Goal: Transaction & Acquisition: Purchase product/service

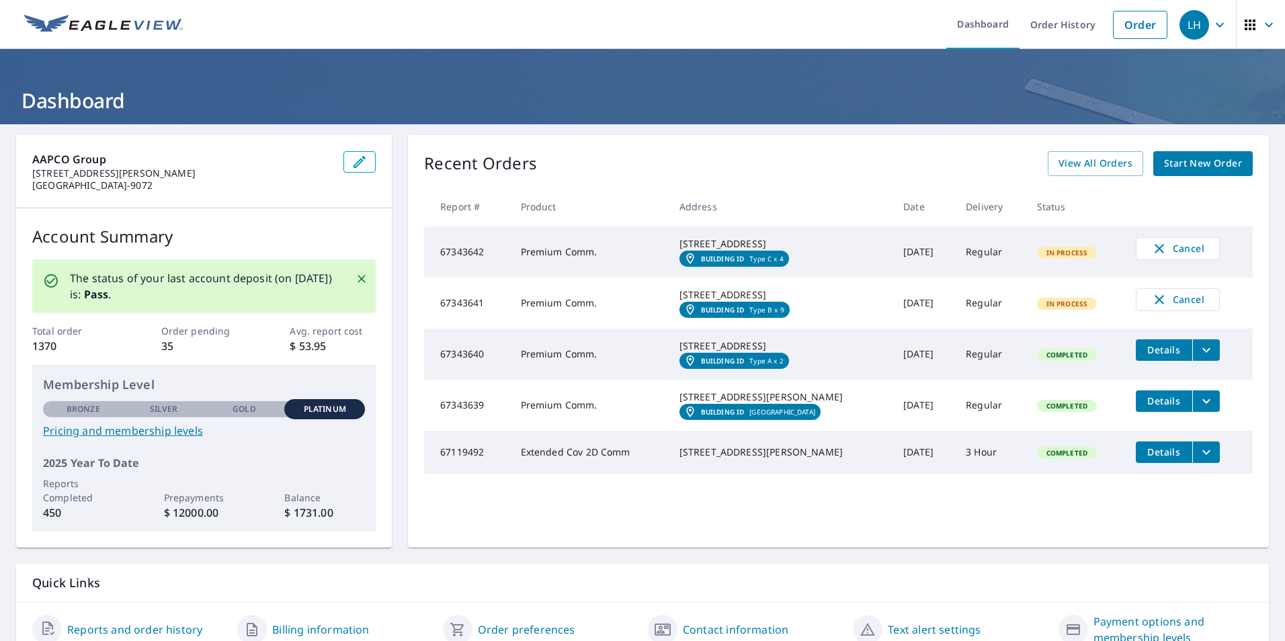
click at [1194, 162] on span "Start New Order" at bounding box center [1203, 163] width 78 height 17
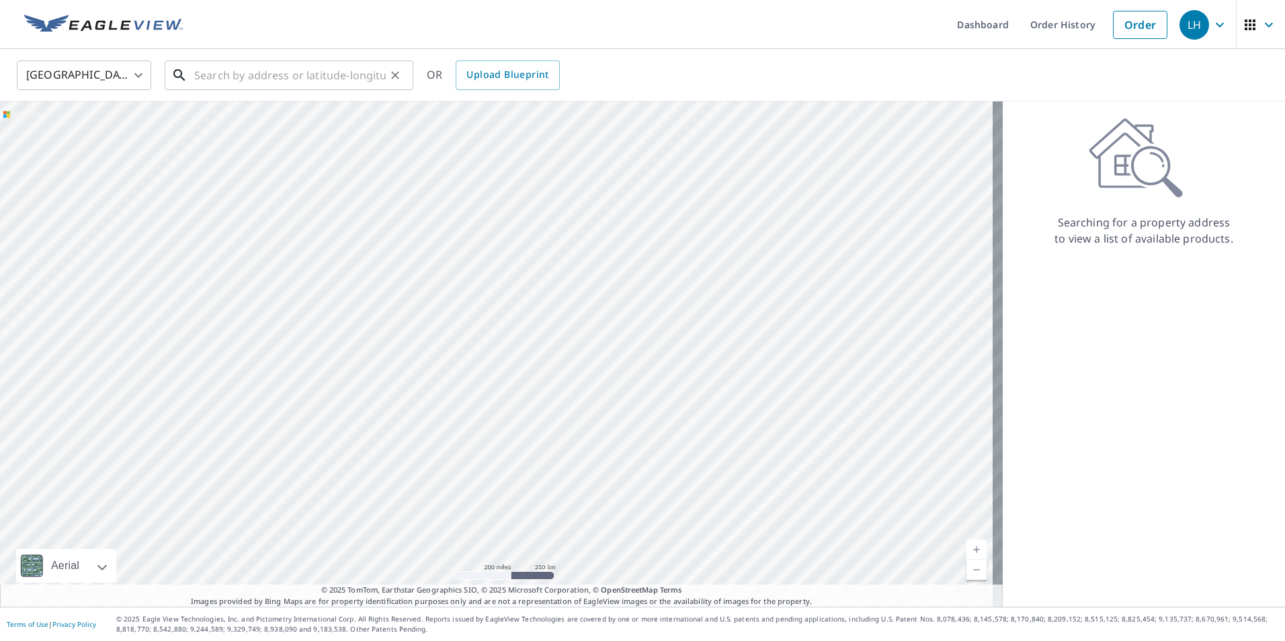
click at [237, 65] on input "text" at bounding box center [290, 75] width 192 height 38
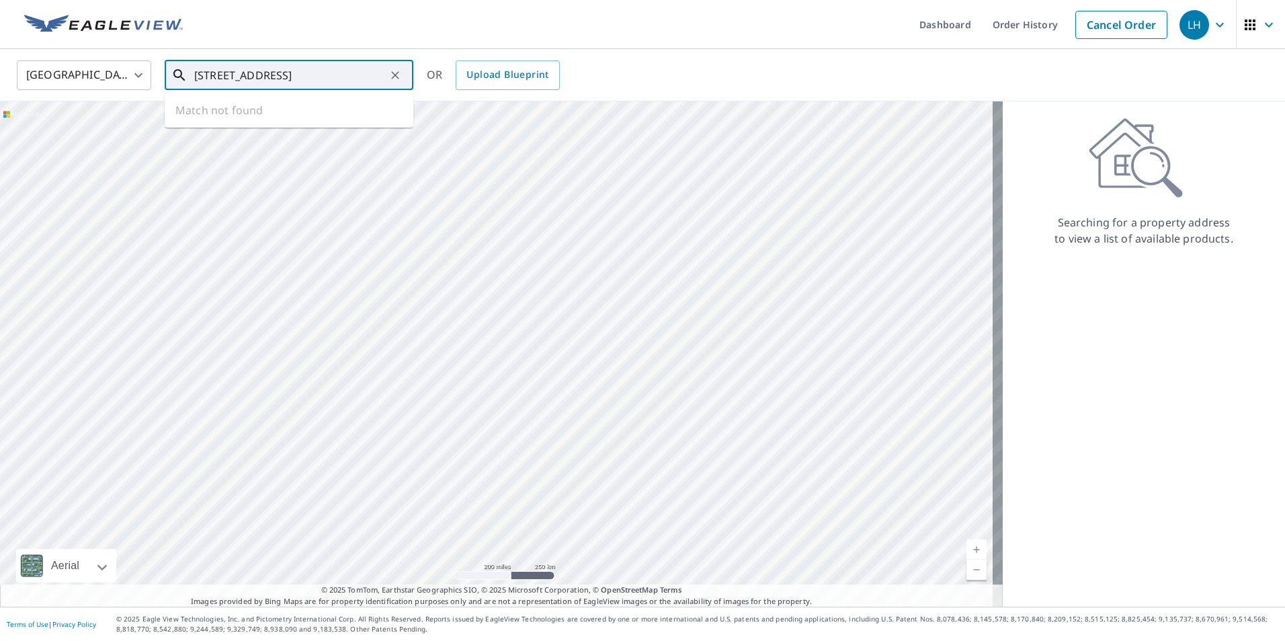
scroll to position [0, 25]
type input "225 Arbors Commons Circle, Memphis, TN"
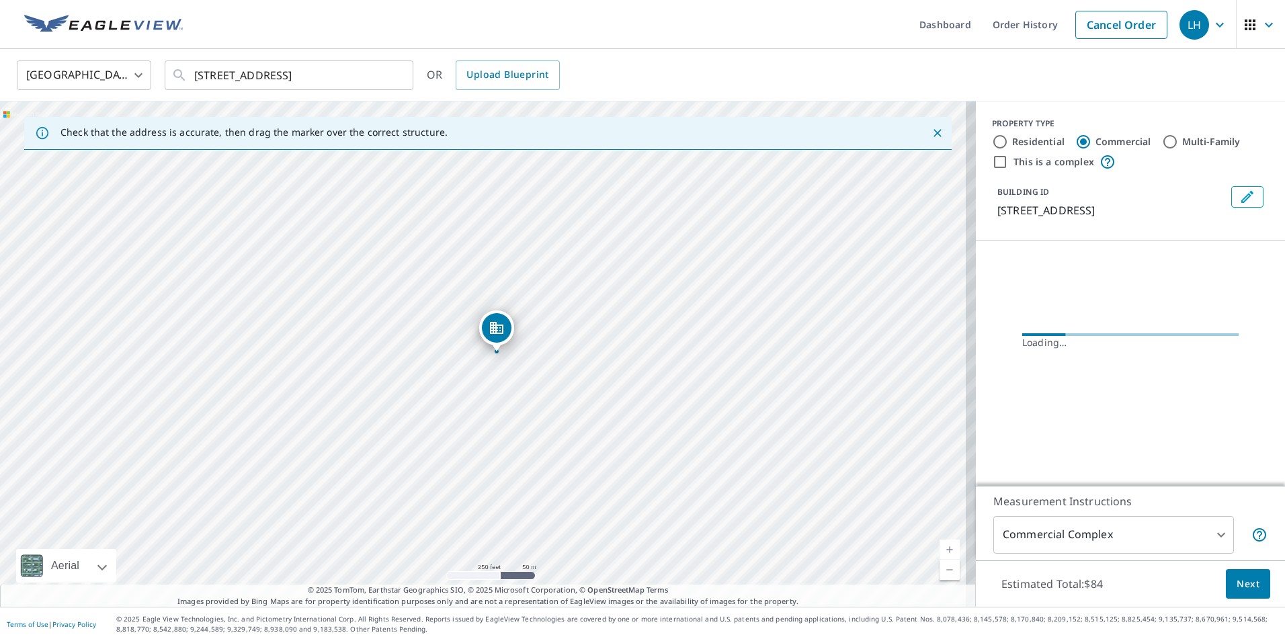
click at [932, 138] on icon "Close" at bounding box center [937, 132] width 13 height 13
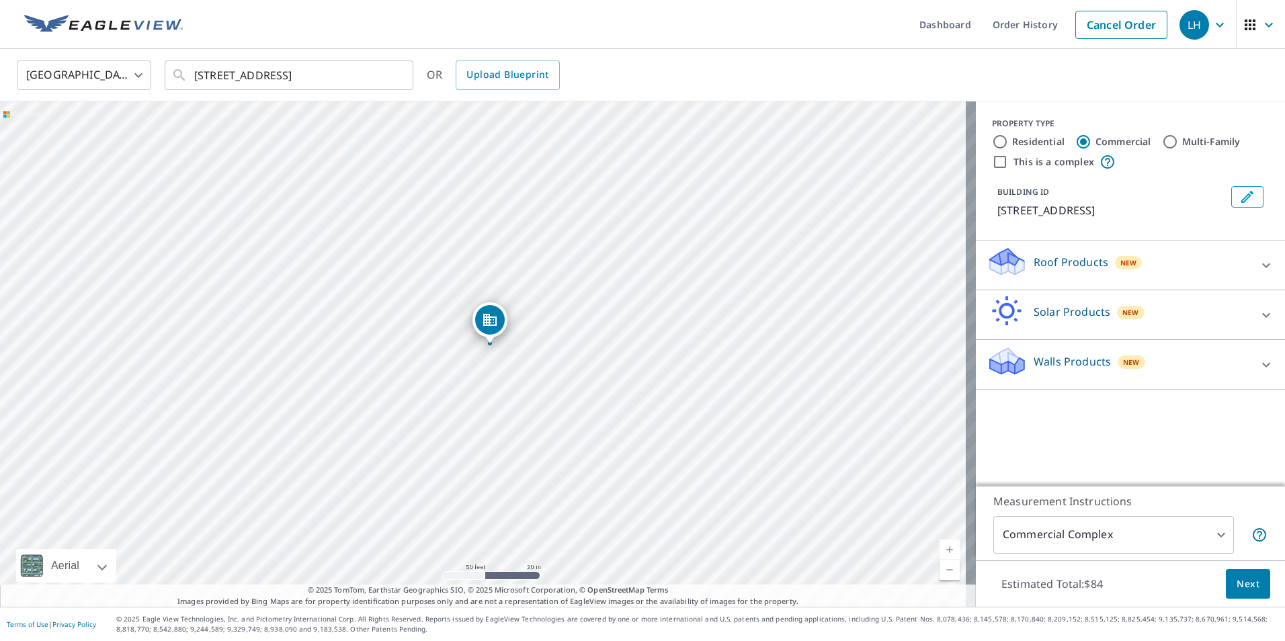
click at [1164, 141] on input "Multi-Family" at bounding box center [1170, 142] width 16 height 16
radio input "true"
type input "2"
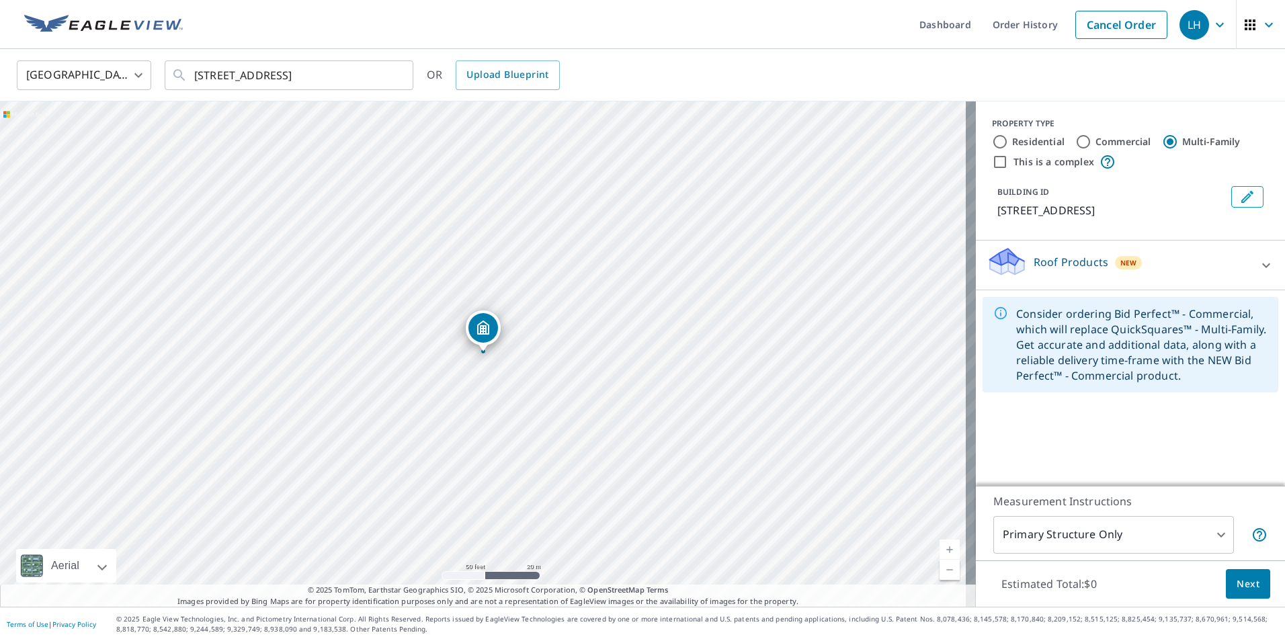
click at [981, 164] on div "PROPERTY TYPE Residential Commercial Multi-Family This is a complex BUILDING ID…" at bounding box center [1130, 170] width 309 height 139
click at [992, 163] on input "This is a complex" at bounding box center [1000, 162] width 16 height 16
checkbox input "true"
radio input "true"
type input "4"
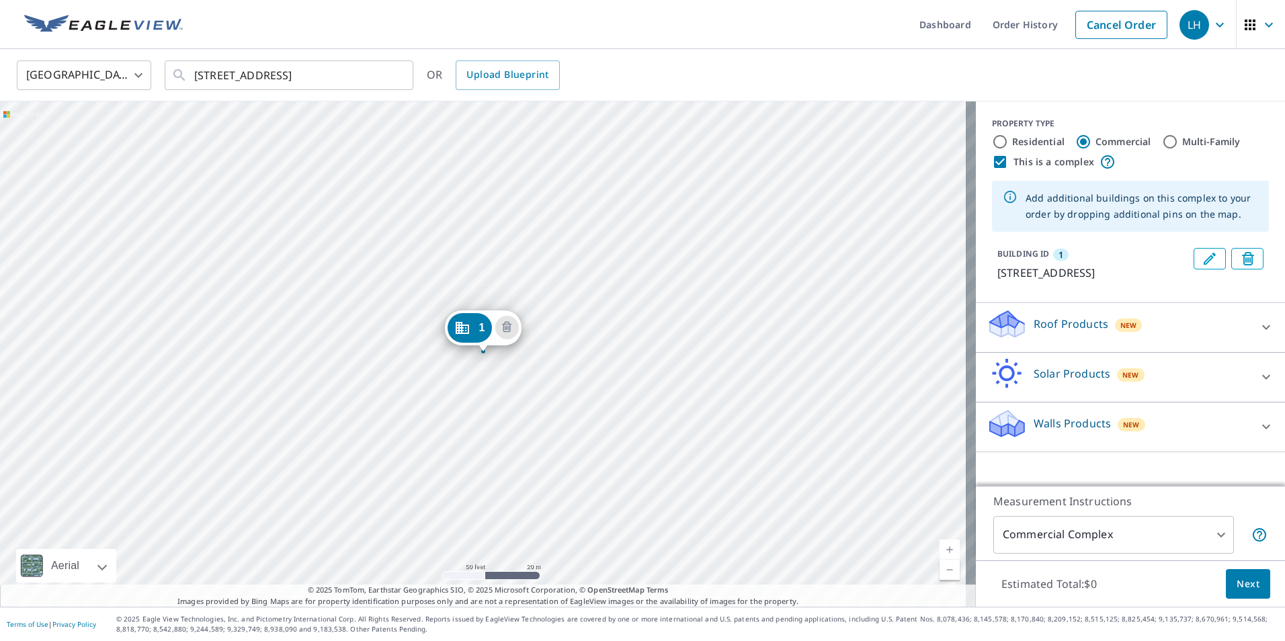
click at [1202, 257] on icon "Edit building 1" at bounding box center [1210, 259] width 16 height 16
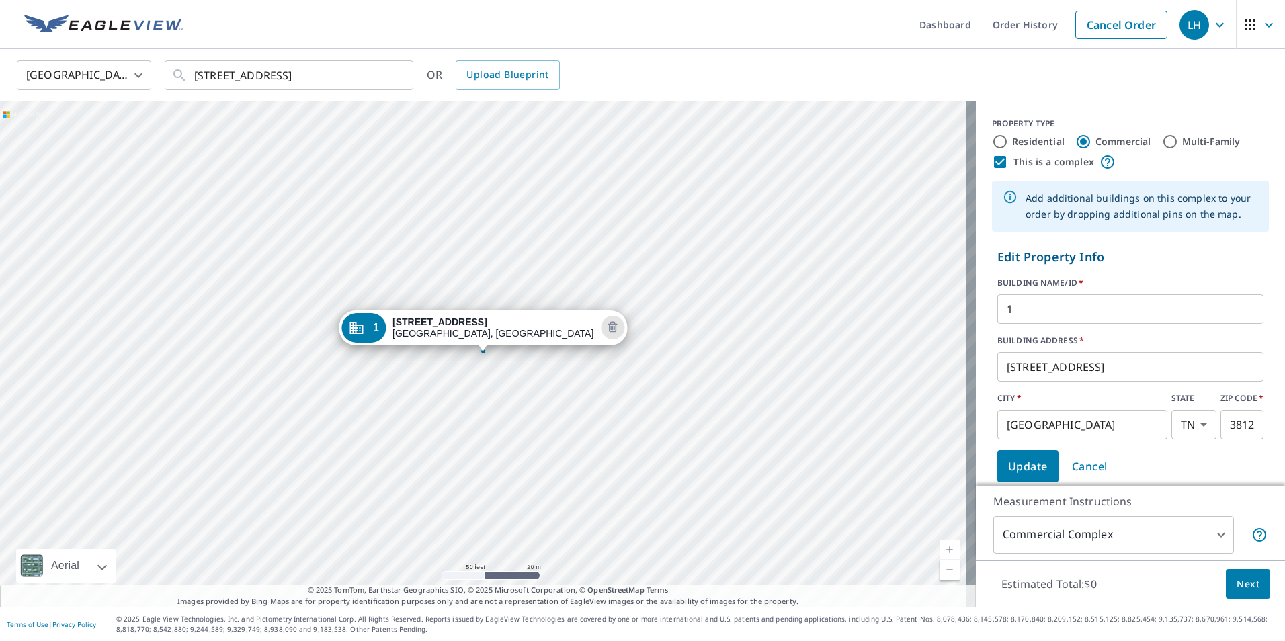
click at [1052, 307] on input "1" at bounding box center [1130, 309] width 266 height 38
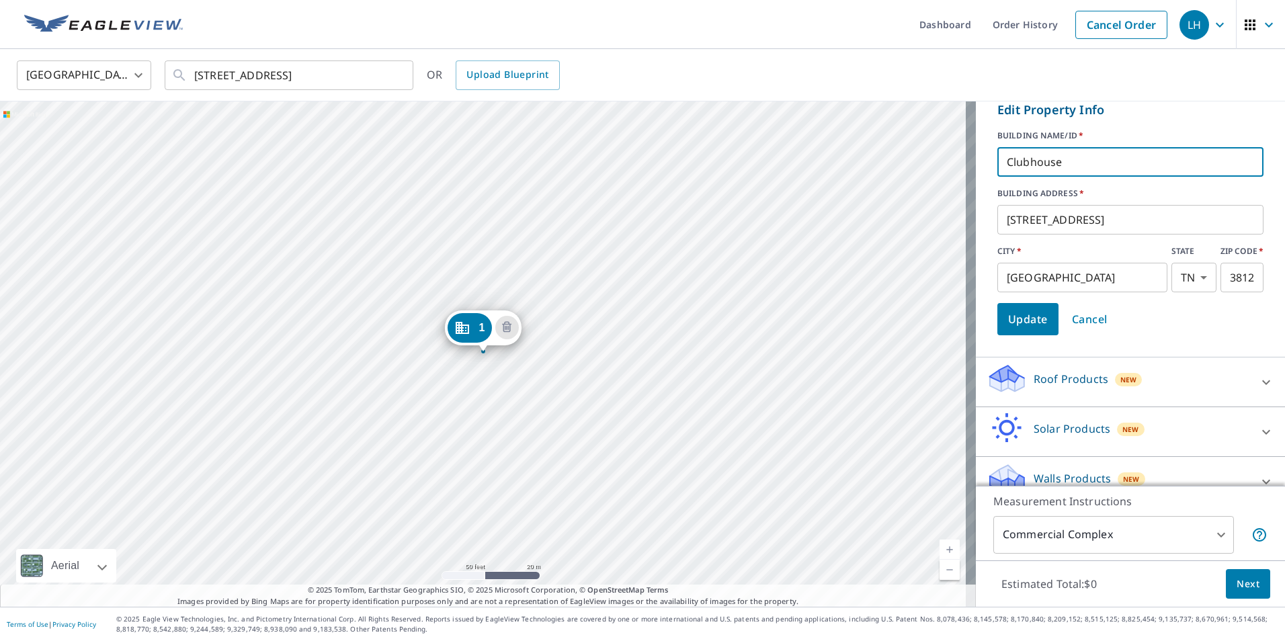
scroll to position [168, 0]
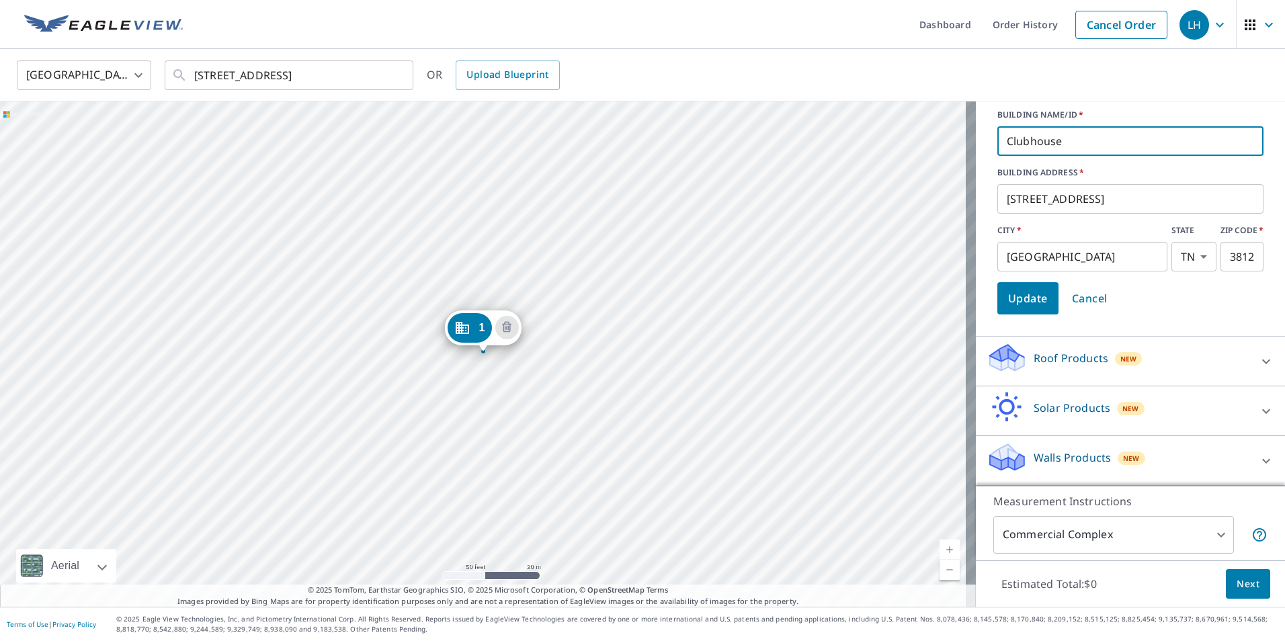
type input "Clubhouse"
click at [1008, 298] on span "Update" at bounding box center [1028, 298] width 40 height 19
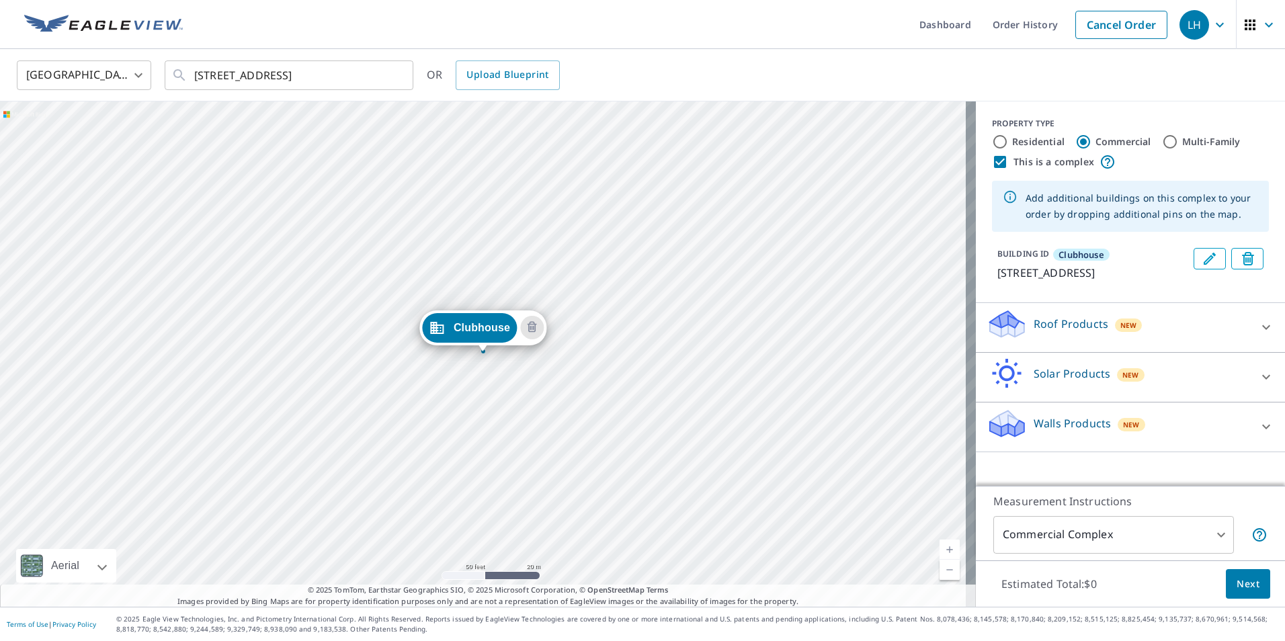
click at [1034, 332] on p "Roof Products" at bounding box center [1071, 324] width 75 height 16
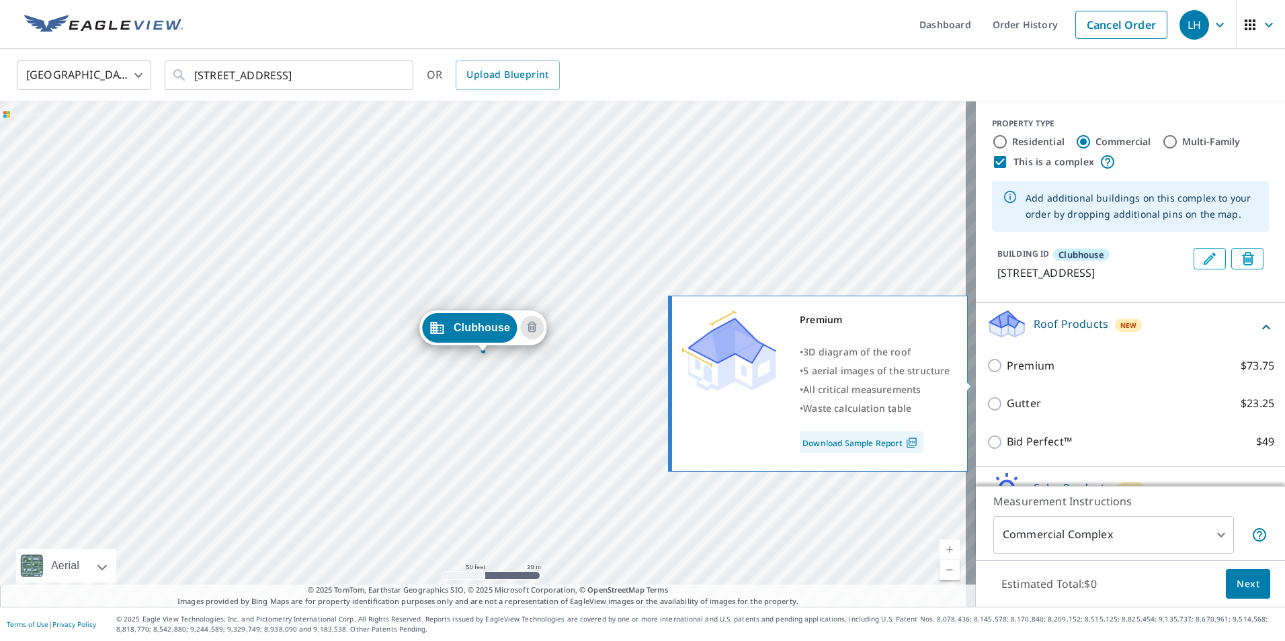
click at [991, 374] on input "Premium $73.75" at bounding box center [997, 366] width 20 height 16
checkbox input "true"
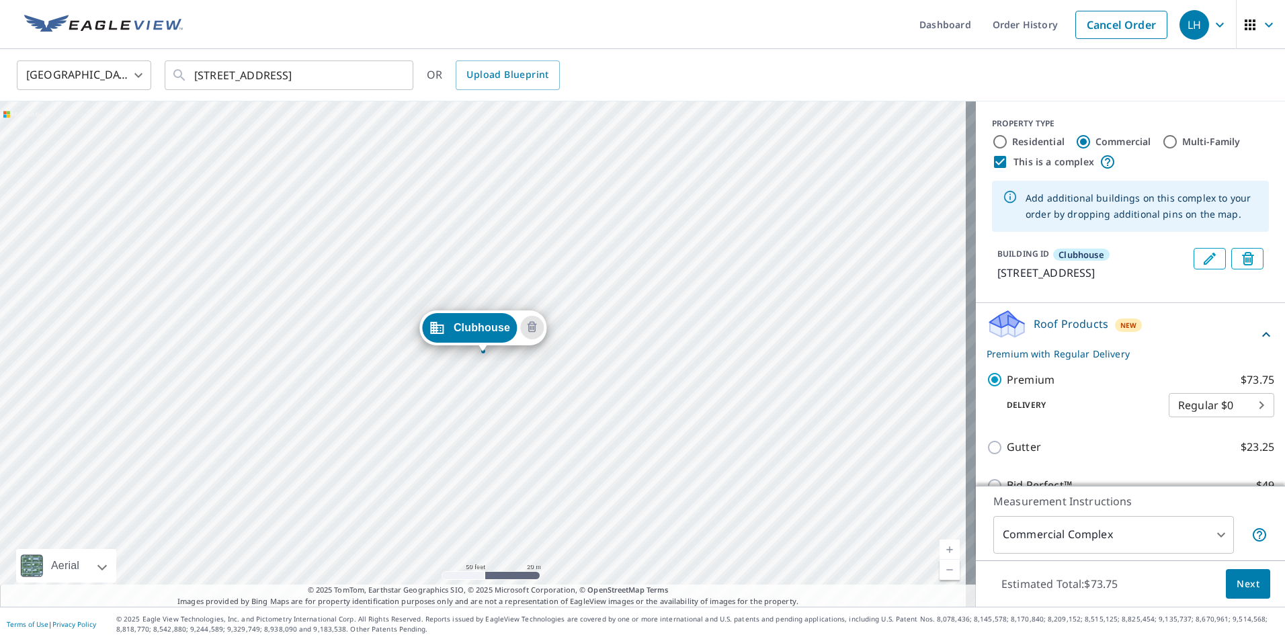
click at [708, 272] on div "Clubhouse 225 Arbor Commons Cir Memphis, TN 38120" at bounding box center [488, 353] width 976 height 505
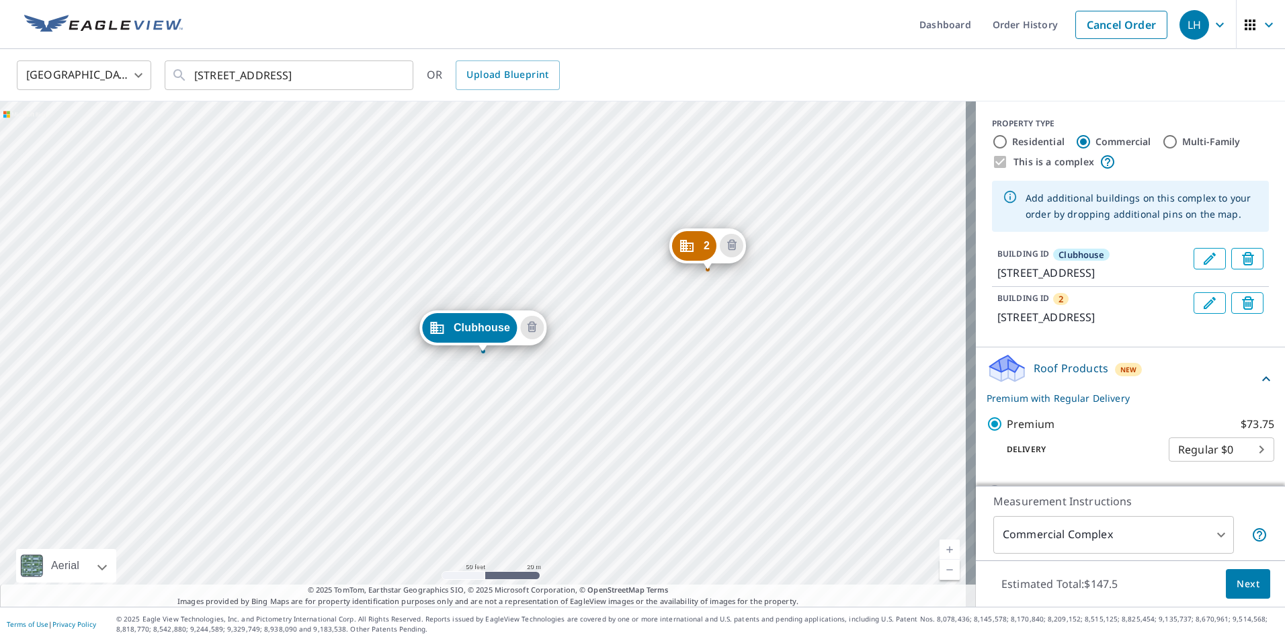
click at [1202, 311] on icon "Edit building 2" at bounding box center [1210, 303] width 16 height 16
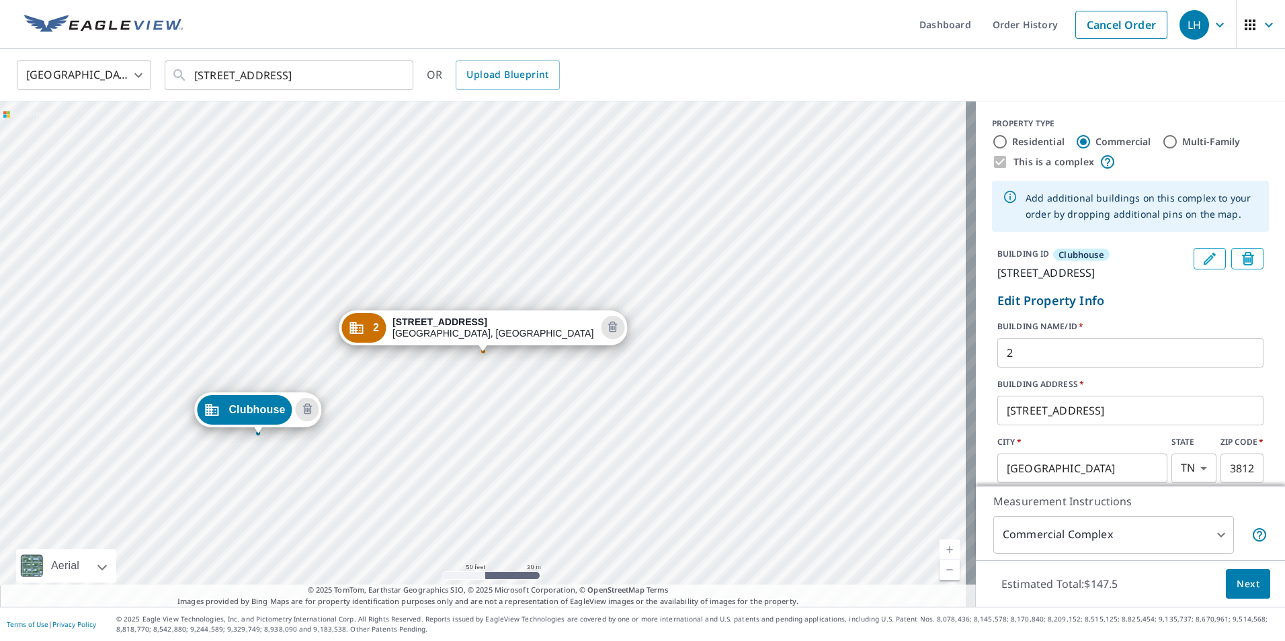
click at [1010, 370] on input "2" at bounding box center [1130, 353] width 266 height 38
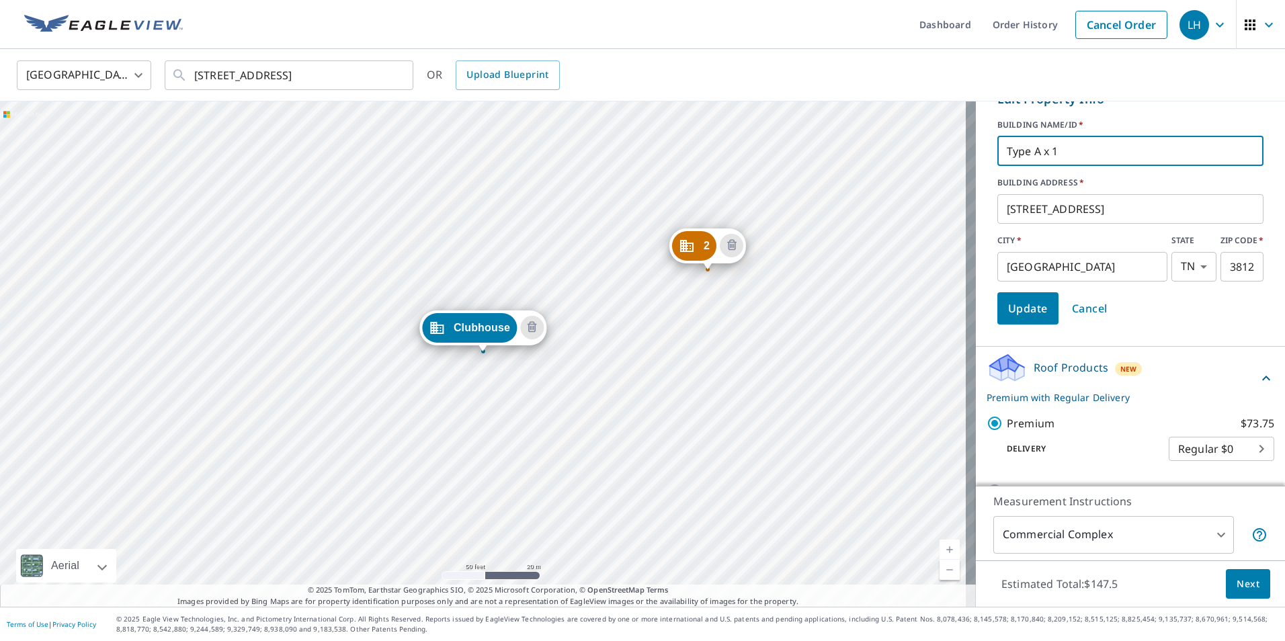
type input "Type A x 1"
click at [1012, 318] on span "Update" at bounding box center [1028, 308] width 40 height 19
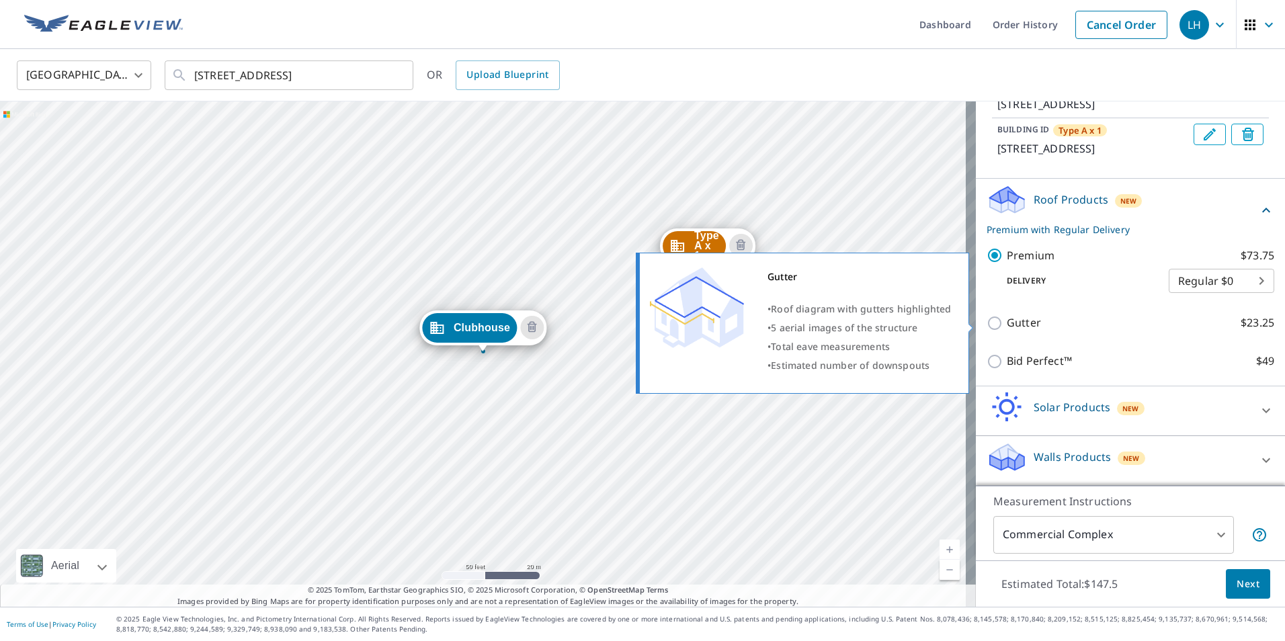
scroll to position [201, 0]
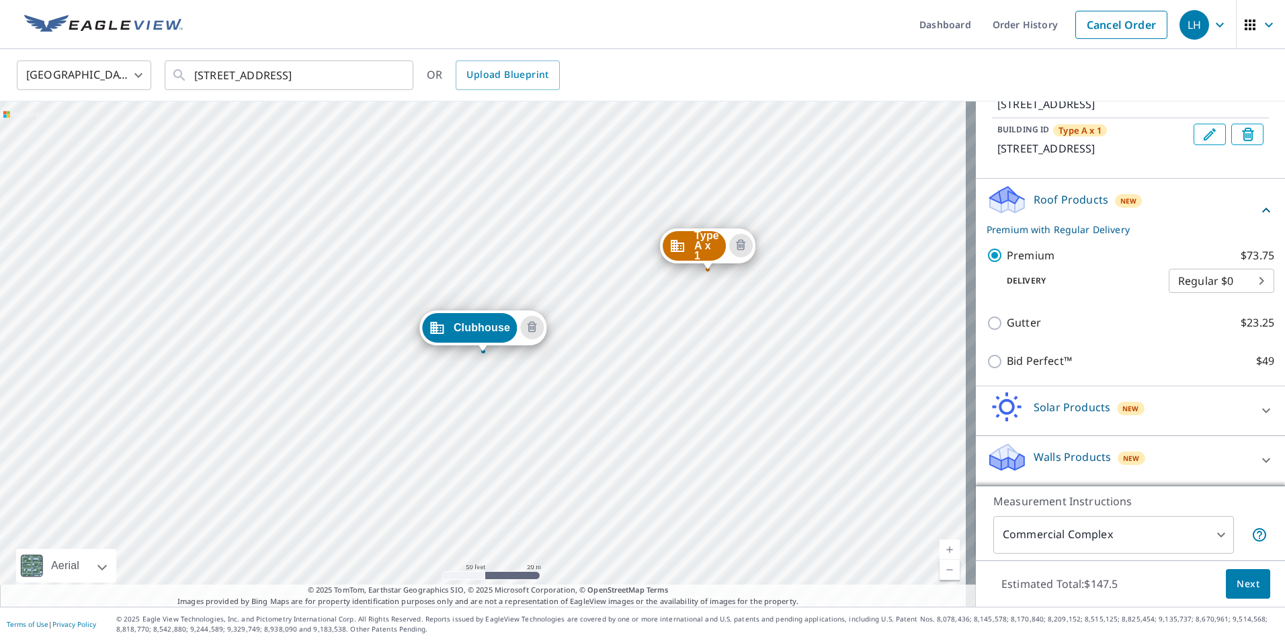
click at [768, 382] on div "Type A x 1 278 Arbor Commons Cir Memphis, TN 38120 Clubhouse 225 Arbor Commons …" at bounding box center [488, 353] width 976 height 505
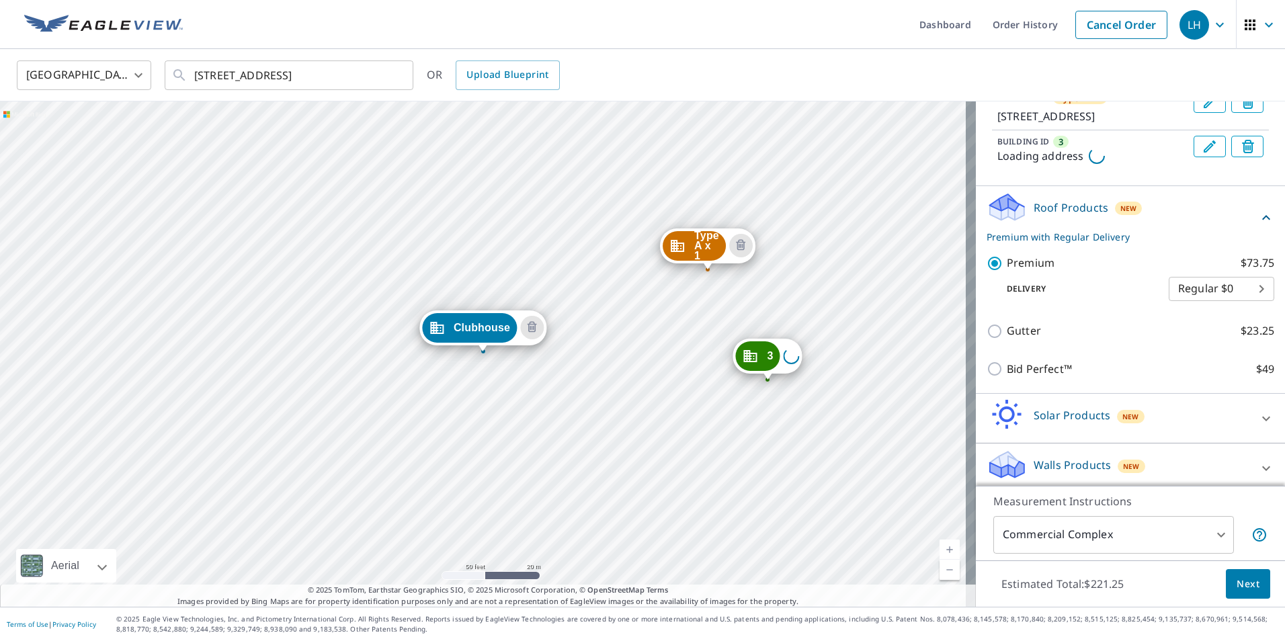
scroll to position [202, 0]
click at [1202, 154] on icon "Edit building 3" at bounding box center [1210, 146] width 16 height 16
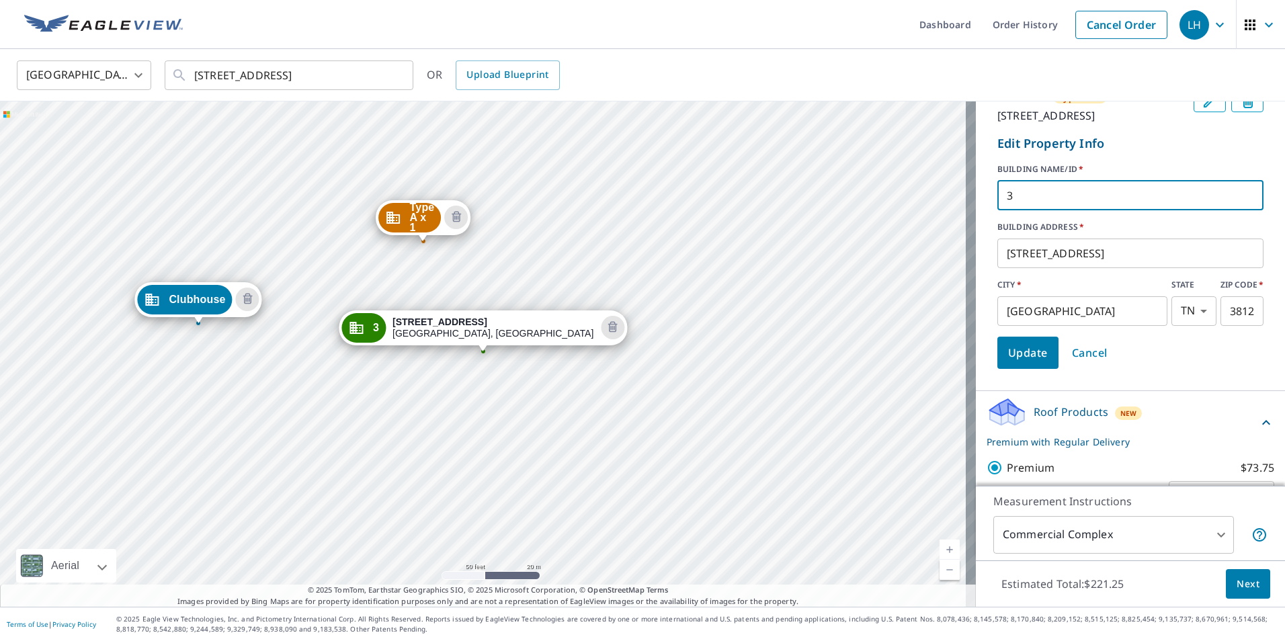
click at [1088, 214] on input "3" at bounding box center [1130, 196] width 266 height 38
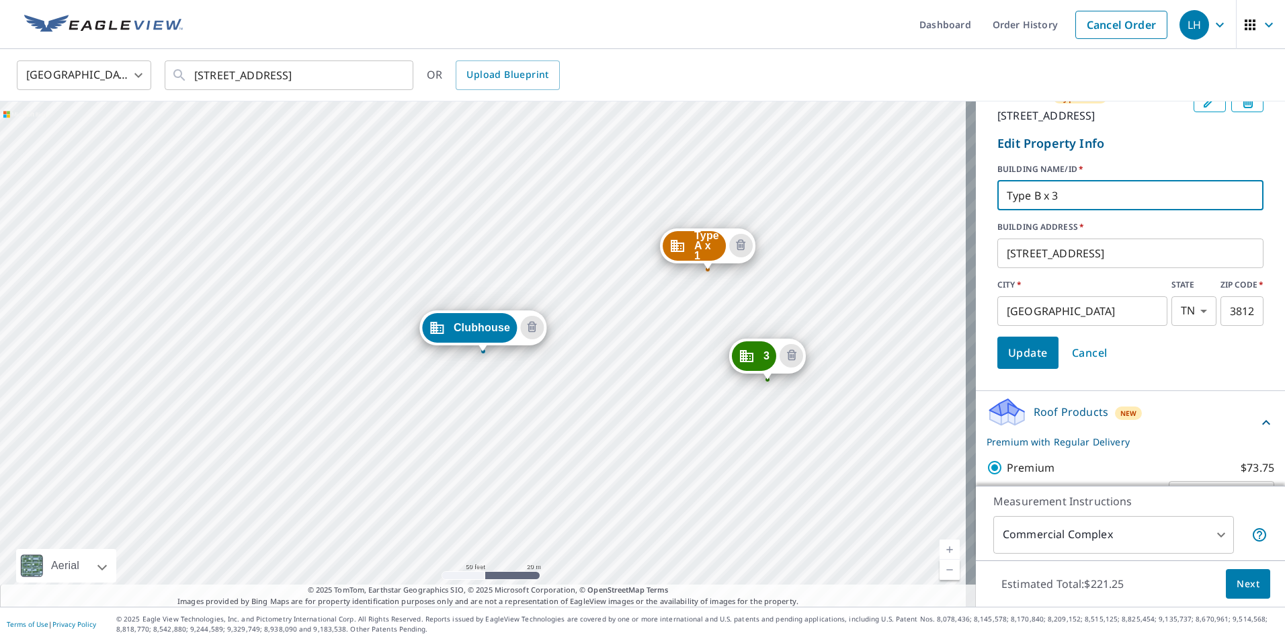
type input "Type B x 3"
click at [1022, 362] on span "Update" at bounding box center [1028, 352] width 40 height 19
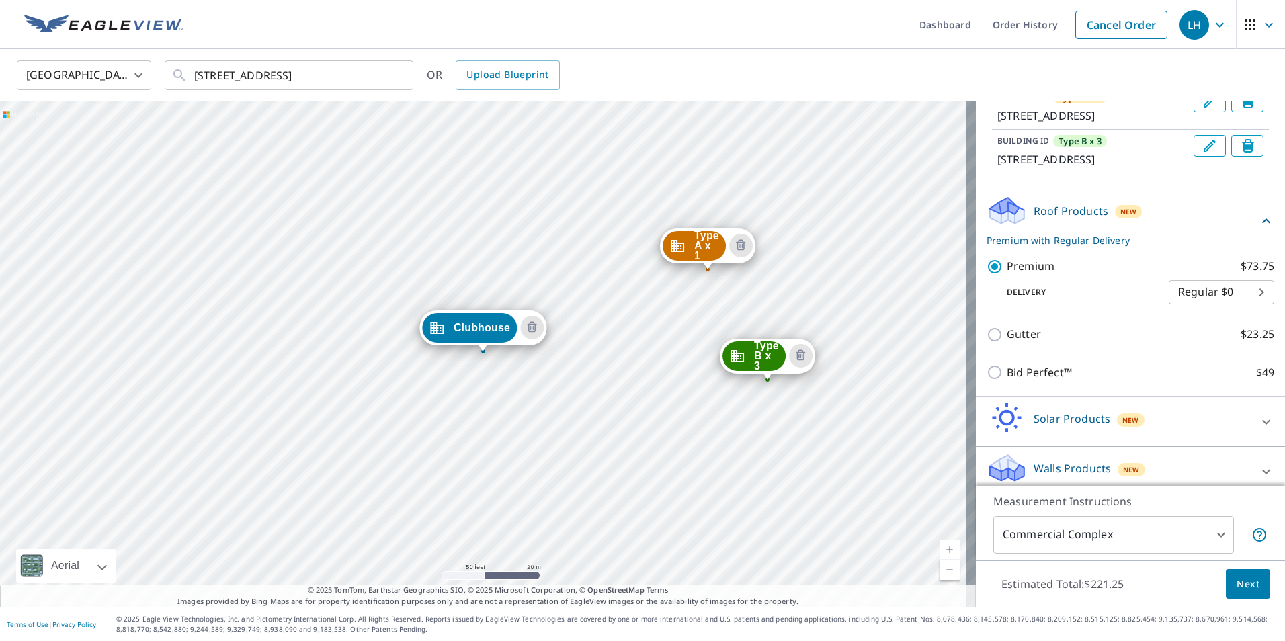
click at [418, 431] on div "Type A x 1 278 Arbor Commons Cir Memphis, TN 38120 Type B x 3 270 Arbor Commons…" at bounding box center [488, 353] width 976 height 505
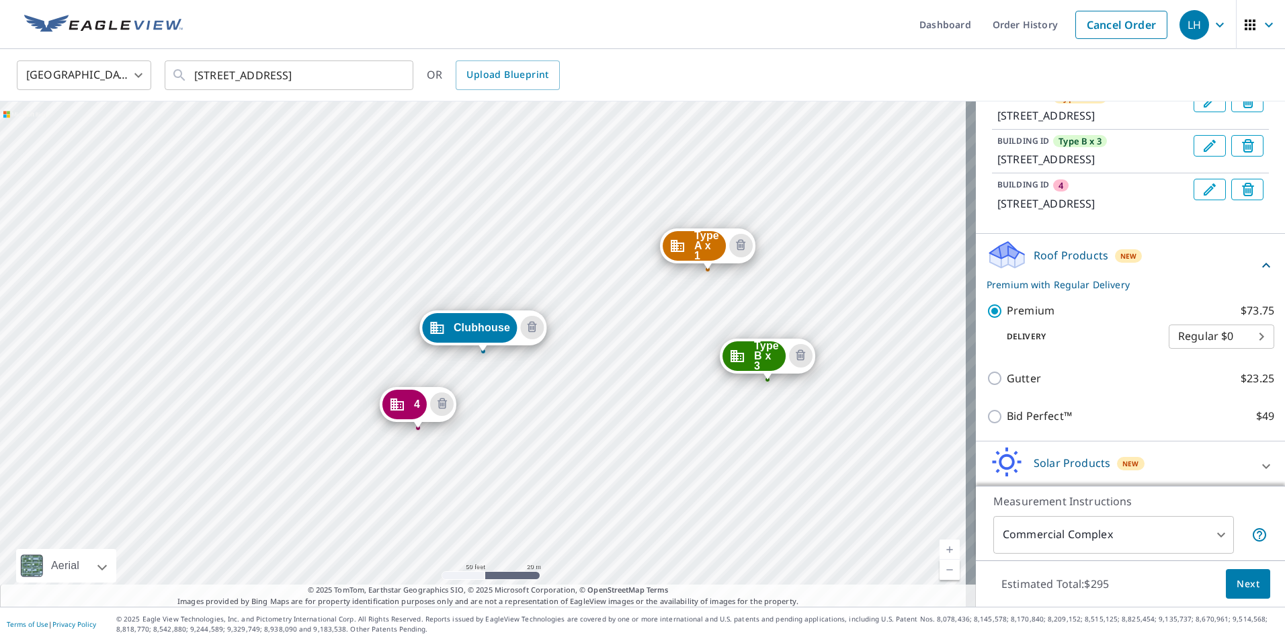
click at [1202, 198] on icon "Edit building 4" at bounding box center [1210, 189] width 16 height 16
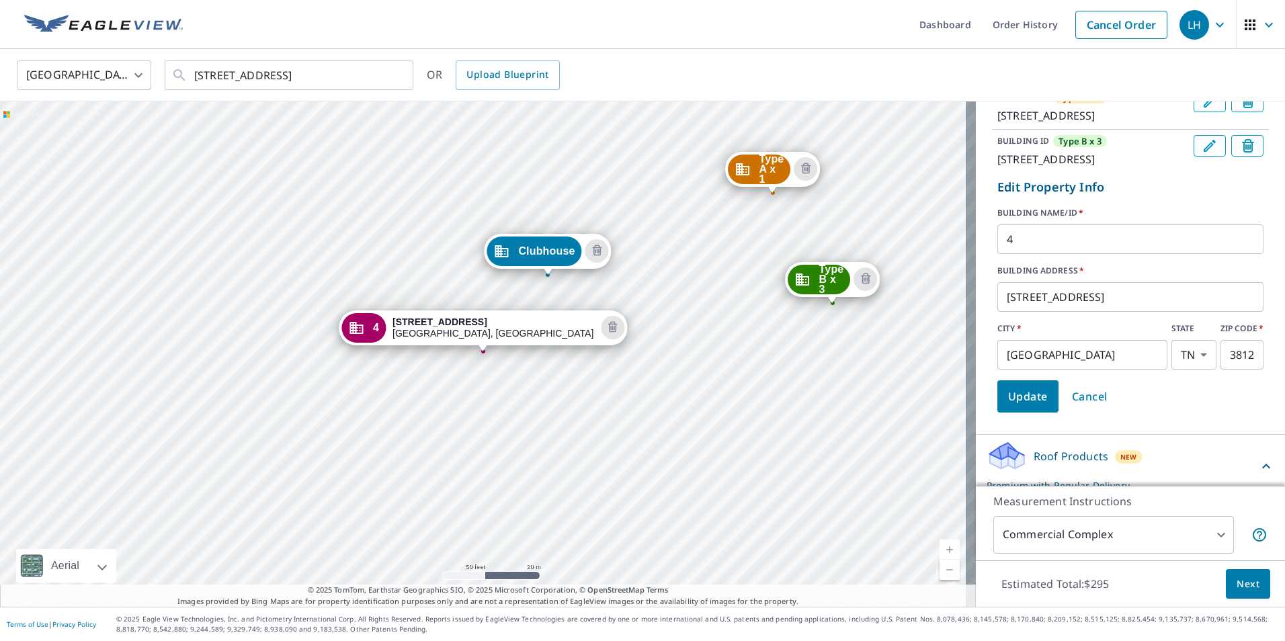
click at [1073, 258] on input "4" at bounding box center [1130, 239] width 266 height 38
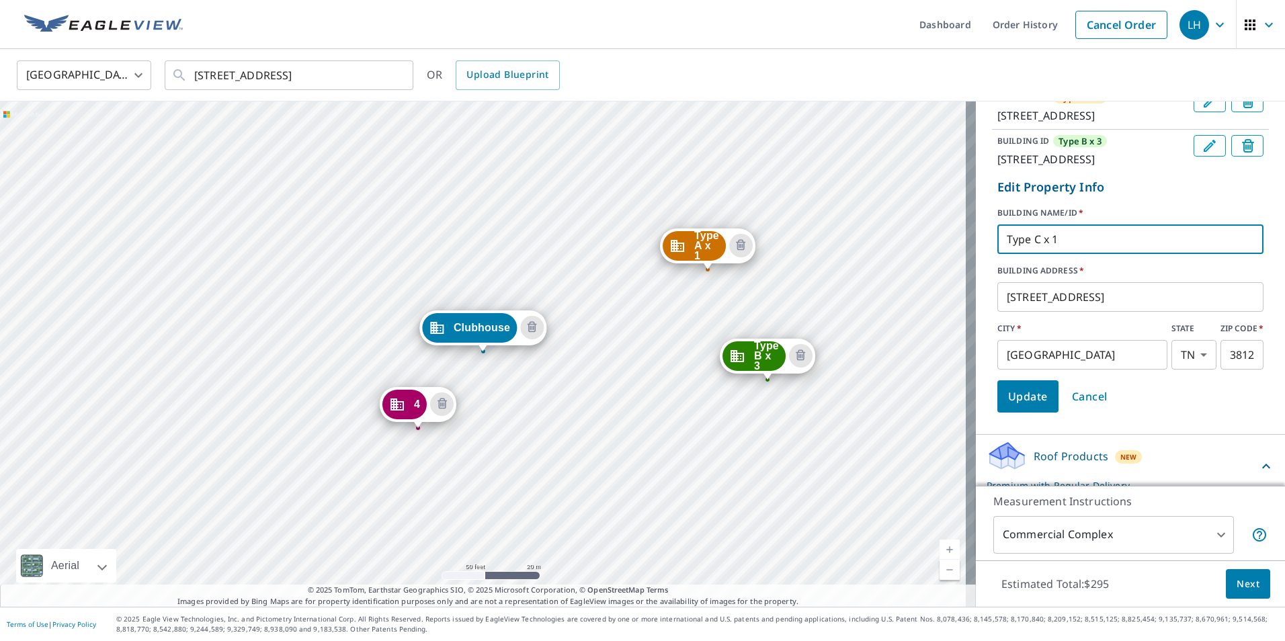
type input "Type C x 1"
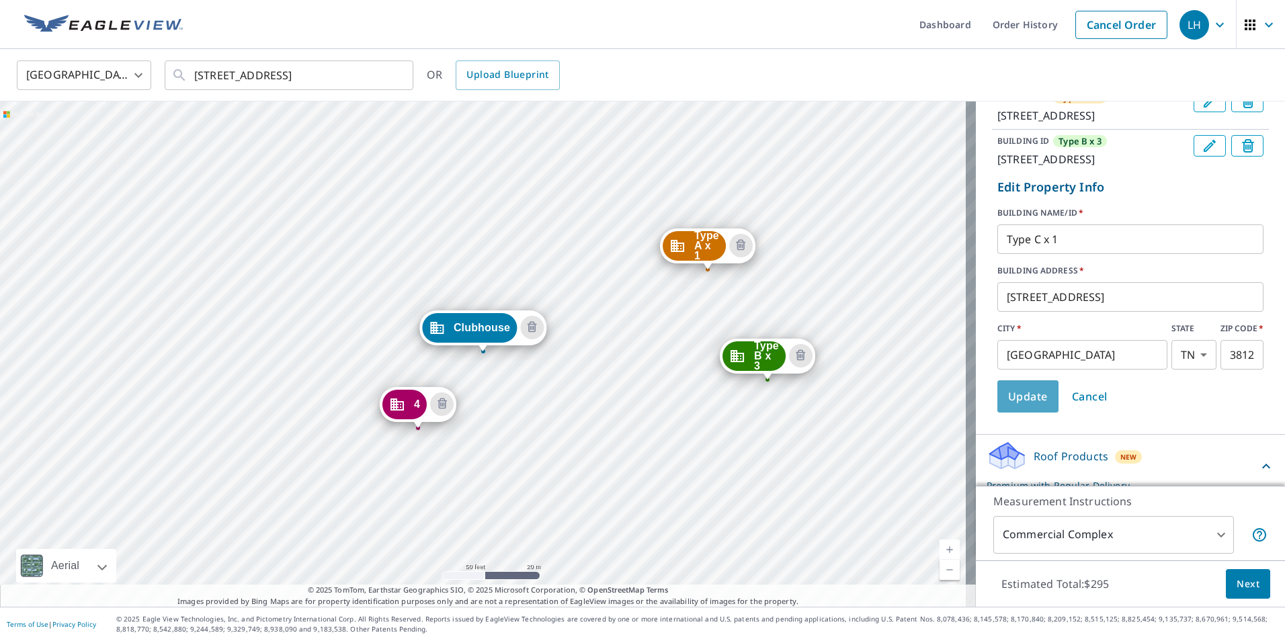
click at [1010, 406] on span "Update" at bounding box center [1028, 396] width 40 height 19
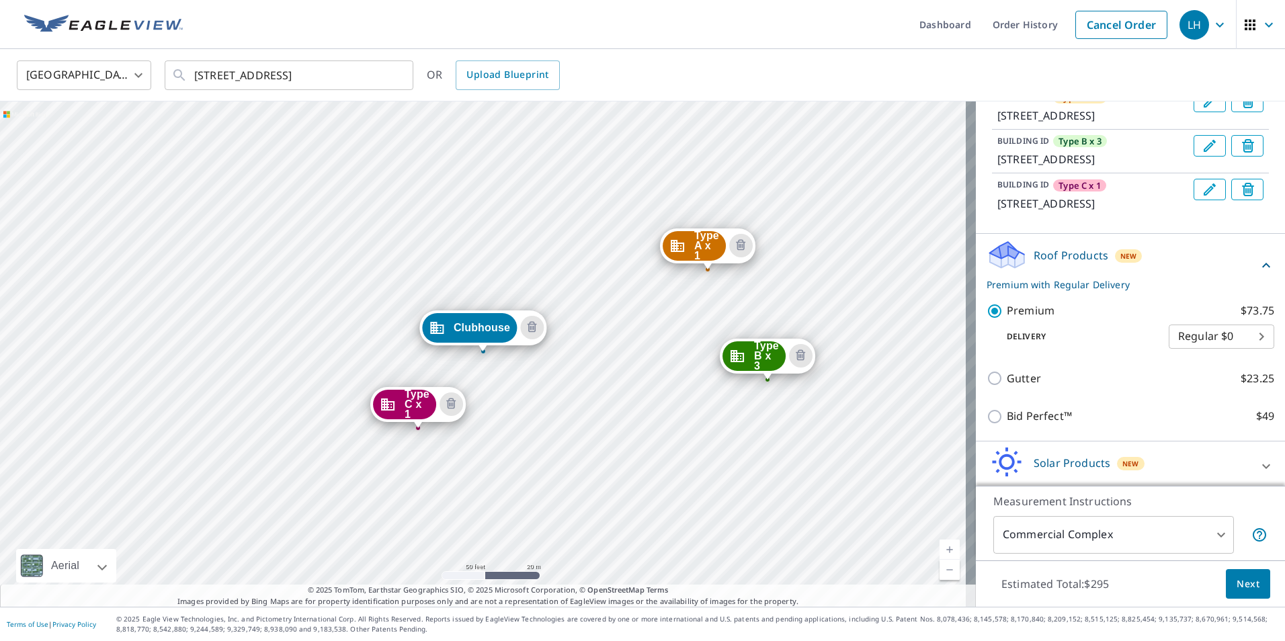
click at [257, 307] on div "Type A x 1 278 Arbor Commons Cir Memphis, TN 38120 Type B x 3 270 Arbor Commons…" at bounding box center [488, 353] width 976 height 505
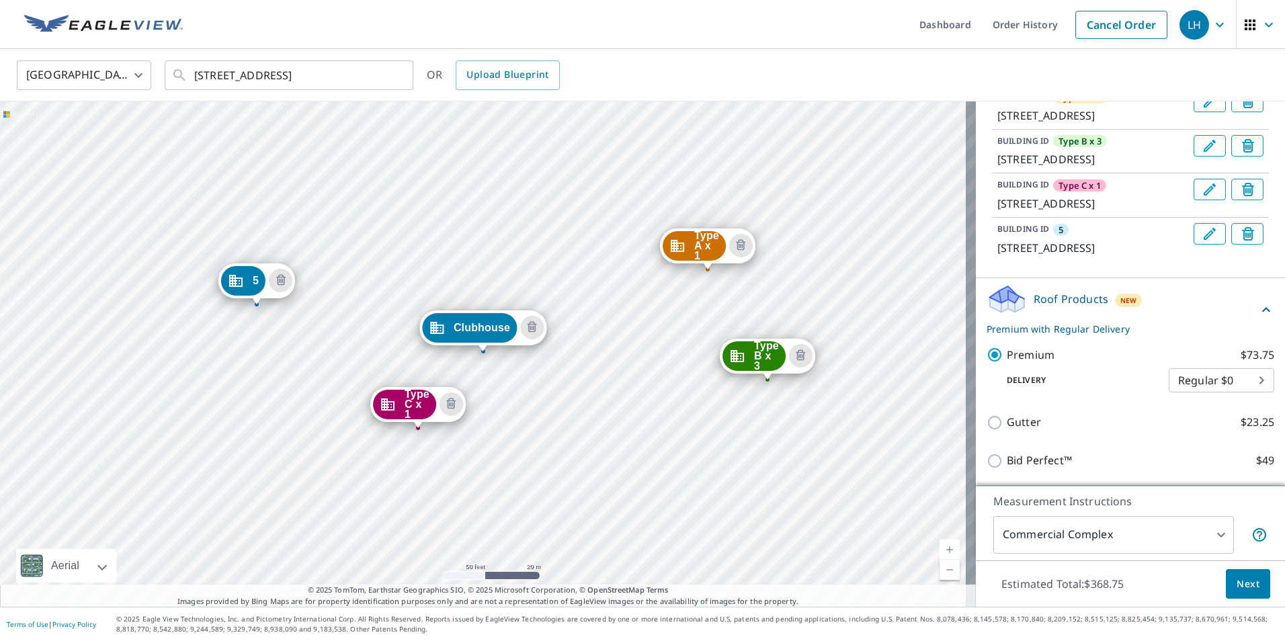
click at [1202, 242] on icon "Edit building 5" at bounding box center [1210, 234] width 16 height 16
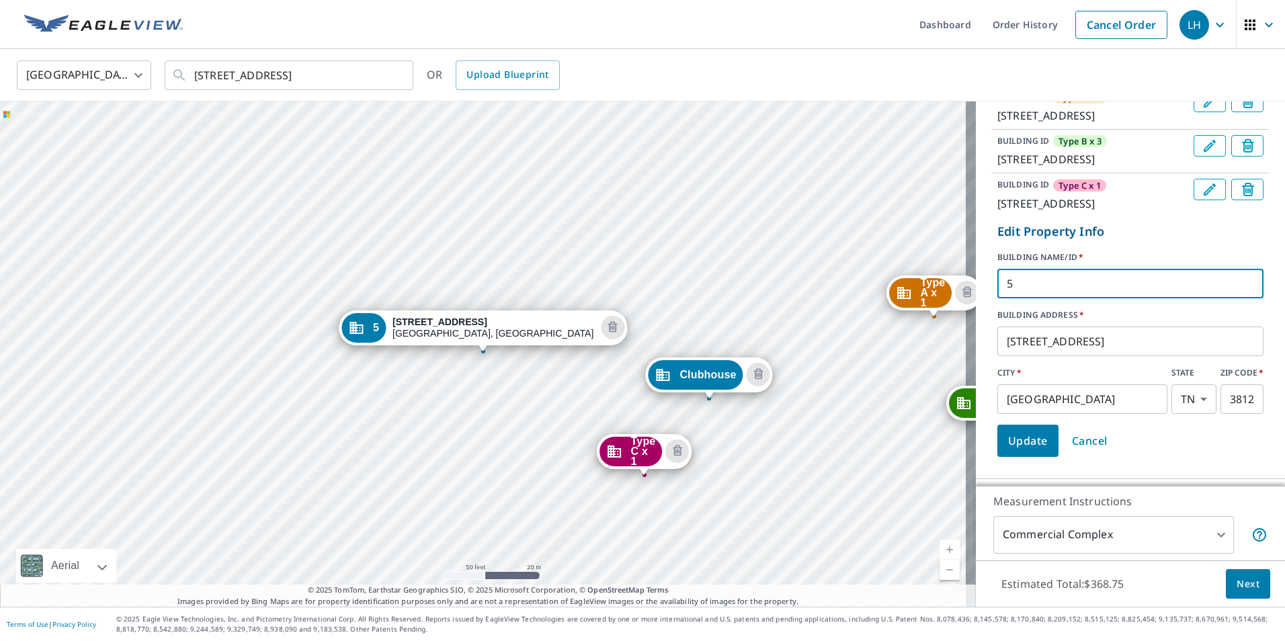
click at [1058, 302] on input "5" at bounding box center [1130, 284] width 266 height 38
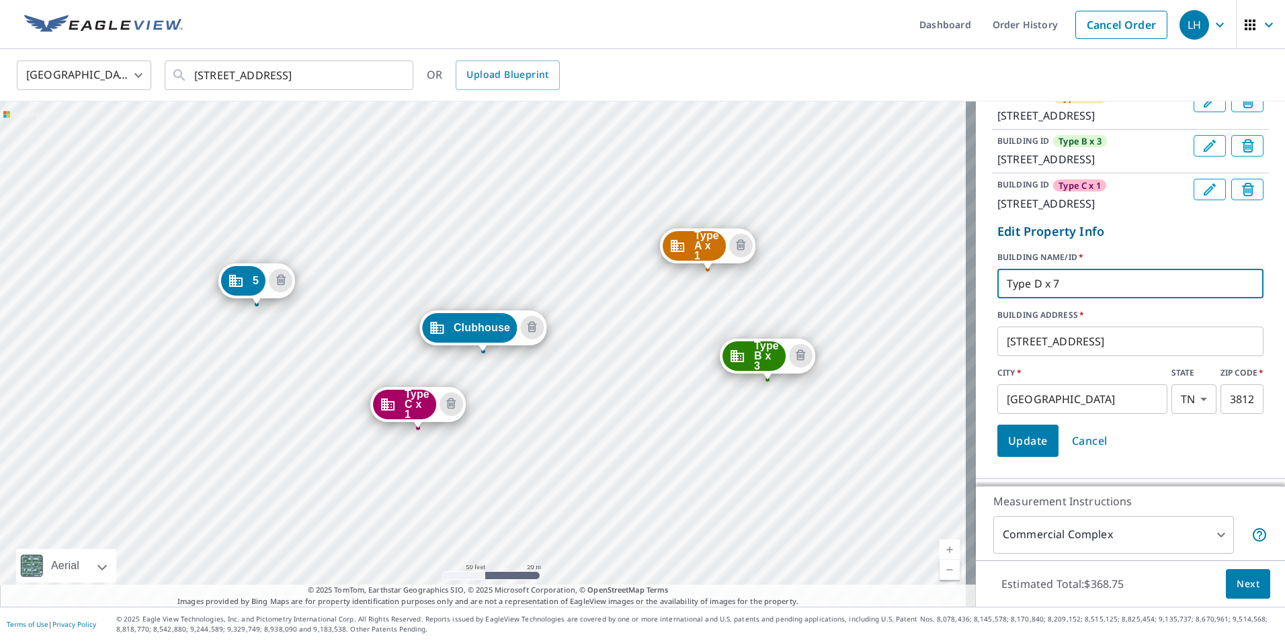
scroll to position [269, 0]
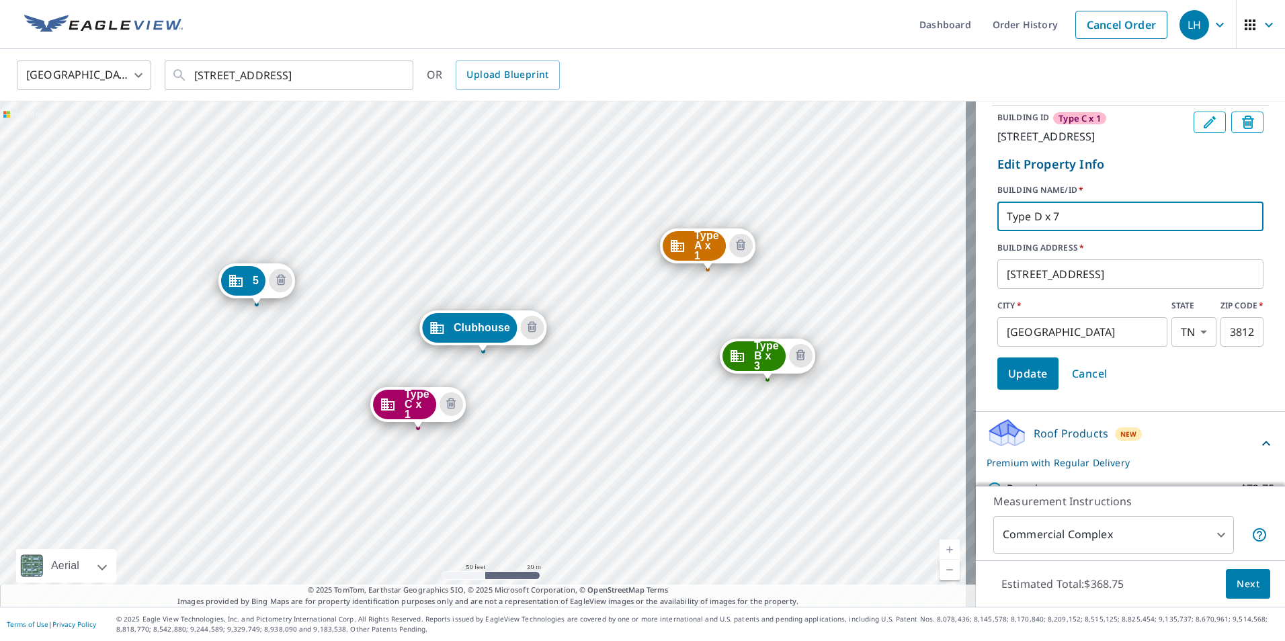
type input "Type D x 7"
click at [1016, 383] on span "Update" at bounding box center [1028, 373] width 40 height 19
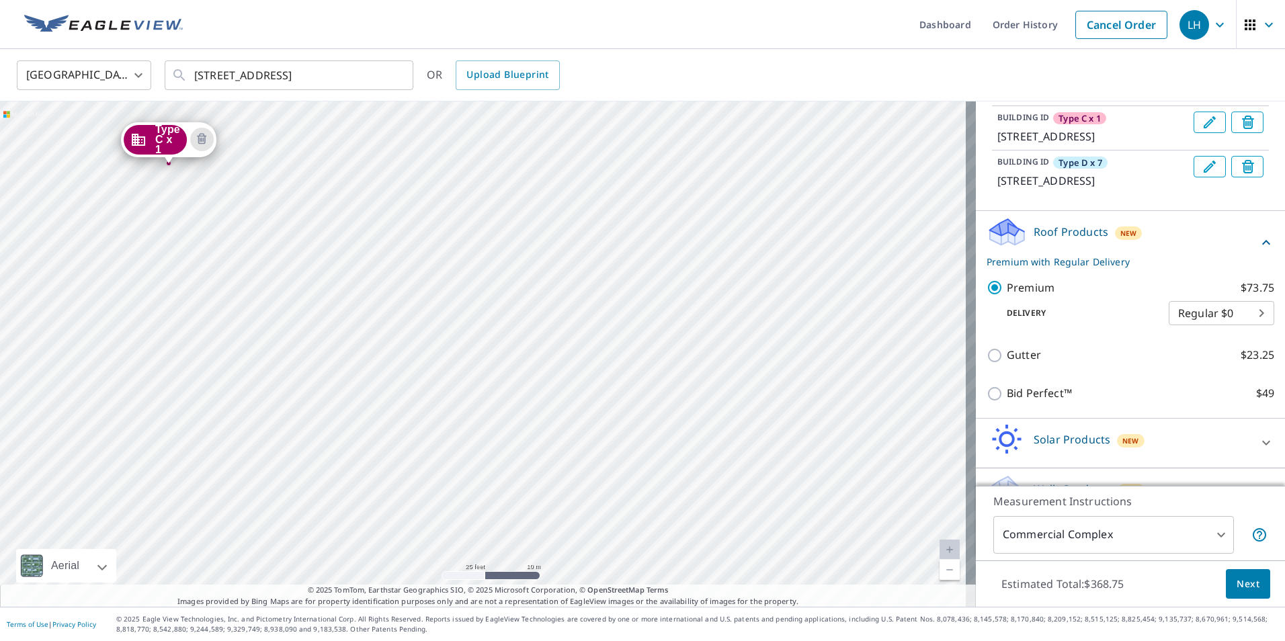
drag, startPoint x: 647, startPoint y: 486, endPoint x: 635, endPoint y: 277, distance: 209.4
click at [635, 277] on div "Type A x 1 278 Arbor Commons Cir Memphis, TN 38120 Type B x 3 270 Arbor Commons…" at bounding box center [488, 353] width 976 height 505
drag, startPoint x: 569, startPoint y: 472, endPoint x: 532, endPoint y: 406, distance: 75.9
click at [532, 406] on div "Type A x 1 278 Arbor Commons Cir Memphis, TN 38120 Type B x 3 270 Arbor Commons…" at bounding box center [488, 353] width 976 height 505
click at [573, 369] on div "Type A x 1 278 Arbor Commons Cir Memphis, TN 38120 Type B x 3 270 Arbor Commons…" at bounding box center [488, 353] width 976 height 505
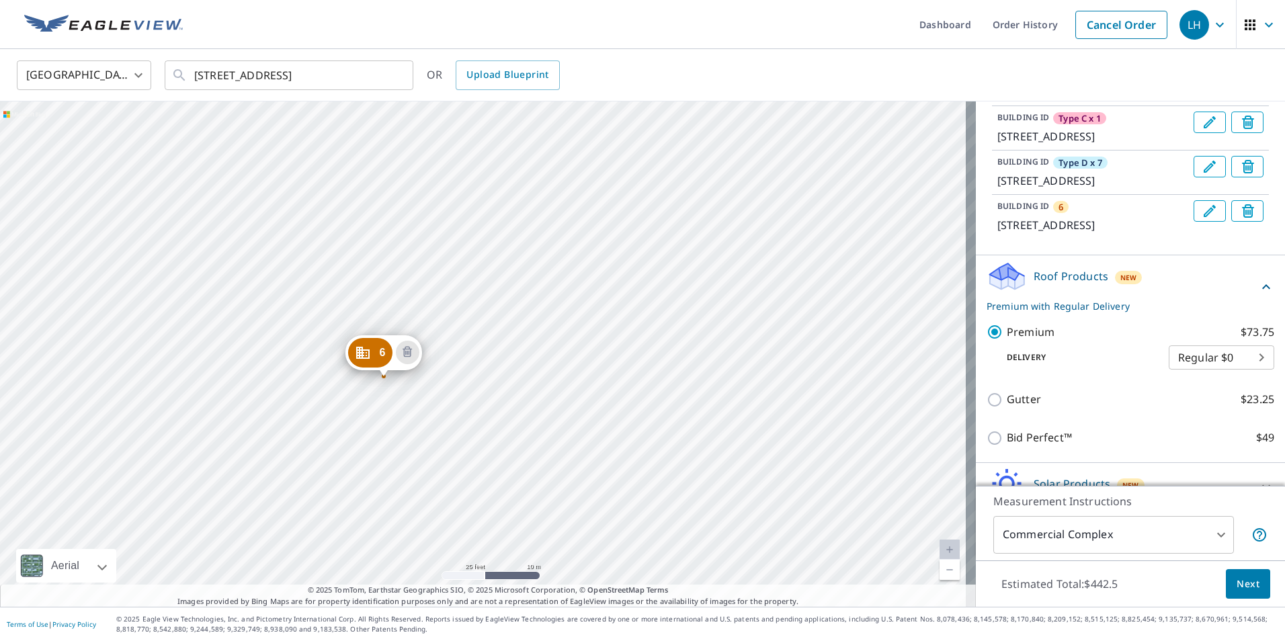
drag, startPoint x: 784, startPoint y: 516, endPoint x: 370, endPoint y: 112, distance: 579.4
click at [370, 111] on div "Type A x 1 278 Arbor Commons Cir Memphis, TN 38120 Type B x 3 270 Arbor Commons…" at bounding box center [488, 353] width 976 height 505
drag, startPoint x: 354, startPoint y: 475, endPoint x: 502, endPoint y: 481, distance: 148.0
click at [502, 481] on div "Type A x 1 278 Arbor Commons Cir Memphis, TN 38120 Type B x 3 270 Arbor Commons…" at bounding box center [488, 353] width 976 height 505
drag, startPoint x: 583, startPoint y: 344, endPoint x: 532, endPoint y: 397, distance: 73.2
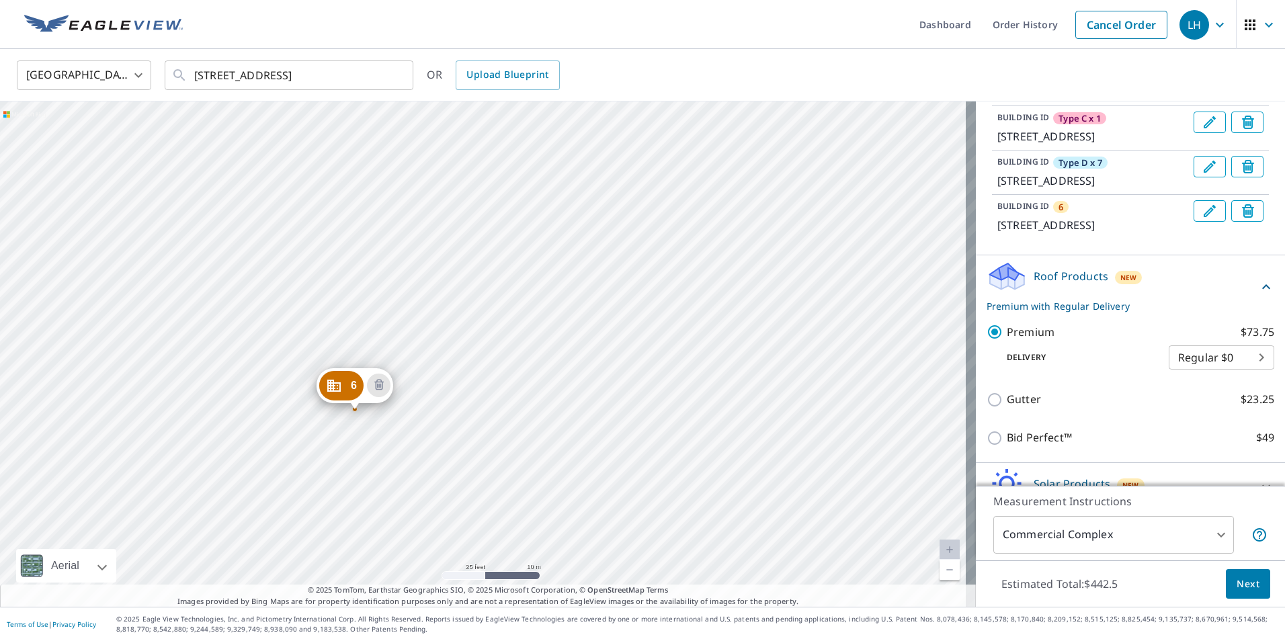
drag, startPoint x: 761, startPoint y: 529, endPoint x: 372, endPoint y: 112, distance: 570.2
click at [372, 112] on div "Type A x 1 278 Arbor Commons Cir Memphis, TN 38120 Type B x 3 270 Arbor Commons…" at bounding box center [488, 353] width 976 height 505
drag, startPoint x: 331, startPoint y: 512, endPoint x: 520, endPoint y: 481, distance: 191.3
click at [520, 481] on div "Type A x 1 278 Arbor Commons Cir Memphis, TN 38120 Type B x 3 270 Arbor Commons…" at bounding box center [488, 353] width 976 height 505
click at [1202, 219] on icon "Edit building 6" at bounding box center [1210, 211] width 16 height 16
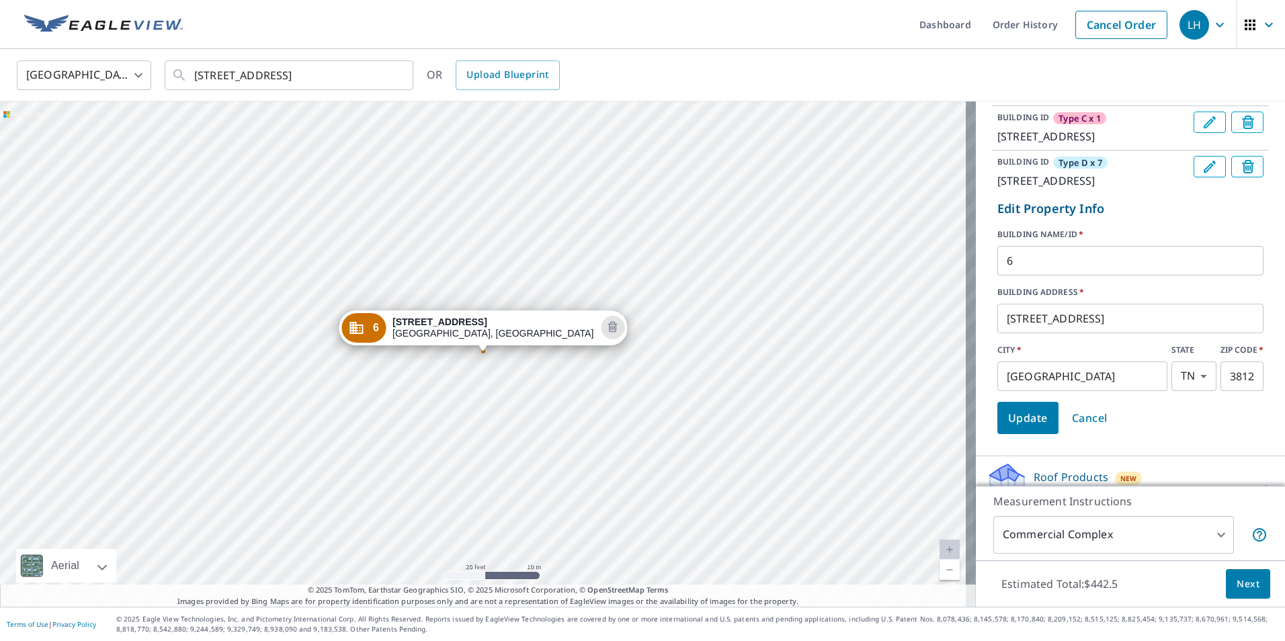
click at [1048, 280] on input "6" at bounding box center [1130, 261] width 266 height 38
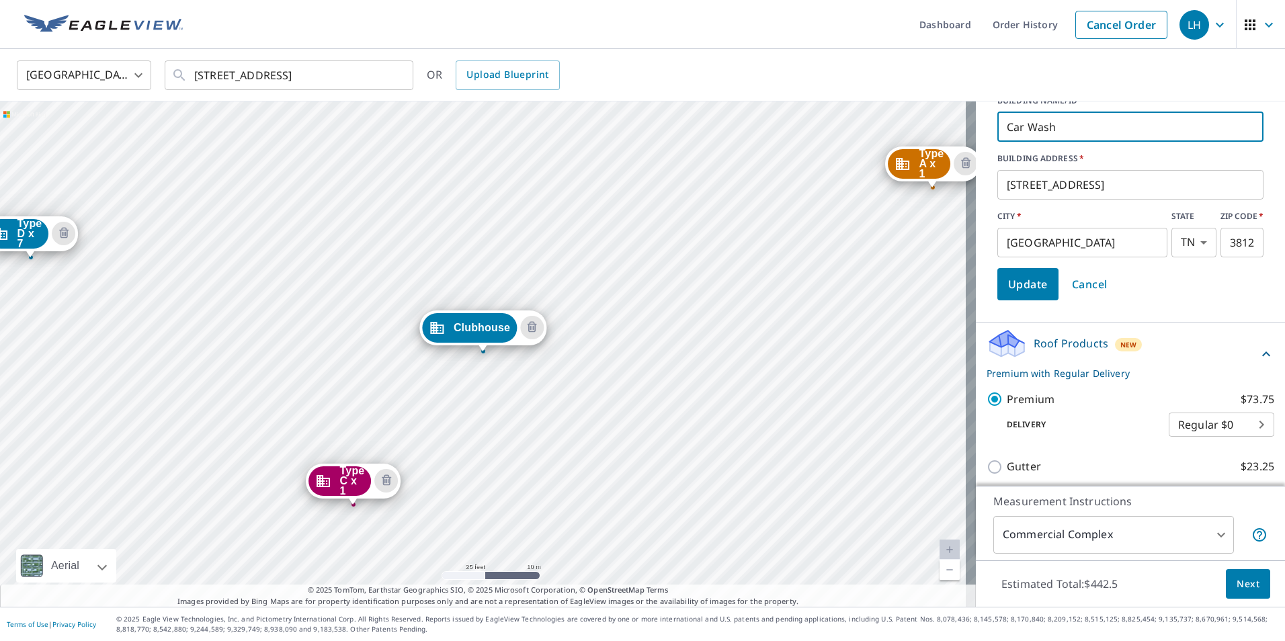
scroll to position [403, 0]
type input "Car Wash"
click at [1008, 293] on span "Update" at bounding box center [1028, 283] width 40 height 19
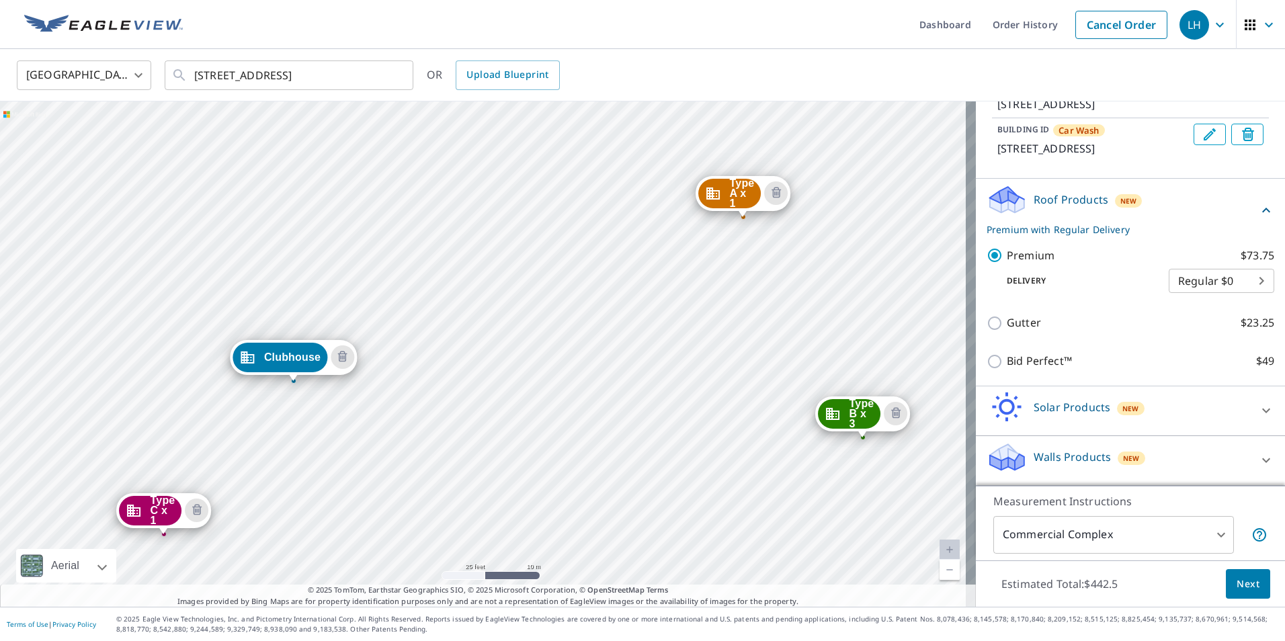
drag, startPoint x: 753, startPoint y: 432, endPoint x: 564, endPoint y: 461, distance: 191.8
click at [564, 461] on div "Type A x 1 278 Arbor Commons Cir Memphis, TN 38120 Type B x 3 270 Arbor Commons…" at bounding box center [488, 353] width 976 height 505
click at [683, 386] on div "Type A x 1 278 Arbor Commons Cir Memphis, TN 38120 Type B x 3 270 Arbor Commons…" at bounding box center [488, 353] width 976 height 505
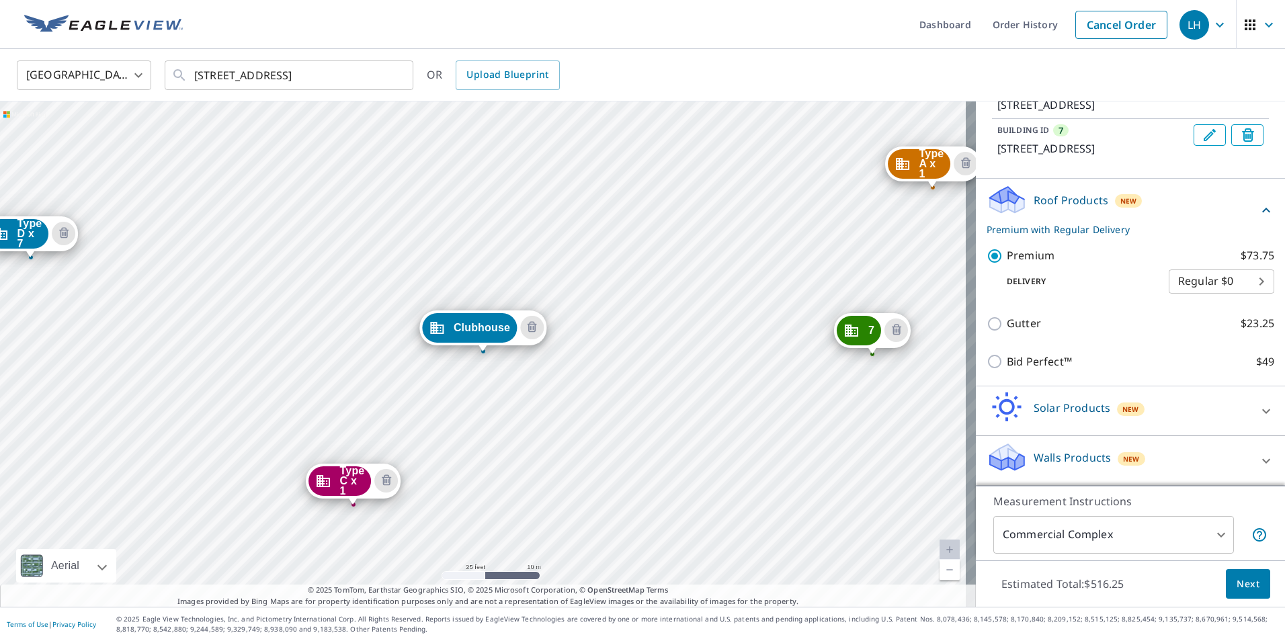
click at [1204, 141] on icon "Edit building 7" at bounding box center [1210, 135] width 12 height 12
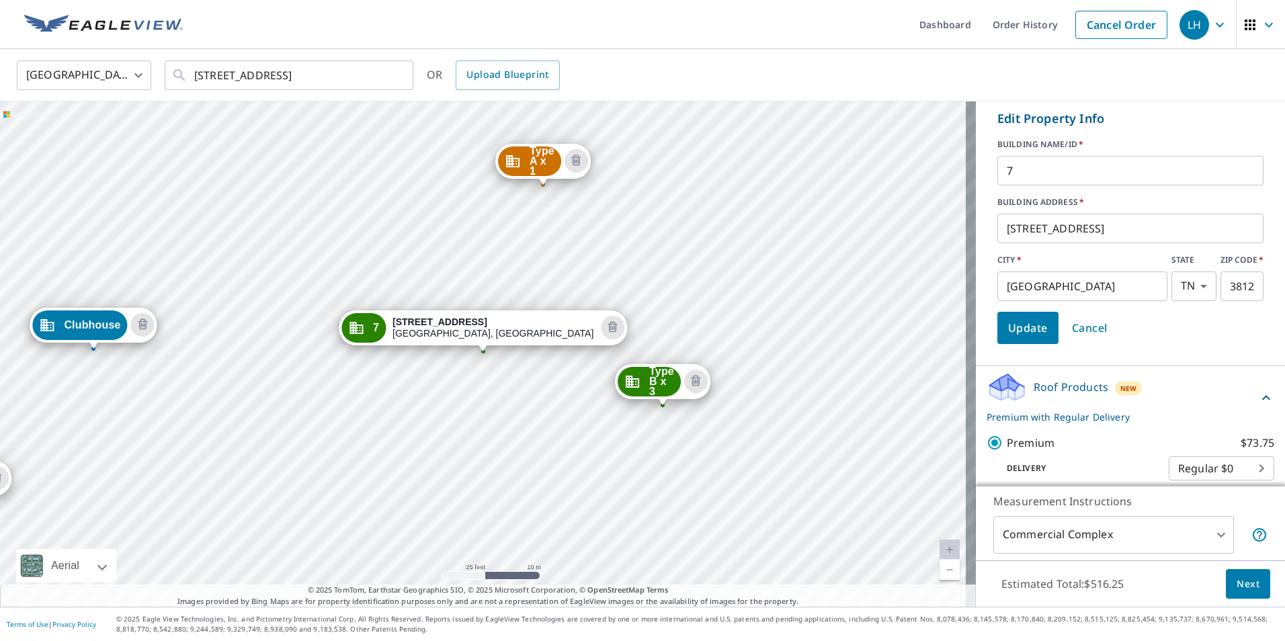
click at [1088, 190] on input "7" at bounding box center [1130, 171] width 266 height 38
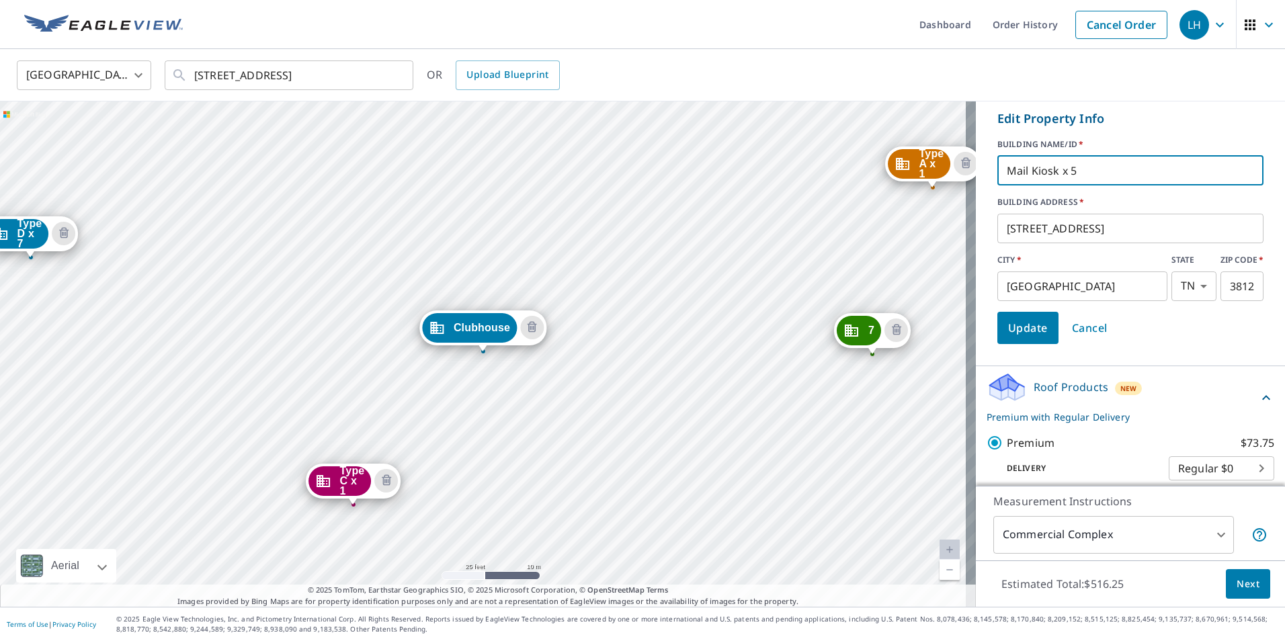
type input "Mail Kiosk x 5"
click at [1024, 337] on span "Update" at bounding box center [1028, 328] width 40 height 19
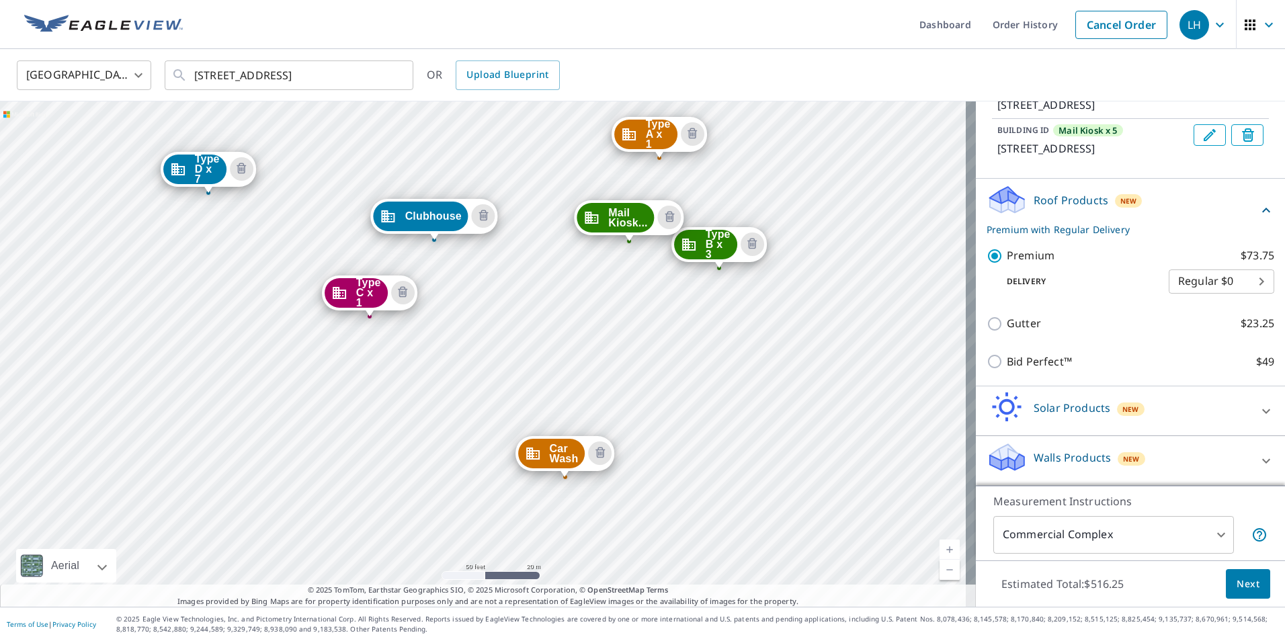
drag, startPoint x: 598, startPoint y: 423, endPoint x: 468, endPoint y: 309, distance: 172.4
click at [468, 309] on div "Type A x 1 278 Arbor Commons Cir Memphis, TN 38120 Type B x 3 270 Arbor Commons…" at bounding box center [488, 353] width 976 height 505
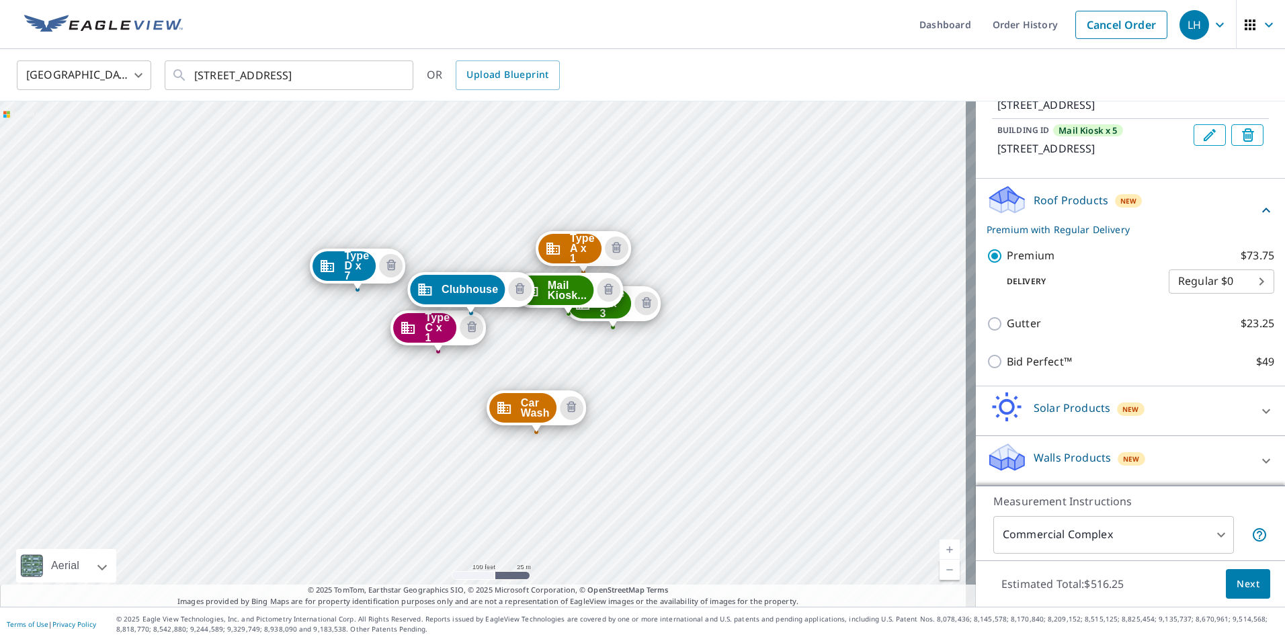
drag, startPoint x: 698, startPoint y: 382, endPoint x: 601, endPoint y: 378, distance: 97.5
click at [601, 378] on div "Type A x 1 278 Arbor Commons Cir Memphis, TN 38120 Type B x 3 270 Arbor Commons…" at bounding box center [488, 353] width 976 height 505
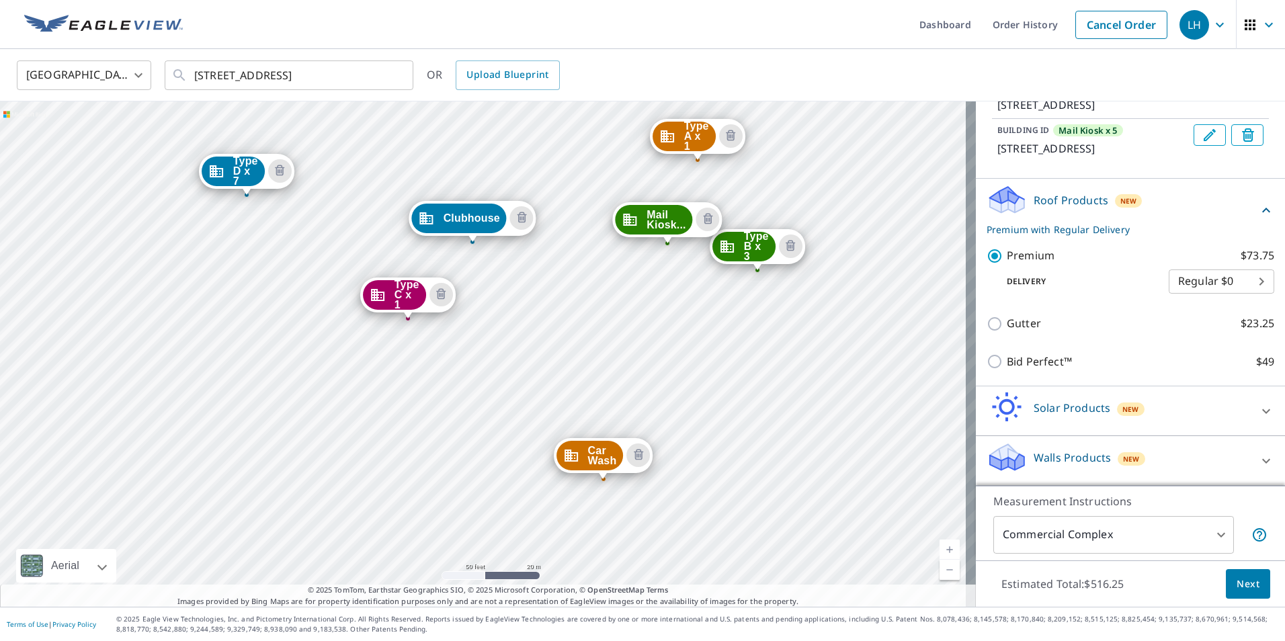
drag, startPoint x: 552, startPoint y: 380, endPoint x: 648, endPoint y: 373, distance: 96.4
click at [648, 373] on div "Type A x 1 278 Arbor Commons Cir Memphis, TN 38120 Type B x 3 270 Arbor Commons…" at bounding box center [488, 353] width 976 height 505
click at [1242, 585] on span "Next" at bounding box center [1248, 584] width 23 height 17
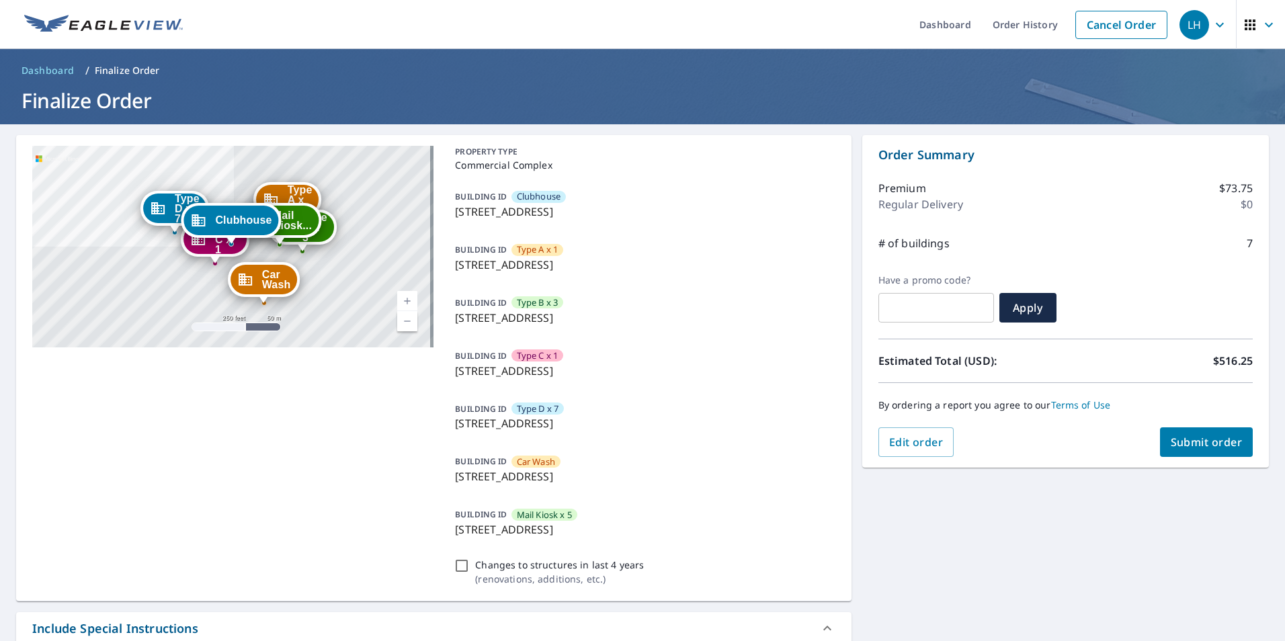
click at [1200, 445] on span "Submit order" at bounding box center [1207, 442] width 72 height 15
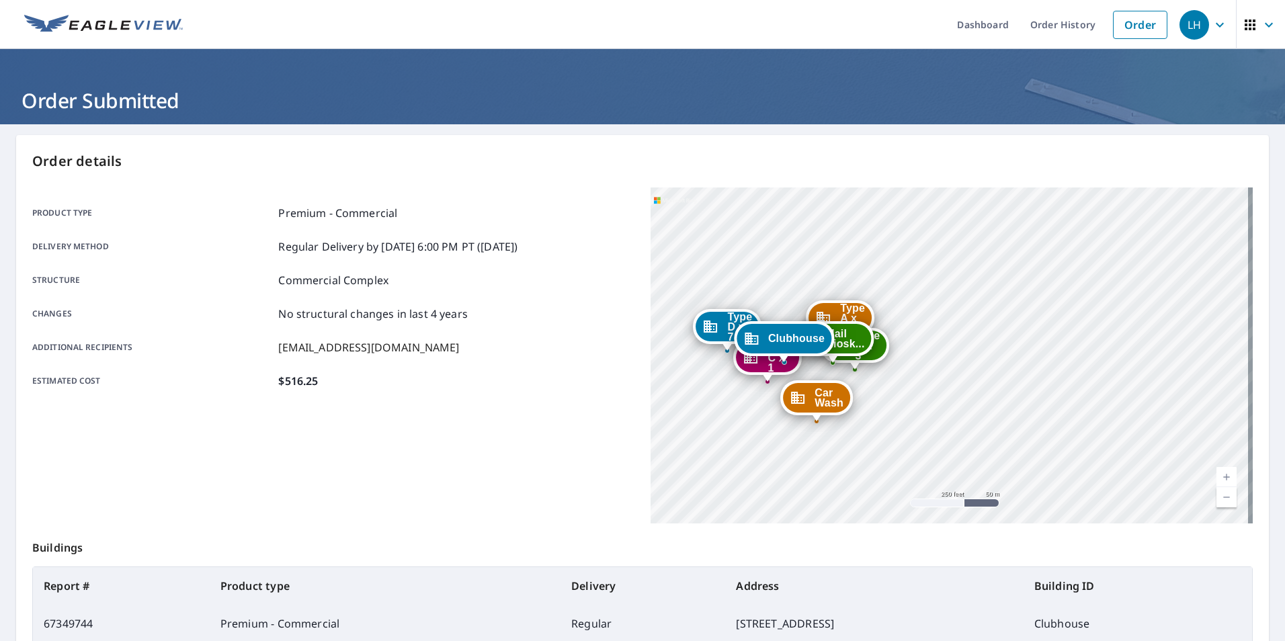
drag, startPoint x: 811, startPoint y: 423, endPoint x: 627, endPoint y: 471, distance: 189.6
click at [627, 471] on div "Product type Premium - Commercial Delivery method Regular Delivery by 9/11/2025…" at bounding box center [642, 356] width 1221 height 336
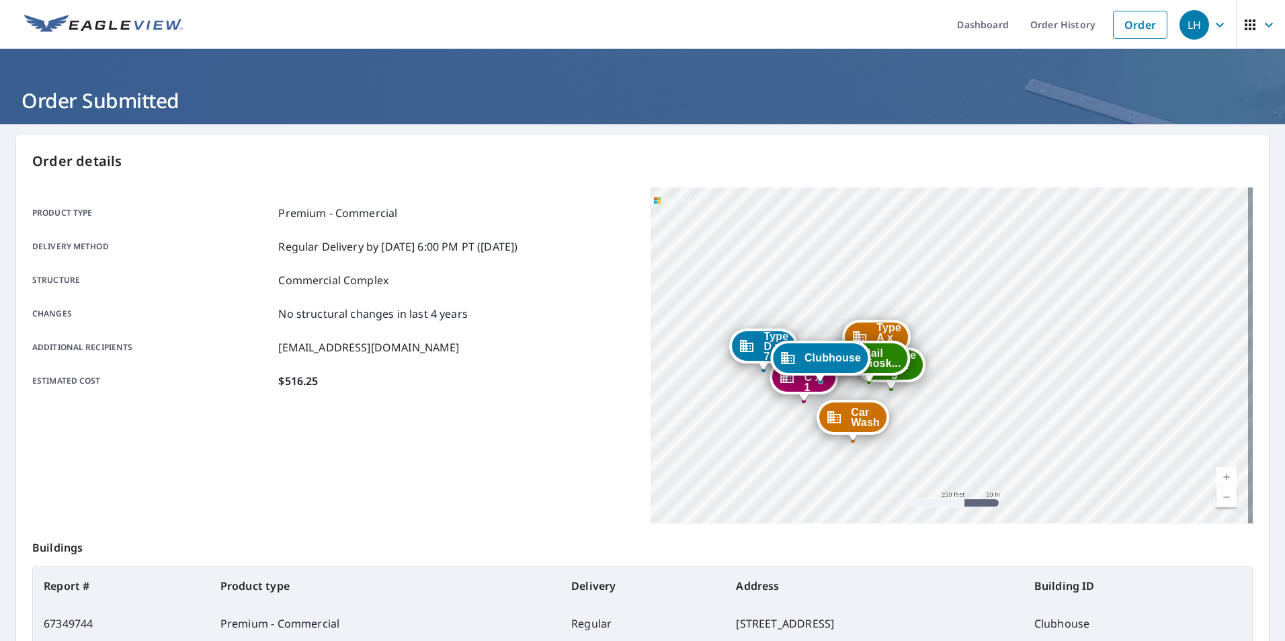
click at [682, 452] on div "Type A x 1 278 Arbor Commons Cir Memphis, TN 38120 Type B x 3 270 Arbor Commons…" at bounding box center [952, 356] width 602 height 336
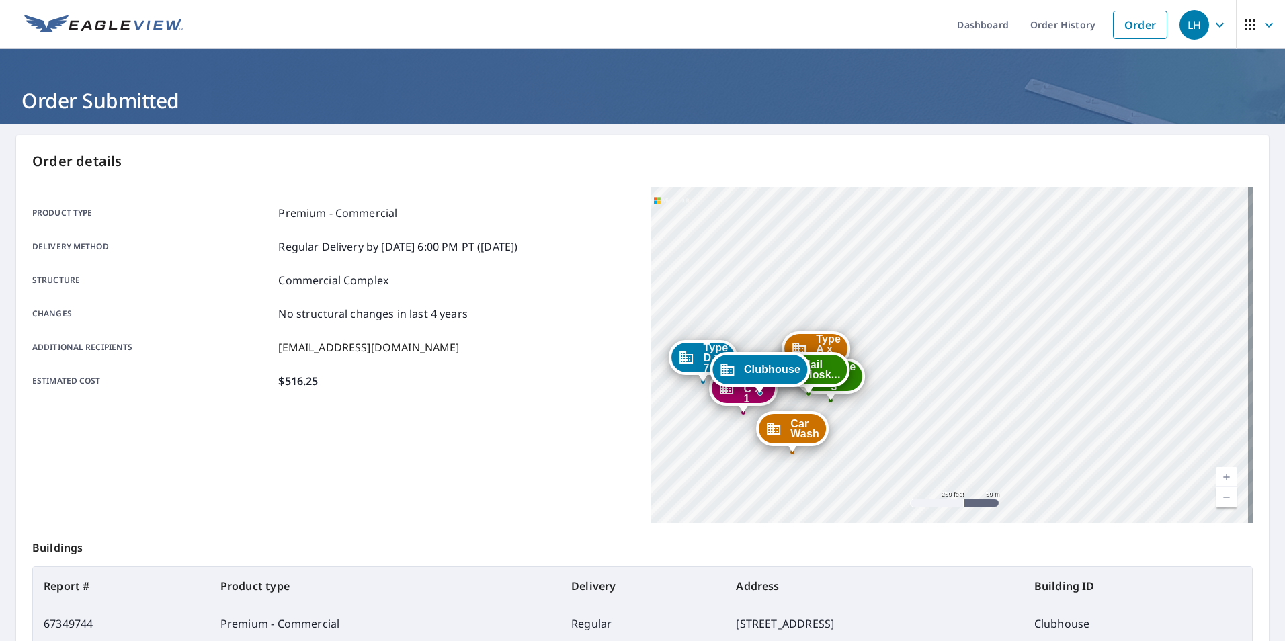
drag, startPoint x: 747, startPoint y: 422, endPoint x: 686, endPoint y: 434, distance: 61.6
click at [686, 434] on div "Type A x 1 278 Arbor Commons Cir Memphis, TN 38120 Type B x 3 270 Arbor Commons…" at bounding box center [952, 356] width 602 height 336
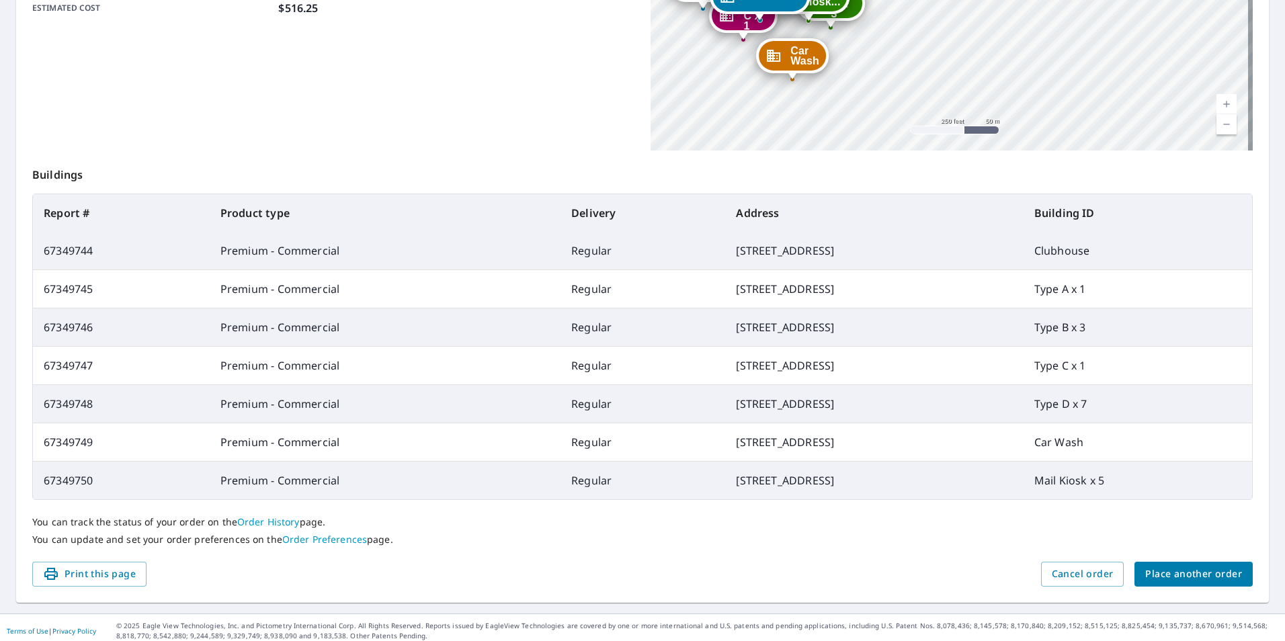
scroll to position [380, 0]
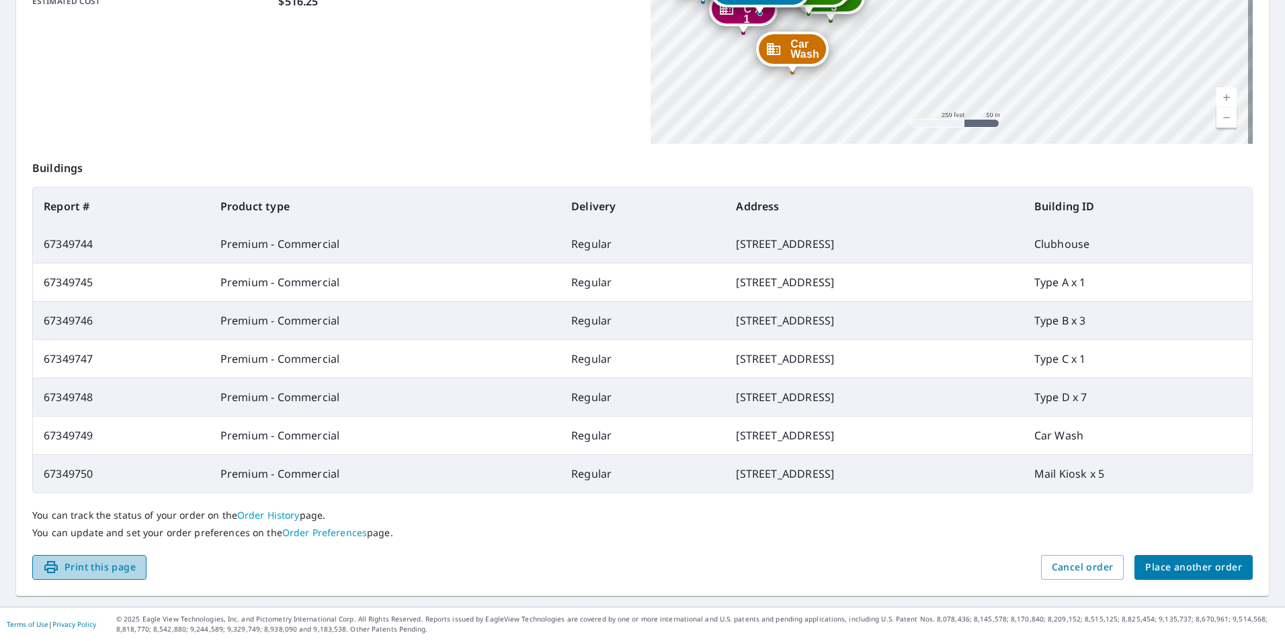
click at [101, 563] on span "Print this page" at bounding box center [89, 567] width 93 height 17
click at [1182, 565] on span "Place another order" at bounding box center [1193, 567] width 97 height 17
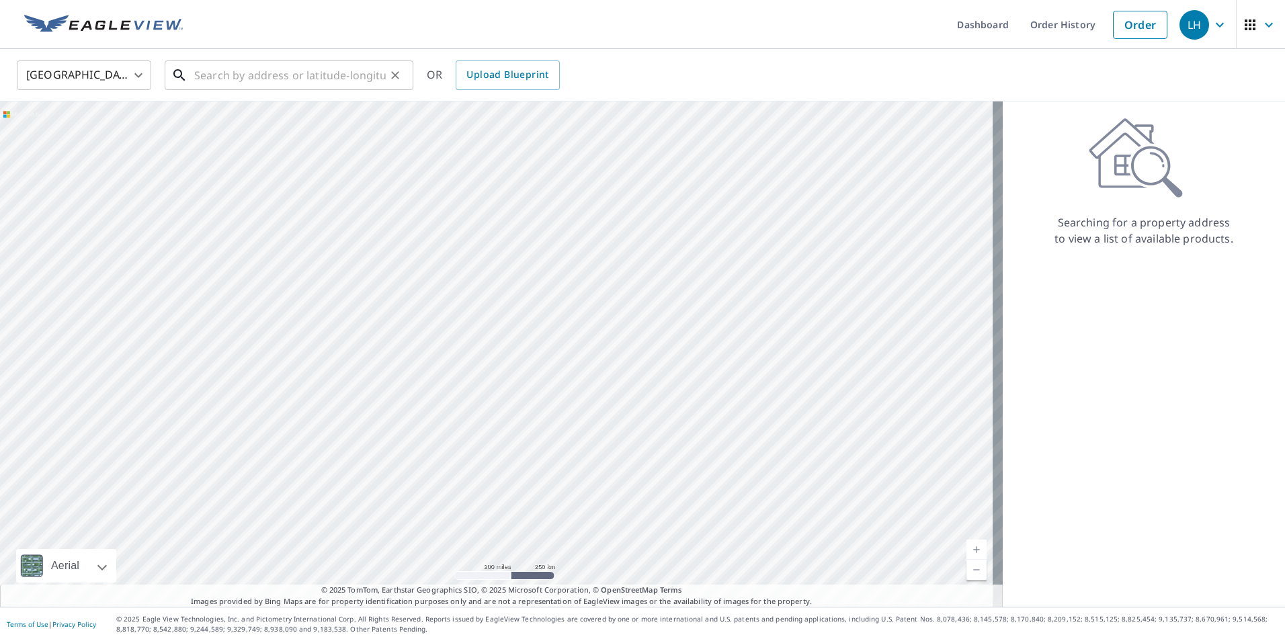
click at [273, 73] on input "text" at bounding box center [290, 75] width 192 height 38
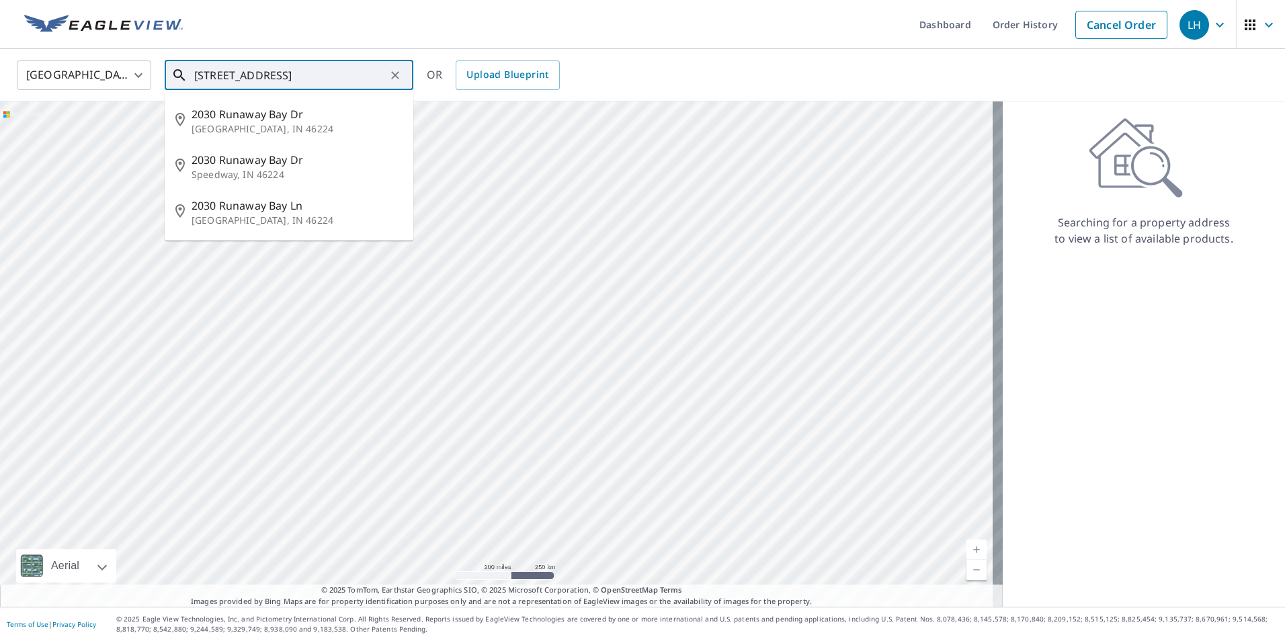
scroll to position [0, 10]
type input "2030 Runaway Bay Drive, Speedway, IN"
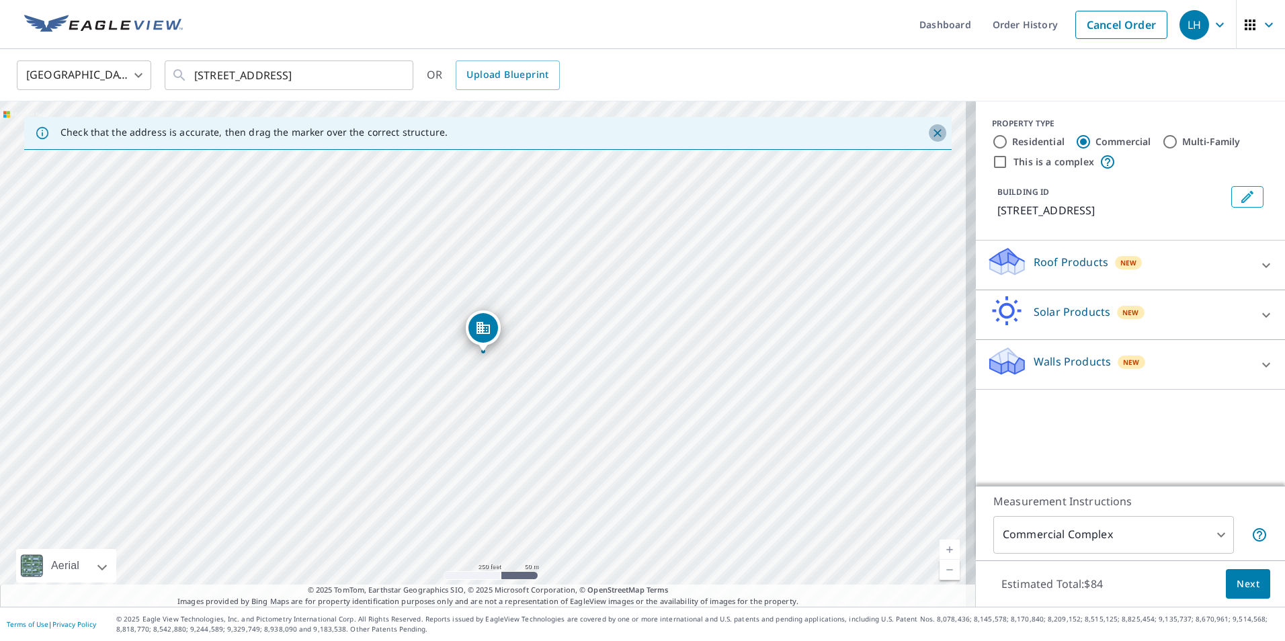
click at [934, 136] on icon "Close" at bounding box center [937, 132] width 13 height 13
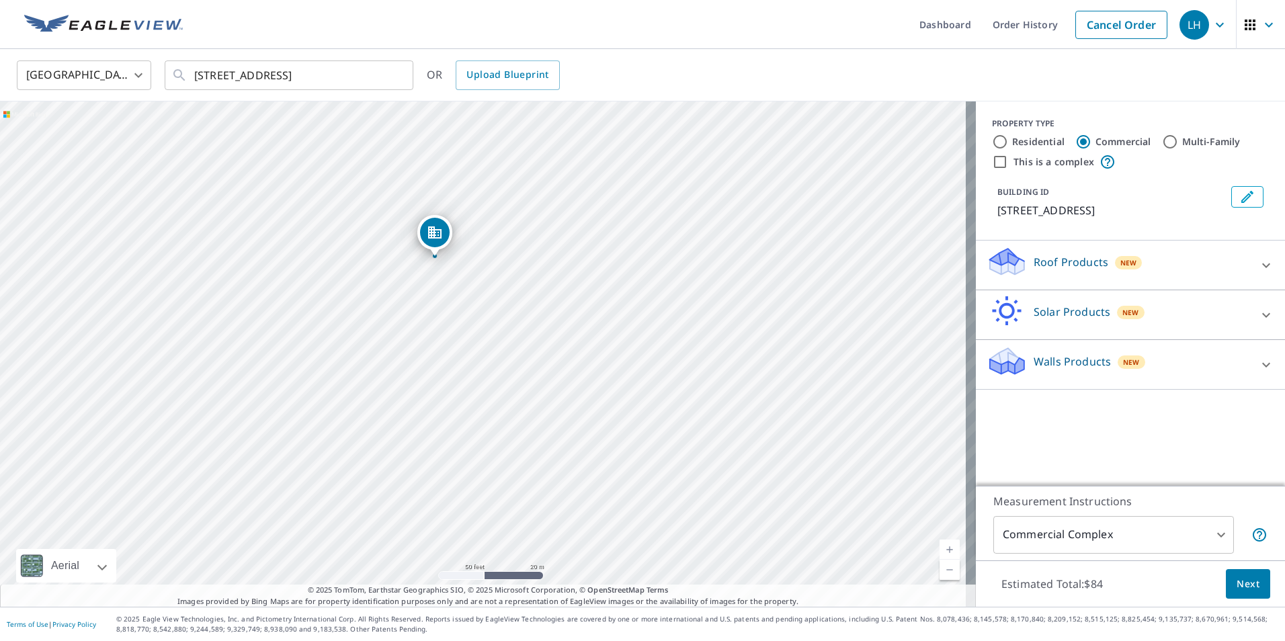
drag, startPoint x: 583, startPoint y: 425, endPoint x: 411, endPoint y: 523, distance: 198.1
click at [411, 523] on div "2030 Runaway Bay Dr Speedway, IN 46224" at bounding box center [488, 353] width 976 height 505
click at [1166, 140] on input "Multi-Family" at bounding box center [1170, 142] width 16 height 16
radio input "true"
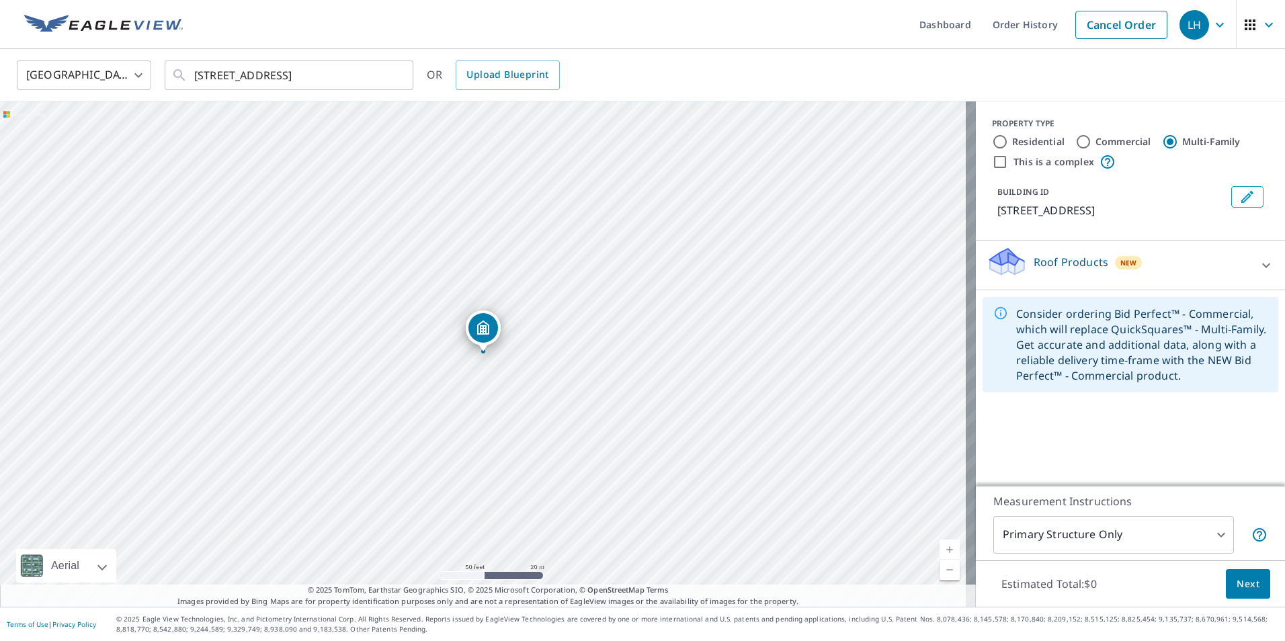
type input "2"
click at [992, 160] on input "This is a complex" at bounding box center [1000, 162] width 16 height 16
checkbox input "true"
radio input "true"
type input "4"
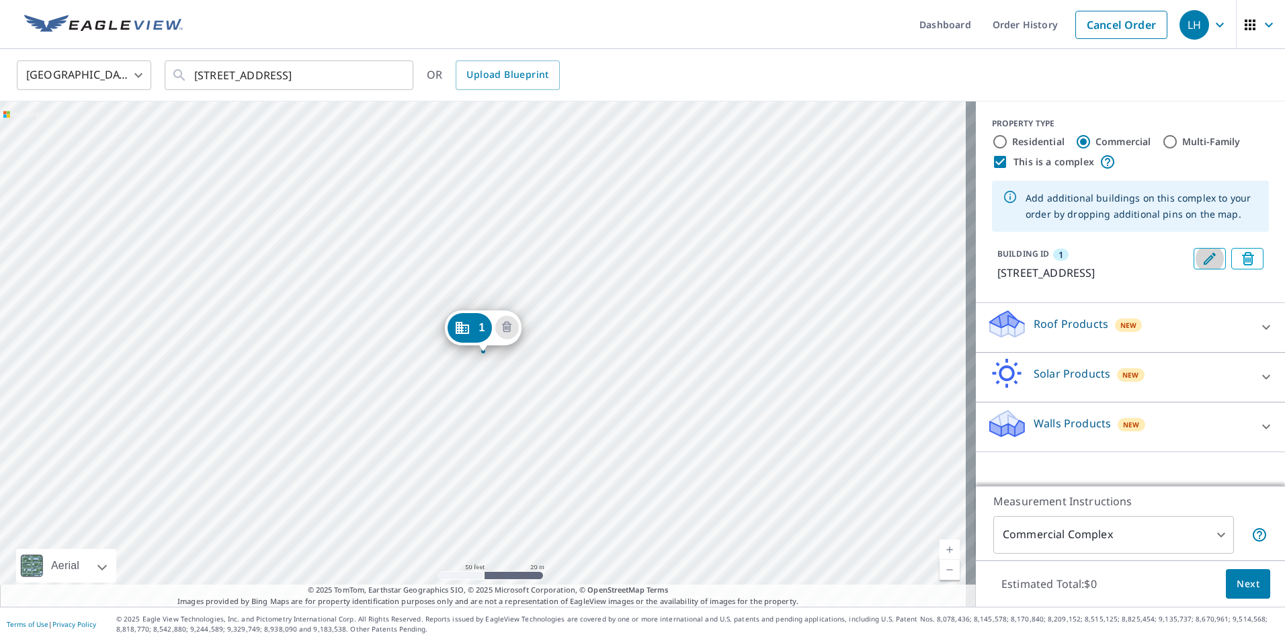
click at [1204, 261] on icon "Edit building 1" at bounding box center [1210, 259] width 12 height 12
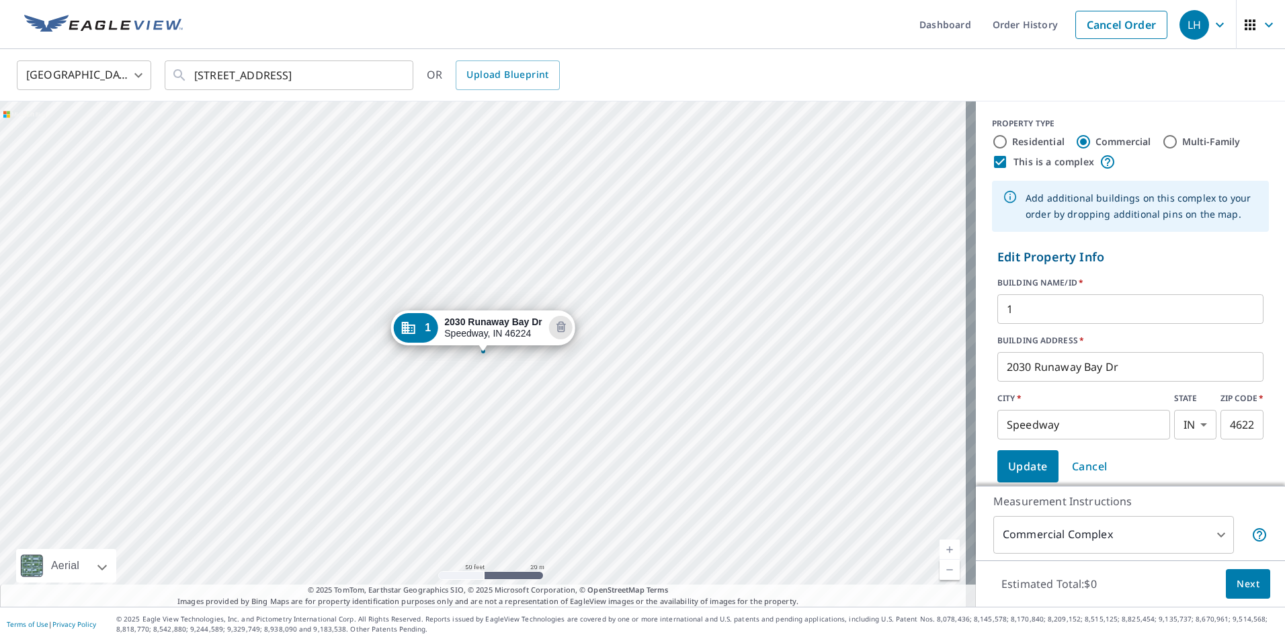
click at [1046, 315] on input "1" at bounding box center [1130, 309] width 266 height 38
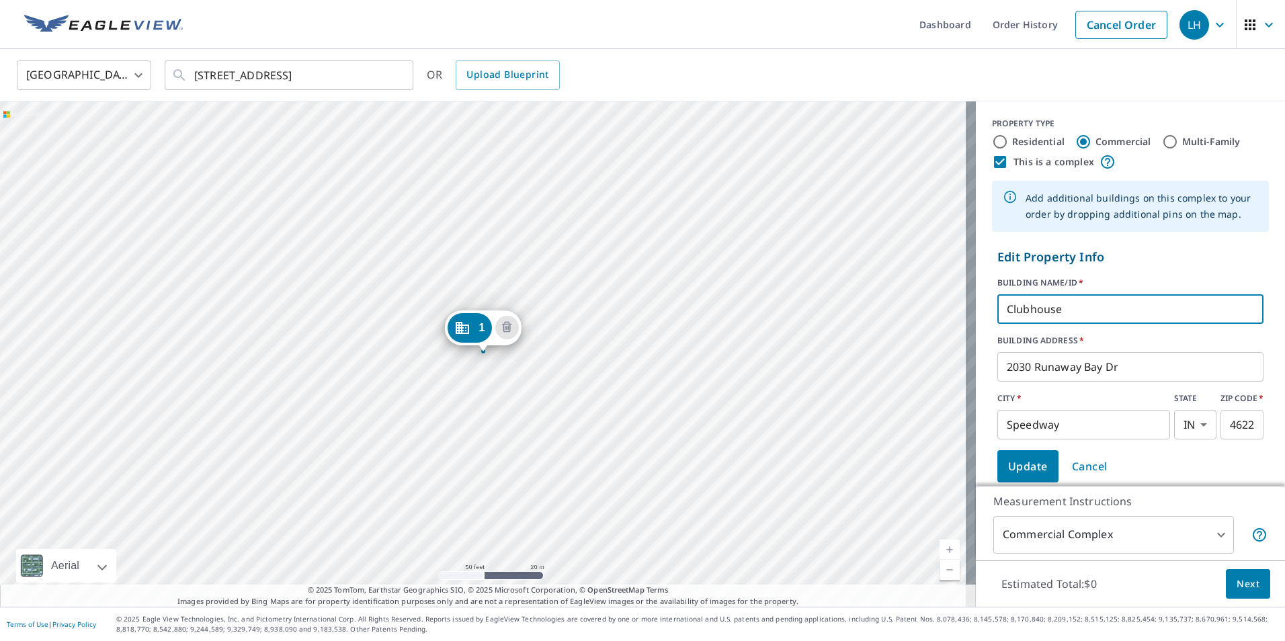
type input "Clubhouse"
click at [1163, 138] on input "Multi-Family" at bounding box center [1170, 142] width 16 height 16
radio input "true"
type input "2"
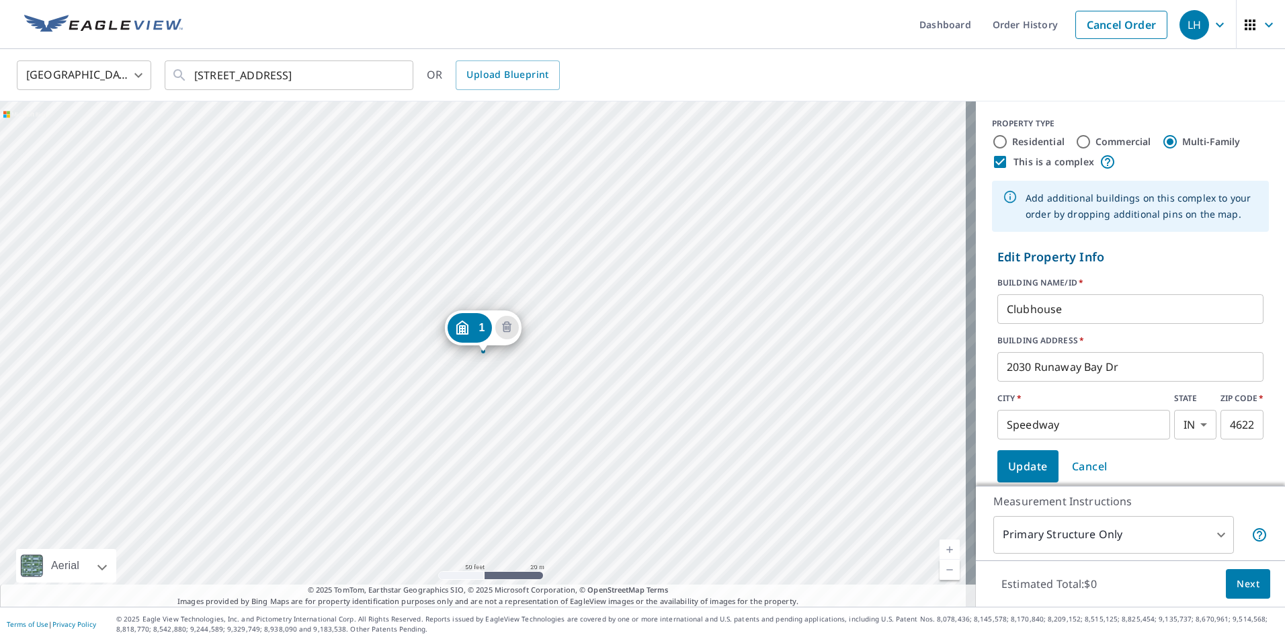
click at [1016, 465] on span "Update" at bounding box center [1028, 466] width 40 height 19
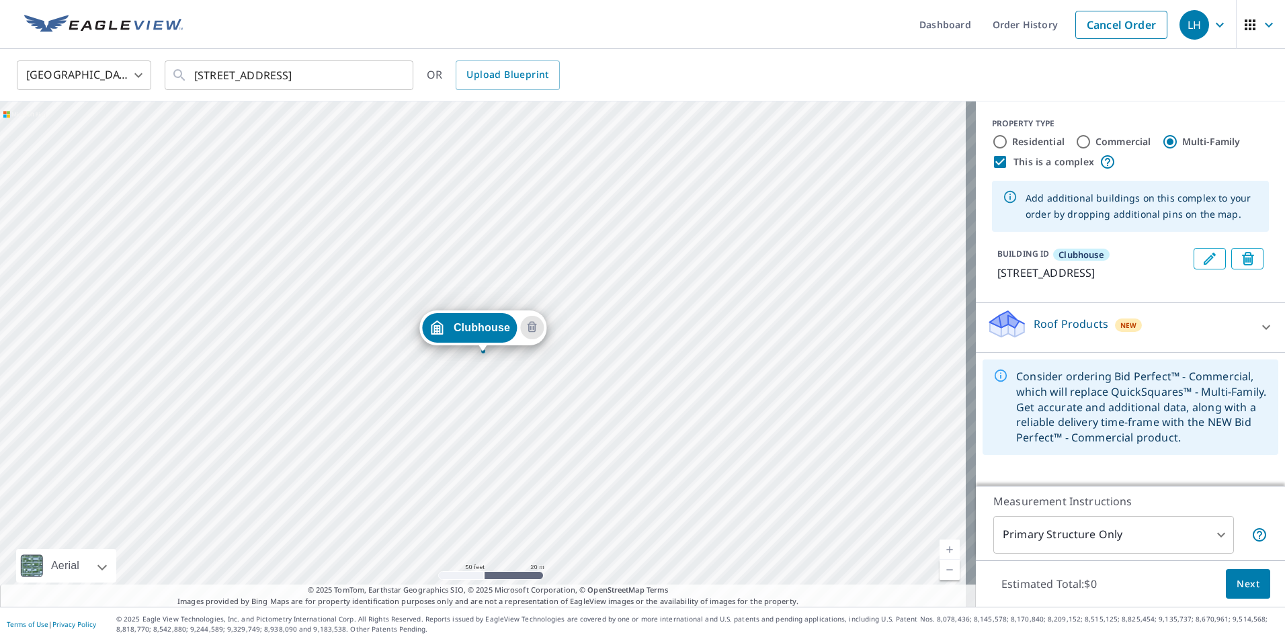
click at [1053, 332] on p "Roof Products" at bounding box center [1071, 324] width 75 height 16
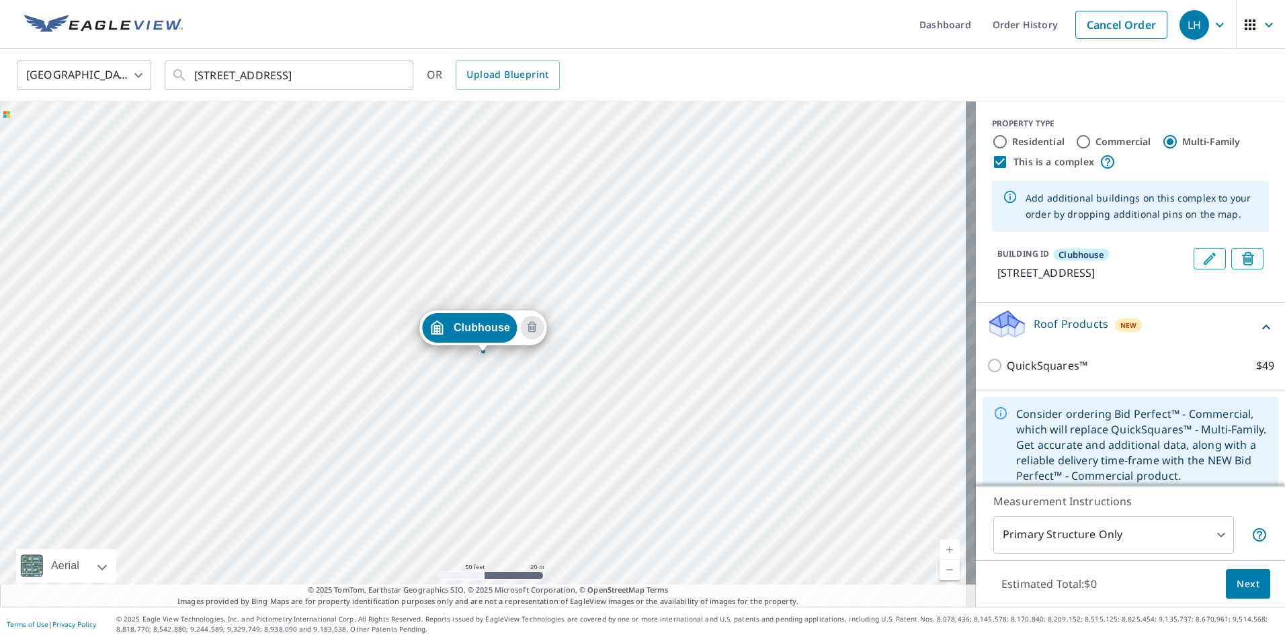
click at [1048, 332] on p "Roof Products" at bounding box center [1071, 324] width 75 height 16
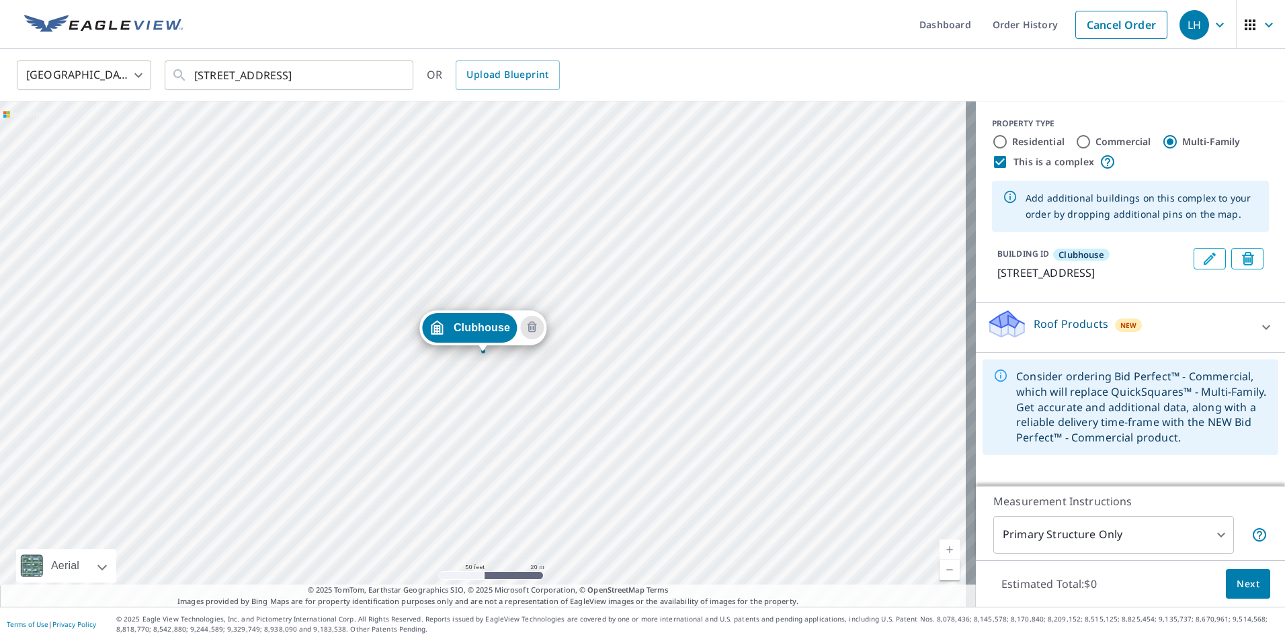
click at [1067, 286] on div "BUILDING ID Clubhouse 2030 Runaway Bay Dr, Speedway, IN, 46224" at bounding box center [1130, 265] width 277 height 44
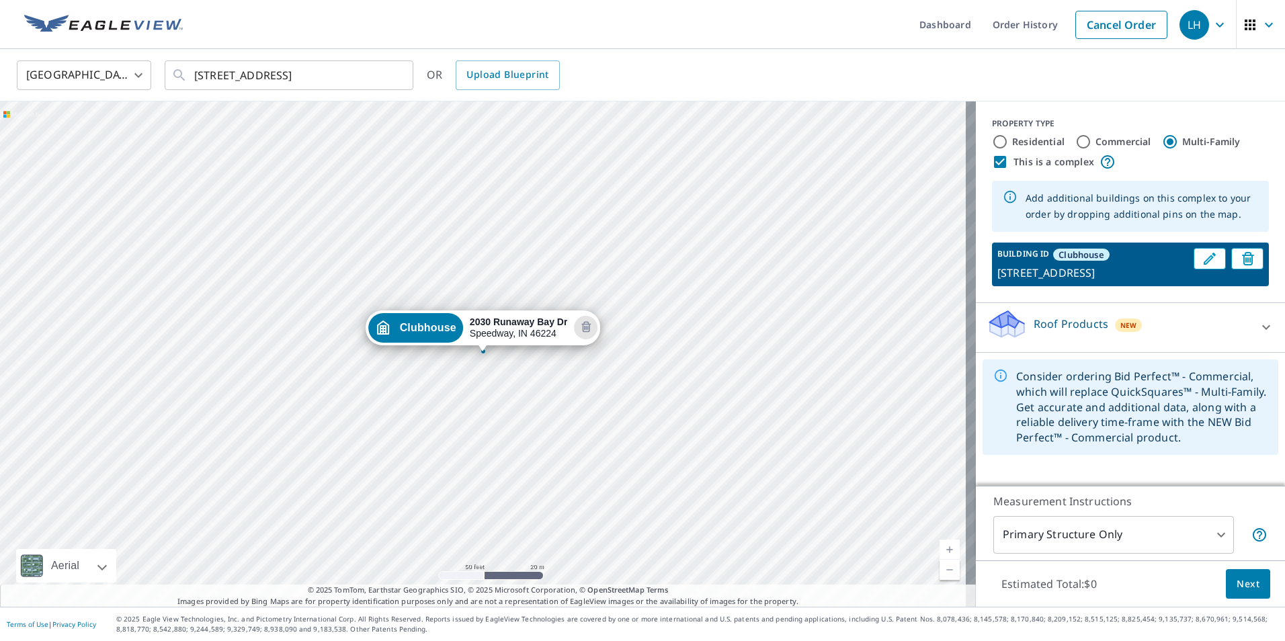
click at [1071, 332] on p "Roof Products" at bounding box center [1071, 324] width 75 height 16
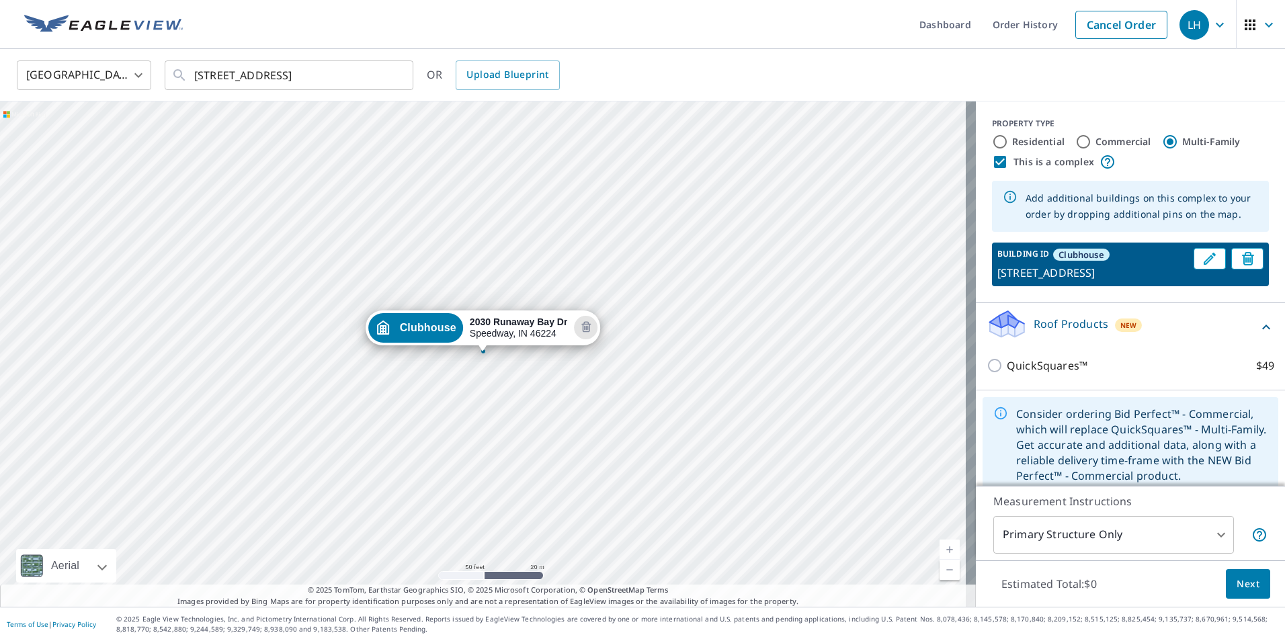
click at [1040, 332] on p "Roof Products" at bounding box center [1071, 324] width 75 height 16
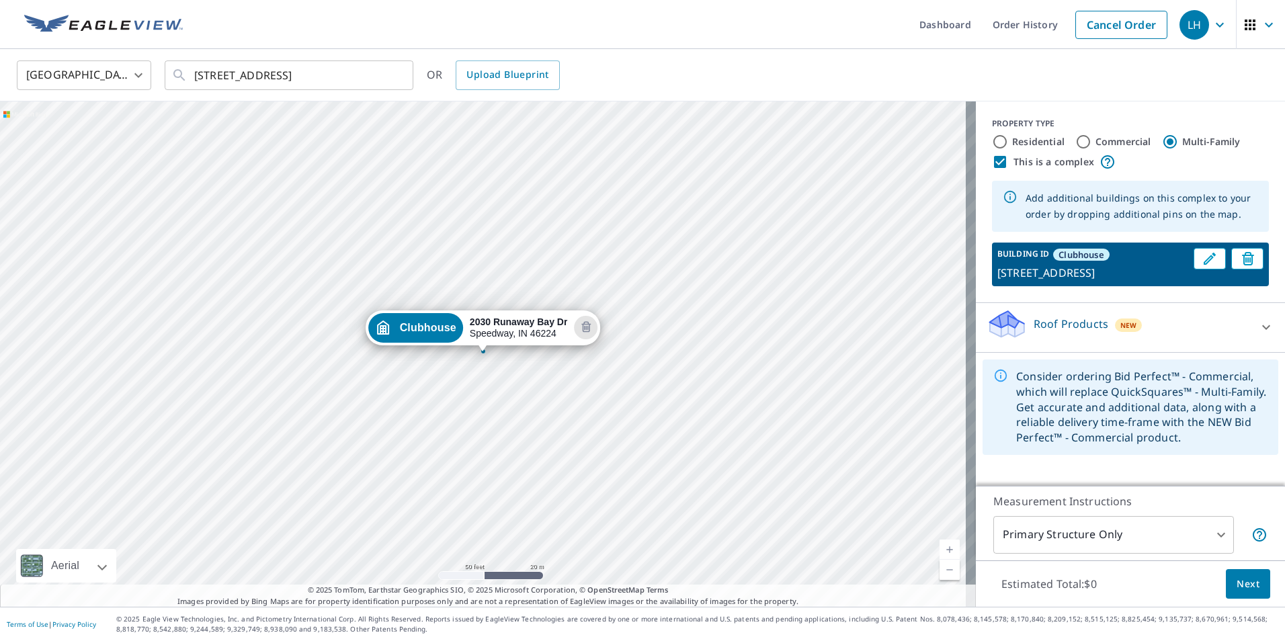
click at [1170, 160] on div "This is a complex" at bounding box center [1130, 162] width 277 height 16
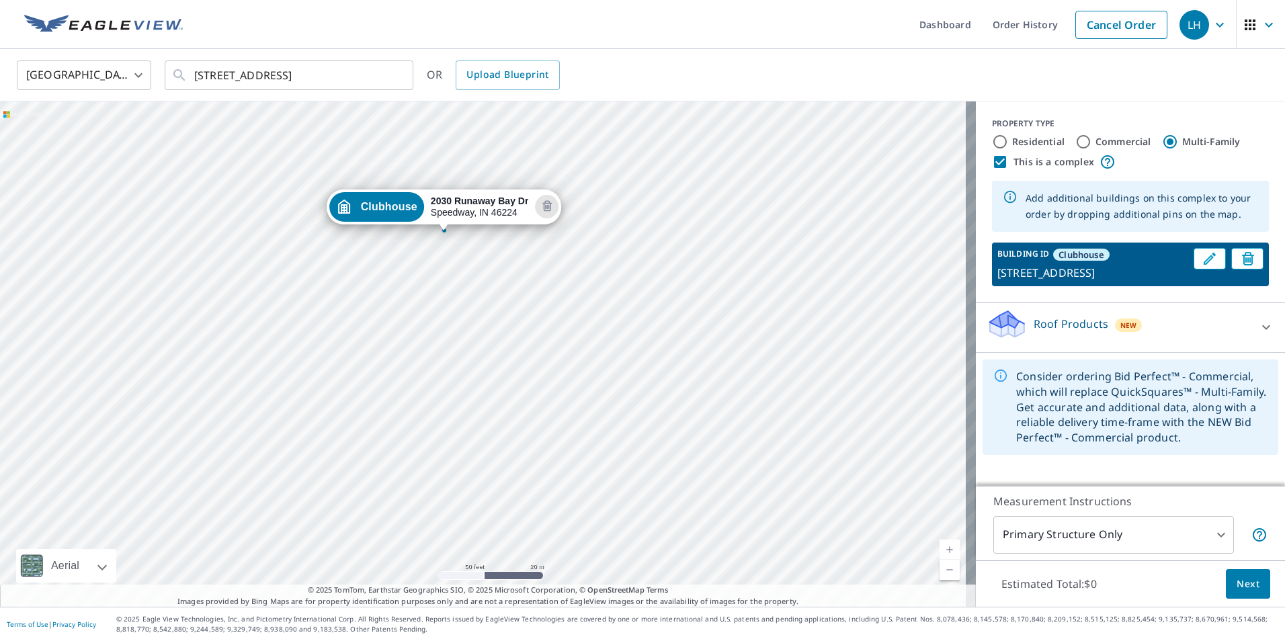
drag, startPoint x: 322, startPoint y: 259, endPoint x: 283, endPoint y: 138, distance: 127.1
click at [283, 138] on div "Clubhouse 2030 Runaway Bay Dr Speedway, IN 46224" at bounding box center [488, 353] width 976 height 505
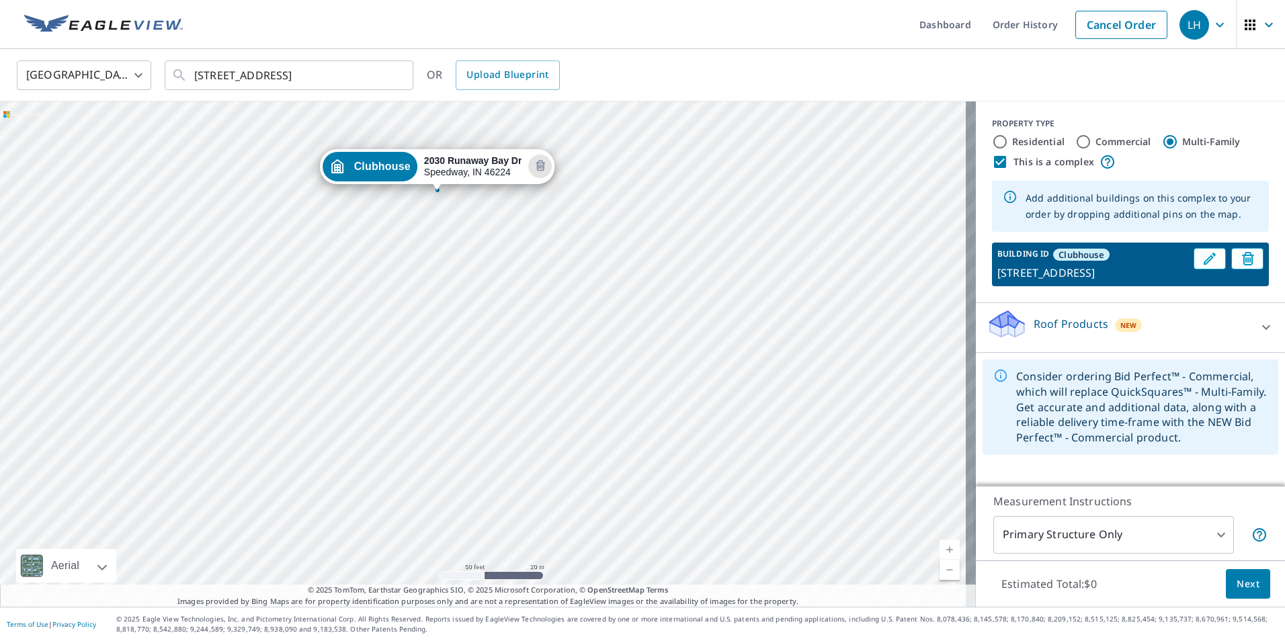
drag, startPoint x: 700, startPoint y: 448, endPoint x: 694, endPoint y: 407, distance: 40.9
click at [694, 407] on div "Clubhouse 2030 Runaway Bay Dr Speedway, IN 46224" at bounding box center [488, 353] width 976 height 505
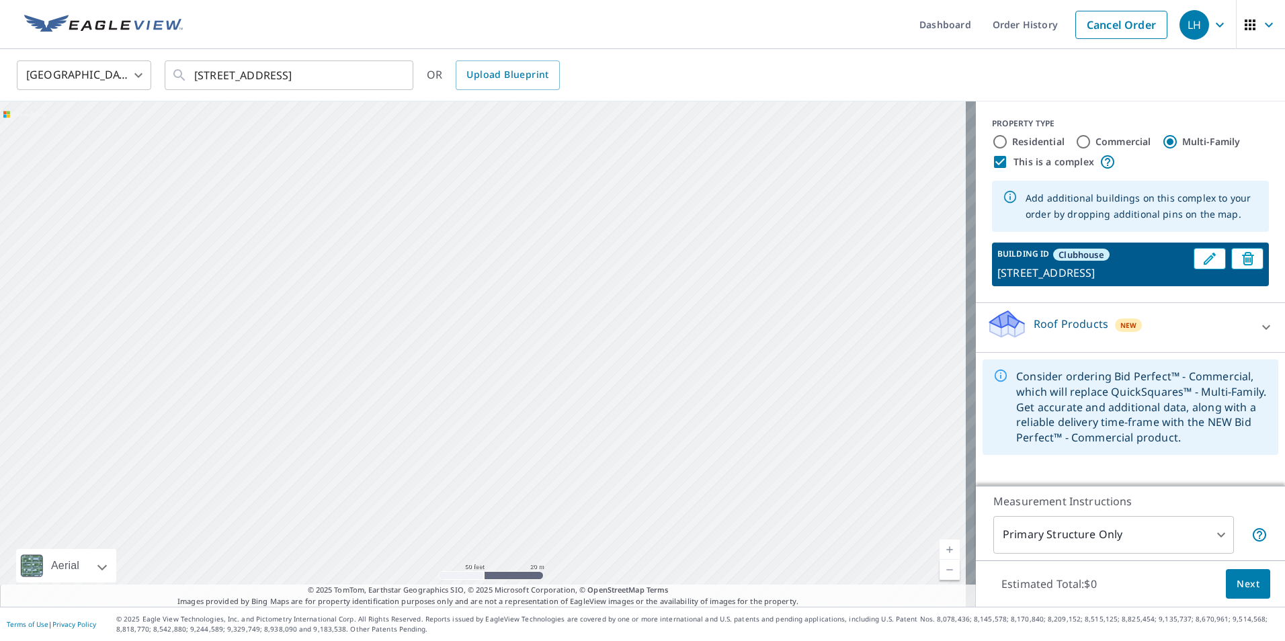
drag, startPoint x: 450, startPoint y: 462, endPoint x: 386, endPoint y: 128, distance: 339.6
click at [386, 128] on div "Clubhouse 2030 Runaway Bay Dr Speedway, IN 46224" at bounding box center [488, 353] width 976 height 505
drag, startPoint x: 375, startPoint y: 341, endPoint x: 342, endPoint y: 403, distance: 70.7
click at [342, 403] on div "Clubhouse 2030 Runaway Bay Dr Speedway, IN 46224" at bounding box center [488, 353] width 976 height 505
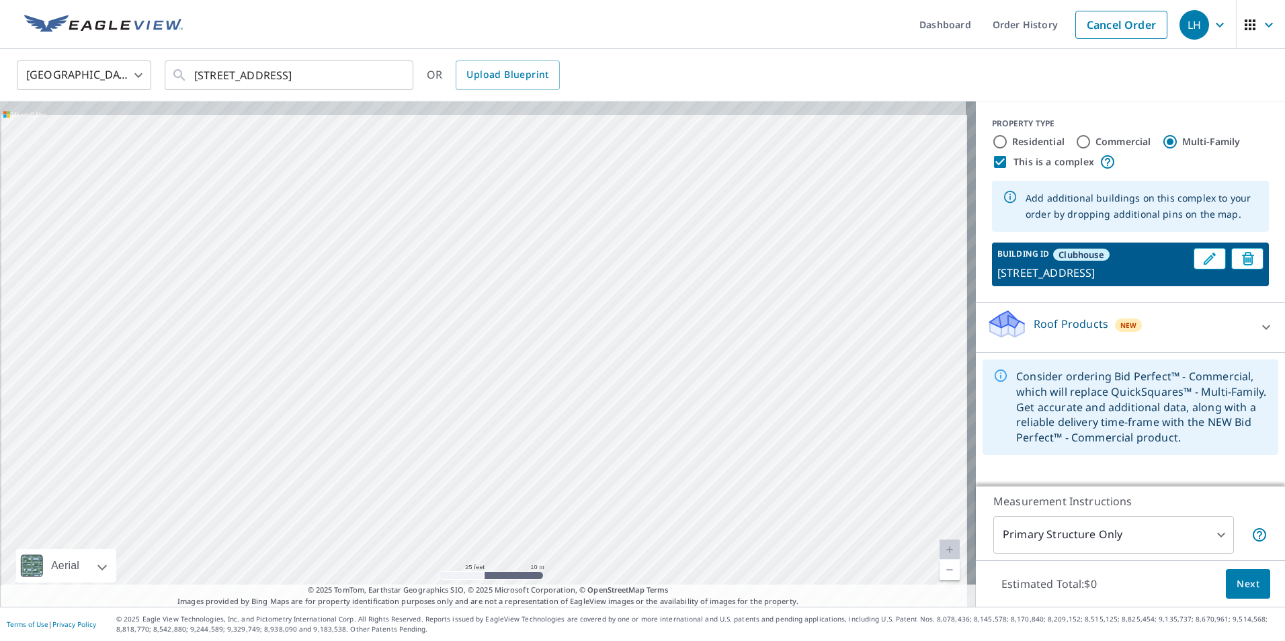
drag, startPoint x: 348, startPoint y: 272, endPoint x: 384, endPoint y: 567, distance: 297.3
click at [384, 567] on div "Clubhouse 2030 Runaway Bay Dr Speedway, IN 46224" at bounding box center [488, 353] width 976 height 505
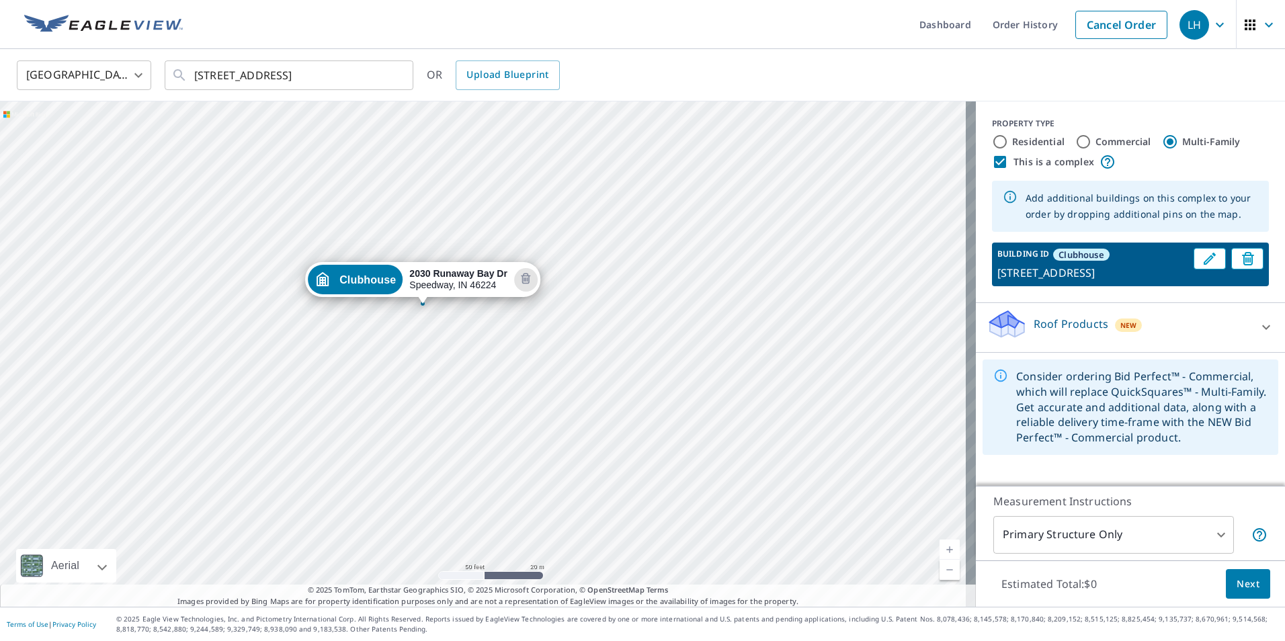
drag, startPoint x: 397, startPoint y: 277, endPoint x: 403, endPoint y: 562, distance: 285.1
click at [403, 562] on div "Clubhouse 2030 Runaway Bay Dr Speedway, IN 46224" at bounding box center [488, 353] width 976 height 505
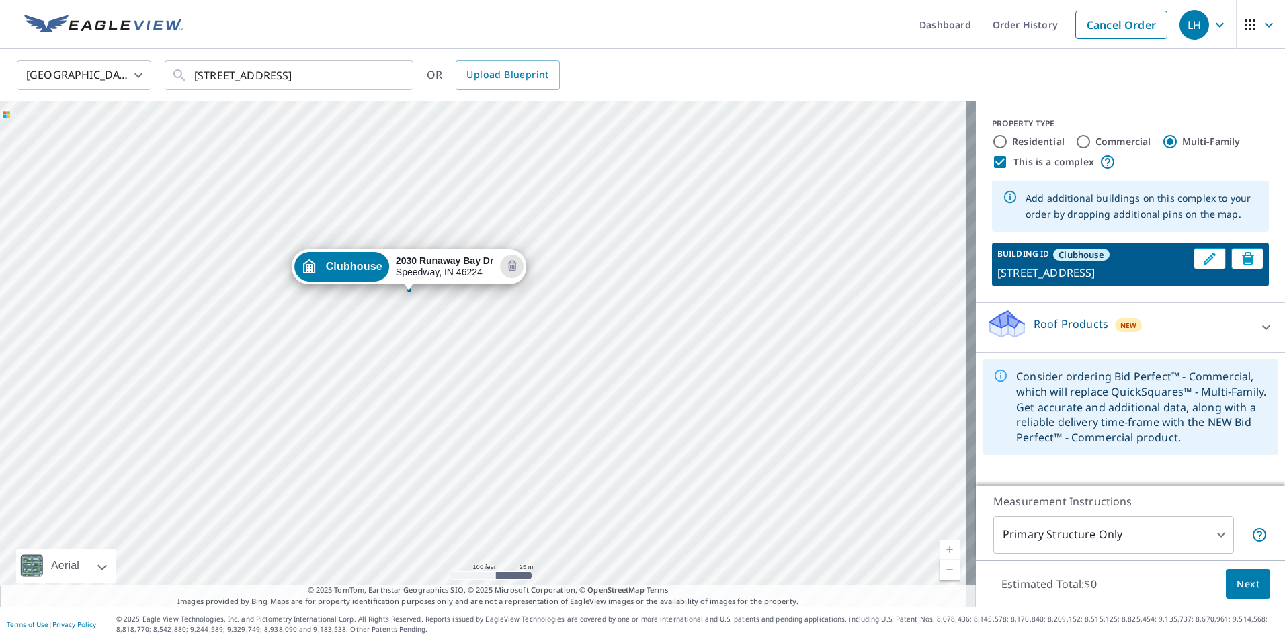
drag, startPoint x: 370, startPoint y: 362, endPoint x: 382, endPoint y: 321, distance: 42.9
click at [382, 321] on div "Clubhouse 2030 Runaway Bay Dr Speedway, IN 46224" at bounding box center [488, 353] width 976 height 505
click at [478, 318] on div "Clubhouse 2030 Runaway Bay Dr Speedway, IN 46224" at bounding box center [488, 353] width 976 height 505
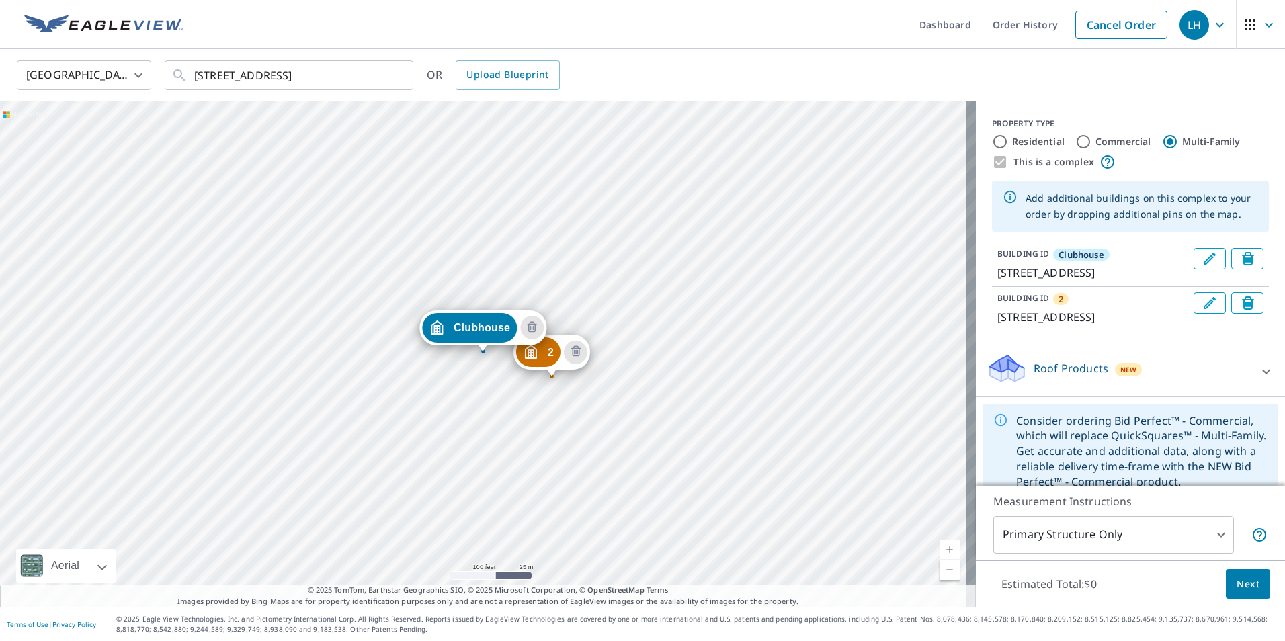
click at [1040, 376] on p "Roof Products" at bounding box center [1071, 368] width 75 height 16
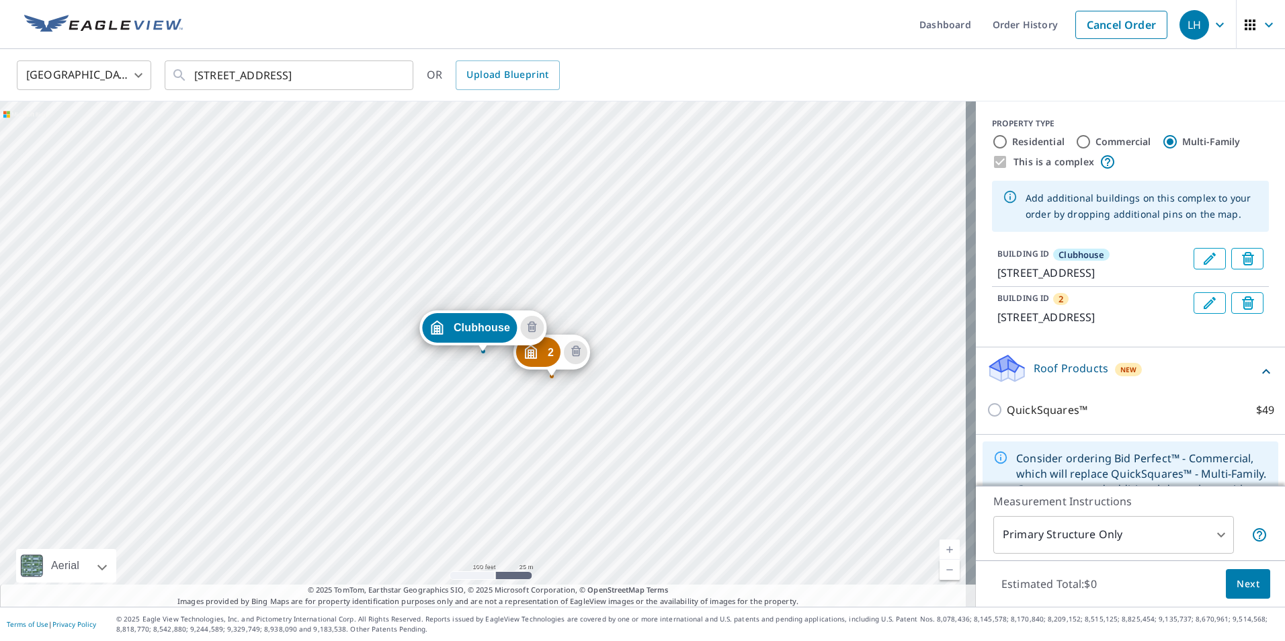
click at [1040, 376] on p "Roof Products" at bounding box center [1071, 368] width 75 height 16
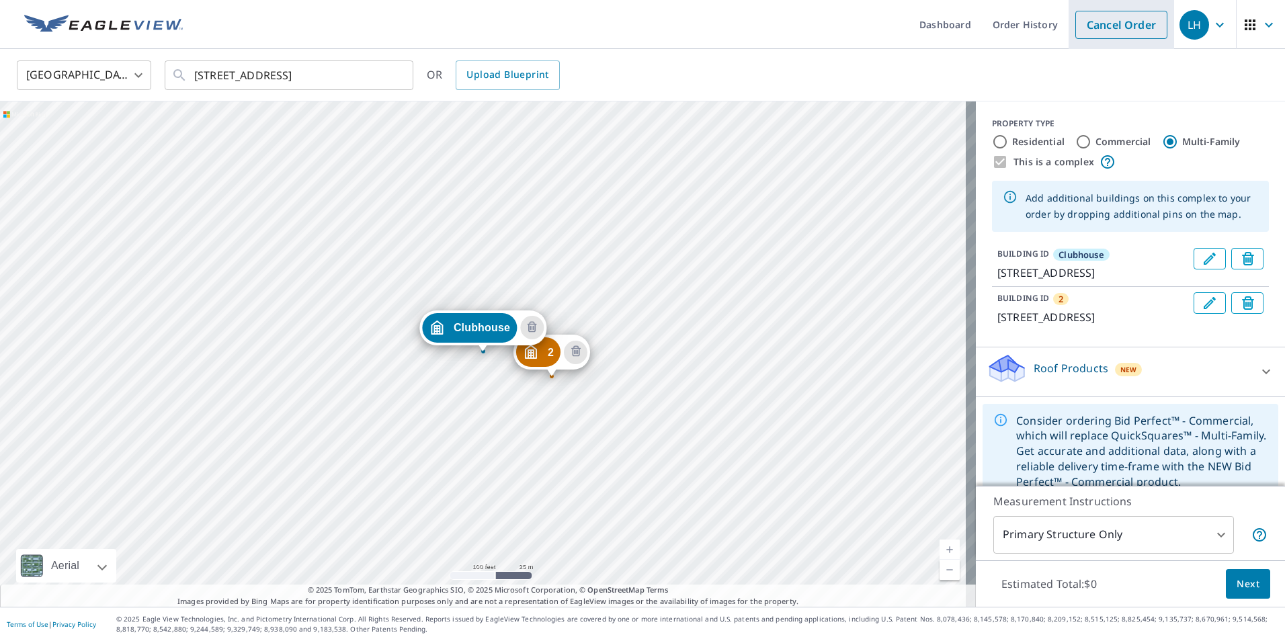
click at [1116, 28] on link "Cancel Order" at bounding box center [1121, 25] width 92 height 28
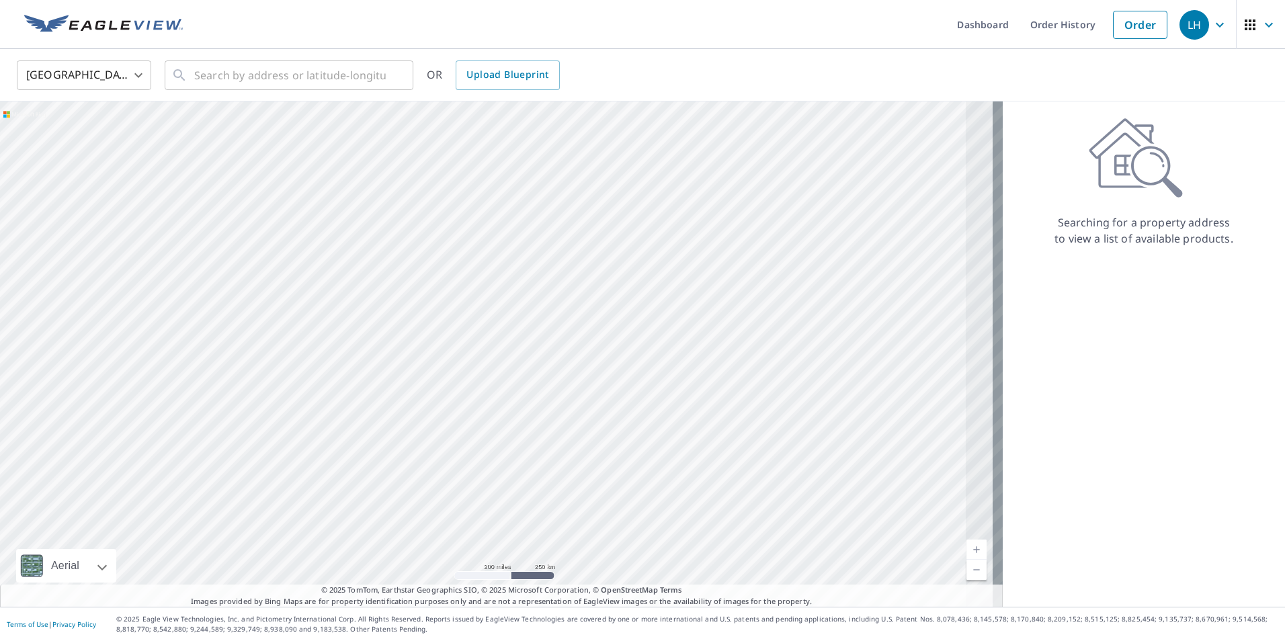
click at [1188, 31] on div "LH" at bounding box center [1195, 25] width 30 height 30
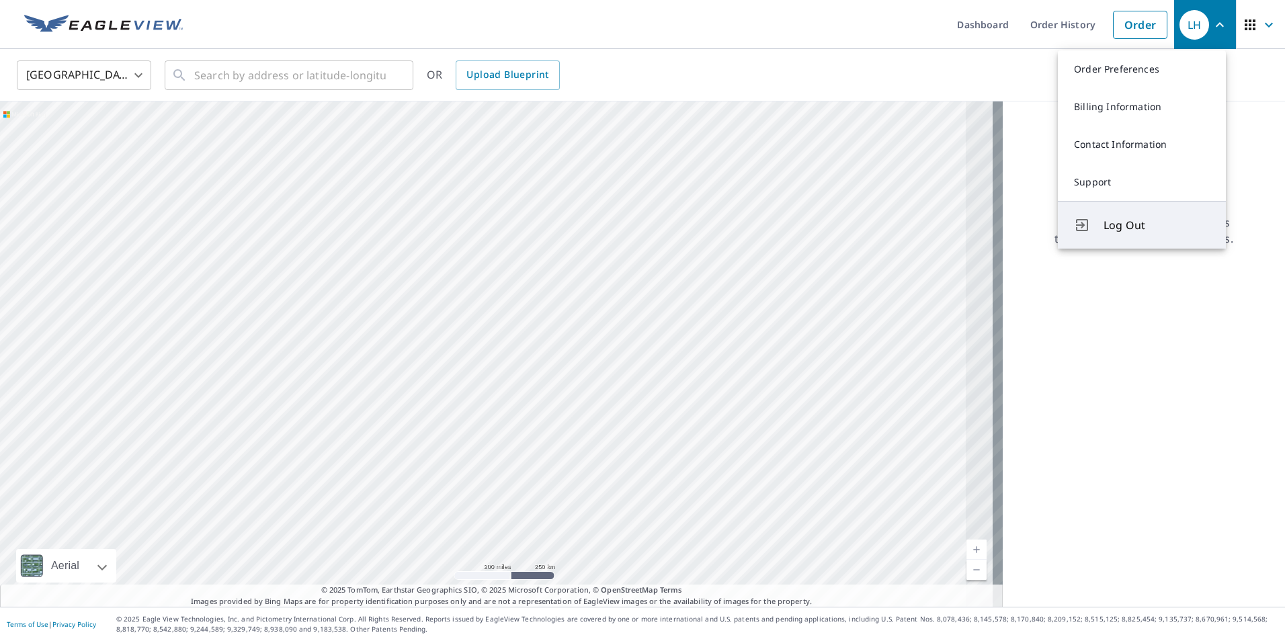
click at [1121, 225] on span "Log Out" at bounding box center [1157, 225] width 106 height 16
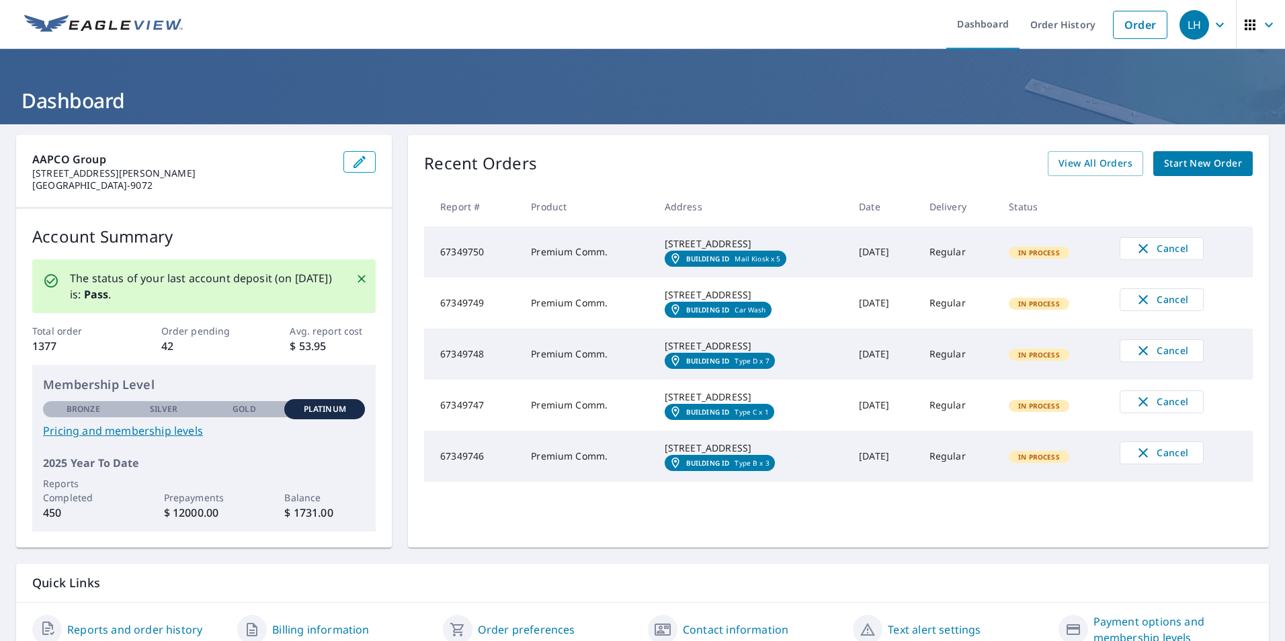
click at [1206, 164] on span "Start New Order" at bounding box center [1203, 163] width 78 height 17
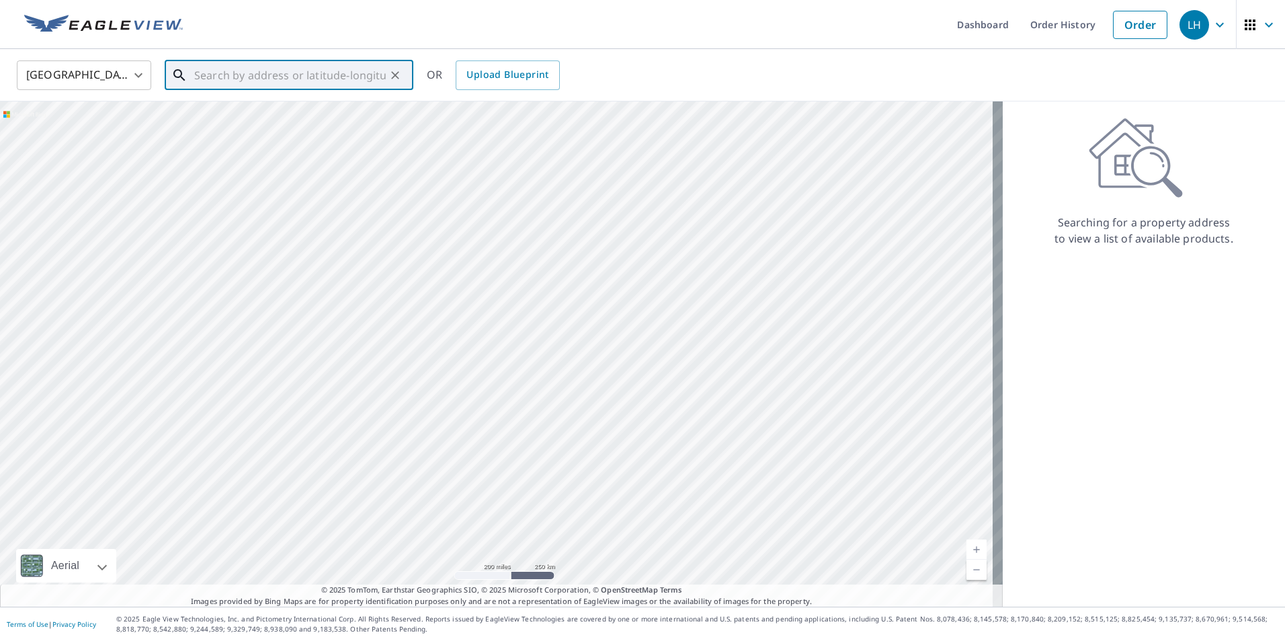
click at [257, 77] on input "text" at bounding box center [290, 75] width 192 height 38
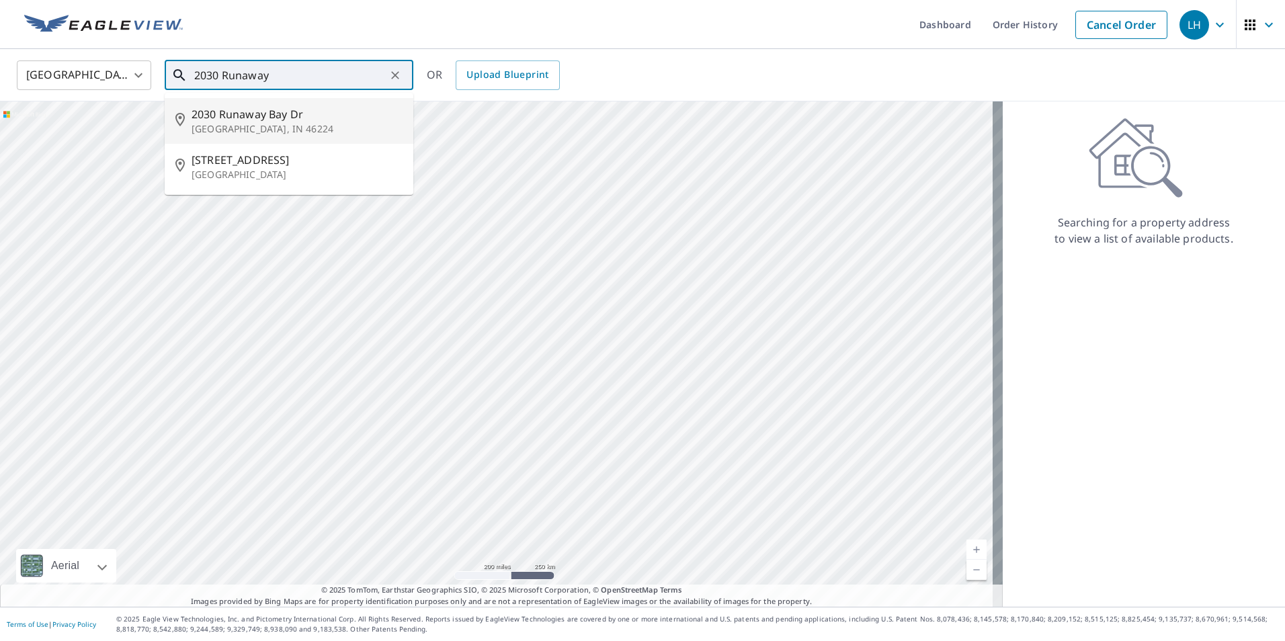
click at [239, 124] on p "[GEOGRAPHIC_DATA], IN 46224" at bounding box center [297, 128] width 211 height 13
type input "[STREET_ADDRESS][PERSON_NAME]"
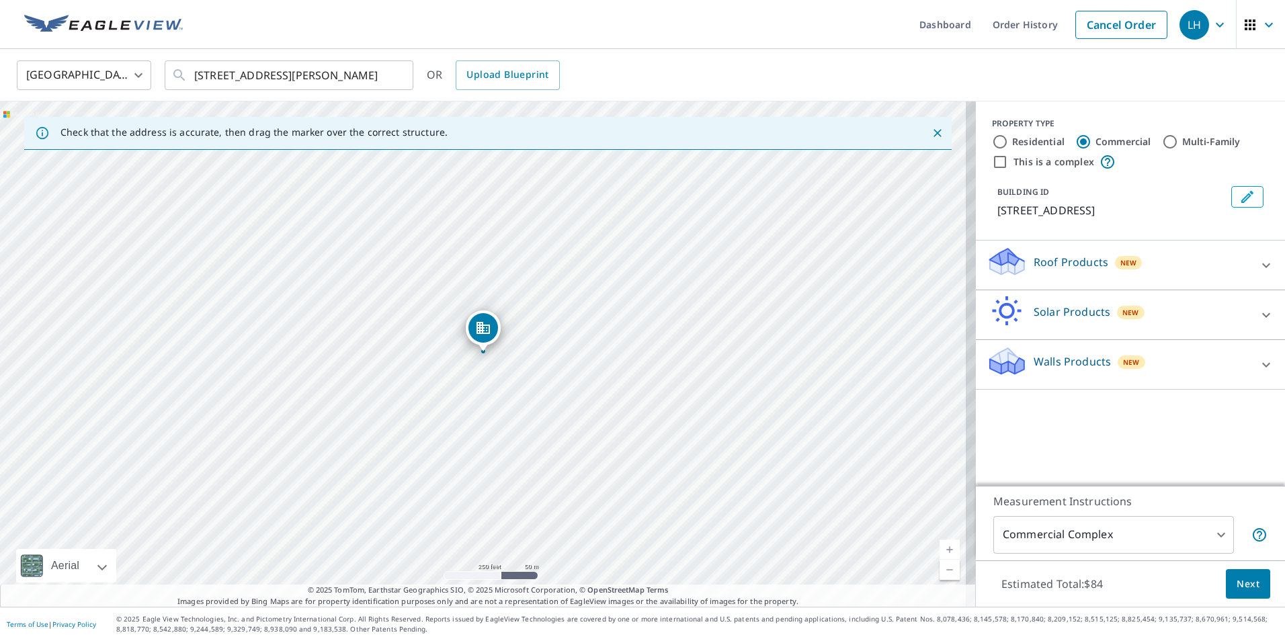
click at [1162, 141] on input "Multi-Family" at bounding box center [1170, 142] width 16 height 16
radio input "true"
type input "2"
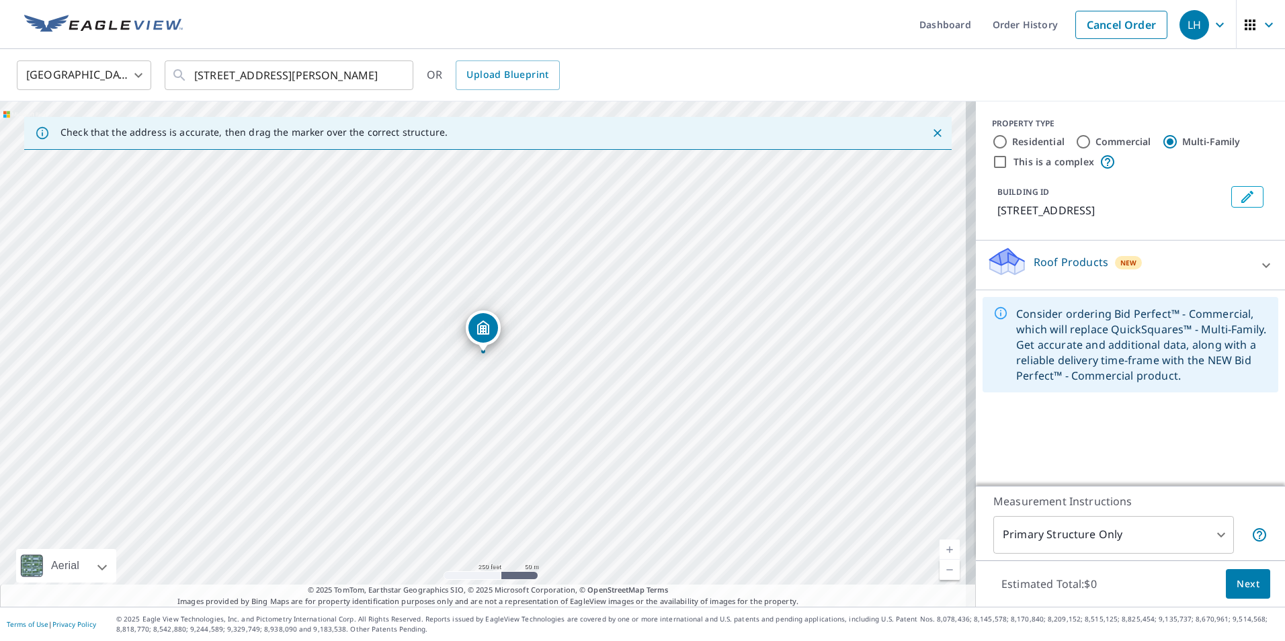
click at [992, 163] on input "This is a complex" at bounding box center [1000, 162] width 16 height 16
checkbox input "true"
radio input "true"
type input "4"
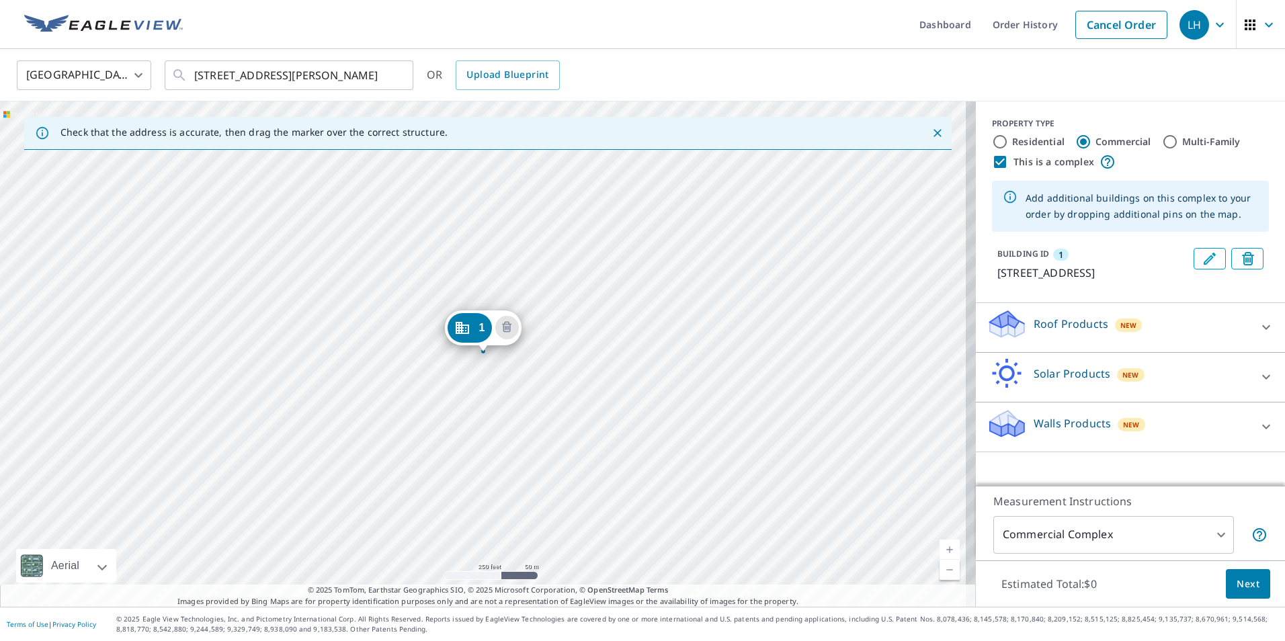
click at [1048, 332] on p "Roof Products" at bounding box center [1071, 324] width 75 height 16
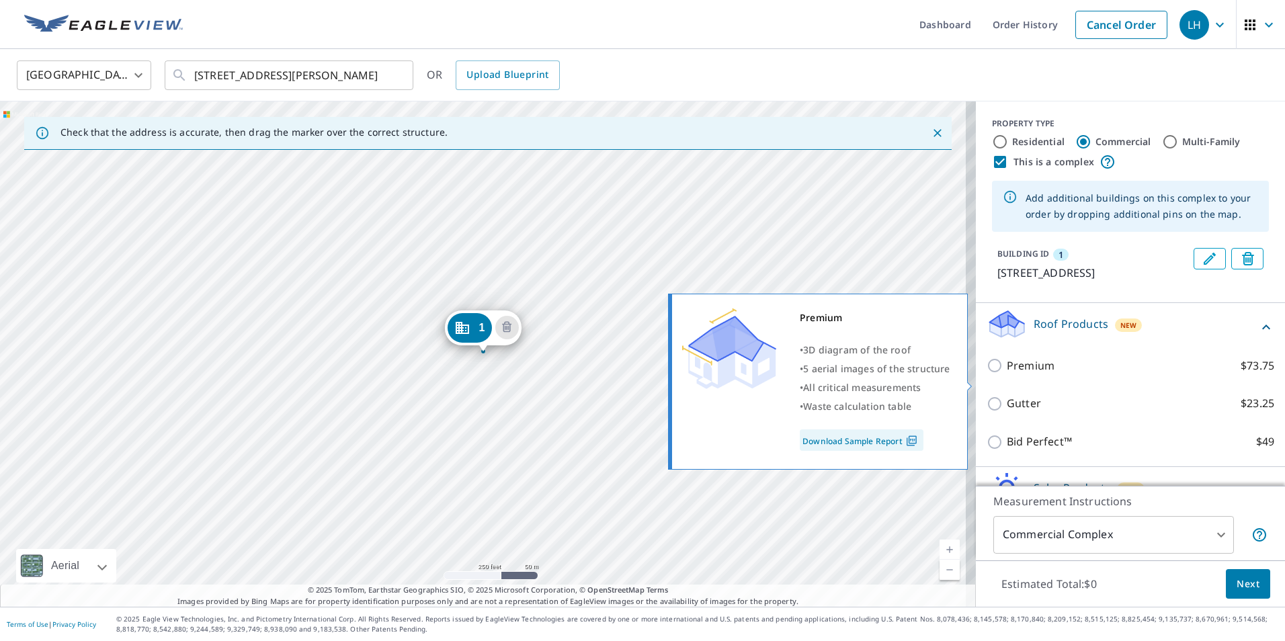
click at [987, 374] on input "Premium $73.75" at bounding box center [997, 366] width 20 height 16
checkbox input "true"
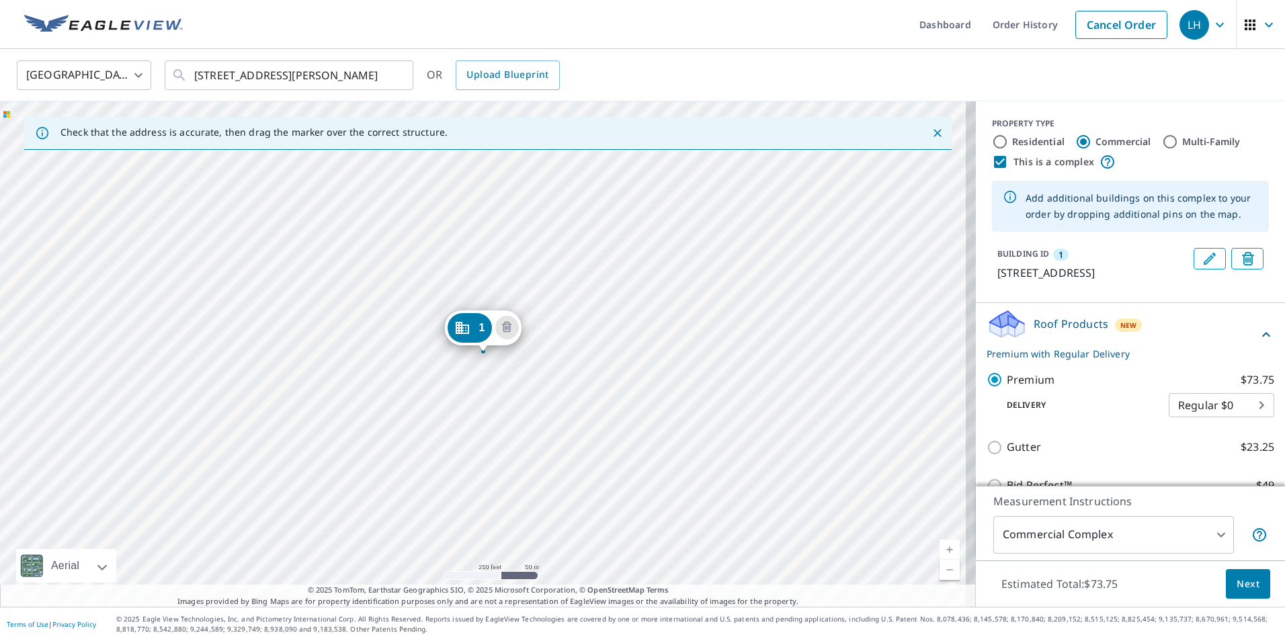
click at [1202, 256] on icon "Edit building 1" at bounding box center [1210, 259] width 16 height 16
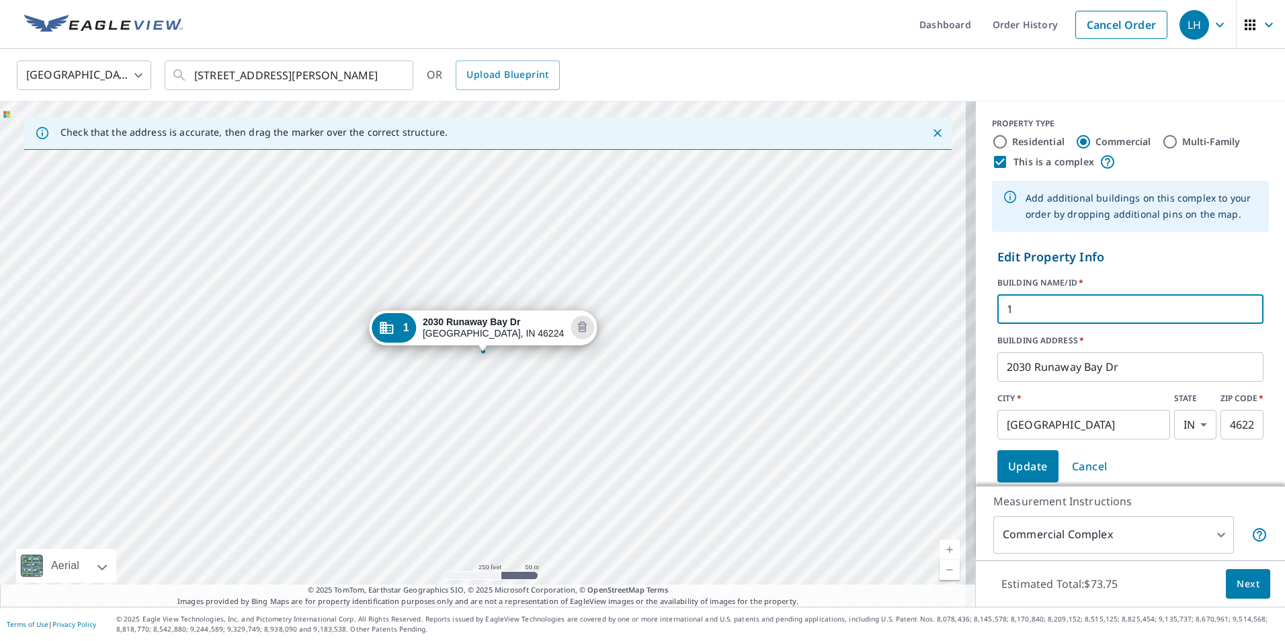
click at [1035, 313] on input "1" at bounding box center [1130, 309] width 266 height 38
type input "Clubhouse"
click at [1120, 266] on form "Edit Property Info BUILDING NAME/ID   * Clubhouse ​ BUILDING ADDRESS   * [STREE…" at bounding box center [1130, 365] width 277 height 245
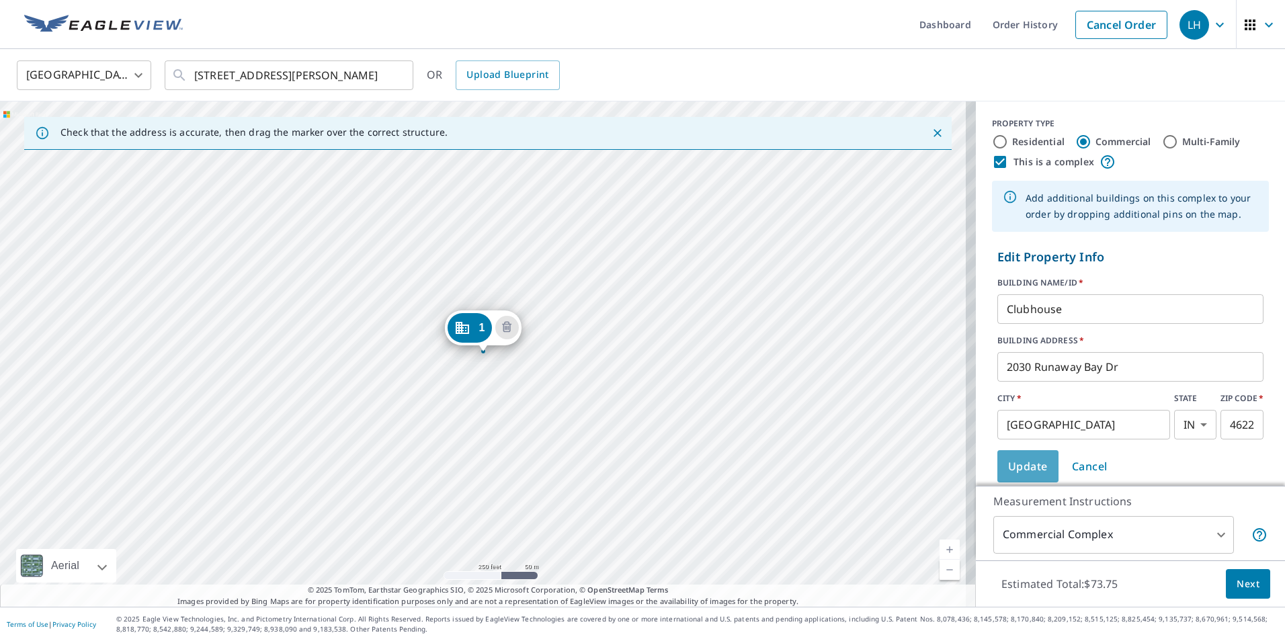
click at [1009, 466] on span "Update" at bounding box center [1028, 466] width 40 height 19
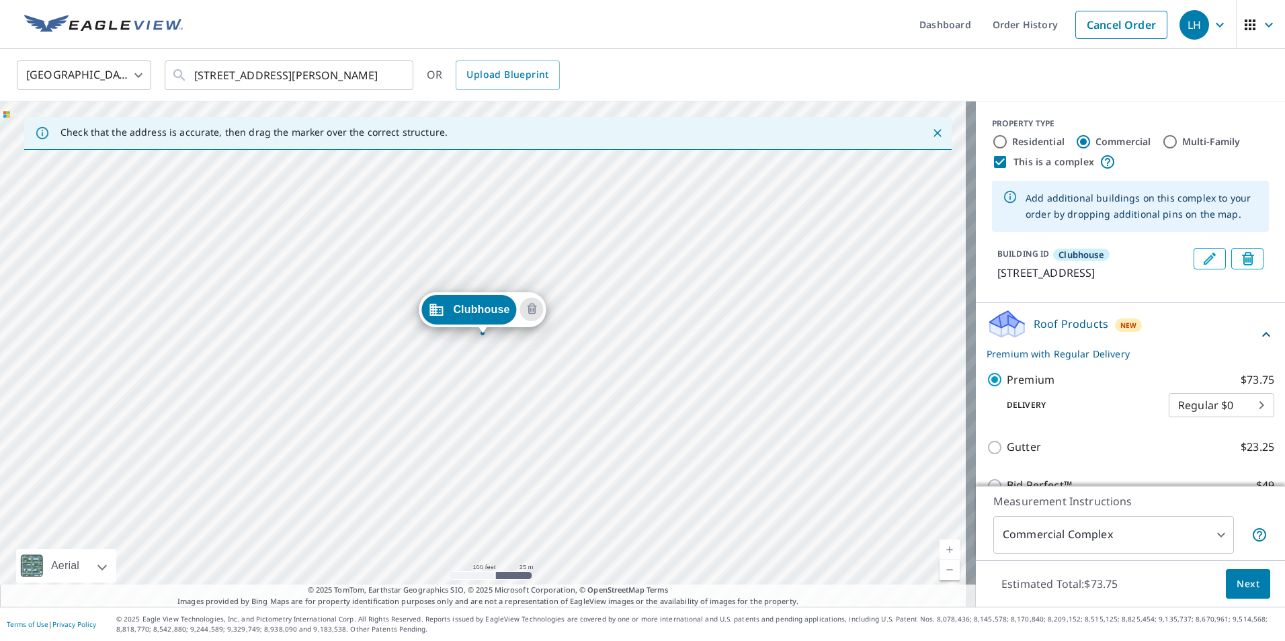
click at [553, 354] on div "Clubhouse [STREET_ADDRESS][PERSON_NAME]" at bounding box center [488, 353] width 976 height 505
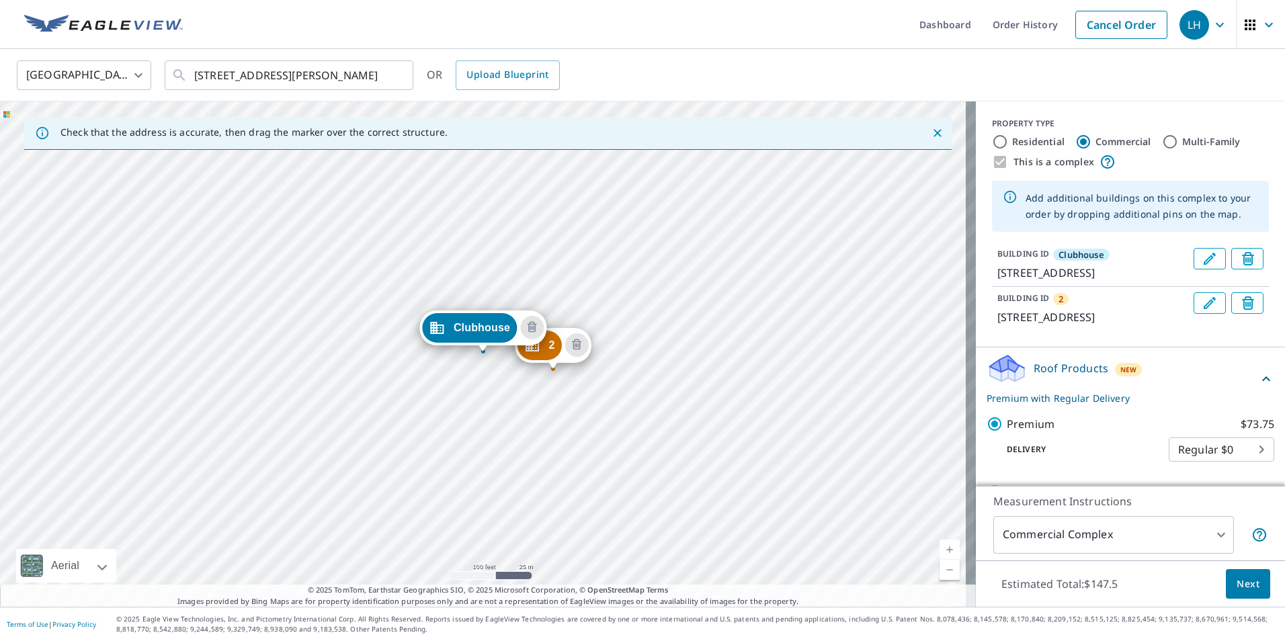
click at [1204, 309] on icon "Edit building 2" at bounding box center [1210, 303] width 12 height 12
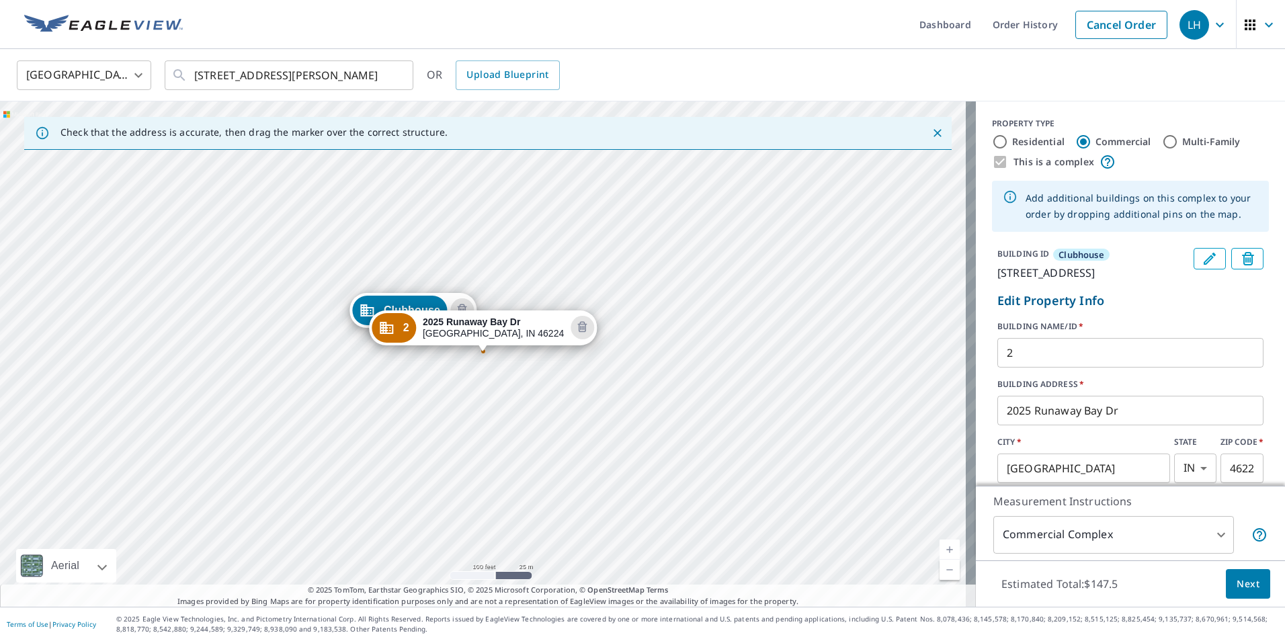
click at [1083, 366] on input "2" at bounding box center [1130, 353] width 266 height 38
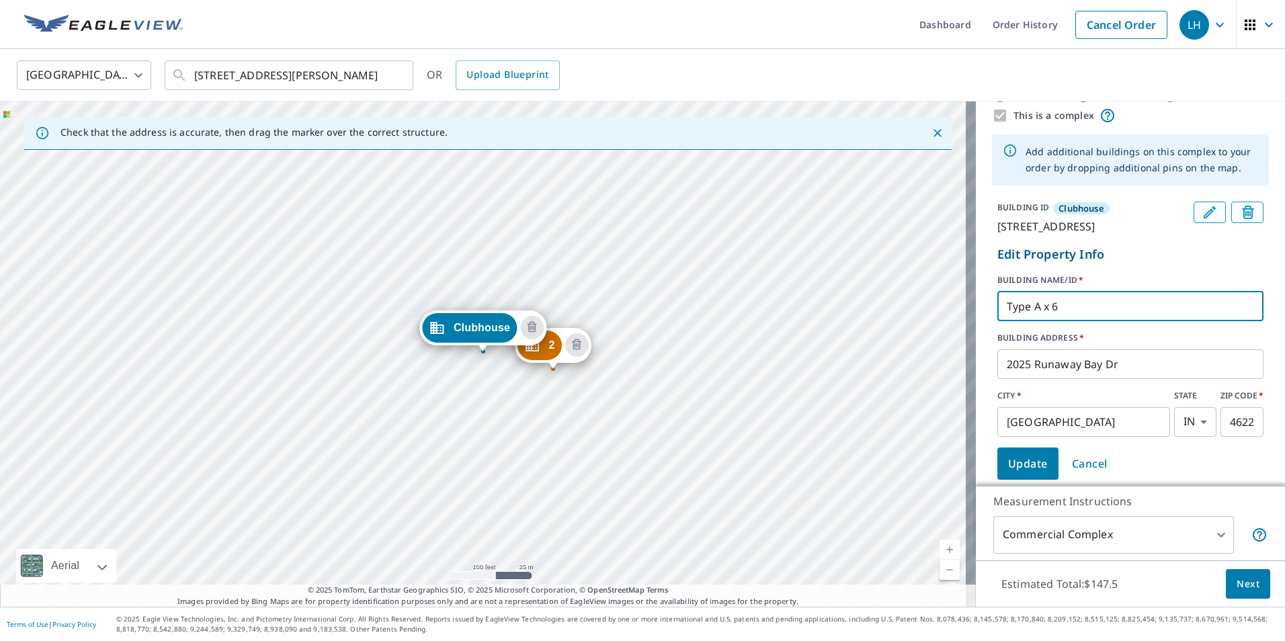
scroll to position [67, 0]
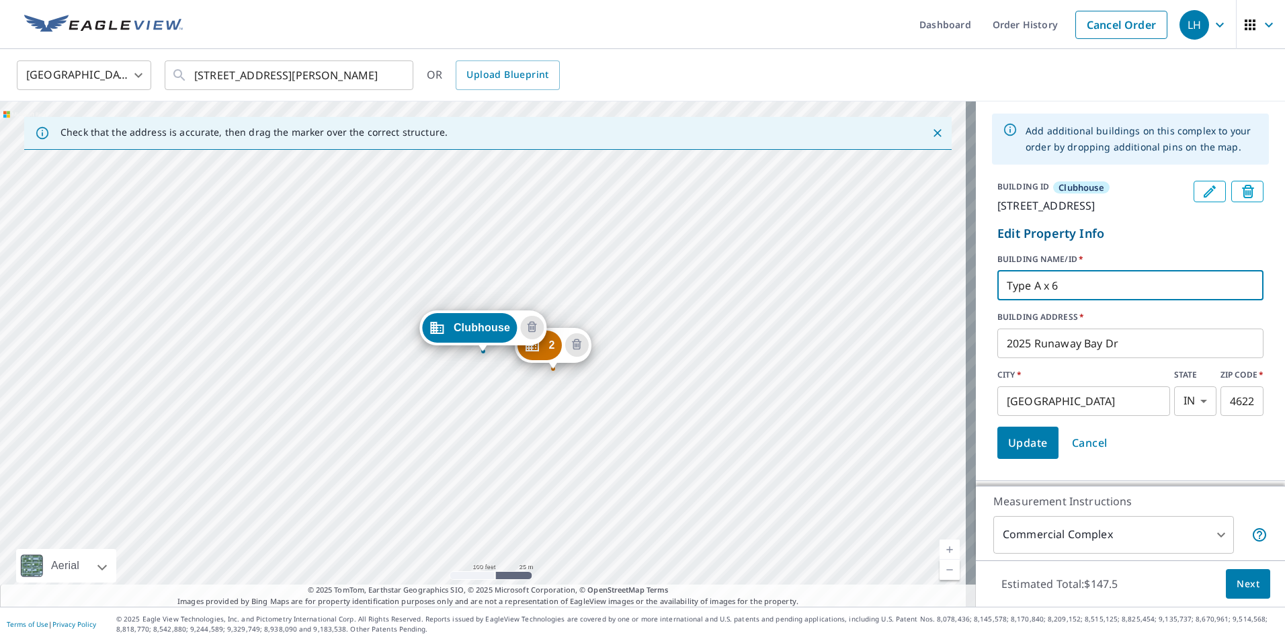
type input "Type A x 6"
click at [1014, 452] on span "Update" at bounding box center [1028, 443] width 40 height 19
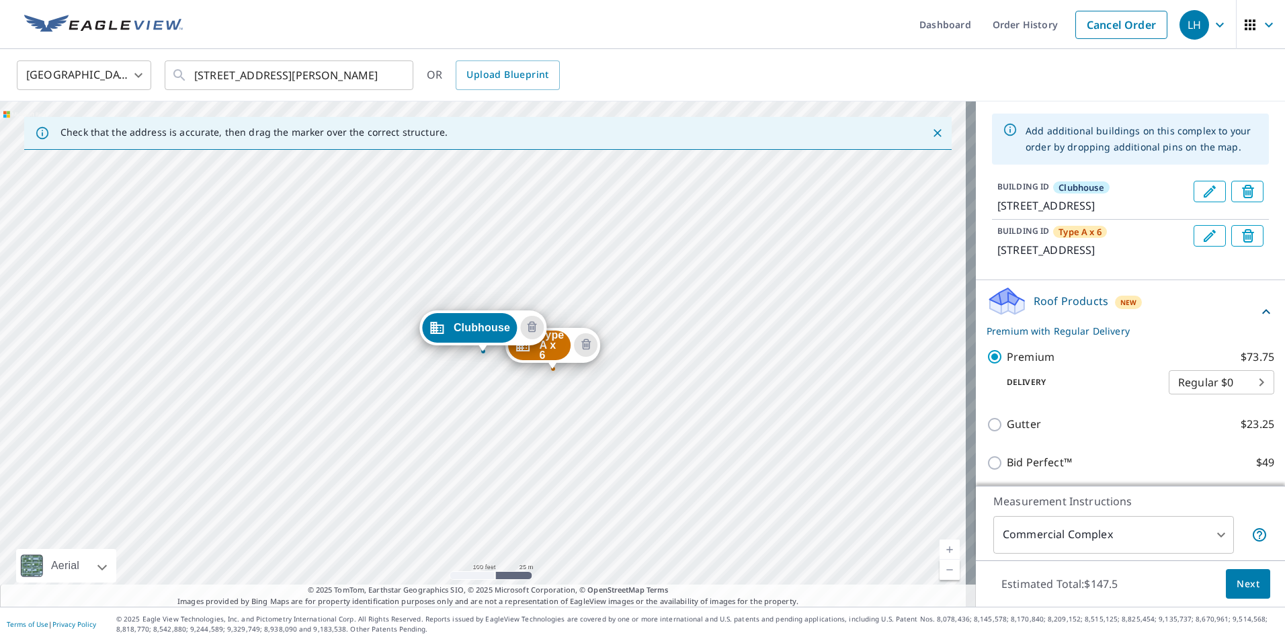
click at [464, 466] on div "Type A x 6 [STREET_ADDRESS] Clubhouse [STREET_ADDRESS]" at bounding box center [488, 353] width 976 height 505
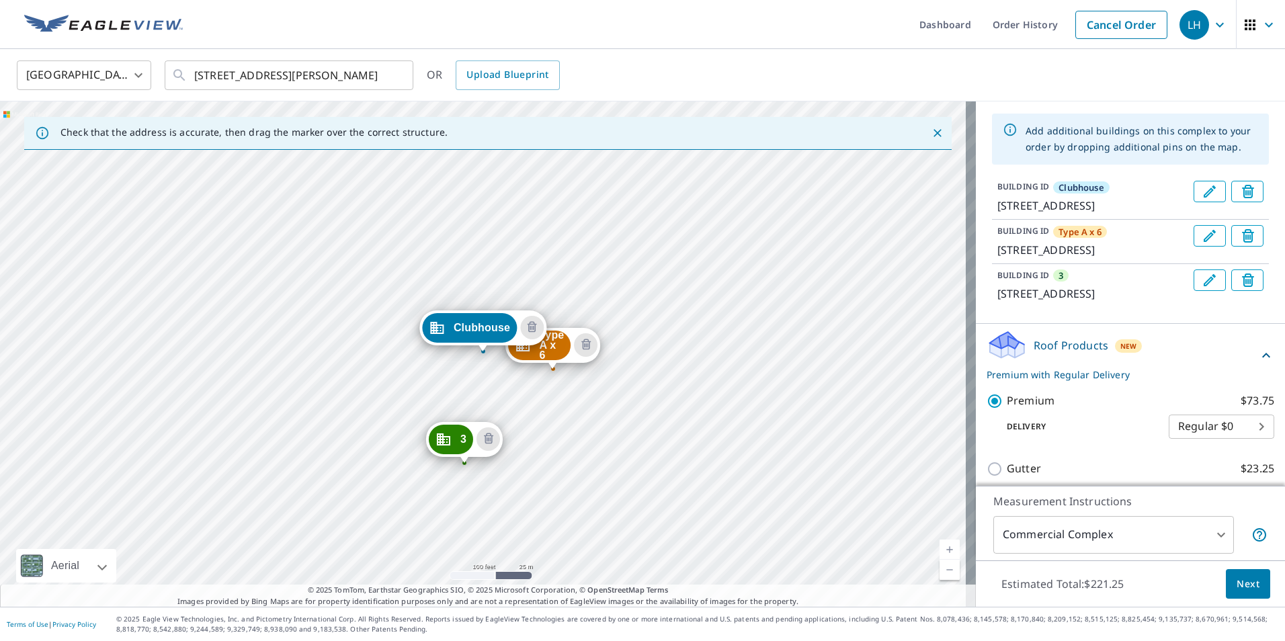
click at [1202, 288] on icon "Edit building 3" at bounding box center [1210, 280] width 16 height 16
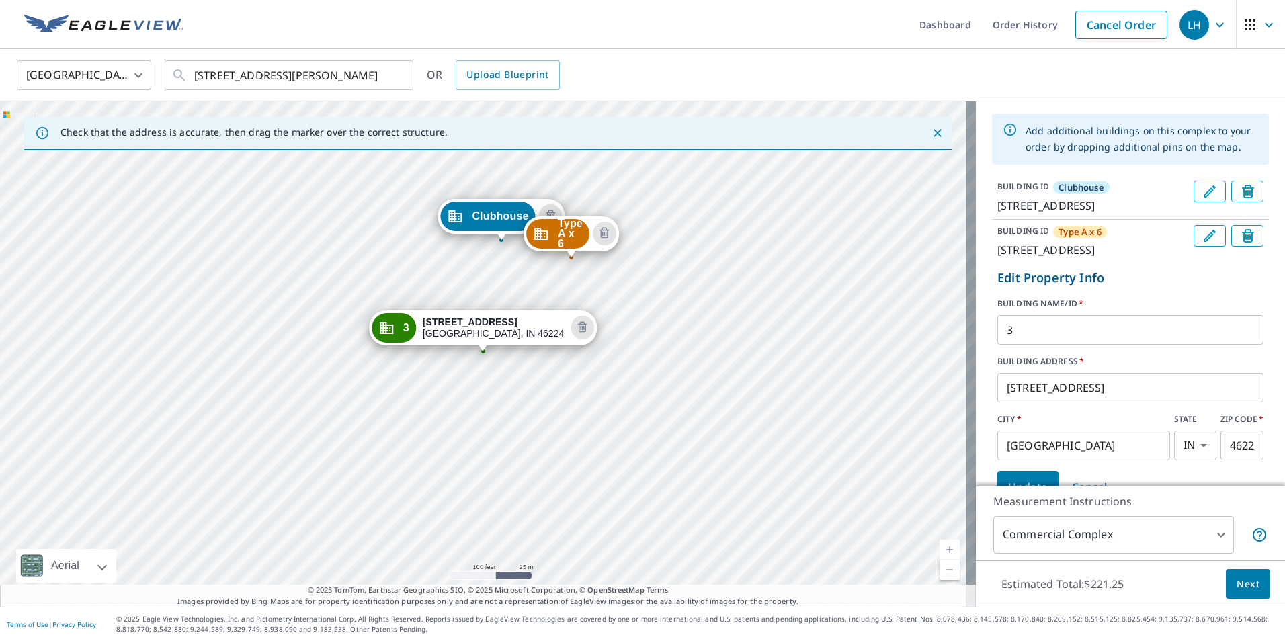
click at [1021, 349] on input "3" at bounding box center [1130, 330] width 266 height 38
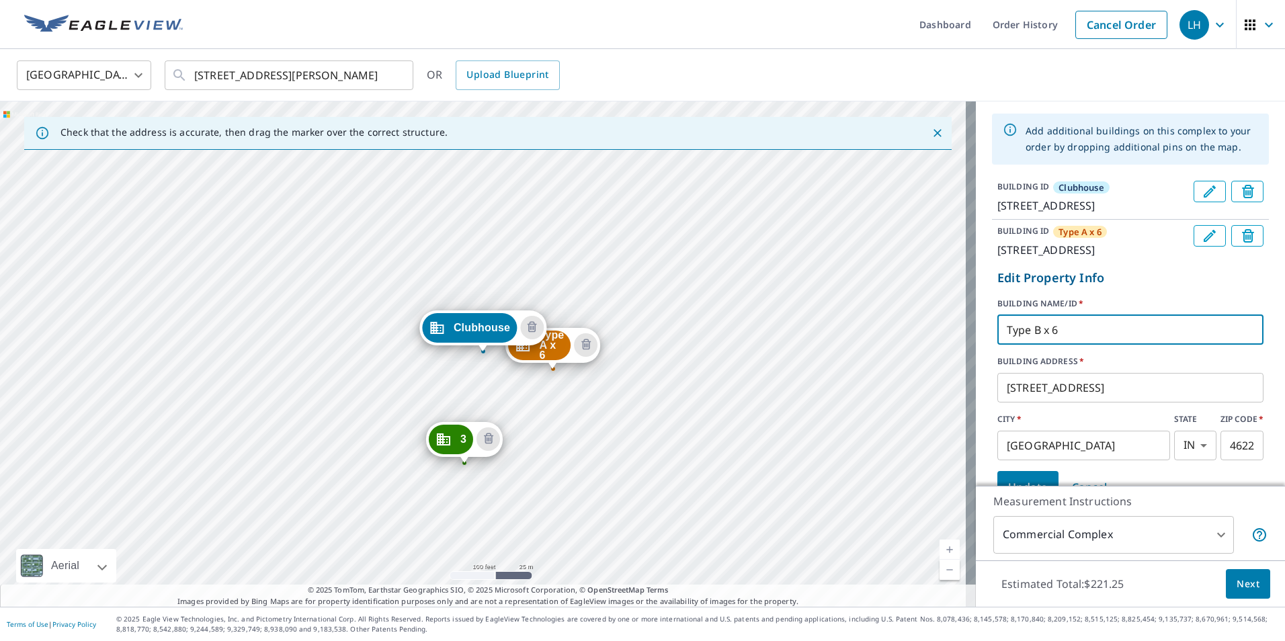
type input "Type B x 6"
click at [1092, 384] on form "Edit Property Info BUILDING NAME/ID   * Type B x 6 ​ BUILDING ADDRESS   * [STRE…" at bounding box center [1130, 385] width 277 height 245
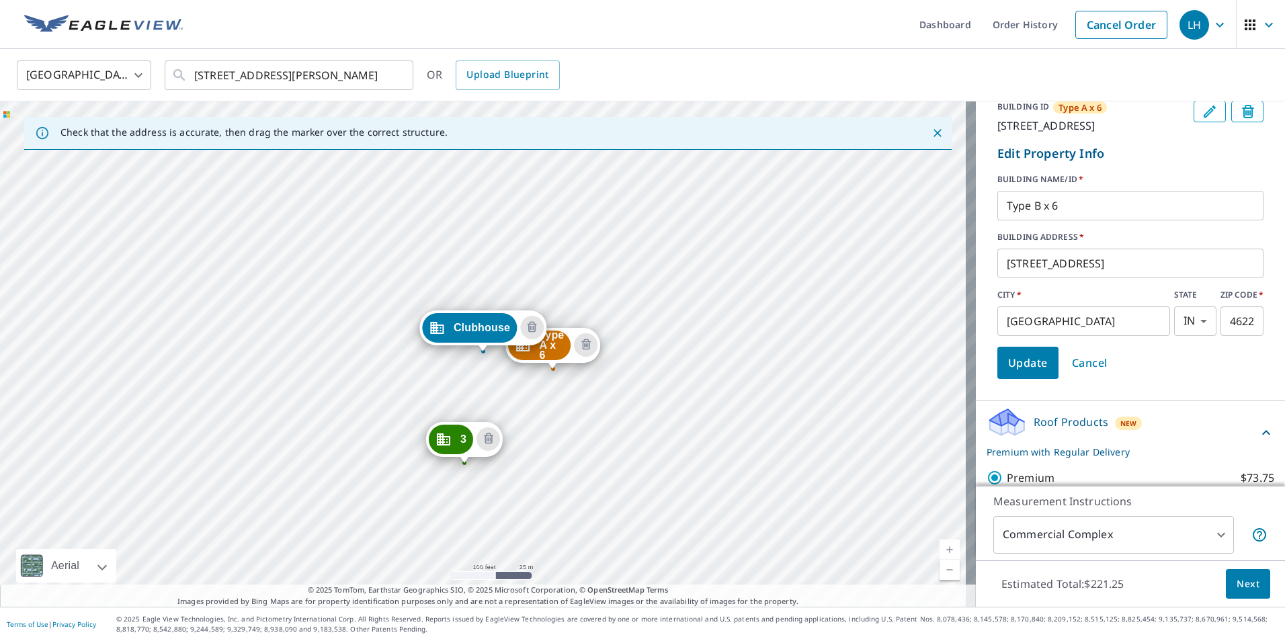
scroll to position [202, 0]
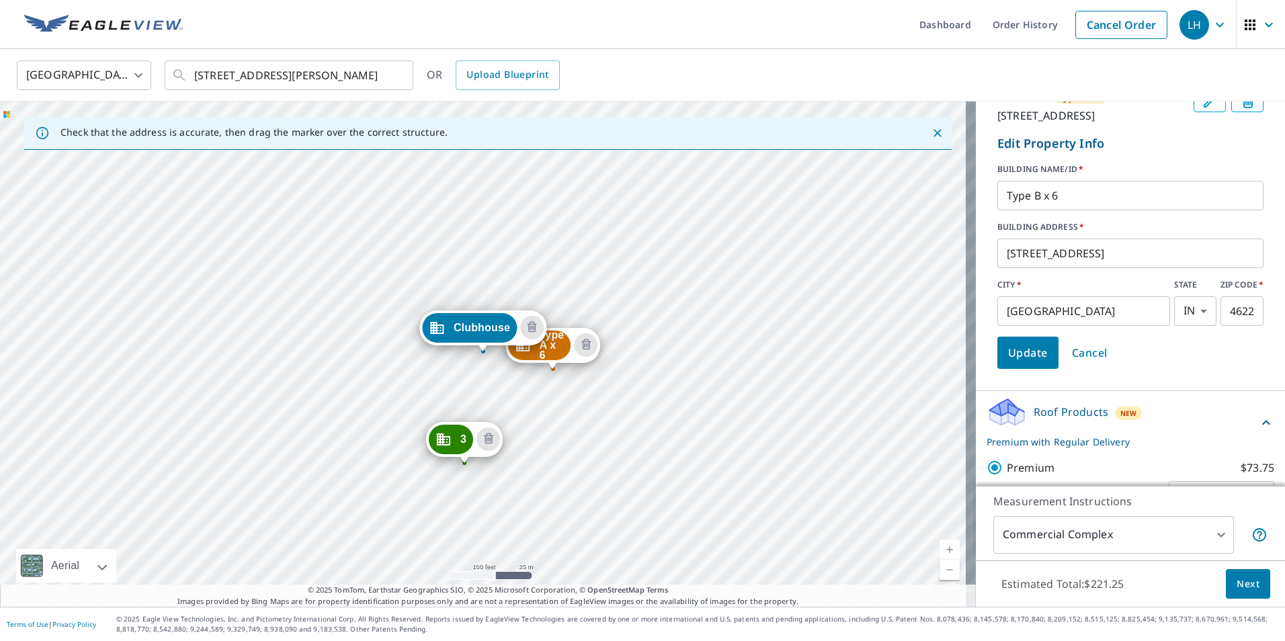
click at [1021, 362] on span "Update" at bounding box center [1028, 352] width 40 height 19
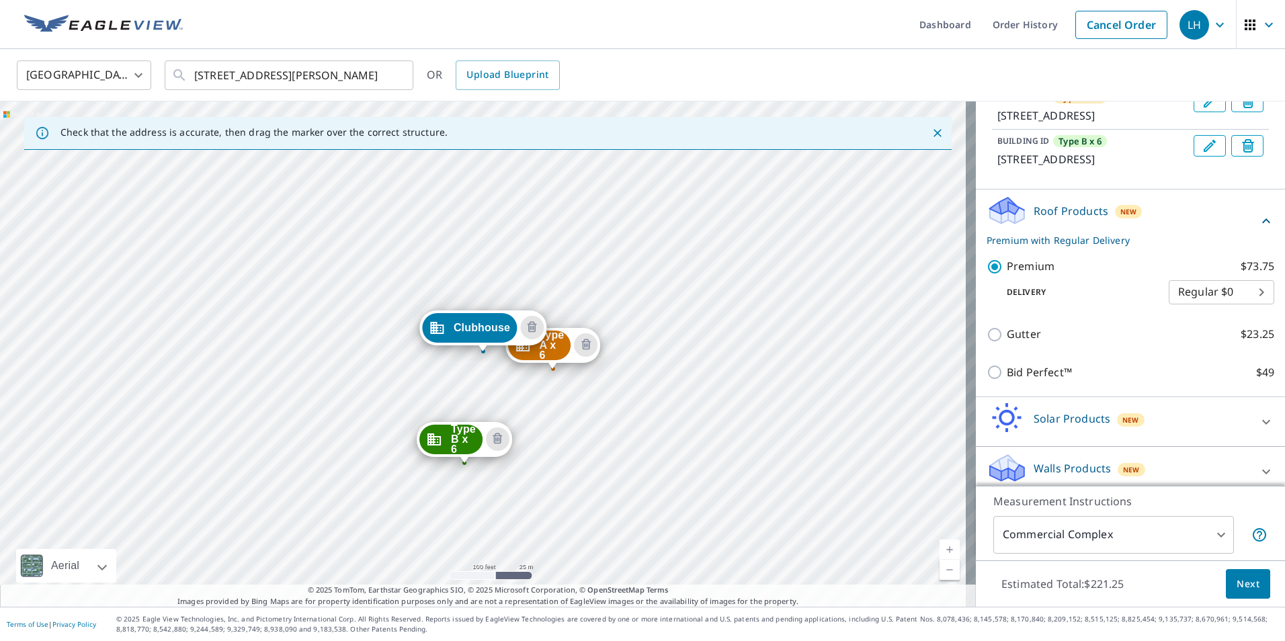
click at [481, 397] on div "Type A x 6 [STREET_ADDRESS] Type B x 6 [STREET_ADDRESS] Clubhouse [STREET_ADDRE…" at bounding box center [488, 353] width 976 height 505
click at [481, 399] on div "Type A x 6 [STREET_ADDRESS] Type B x 6 [STREET_ADDRESS] Clubhouse [STREET_ADDRE…" at bounding box center [488, 353] width 976 height 505
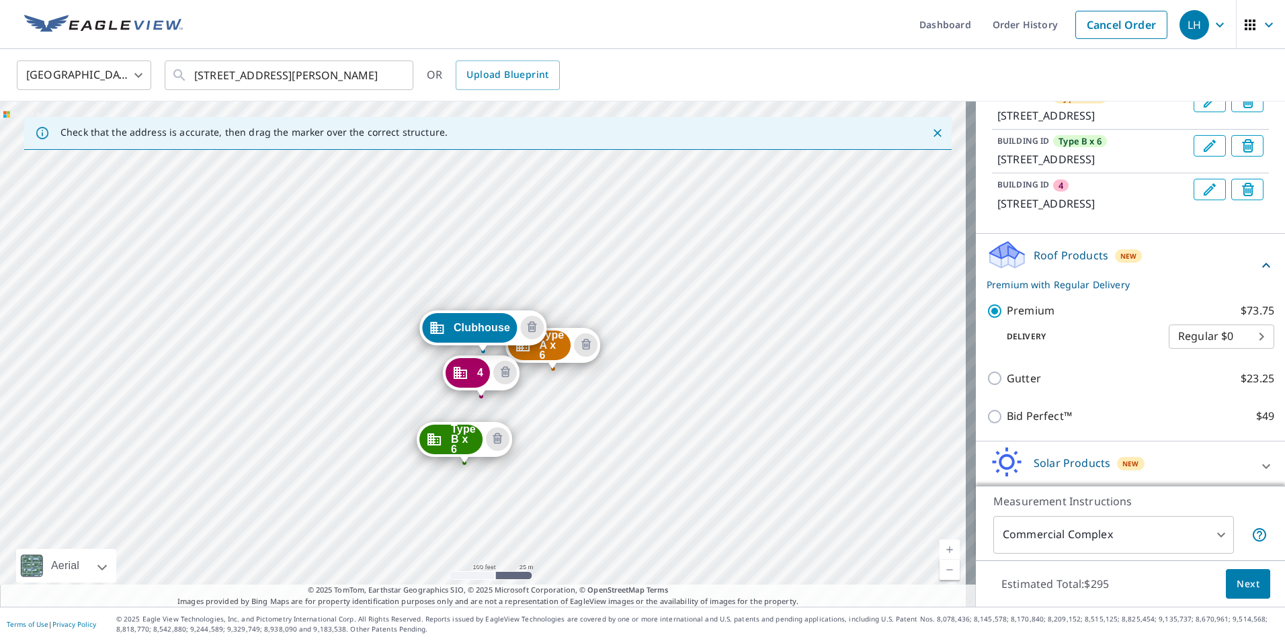
click at [1204, 196] on icon "Edit building 4" at bounding box center [1210, 189] width 12 height 12
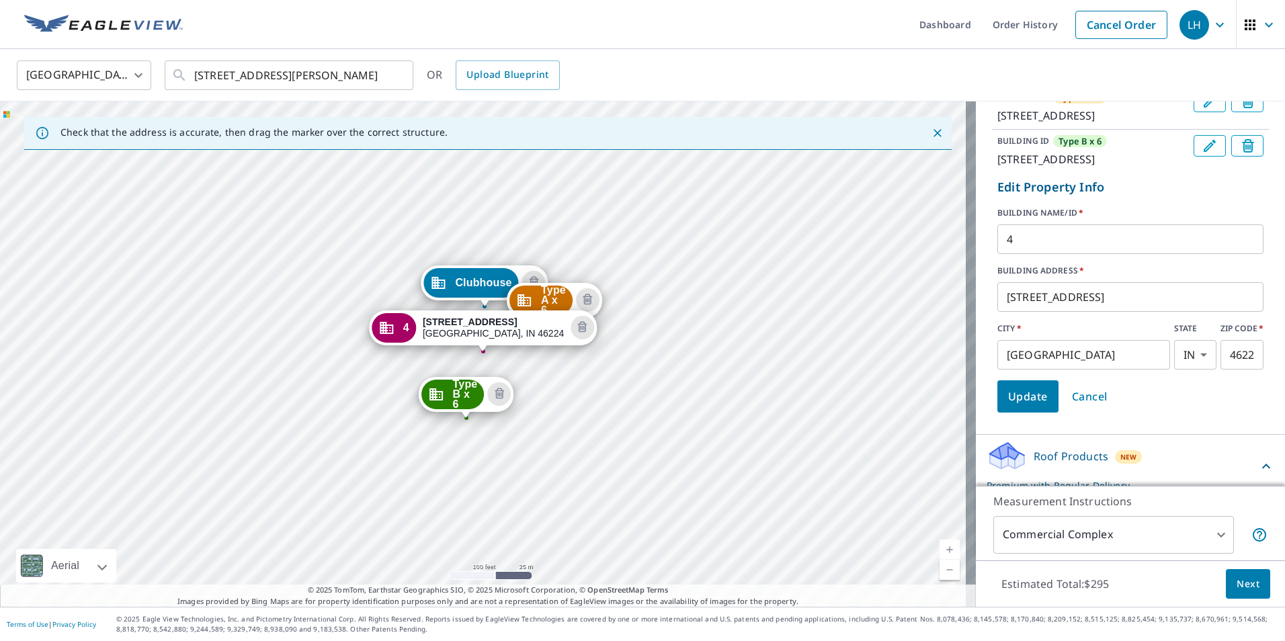
click at [1052, 258] on input "4" at bounding box center [1130, 239] width 266 height 38
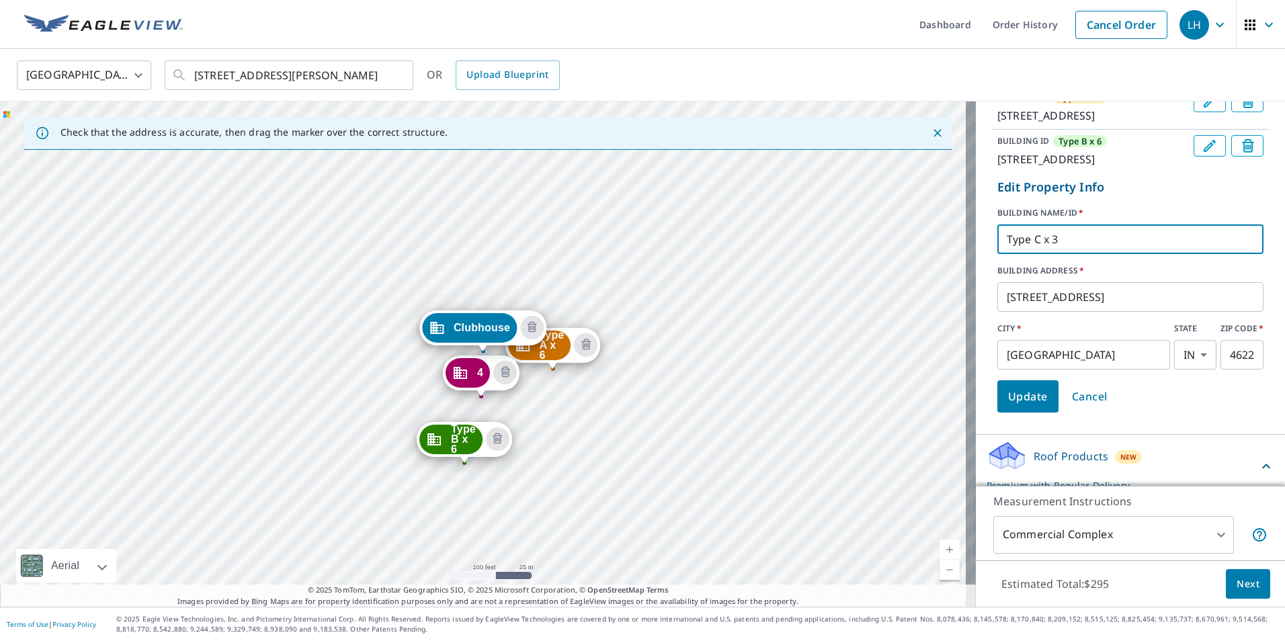
type input "Type C x 3"
click at [1020, 406] on span "Update" at bounding box center [1028, 396] width 40 height 19
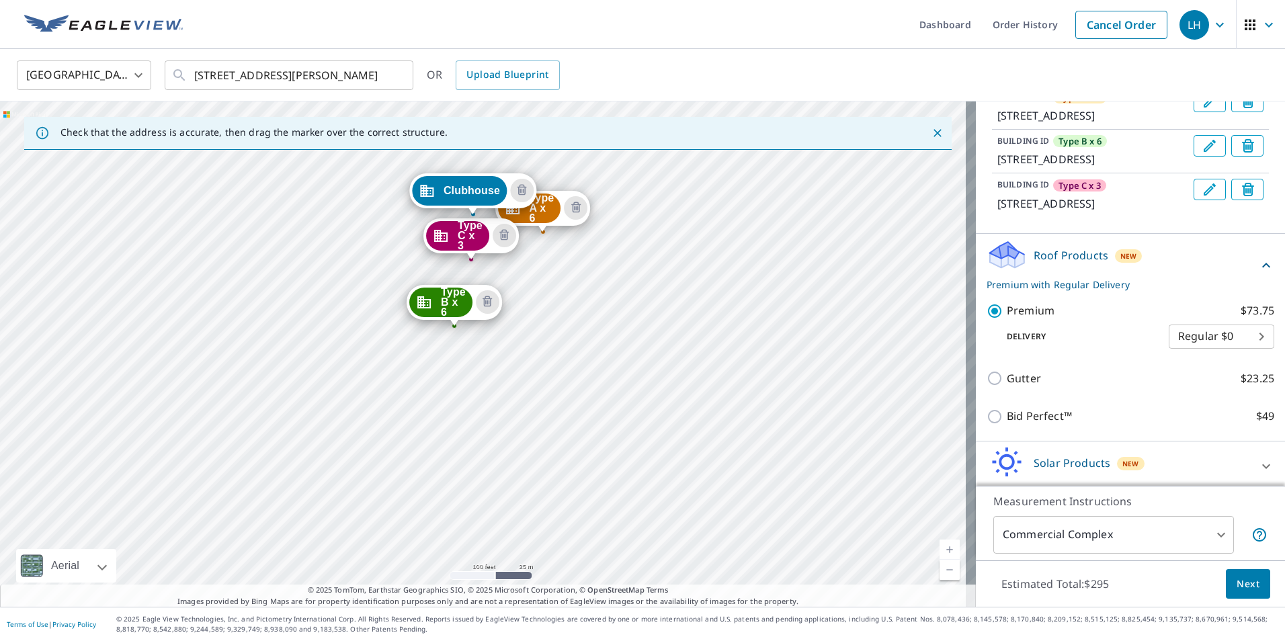
drag, startPoint x: 626, startPoint y: 448, endPoint x: 616, endPoint y: 311, distance: 137.5
click at [616, 311] on div "Type A x 6 [STREET_ADDRESS] Type B x 6 [STREET_ADDRESS] Type C x 3 [STREET_ADDR…" at bounding box center [488, 353] width 976 height 505
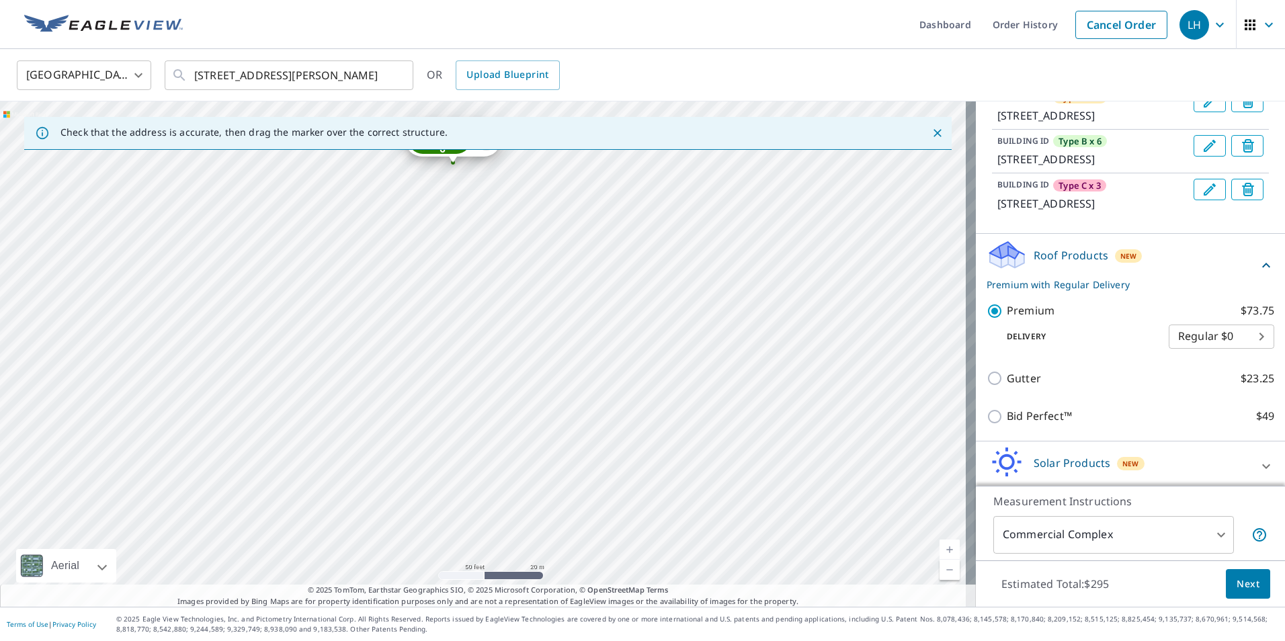
click at [457, 491] on div "Type A x 6 [STREET_ADDRESS] Type B x 6 [STREET_ADDRESS] Type C x 3 [STREET_ADDR…" at bounding box center [488, 353] width 976 height 505
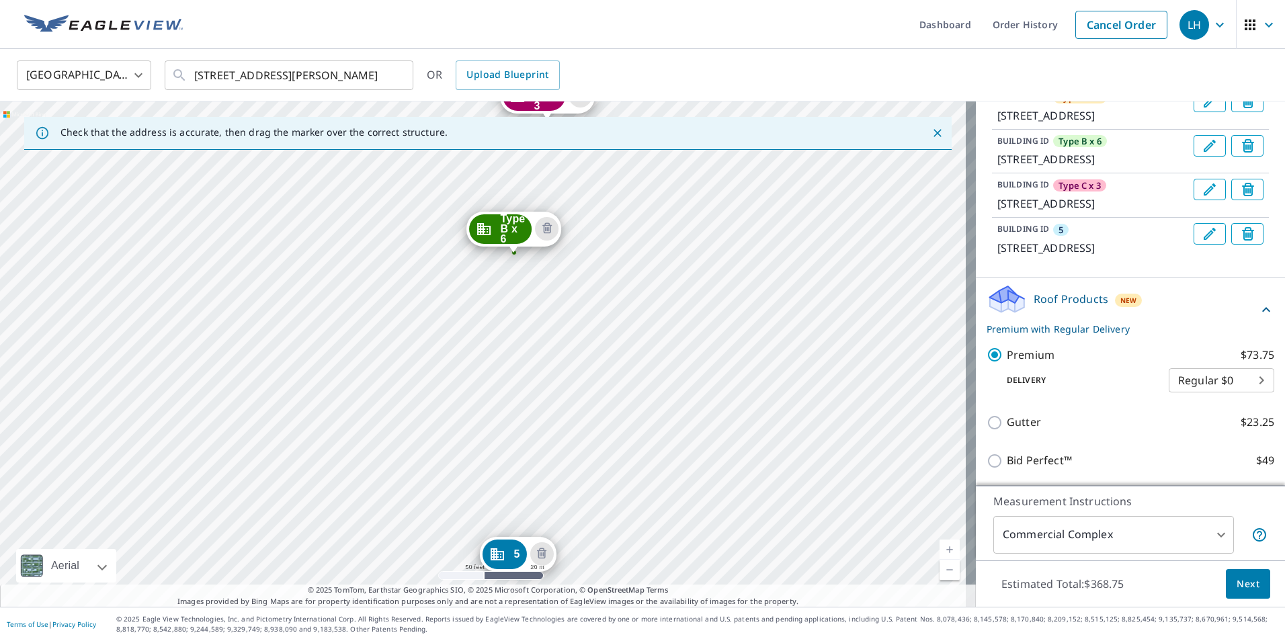
drag, startPoint x: 671, startPoint y: 514, endPoint x: 739, endPoint y: 188, distance: 333.1
click at [739, 188] on div "Type A x 6 [STREET_ADDRESS] Type B x 6 [STREET_ADDRESS] Type C x 3 [STREET_ADDR…" at bounding box center [488, 353] width 976 height 505
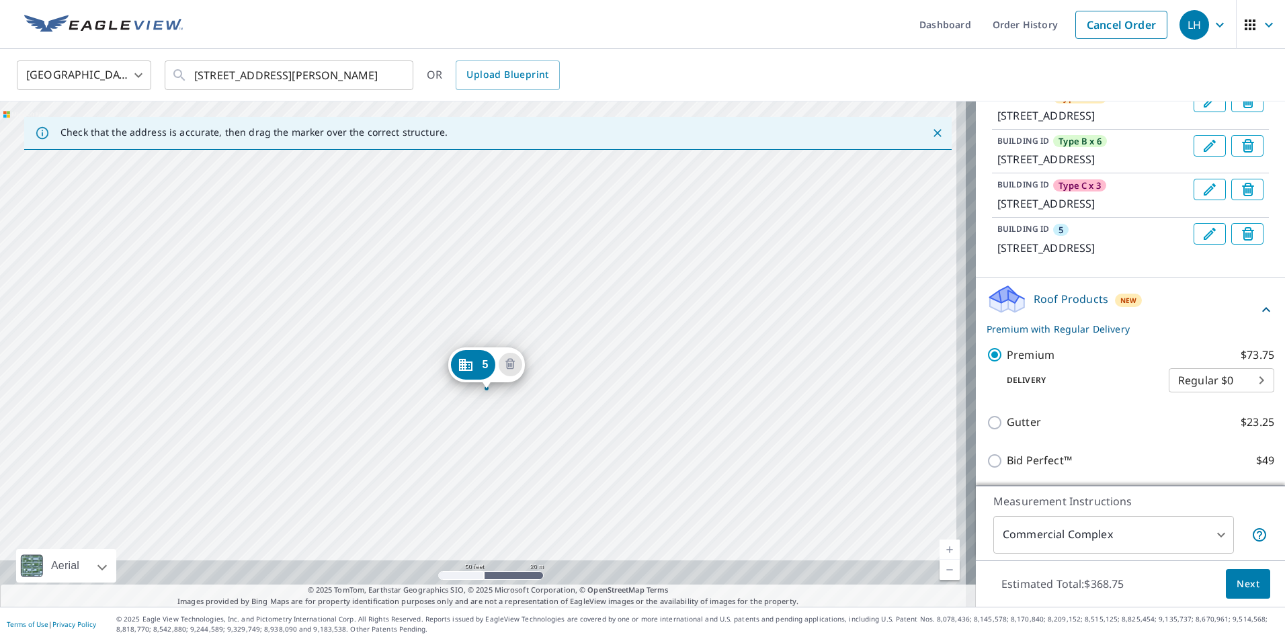
drag, startPoint x: 529, startPoint y: 504, endPoint x: 496, endPoint y: 317, distance: 190.4
click at [496, 317] on div "Type A x 6 [STREET_ADDRESS] Type B x 6 [STREET_ADDRESS] Type C x 3 [STREET_ADDR…" at bounding box center [488, 353] width 976 height 505
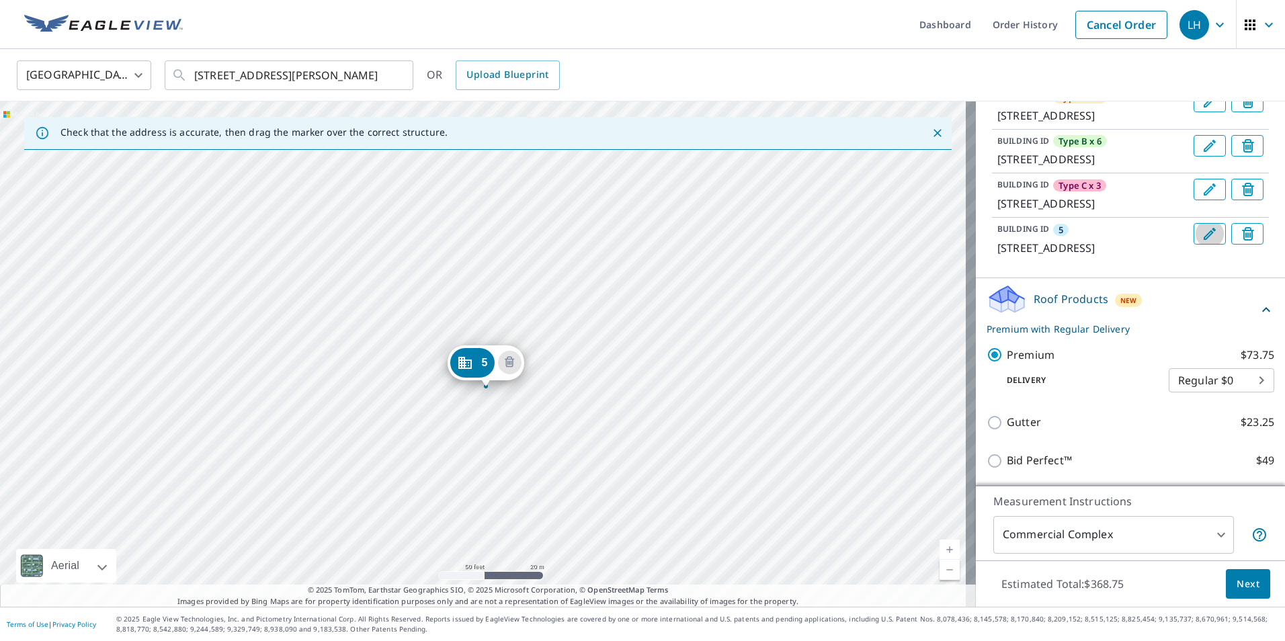
click at [1204, 240] on icon "Edit building 5" at bounding box center [1210, 234] width 12 height 12
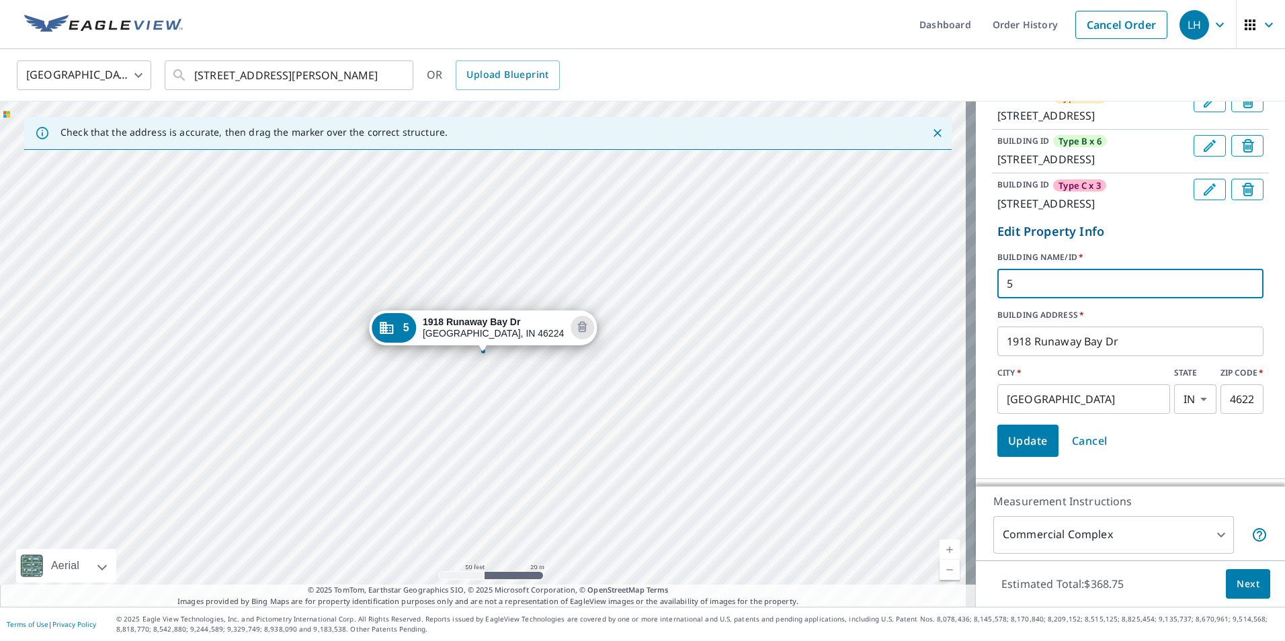
click at [1039, 302] on input "5" at bounding box center [1130, 284] width 266 height 38
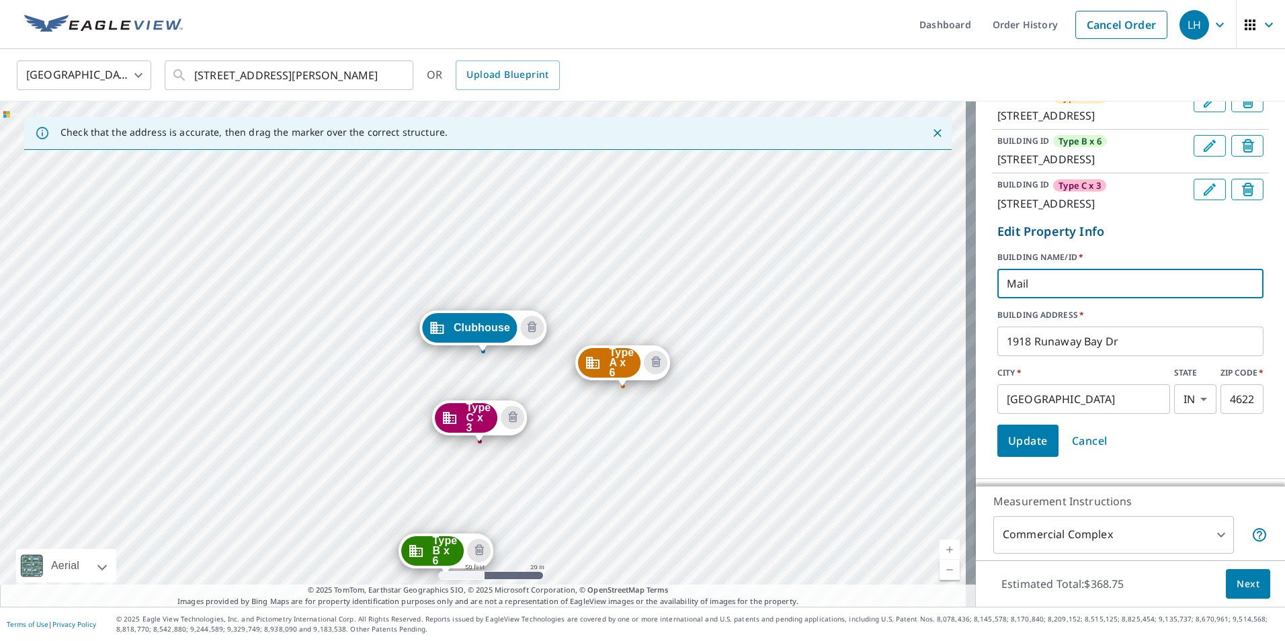
type input "Mail Kiosk"
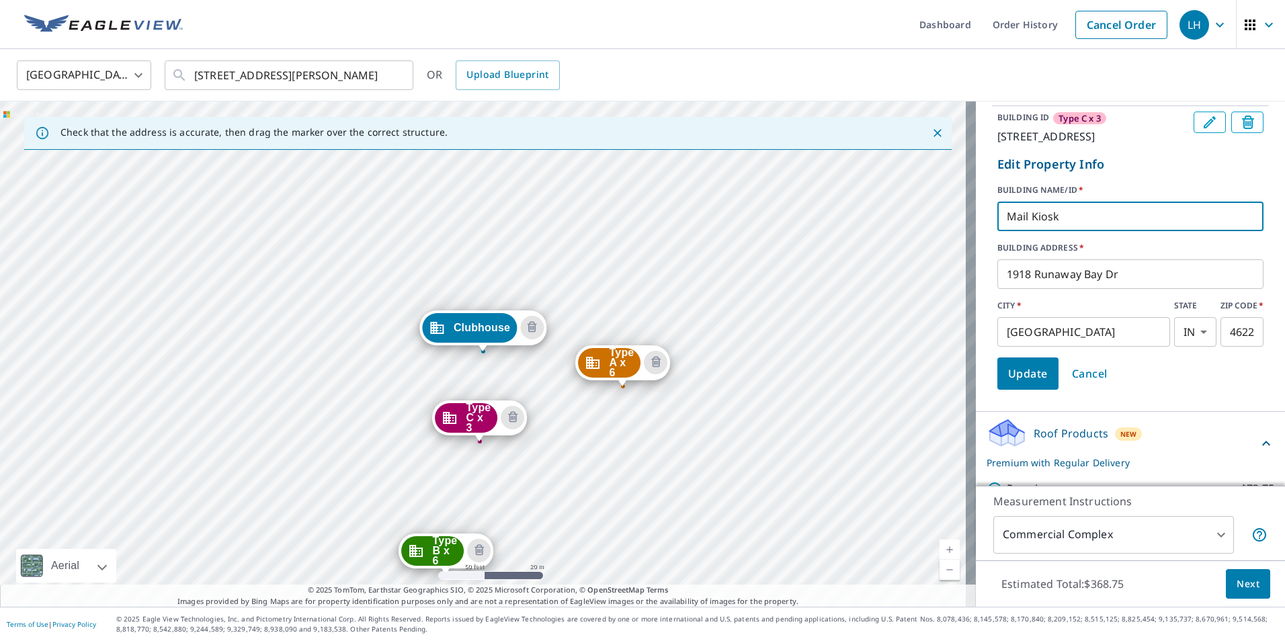
click at [1020, 383] on span "Update" at bounding box center [1028, 373] width 40 height 19
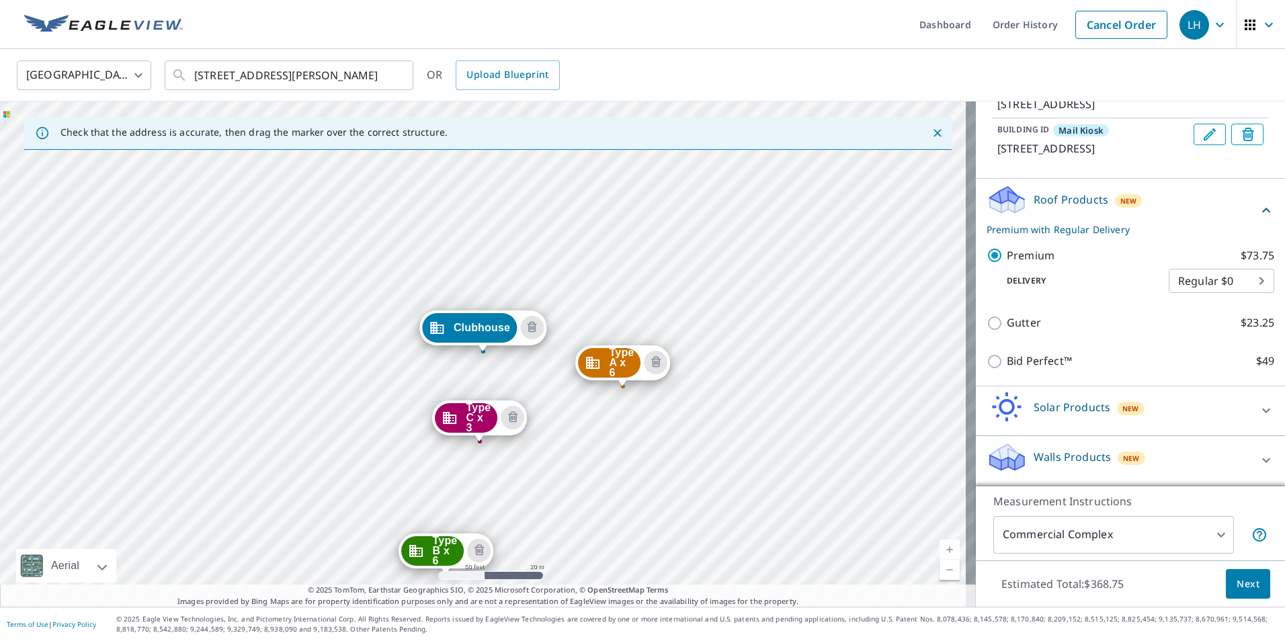
scroll to position [382, 0]
click at [1241, 585] on span "Next" at bounding box center [1248, 584] width 23 height 17
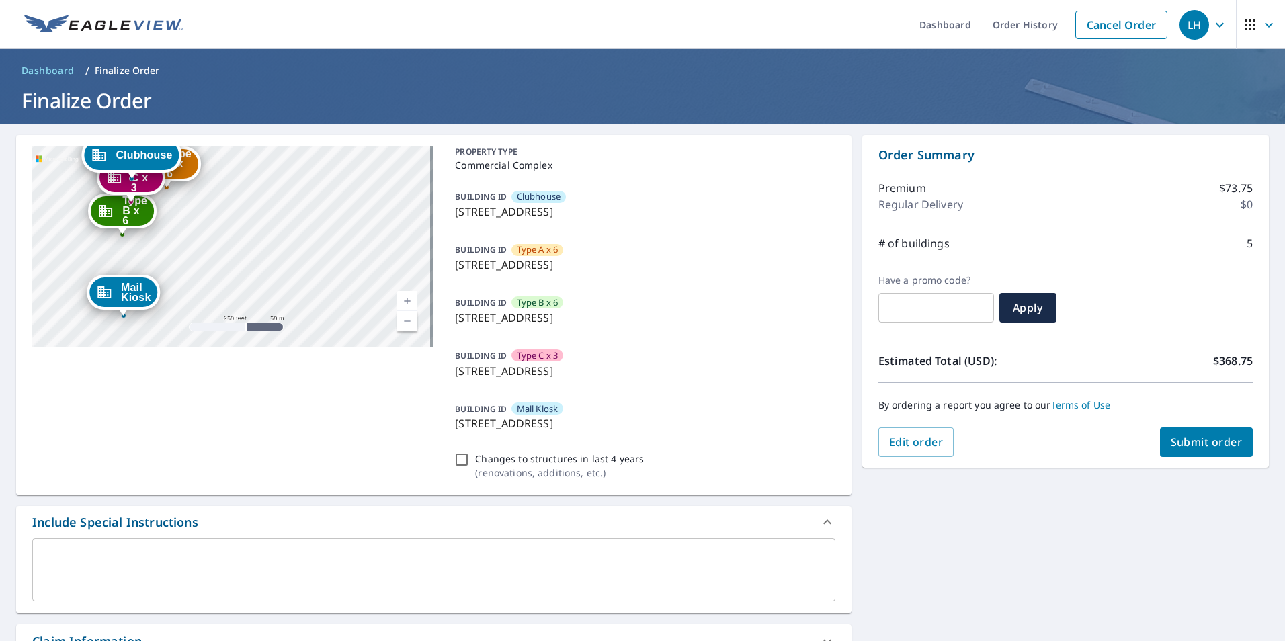
drag, startPoint x: 321, startPoint y: 284, endPoint x: 222, endPoint y: 218, distance: 118.9
click at [222, 218] on div "Type A x 6 [STREET_ADDRESS] Type B x 6 [STREET_ADDRESS] Type C x 3 [STREET_ADDR…" at bounding box center [232, 247] width 401 height 202
click at [1194, 441] on span "Submit order" at bounding box center [1207, 442] width 72 height 15
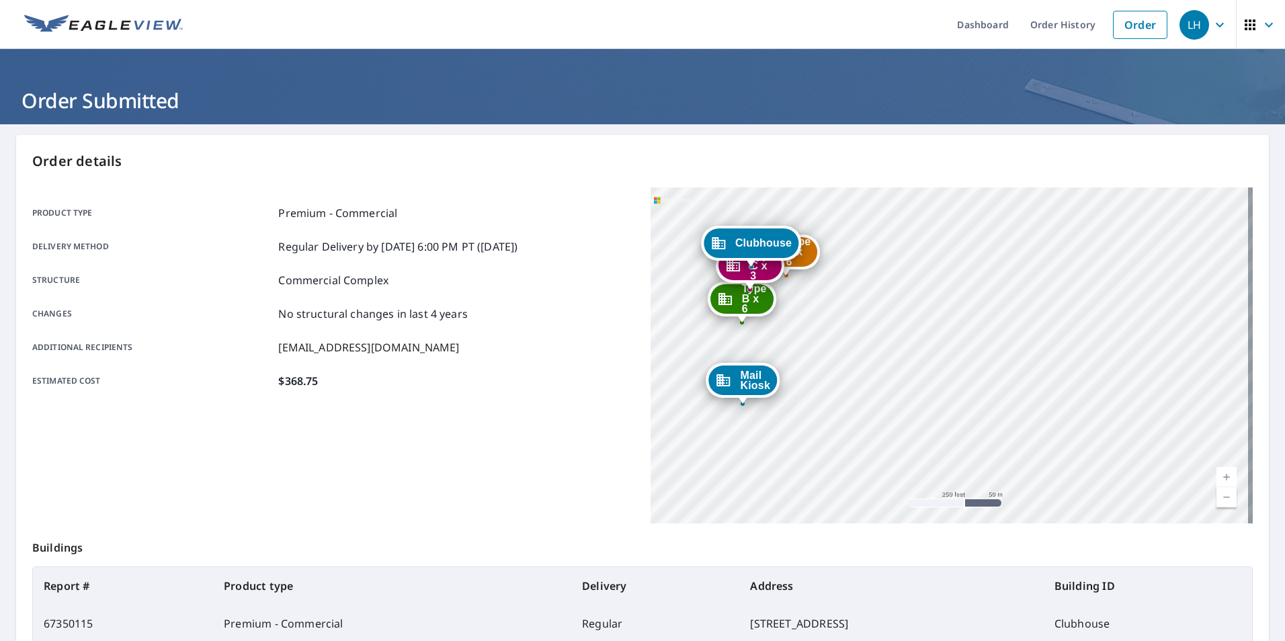
drag, startPoint x: 838, startPoint y: 421, endPoint x: 622, endPoint y: 327, distance: 234.5
click at [622, 327] on div "Product type Premium - Commercial Delivery method Regular Delivery by [DATE] 6:…" at bounding box center [642, 356] width 1221 height 336
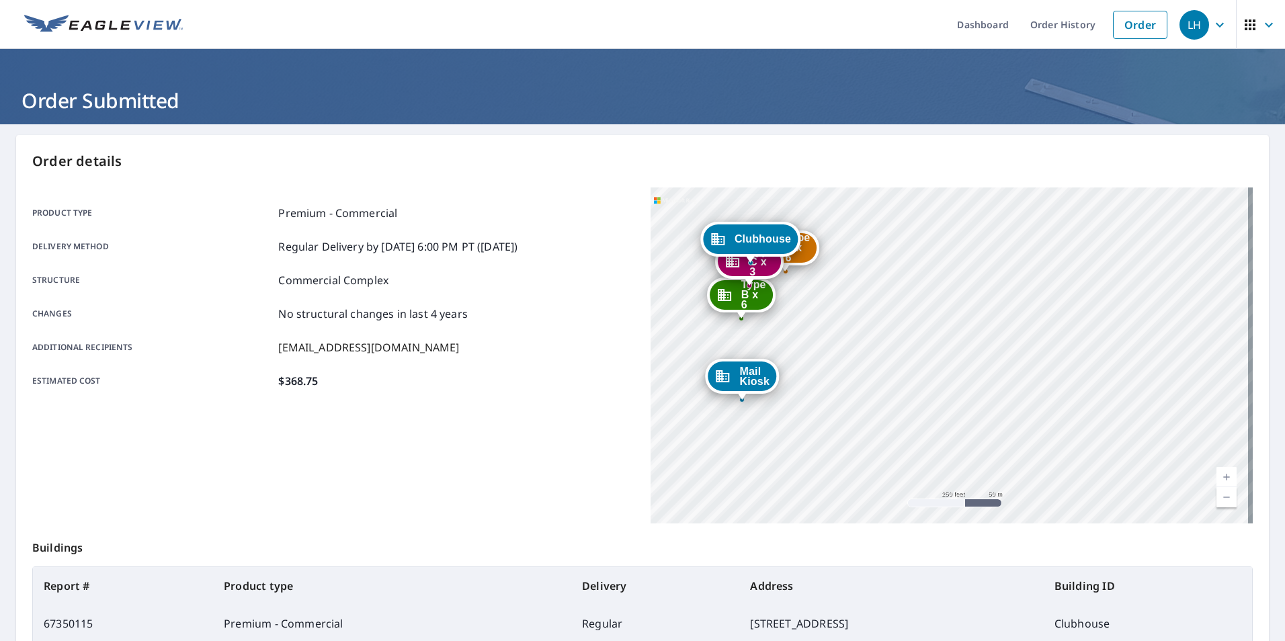
click at [651, 346] on div "Type A x 6 [STREET_ADDRESS] Type B x 6 [STREET_ADDRESS] Type C x 3 [STREET_ADDR…" at bounding box center [952, 356] width 602 height 336
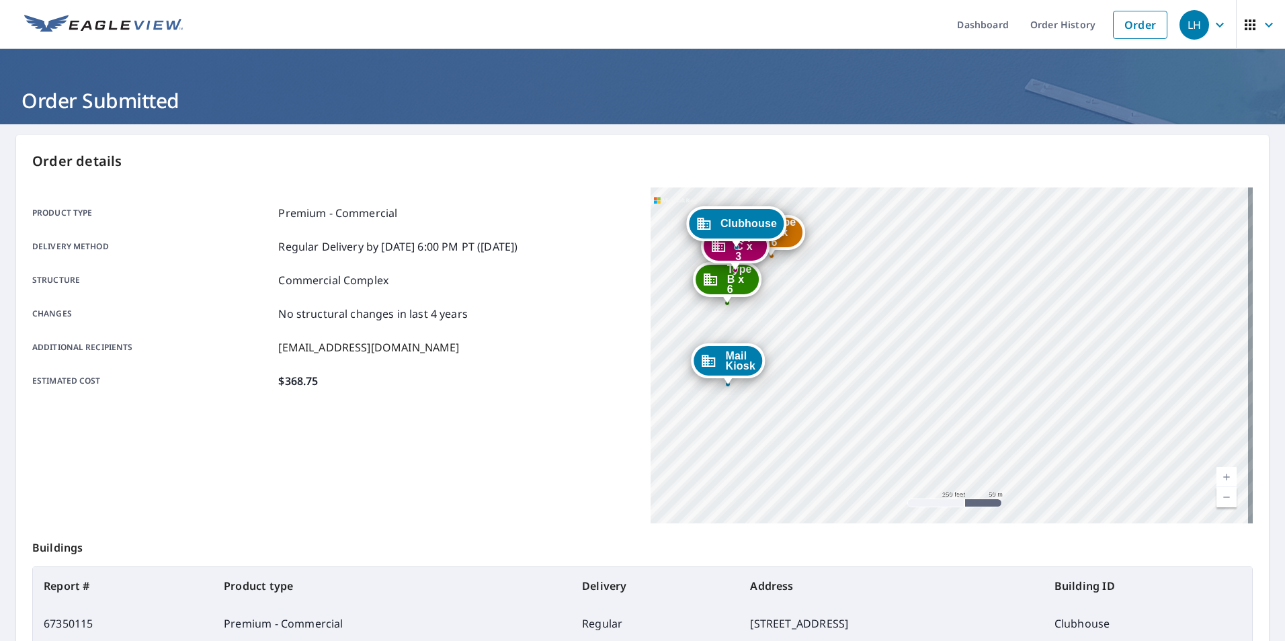
drag, startPoint x: 667, startPoint y: 470, endPoint x: 653, endPoint y: 454, distance: 20.9
click at [653, 454] on div "Type A x 6 [STREET_ADDRESS] Type B x 6 [STREET_ADDRESS] Type C x 3 [STREET_ADDR…" at bounding box center [952, 356] width 602 height 336
click at [587, 471] on div "Product type Premium - Commercial Delivery method Regular Delivery by [DATE] 6:…" at bounding box center [333, 356] width 602 height 336
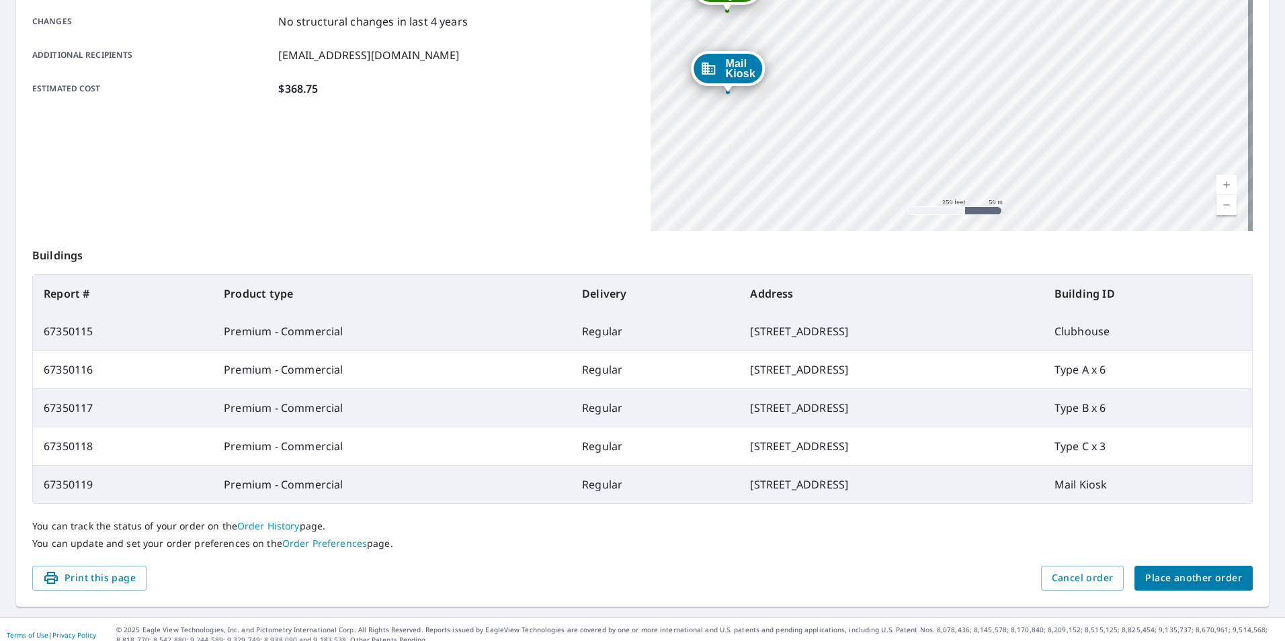
scroll to position [303, 0]
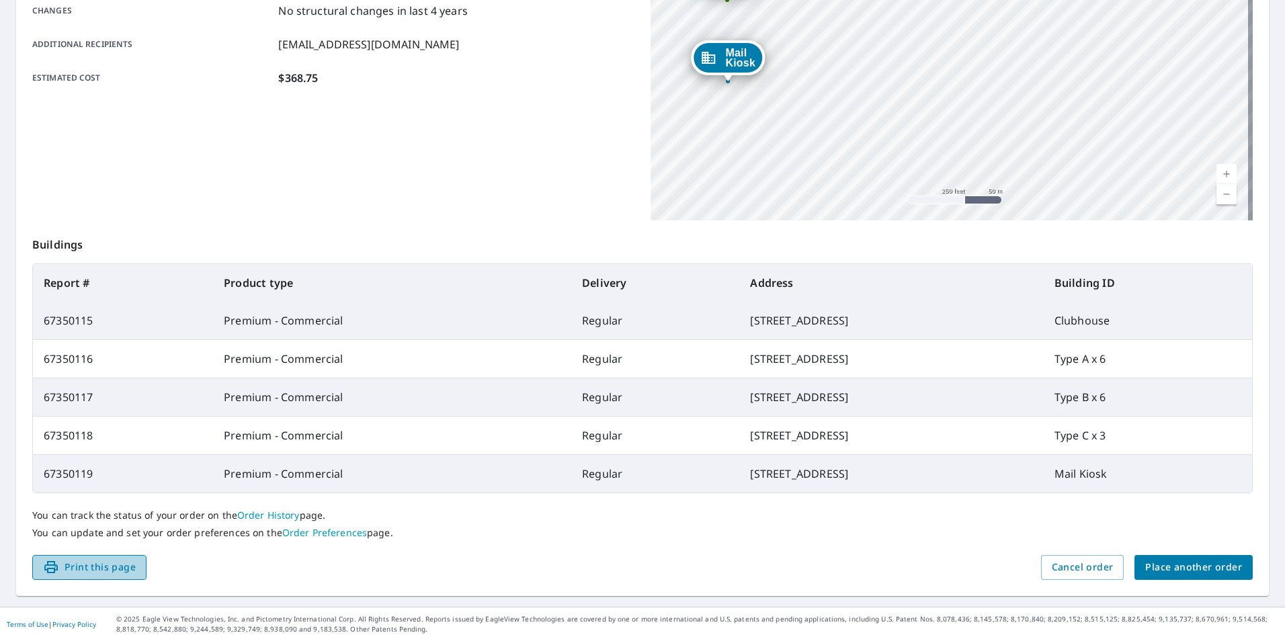
drag, startPoint x: 119, startPoint y: 571, endPoint x: 97, endPoint y: 568, distance: 22.4
click at [119, 571] on span "Print this page" at bounding box center [89, 567] width 93 height 17
click at [1186, 569] on span "Place another order" at bounding box center [1193, 567] width 97 height 17
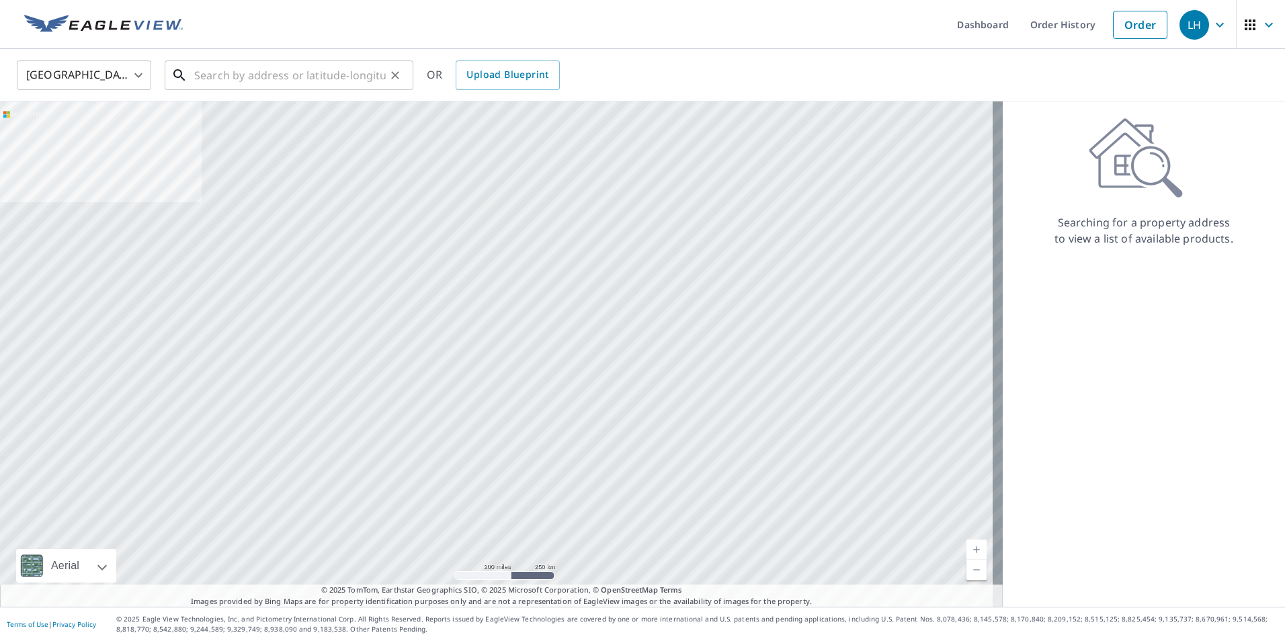
click at [268, 75] on input "text" at bounding box center [290, 75] width 192 height 38
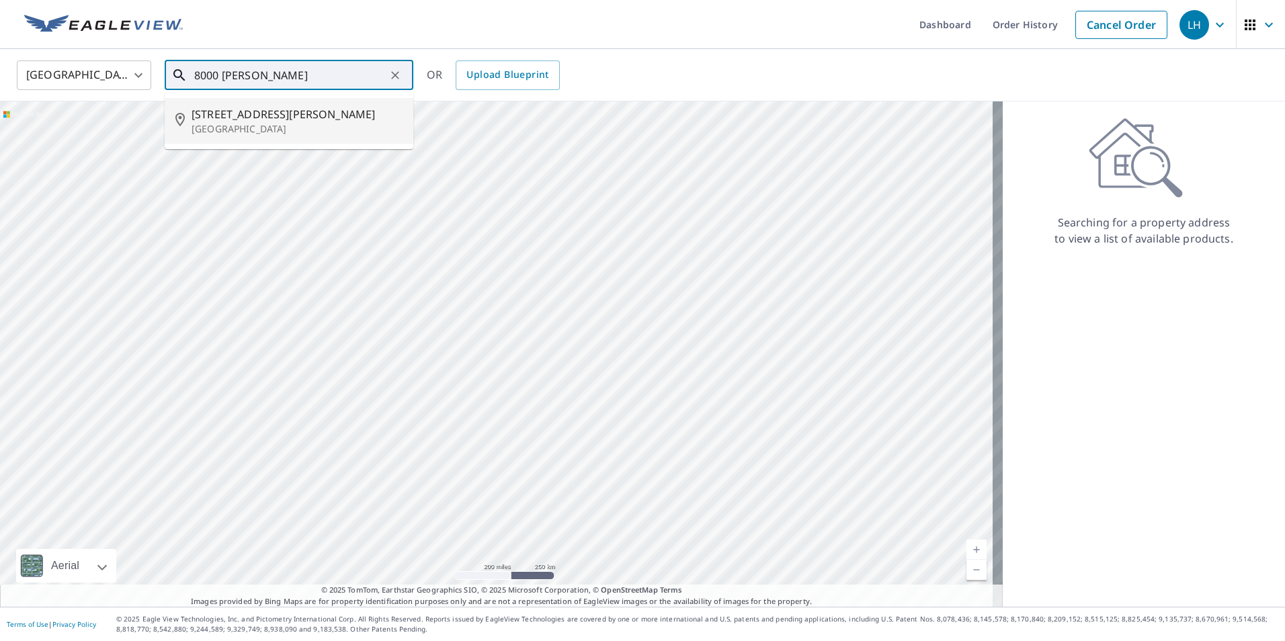
click at [239, 122] on p "[GEOGRAPHIC_DATA]" at bounding box center [297, 128] width 211 height 13
type input "[STREET_ADDRESS][PERSON_NAME][PERSON_NAME]"
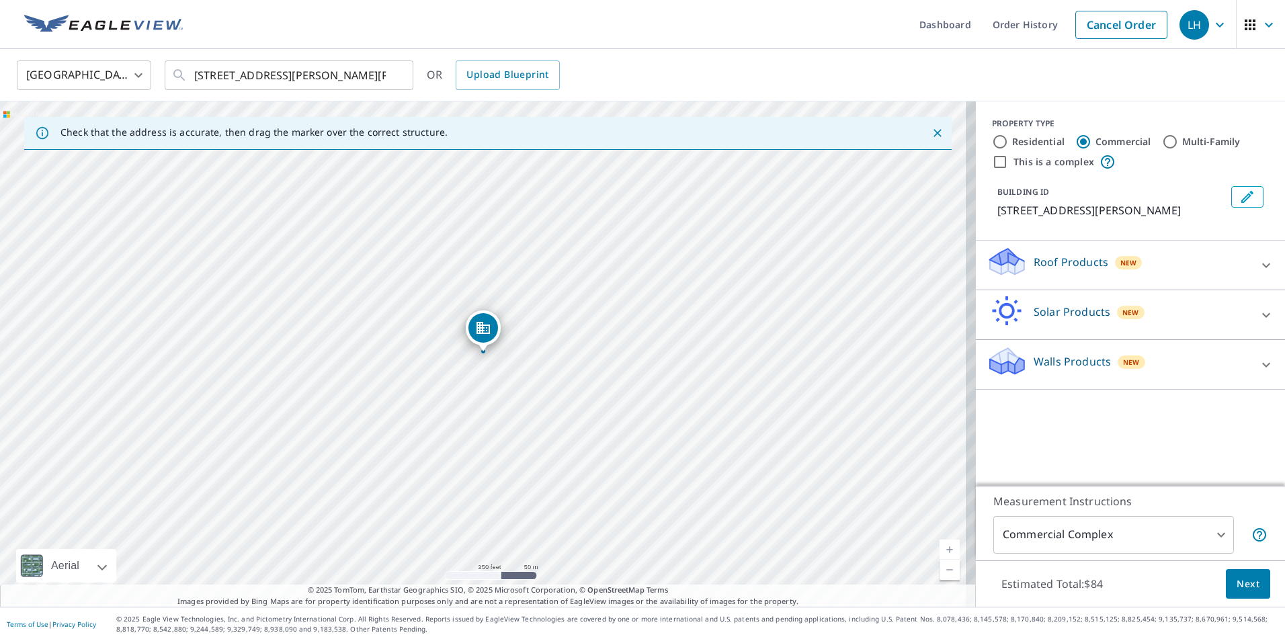
click at [934, 134] on icon "Close" at bounding box center [938, 133] width 8 height 8
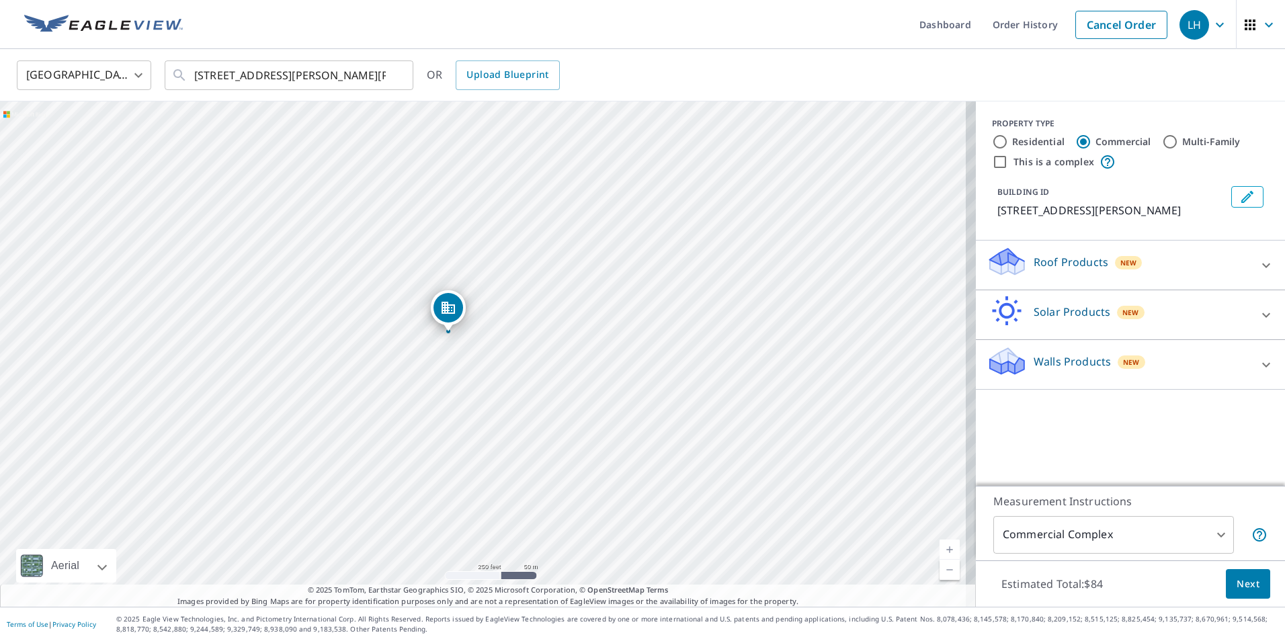
drag, startPoint x: 483, startPoint y: 335, endPoint x: 448, endPoint y: 315, distance: 40.4
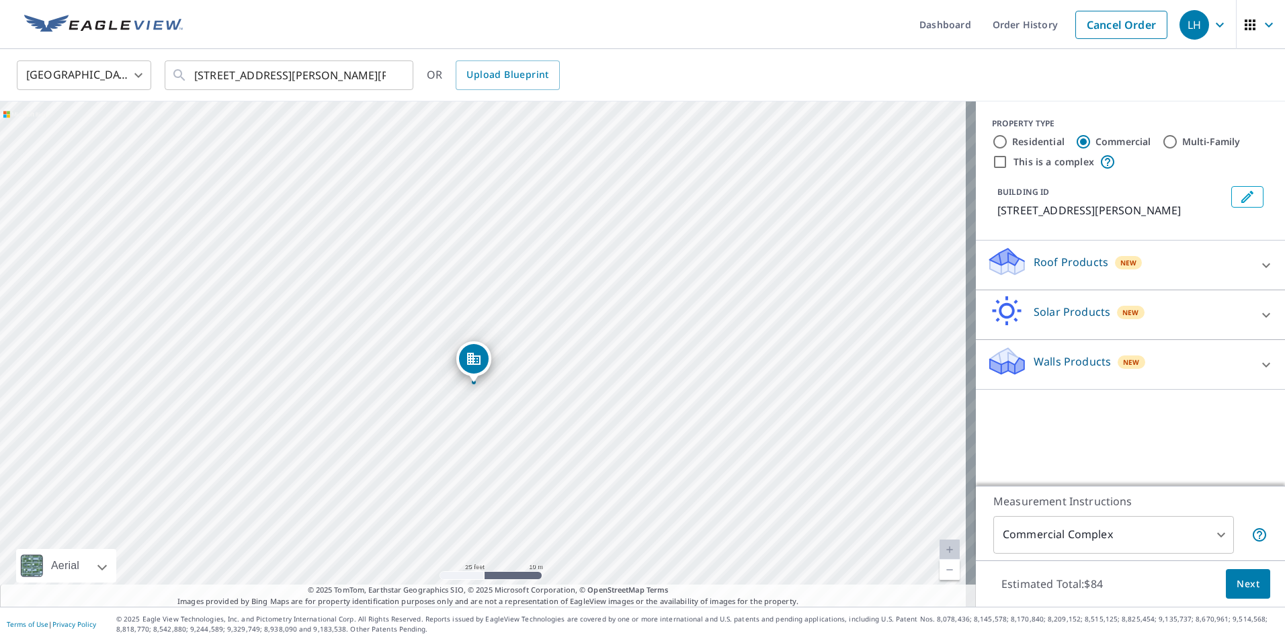
drag, startPoint x: 611, startPoint y: 371, endPoint x: 489, endPoint y: 442, distance: 141.0
click at [489, 442] on div "[STREET_ADDRESS][PERSON_NAME][PERSON_NAME]" at bounding box center [488, 353] width 976 height 505
drag, startPoint x: 475, startPoint y: 365, endPoint x: 493, endPoint y: 358, distance: 19.6
click at [1162, 141] on input "Multi-Family" at bounding box center [1170, 142] width 16 height 16
radio input "true"
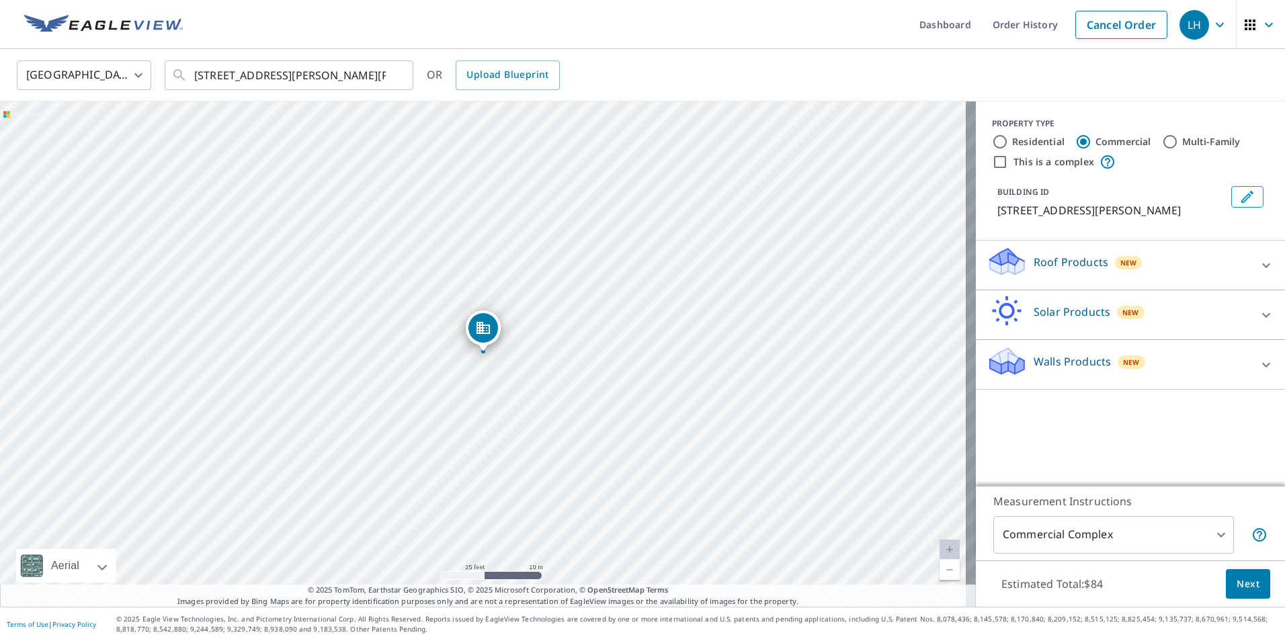
type input "2"
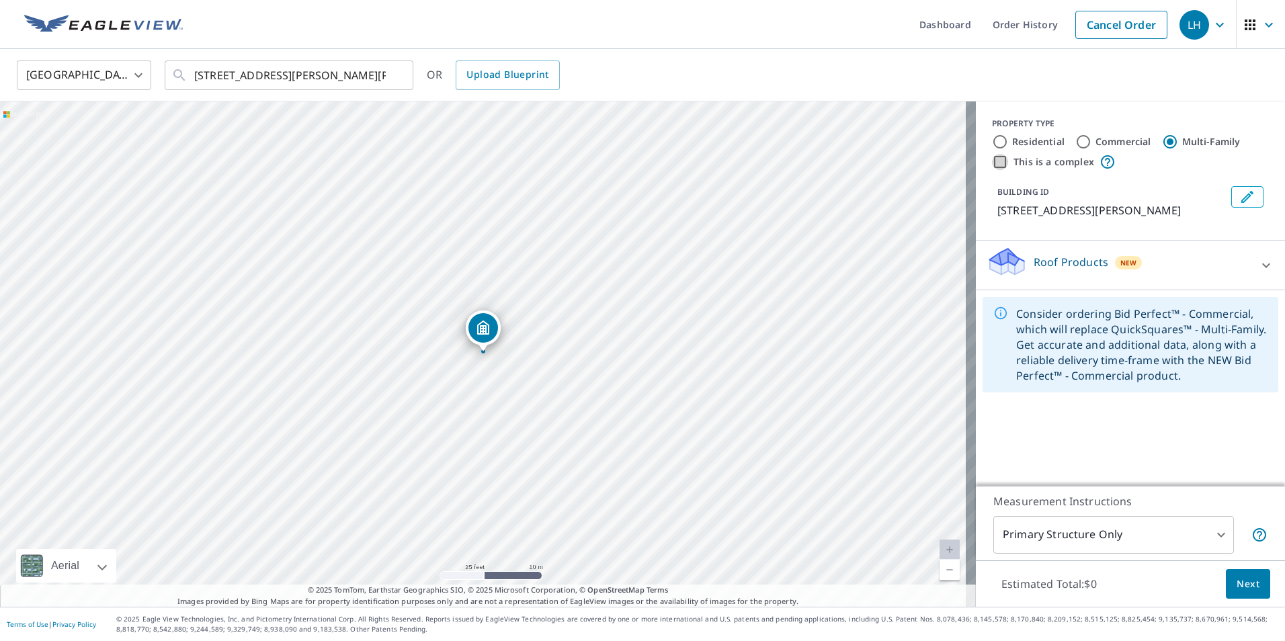
click at [992, 164] on input "This is a complex" at bounding box center [1000, 162] width 16 height 16
checkbox input "true"
radio input "true"
type input "4"
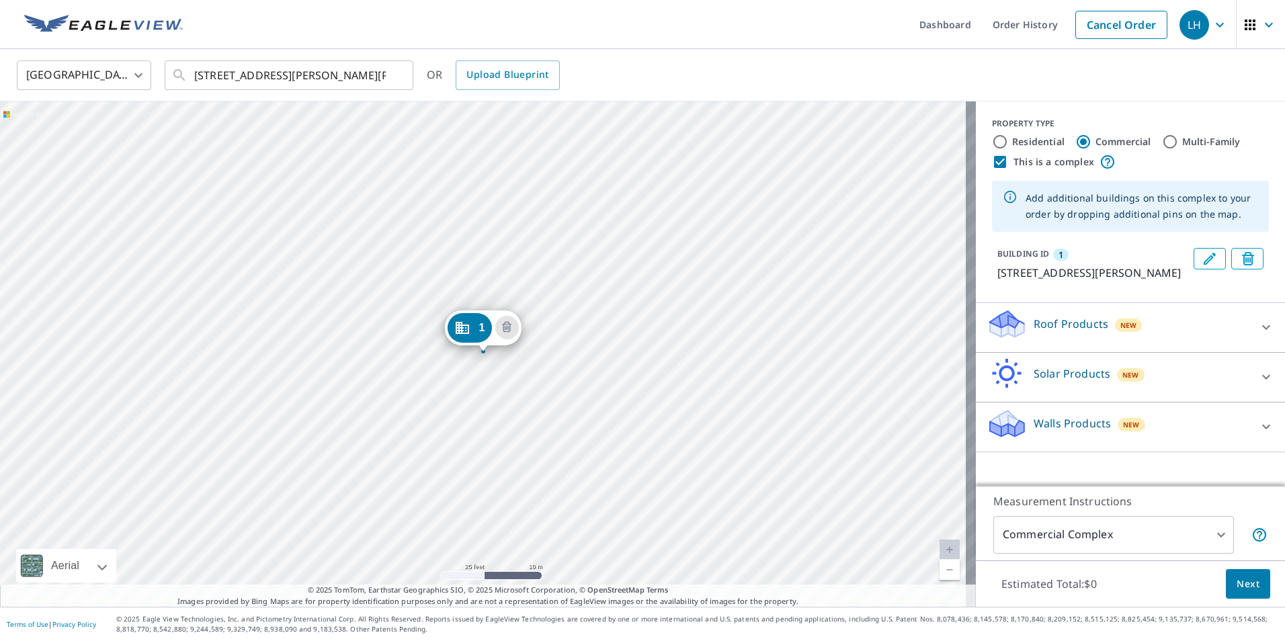
click at [1202, 259] on icon "Edit building 1" at bounding box center [1210, 259] width 16 height 16
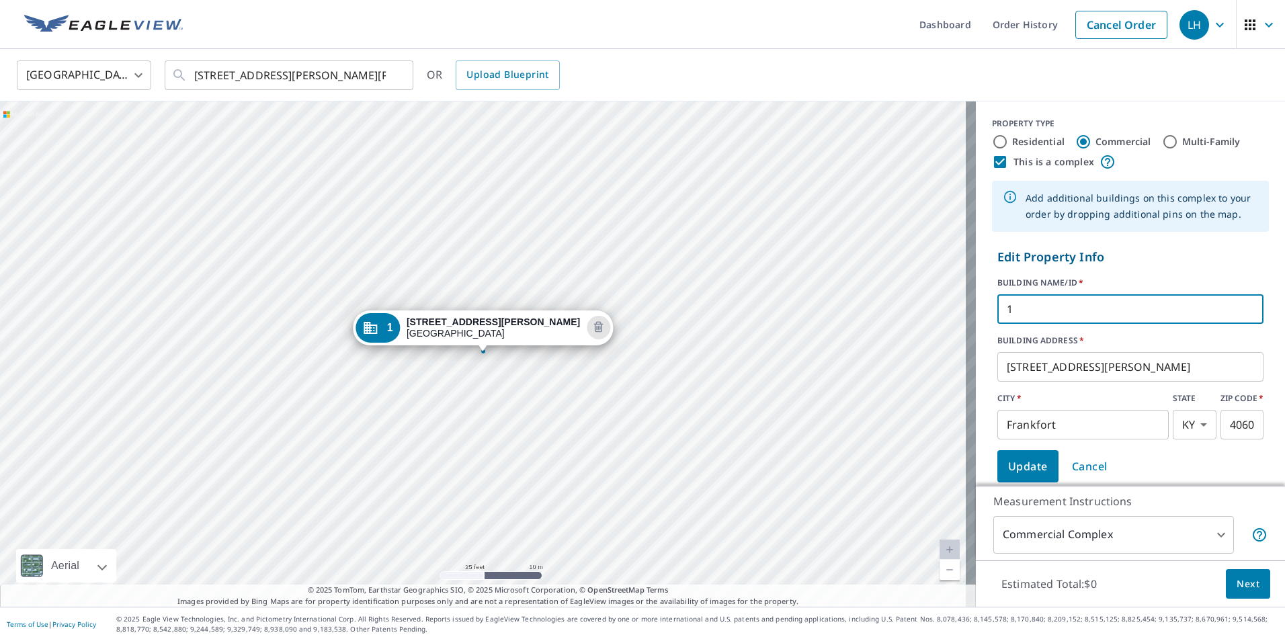
click at [1067, 306] on input "1" at bounding box center [1130, 309] width 266 height 38
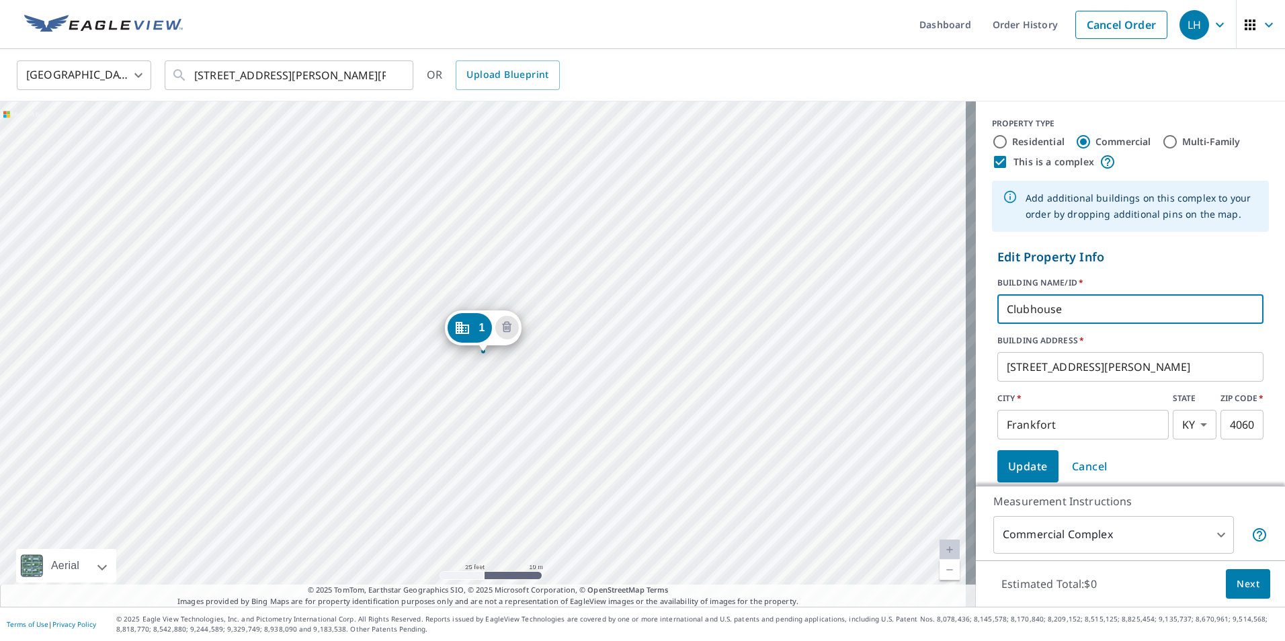
type input "Clubhouse"
click at [1014, 465] on span "Update" at bounding box center [1028, 466] width 40 height 19
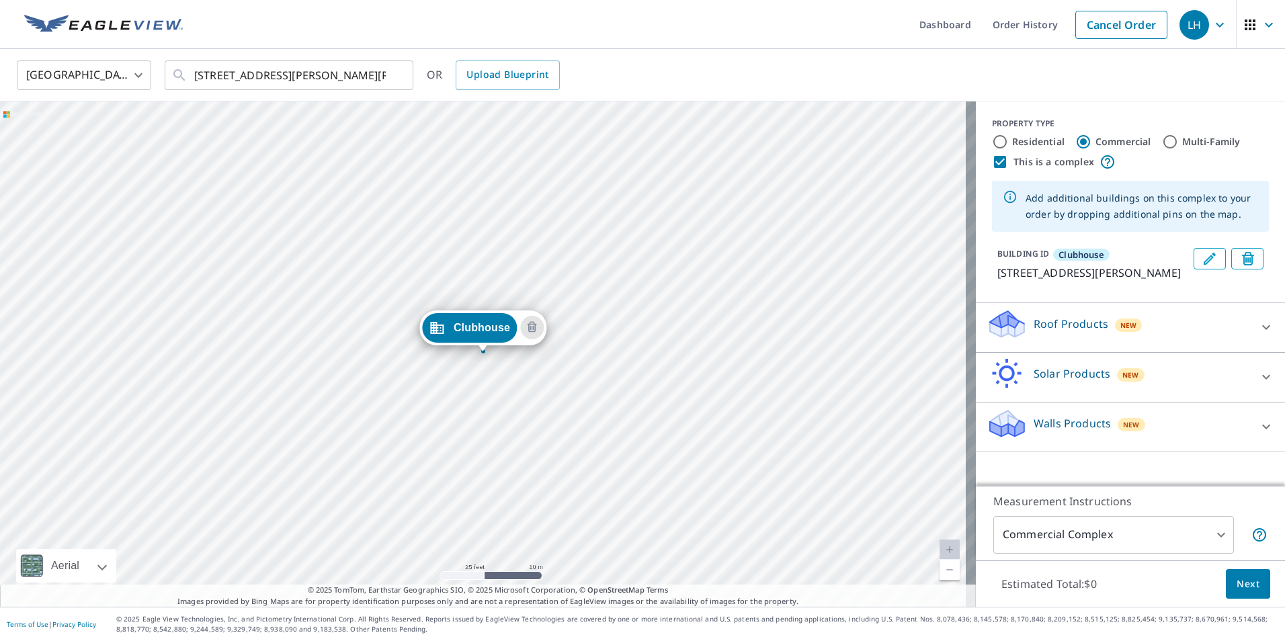
click at [1034, 332] on p "Roof Products" at bounding box center [1071, 324] width 75 height 16
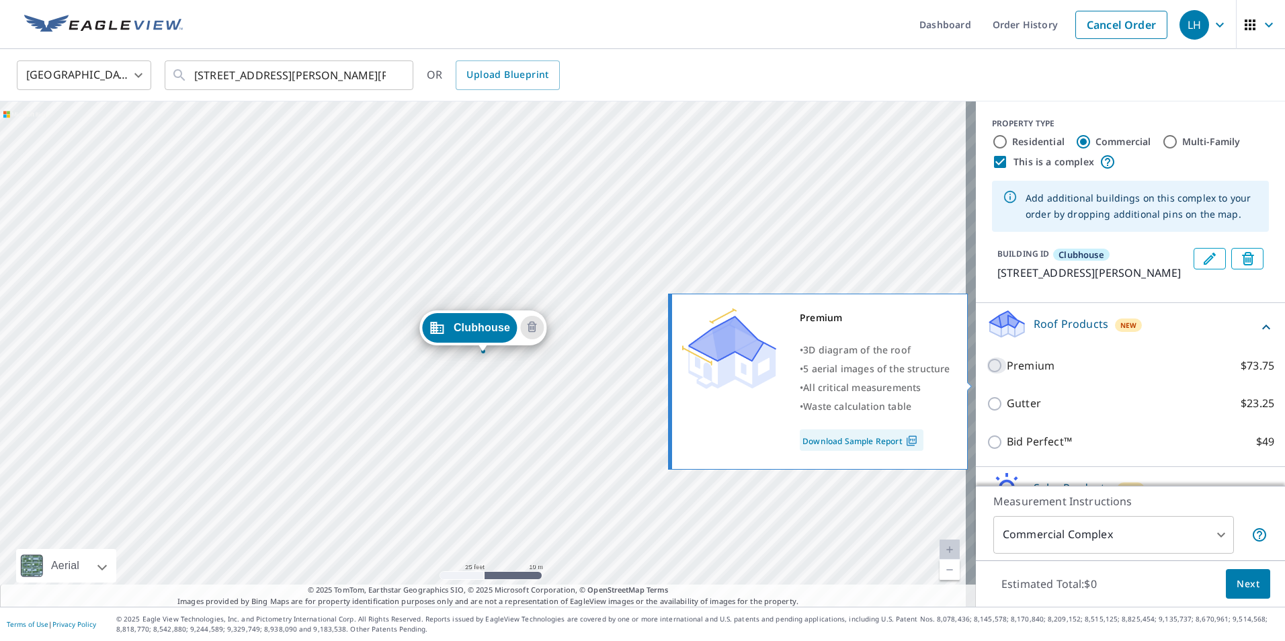
click at [987, 374] on input "Premium $73.75" at bounding box center [997, 366] width 20 height 16
checkbox input "true"
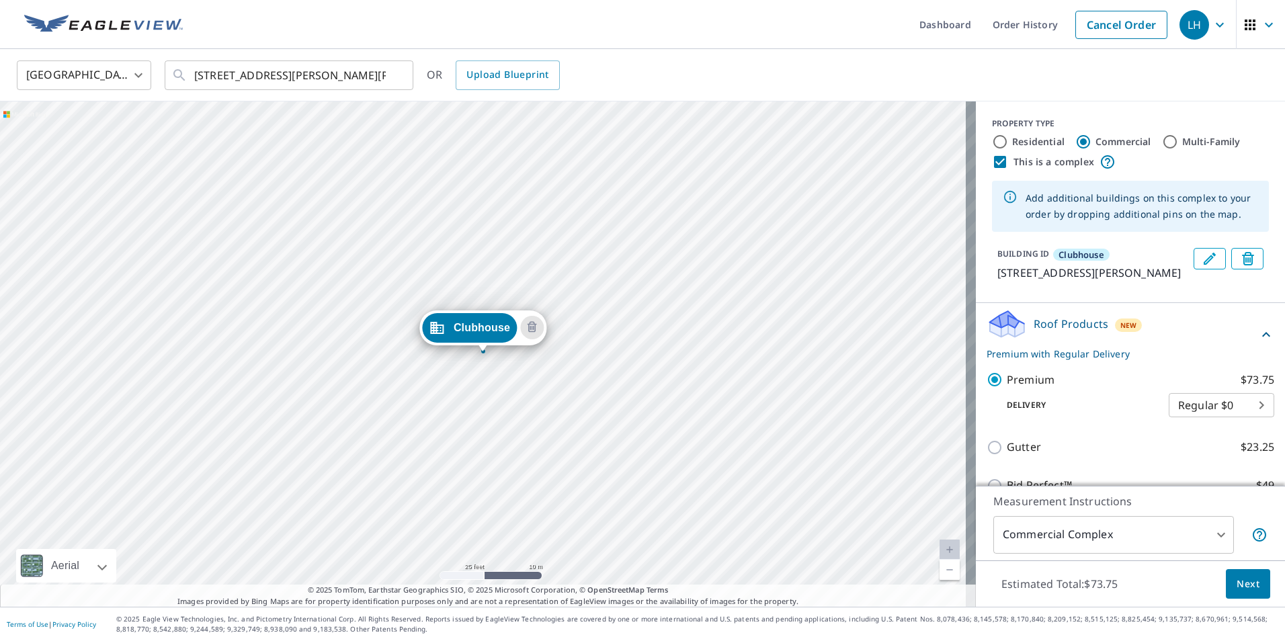
click at [277, 292] on div "Clubhouse [STREET_ADDRESS][PERSON_NAME][PERSON_NAME]" at bounding box center [488, 353] width 976 height 505
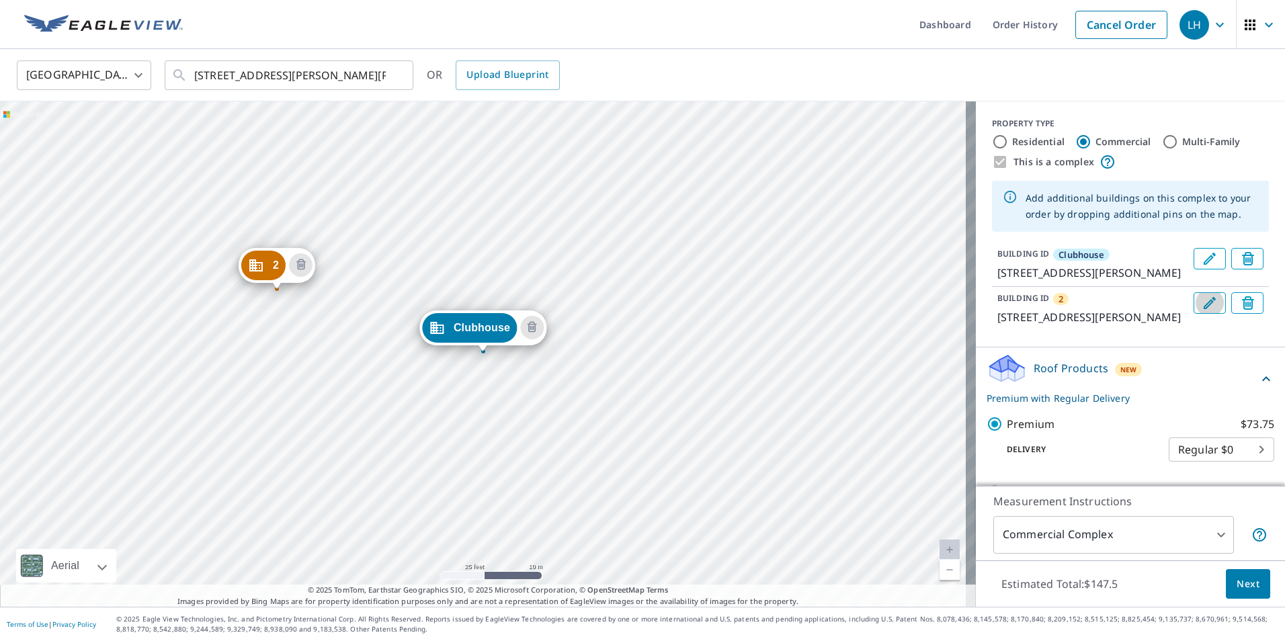
click at [1202, 311] on icon "Edit building 2" at bounding box center [1210, 303] width 16 height 16
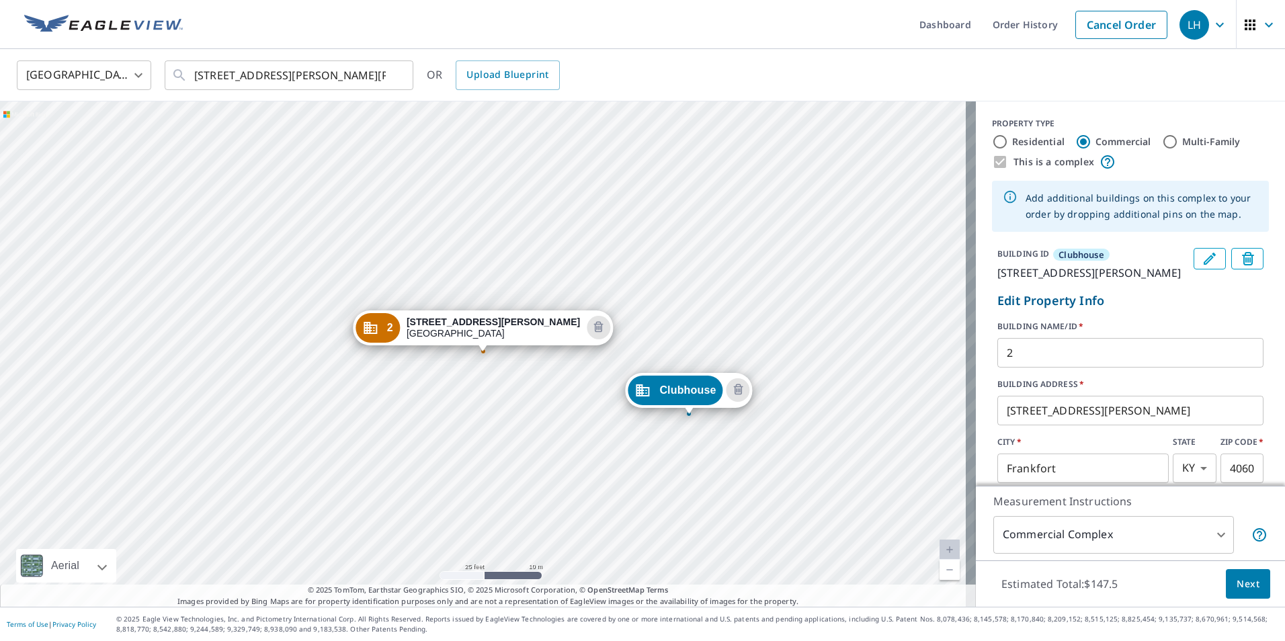
click at [1084, 366] on input "2" at bounding box center [1130, 353] width 266 height 38
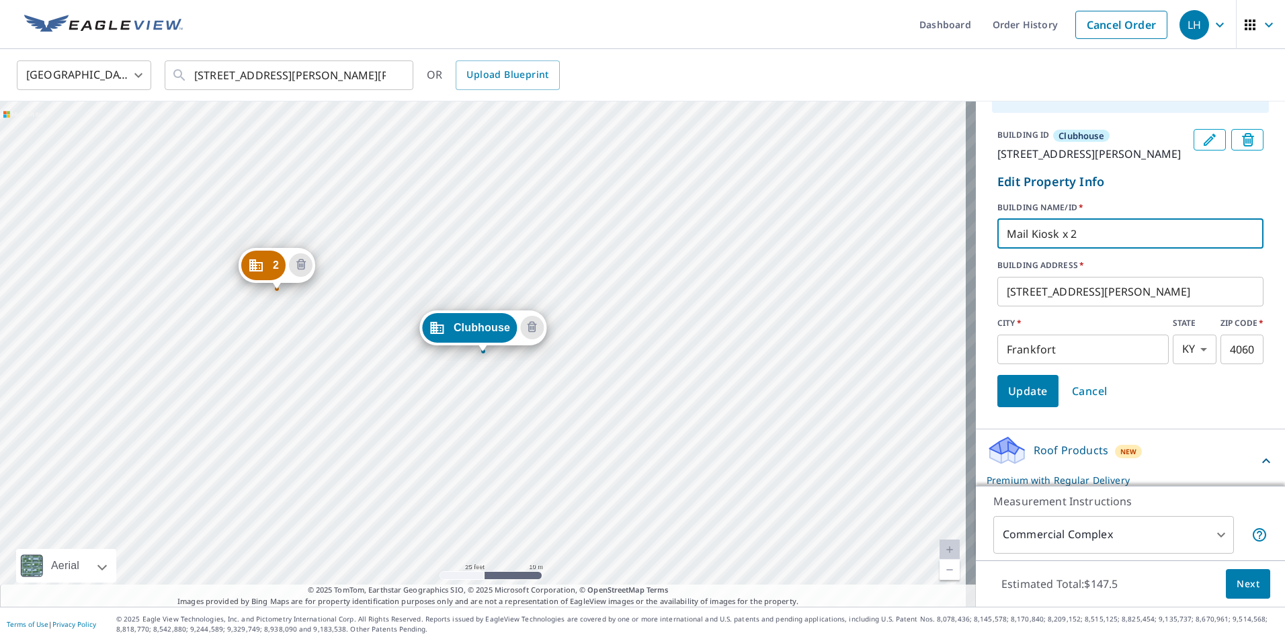
scroll to position [134, 0]
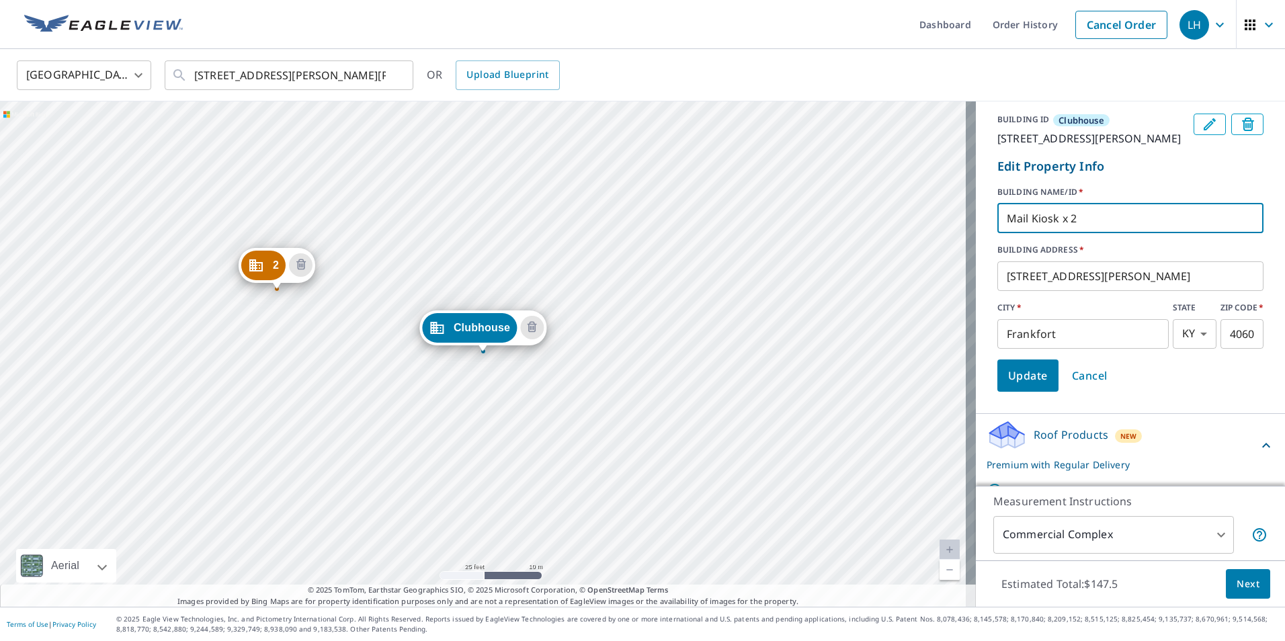
type input "Mail Kiosk x 2"
click at [1013, 384] on span "Update" at bounding box center [1028, 375] width 40 height 19
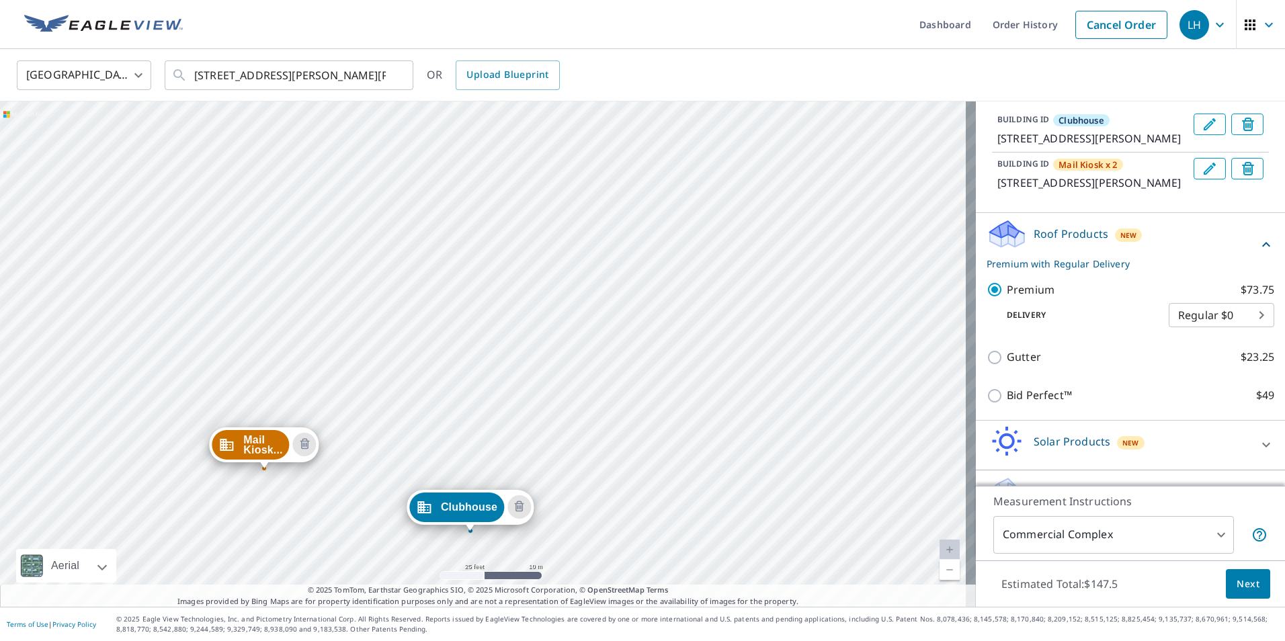
drag, startPoint x: 511, startPoint y: 183, endPoint x: 498, endPoint y: 363, distance: 179.9
click at [498, 363] on div "Mail Kiosk... [STREET_ADDRESS][PERSON_NAME][PERSON_NAME] Clubhouse [STREET_ADDR…" at bounding box center [488, 353] width 976 height 505
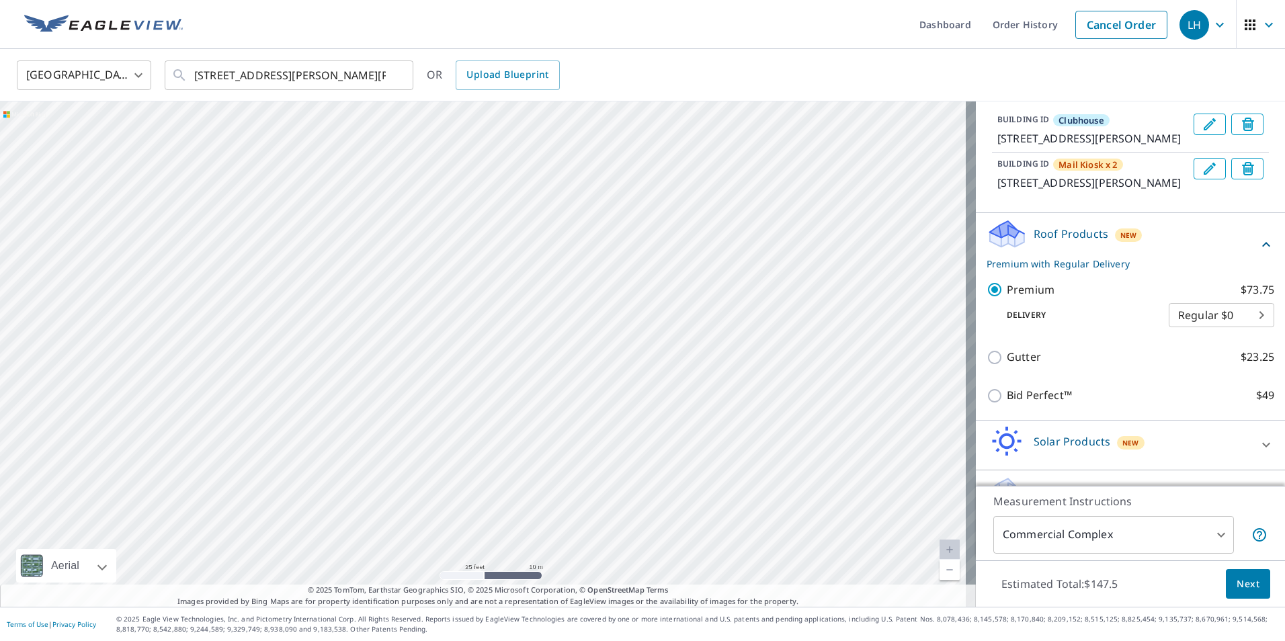
drag, startPoint x: 852, startPoint y: 301, endPoint x: 546, endPoint y: 565, distance: 403.7
click at [546, 565] on div "Mail Kiosk... [STREET_ADDRESS][PERSON_NAME][PERSON_NAME] Clubhouse [STREET_ADDR…" at bounding box center [488, 353] width 976 height 505
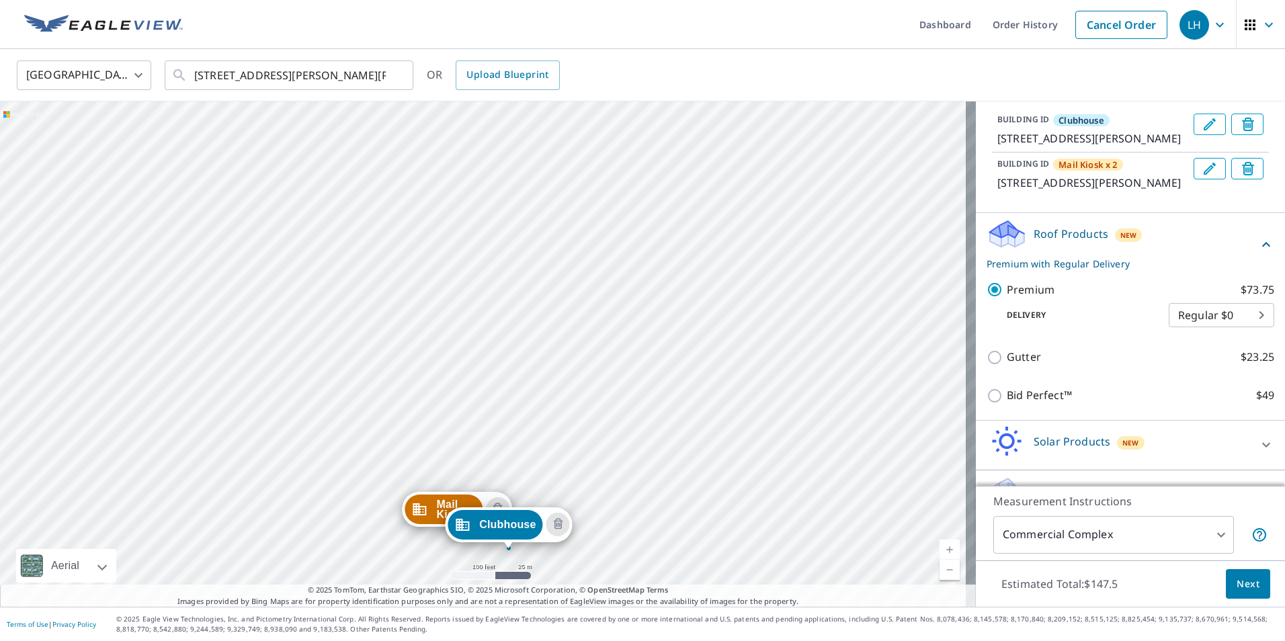
drag, startPoint x: 684, startPoint y: 213, endPoint x: 671, endPoint y: 286, distance: 74.4
click at [671, 286] on div "Mail Kiosk... [STREET_ADDRESS][PERSON_NAME][PERSON_NAME] Clubhouse [STREET_ADDR…" at bounding box center [488, 353] width 976 height 505
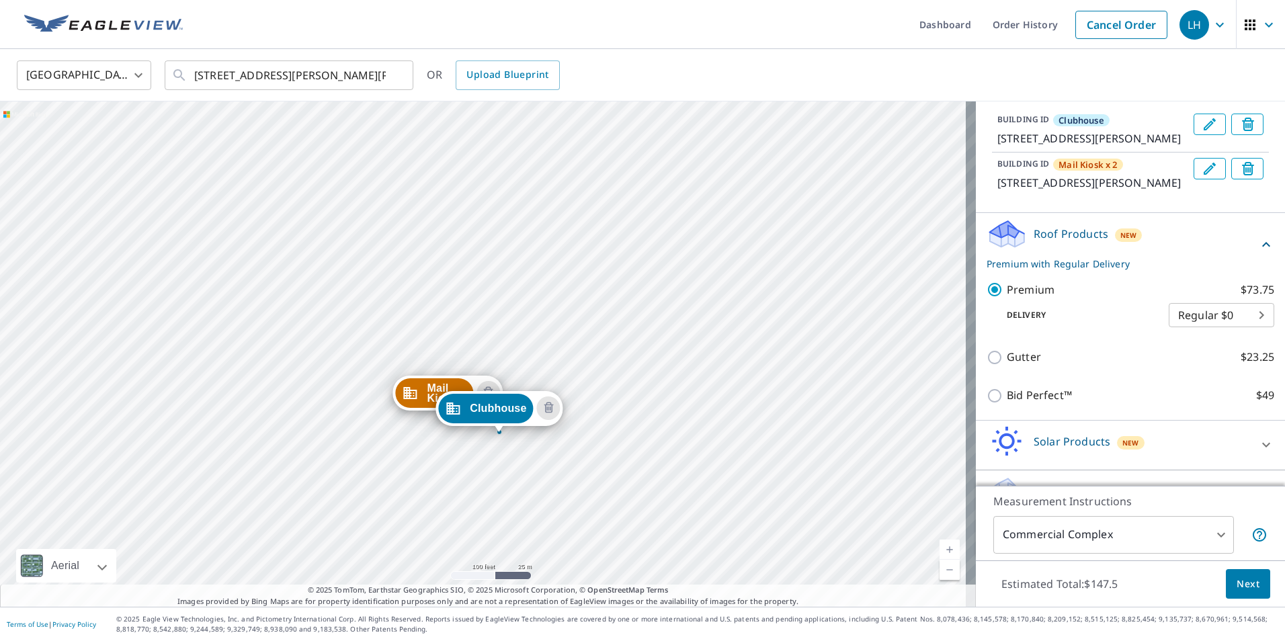
drag, startPoint x: 532, startPoint y: 450, endPoint x: 523, endPoint y: 334, distance: 116.7
click at [523, 334] on div "Mail Kiosk... [STREET_ADDRESS][PERSON_NAME][PERSON_NAME] Clubhouse [STREET_ADDR…" at bounding box center [488, 353] width 976 height 505
drag, startPoint x: 362, startPoint y: 156, endPoint x: 372, endPoint y: 386, distance: 230.1
click at [372, 386] on div "Mail Kiosk... [STREET_ADDRESS][PERSON_NAME][PERSON_NAME] Clubhouse [STREET_ADDR…" at bounding box center [488, 353] width 976 height 505
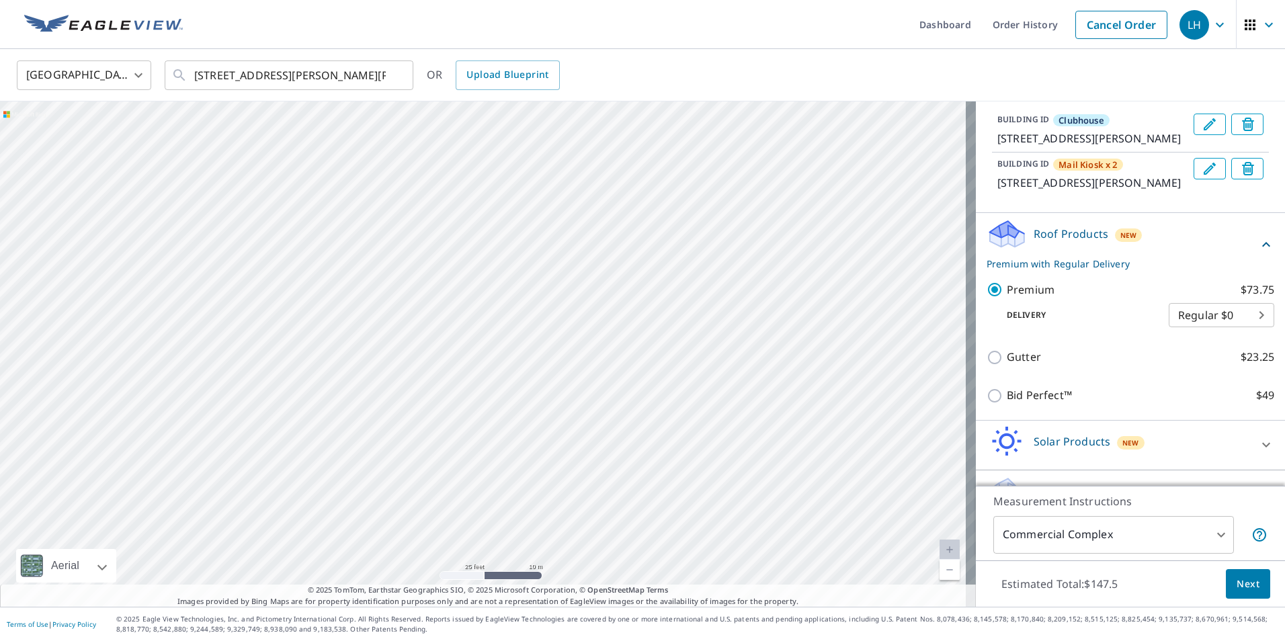
drag, startPoint x: 342, startPoint y: 247, endPoint x: 397, endPoint y: 382, distance: 145.9
click at [397, 382] on div "Mail Kiosk... [STREET_ADDRESS][PERSON_NAME][PERSON_NAME] Clubhouse [STREET_ADDR…" at bounding box center [488, 353] width 976 height 505
click at [348, 339] on div "Mail Kiosk... [STREET_ADDRESS][PERSON_NAME][PERSON_NAME] Clubhouse [STREET_ADDR…" at bounding box center [488, 353] width 976 height 505
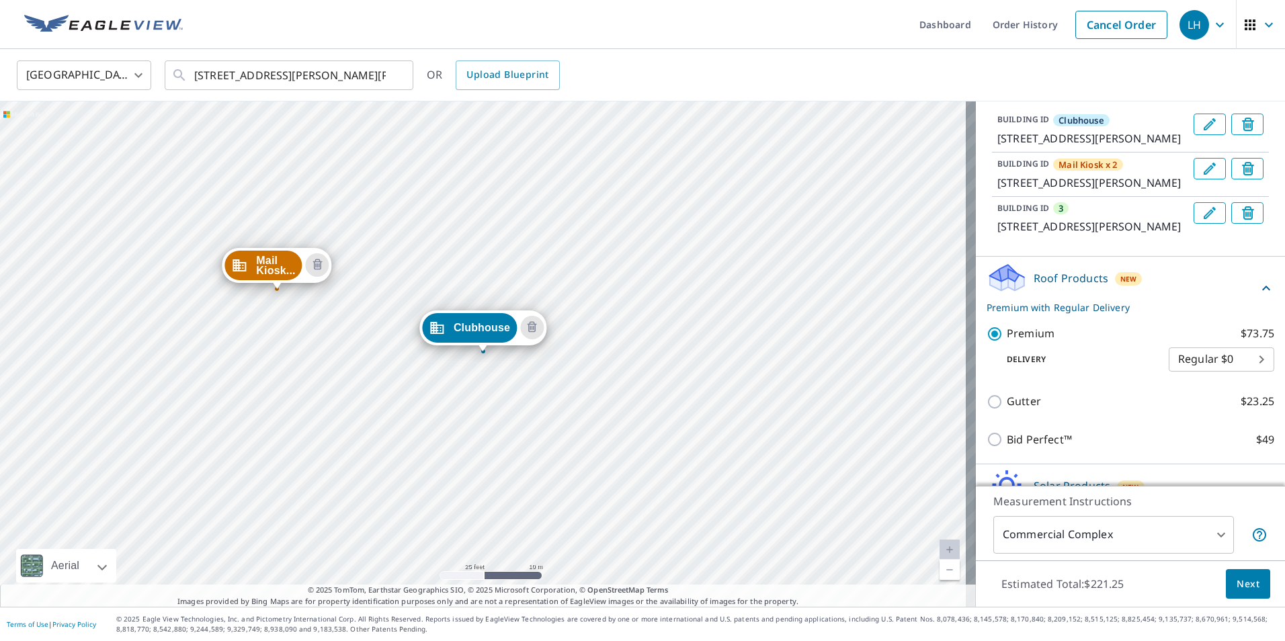
click at [1202, 221] on icon "Edit building 3" at bounding box center [1210, 213] width 16 height 16
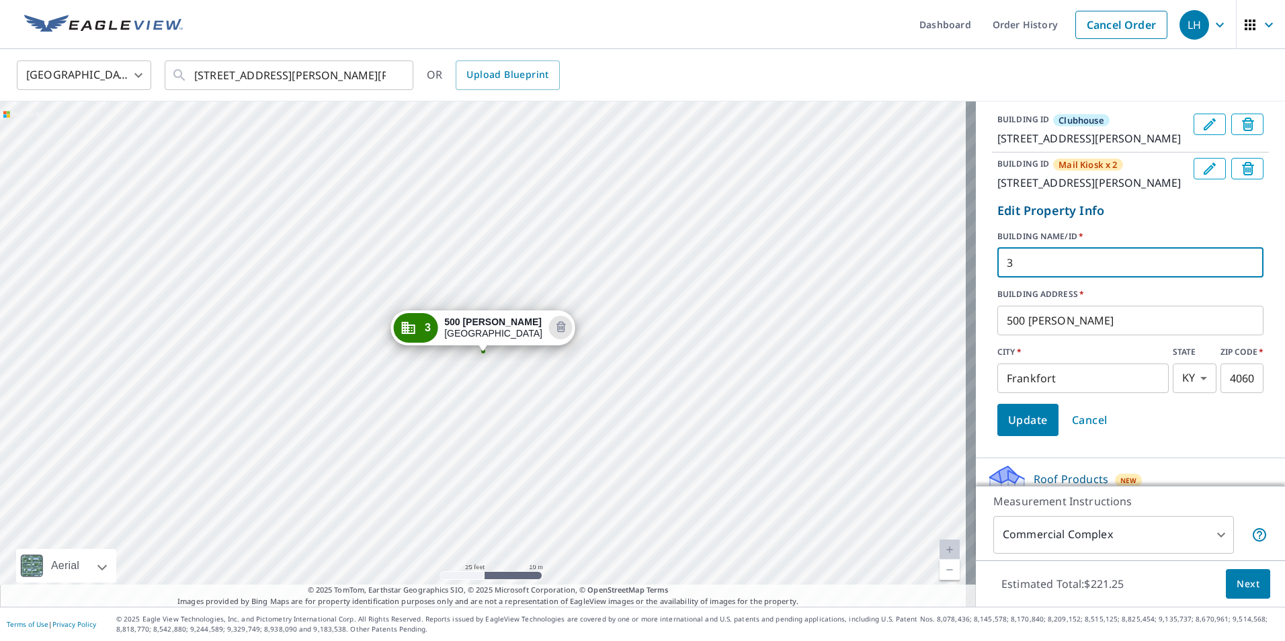
click at [1093, 282] on input "3" at bounding box center [1130, 263] width 266 height 38
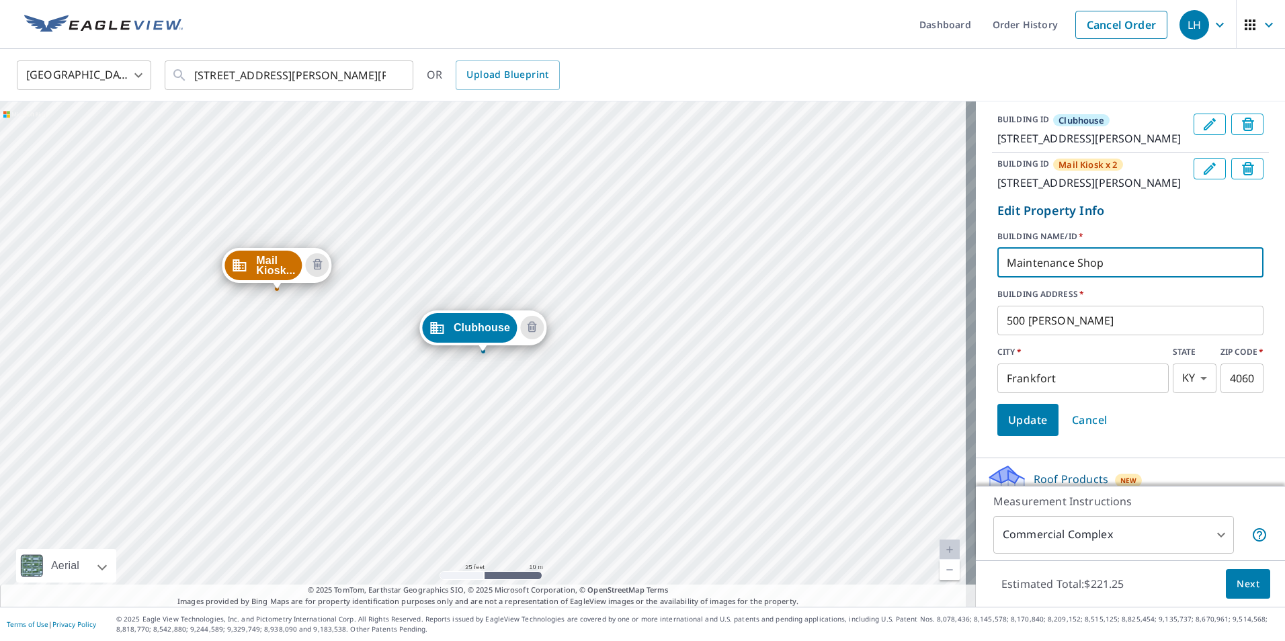
type input "Maintenance Shop"
click at [1020, 430] on span "Update" at bounding box center [1028, 420] width 40 height 19
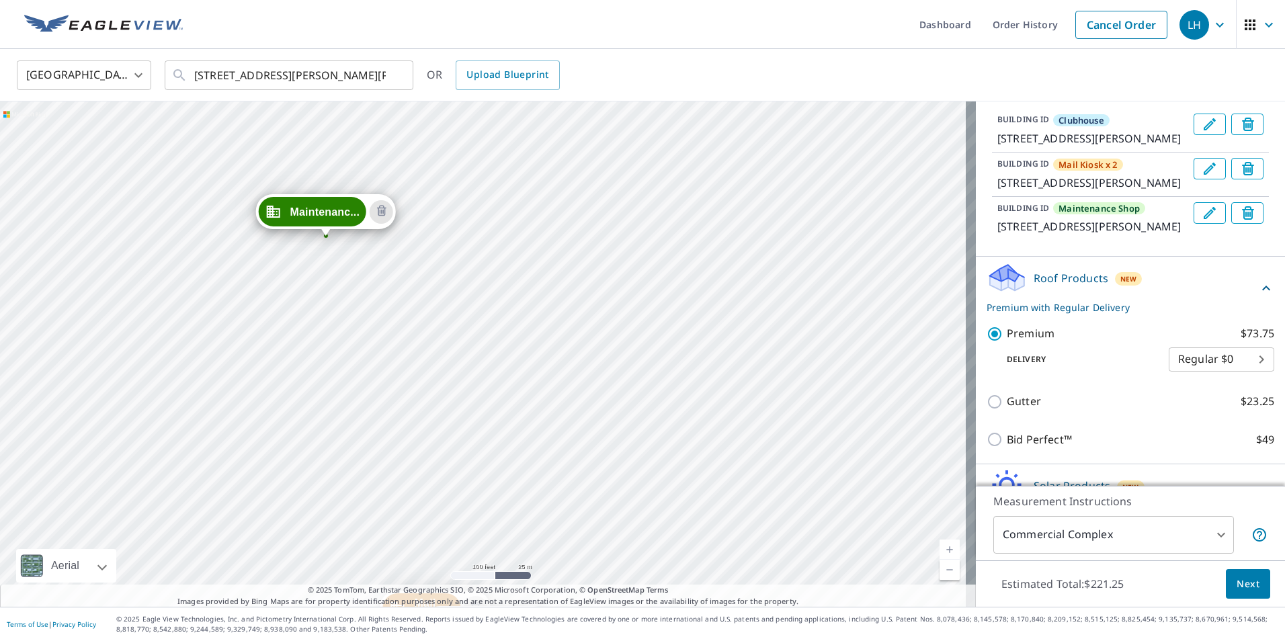
drag, startPoint x: 491, startPoint y: 143, endPoint x: 503, endPoint y: 595, distance: 451.9
click at [503, 595] on div "Mail Kiosk... [STREET_ADDRESS][PERSON_NAME][PERSON_NAME] Maintenanc... 500 [PER…" at bounding box center [488, 353] width 976 height 505
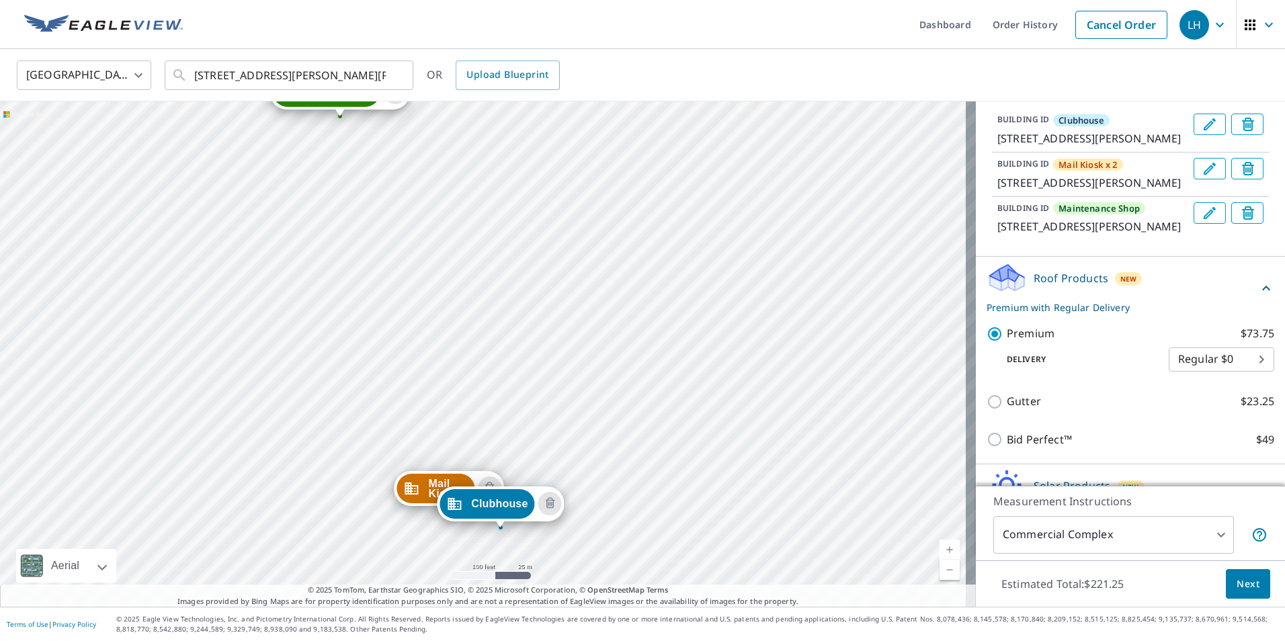
click at [516, 463] on div "Mail Kiosk... [STREET_ADDRESS][PERSON_NAME][PERSON_NAME] Maintenanc... [STREET_…" at bounding box center [488, 353] width 976 height 505
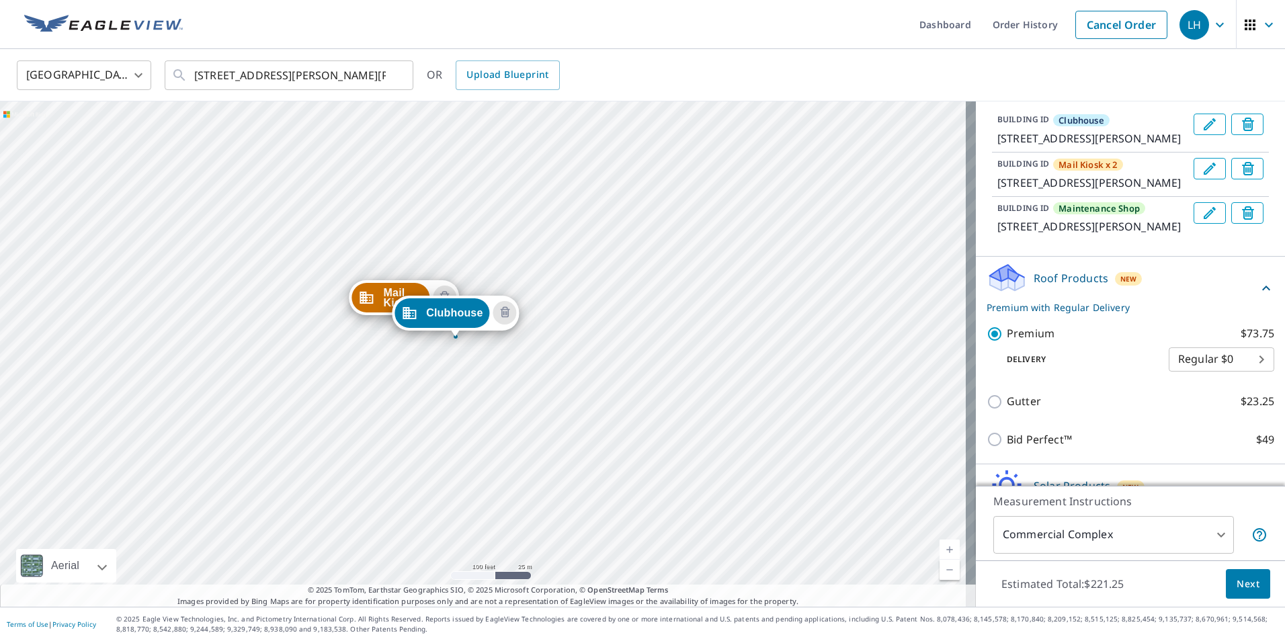
drag, startPoint x: 516, startPoint y: 463, endPoint x: 471, endPoint y: 270, distance: 198.8
click at [471, 270] on div "Mail Kiosk... [STREET_ADDRESS][PERSON_NAME][PERSON_NAME] Maintenanc... [STREET_…" at bounding box center [488, 353] width 976 height 505
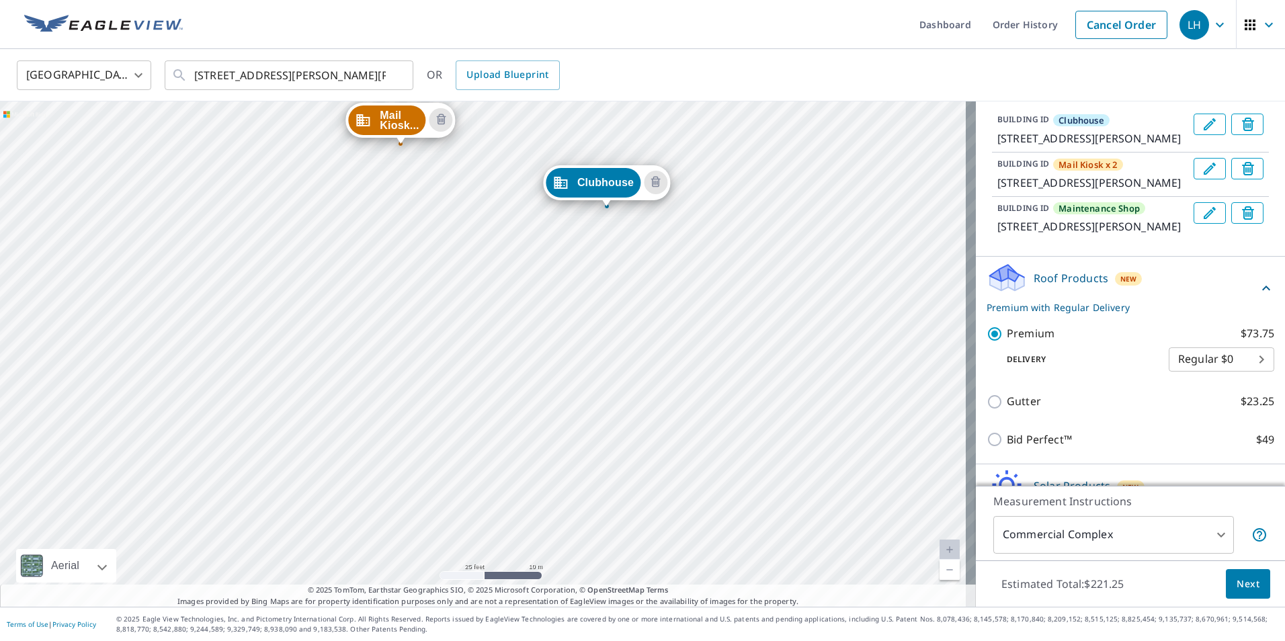
drag, startPoint x: 144, startPoint y: 290, endPoint x: 503, endPoint y: 312, distance: 360.3
click at [503, 312] on div "Mail Kiosk... [STREET_ADDRESS][PERSON_NAME][PERSON_NAME] Maintenanc... [STREET_…" at bounding box center [488, 353] width 976 height 505
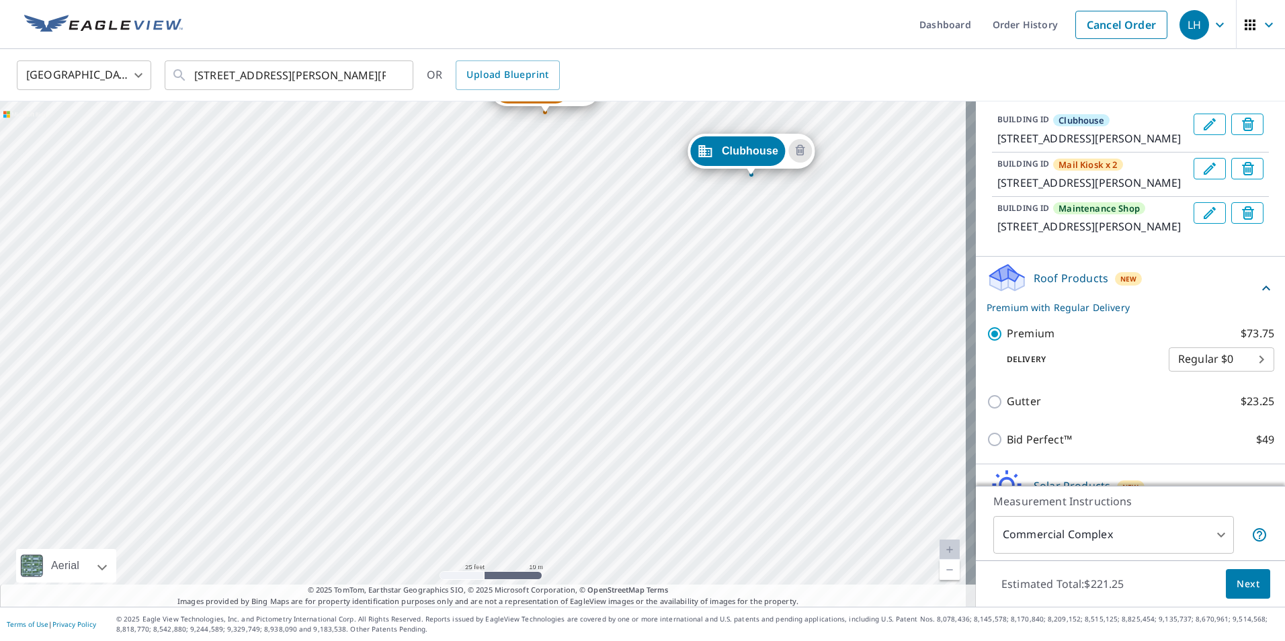
drag, startPoint x: 376, startPoint y: 487, endPoint x: 520, endPoint y: 456, distance: 147.1
click at [520, 456] on div "Mail Kiosk... [STREET_ADDRESS][PERSON_NAME][PERSON_NAME] Maintenanc... [STREET_…" at bounding box center [488, 353] width 976 height 505
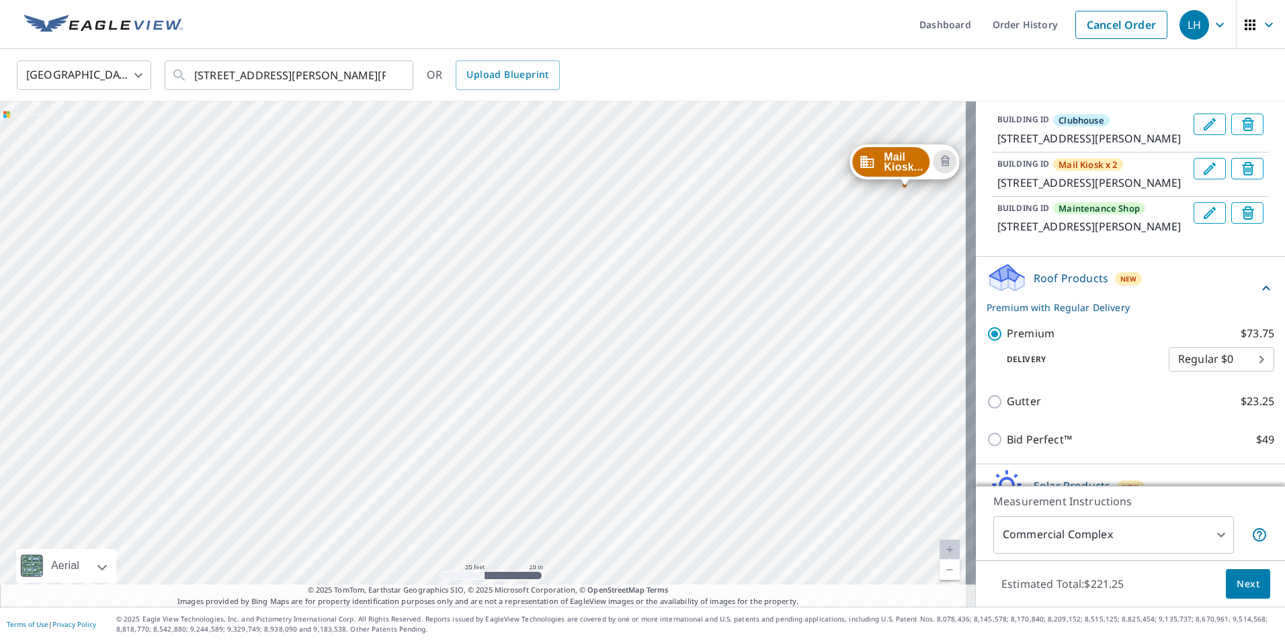
drag, startPoint x: 567, startPoint y: 267, endPoint x: 934, endPoint y: 336, distance: 374.1
click at [934, 336] on div "Mail Kiosk... [STREET_ADDRESS][PERSON_NAME][PERSON_NAME] Maintenanc... [STREET_…" at bounding box center [488, 353] width 976 height 505
drag, startPoint x: 261, startPoint y: 268, endPoint x: 327, endPoint y: 428, distance: 173.6
click at [327, 428] on div "Mail Kiosk... [STREET_ADDRESS][PERSON_NAME][PERSON_NAME] Maintenanc... [STREET_…" at bounding box center [488, 353] width 976 height 505
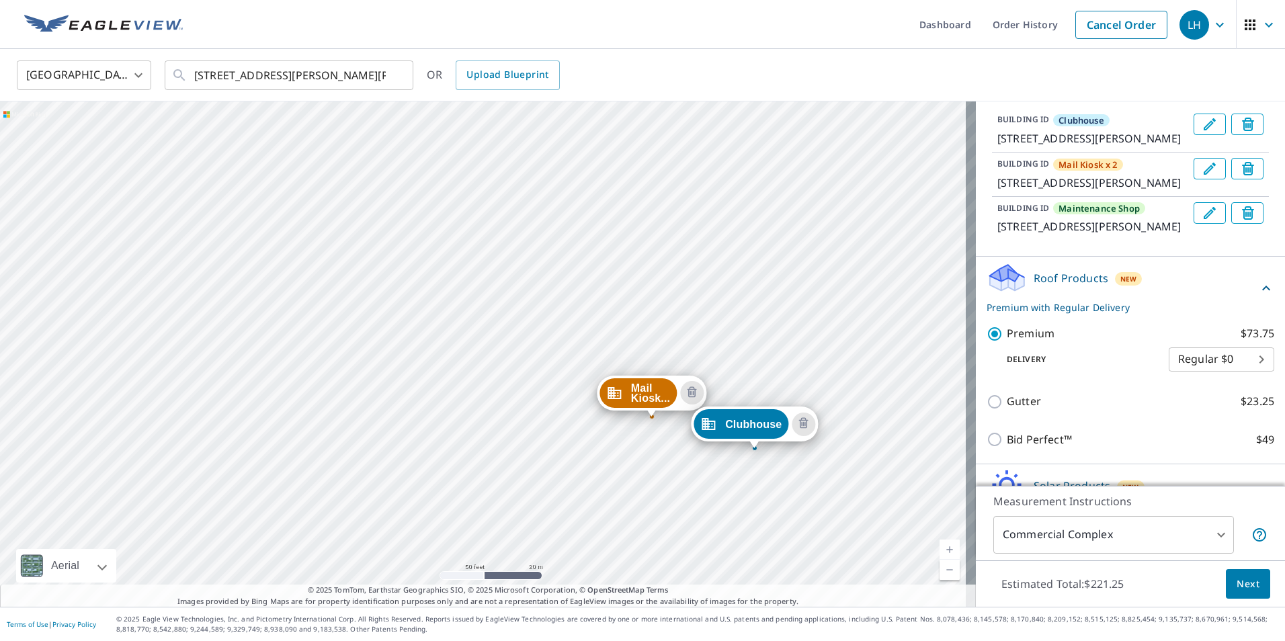
drag, startPoint x: 339, startPoint y: 384, endPoint x: 337, endPoint y: 418, distance: 34.3
click at [337, 418] on div "Mail Kiosk... [STREET_ADDRESS][PERSON_NAME][PERSON_NAME] Maintenanc... [STREET_…" at bounding box center [488, 353] width 976 height 505
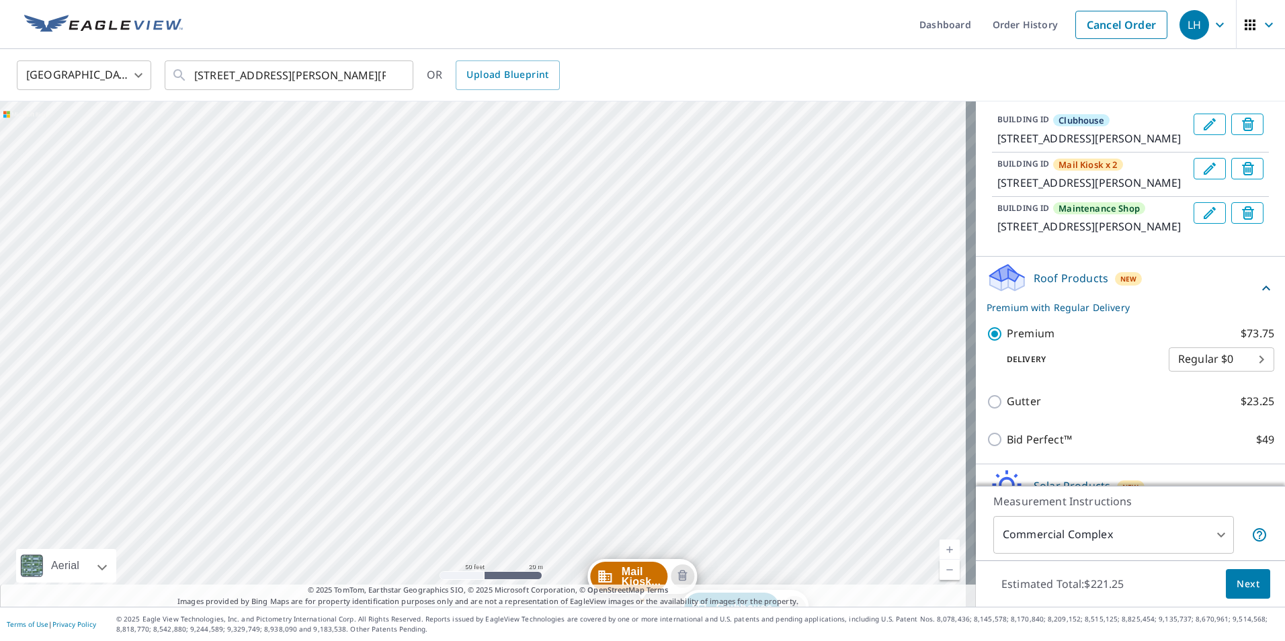
drag, startPoint x: 264, startPoint y: 332, endPoint x: 255, endPoint y: 526, distance: 194.5
click at [255, 526] on div "Mail Kiosk... [STREET_ADDRESS][PERSON_NAME][PERSON_NAME] Maintenanc... [STREET_…" at bounding box center [488, 353] width 976 height 505
drag, startPoint x: 253, startPoint y: 422, endPoint x: 250, endPoint y: 460, distance: 38.4
click at [250, 460] on div "Mail Kiosk... [STREET_ADDRESS][PERSON_NAME][PERSON_NAME] Maintenanc... [STREET_…" at bounding box center [488, 353] width 976 height 505
drag, startPoint x: 243, startPoint y: 212, endPoint x: 246, endPoint y: 346, distance: 134.5
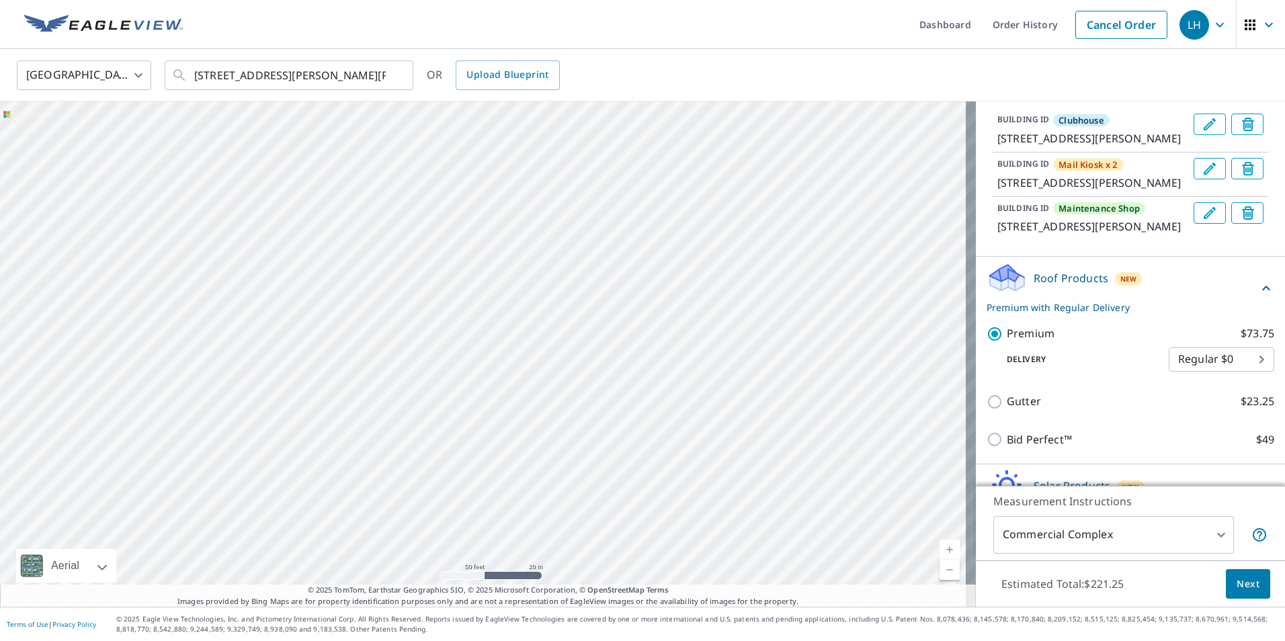
click at [246, 346] on div "Mail Kiosk... [STREET_ADDRESS][PERSON_NAME][PERSON_NAME] Maintenanc... [STREET_…" at bounding box center [488, 353] width 976 height 505
drag, startPoint x: 333, startPoint y: 494, endPoint x: 319, endPoint y: 511, distance: 21.5
click at [319, 511] on div "Mail Kiosk... [STREET_ADDRESS][PERSON_NAME][PERSON_NAME] Maintenanc... [STREET_…" at bounding box center [488, 353] width 976 height 505
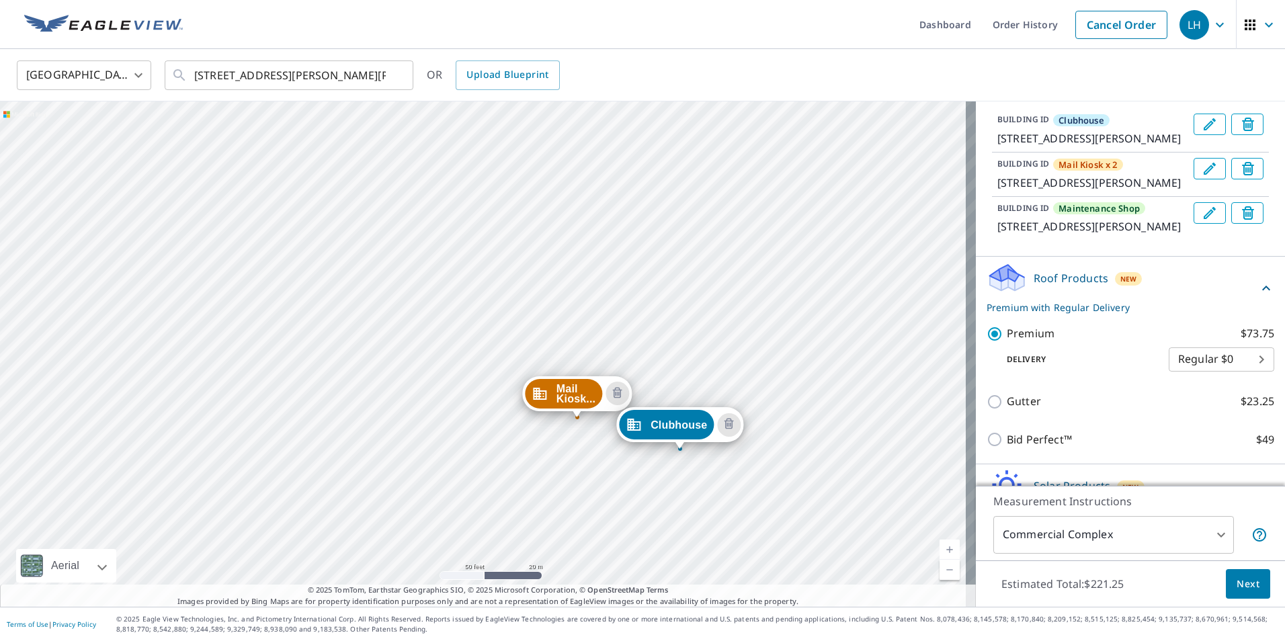
drag, startPoint x: 486, startPoint y: 485, endPoint x: 432, endPoint y: 94, distance: 394.9
click at [432, 94] on div "[GEOGRAPHIC_DATA] [GEOGRAPHIC_DATA] ​ [STREET_ADDRESS][PERSON_NAME][PERSON_NAME…" at bounding box center [642, 328] width 1285 height 558
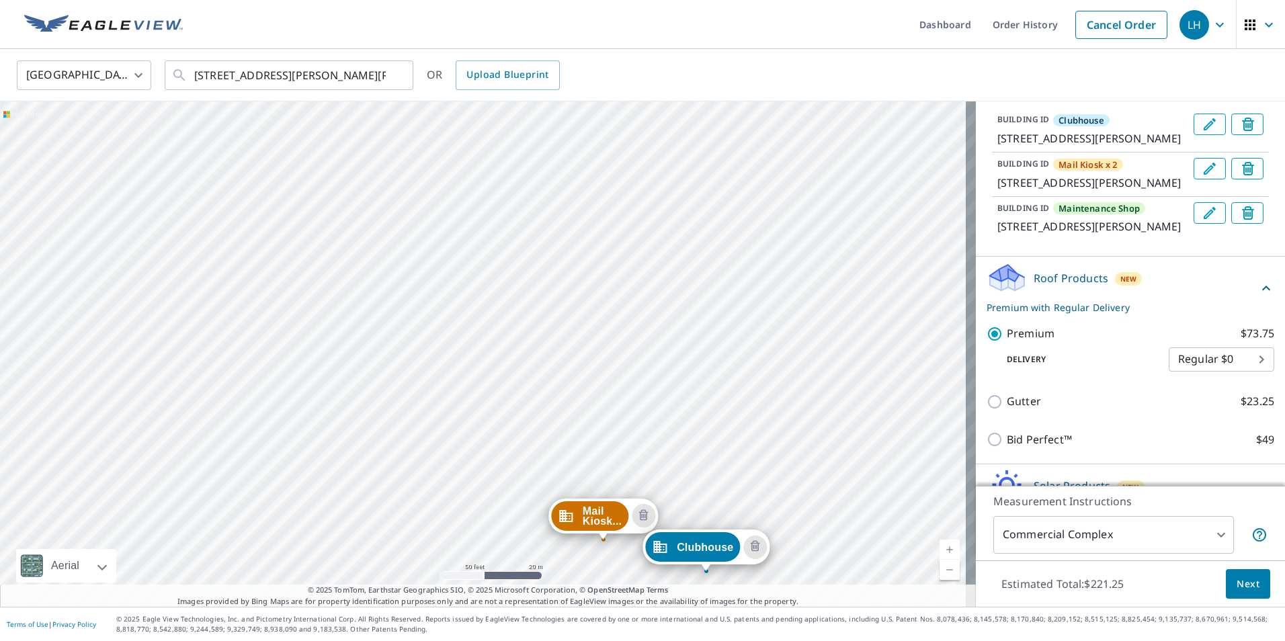
click at [460, 225] on div "Mail Kiosk... [STREET_ADDRESS][PERSON_NAME][PERSON_NAME] Maintenanc... [STREET_…" at bounding box center [488, 353] width 976 height 505
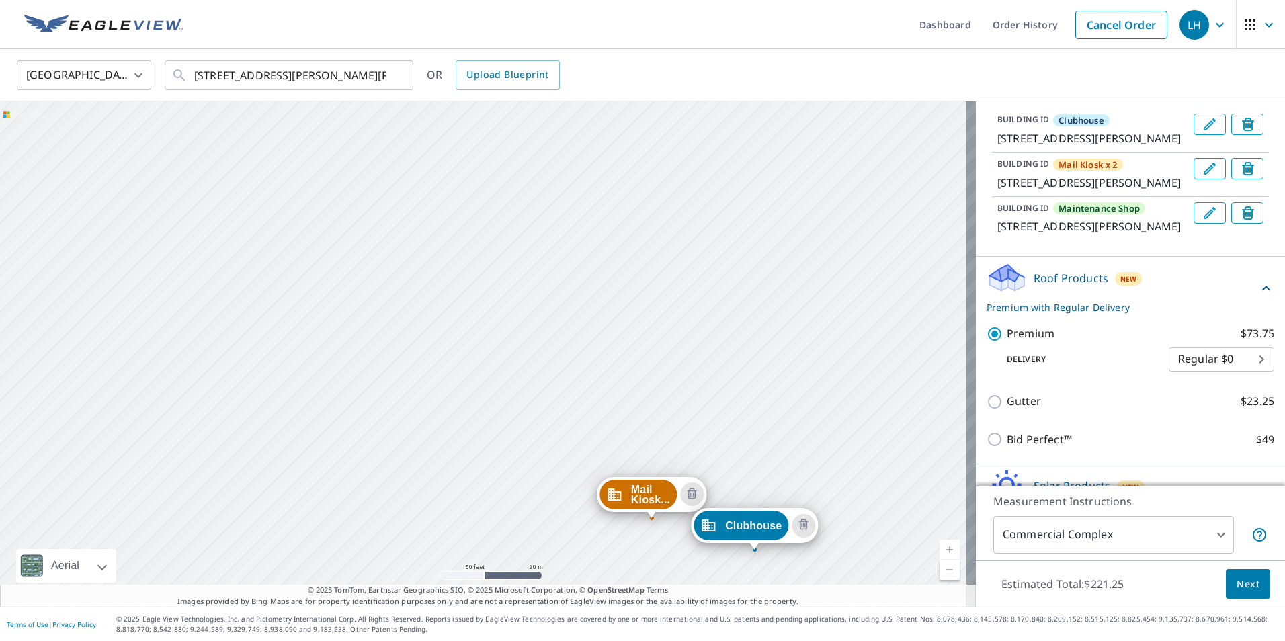
drag, startPoint x: 602, startPoint y: 397, endPoint x: 668, endPoint y: 475, distance: 102.5
click at [667, 471] on div "Mail Kiosk... [STREET_ADDRESS][PERSON_NAME][PERSON_NAME] Maintenanc... [STREET_…" at bounding box center [488, 353] width 976 height 505
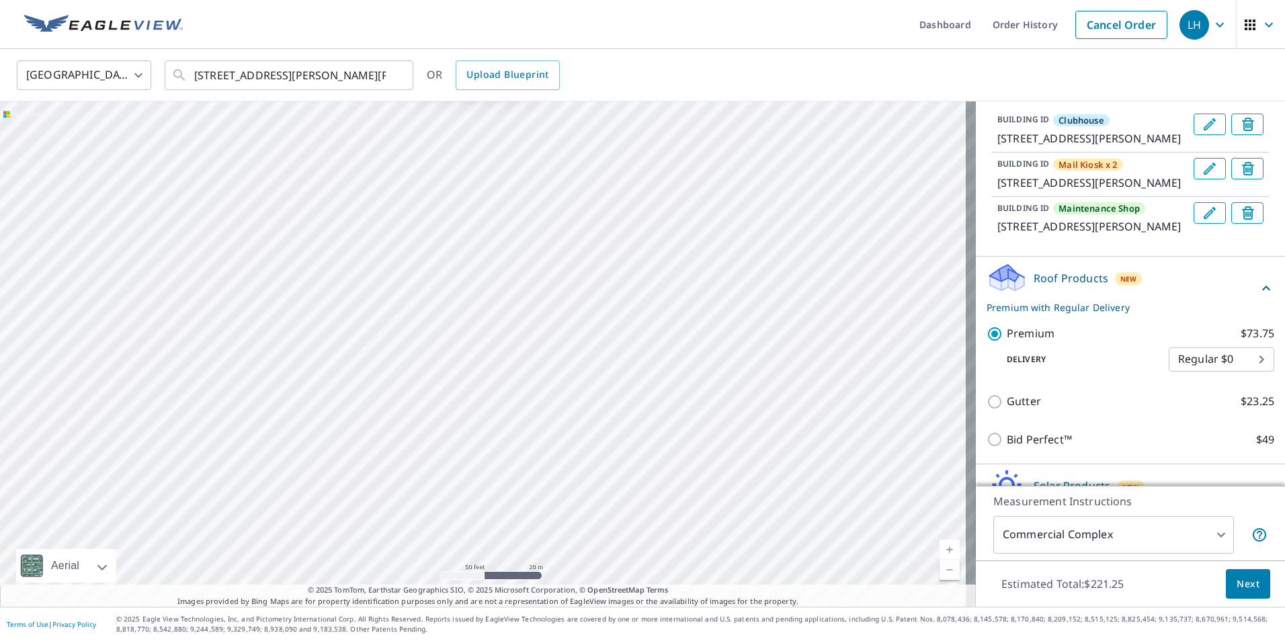
drag, startPoint x: 366, startPoint y: 160, endPoint x: 389, endPoint y: 484, distance: 324.8
click at [389, 484] on div "Mail Kiosk... [STREET_ADDRESS][PERSON_NAME][PERSON_NAME] Maintenanc... [STREET_…" at bounding box center [488, 353] width 976 height 505
drag, startPoint x: 389, startPoint y: 484, endPoint x: 366, endPoint y: 220, distance: 264.5
click at [370, 282] on div "Mail Kiosk... [STREET_ADDRESS][PERSON_NAME][PERSON_NAME] Maintenanc... [STREET_…" at bounding box center [488, 353] width 976 height 505
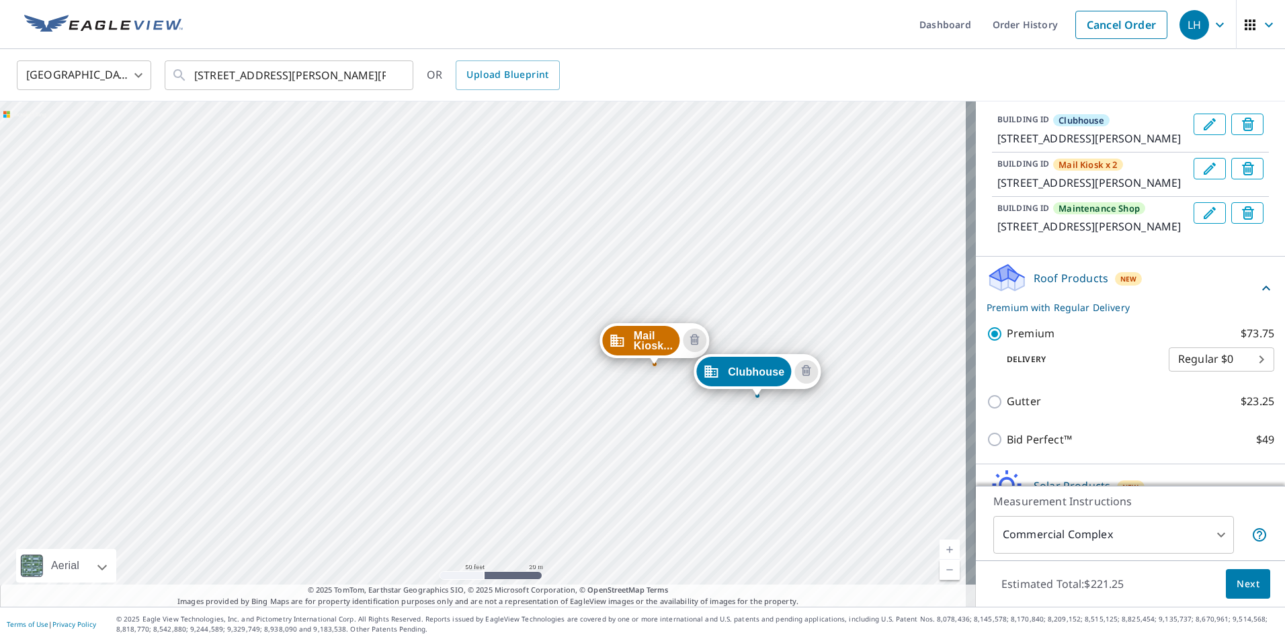
drag, startPoint x: 681, startPoint y: 534, endPoint x: 659, endPoint y: 184, distance: 350.9
click at [659, 190] on div "Mail Kiosk... [STREET_ADDRESS][PERSON_NAME][PERSON_NAME] Maintenanc... [STREET_…" at bounding box center [488, 353] width 976 height 505
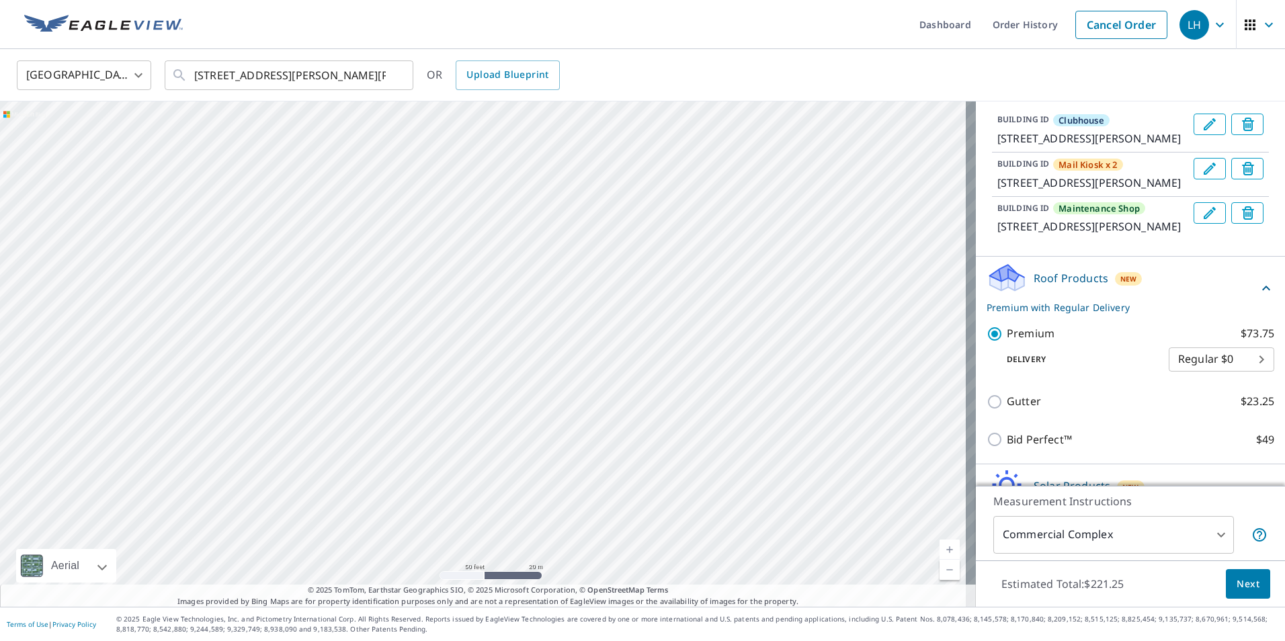
drag, startPoint x: 353, startPoint y: 125, endPoint x: 384, endPoint y: 565, distance: 441.3
click at [384, 565] on div "Mail Kiosk... [STREET_ADDRESS][PERSON_NAME][PERSON_NAME] Maintenanc... [STREET_…" at bounding box center [488, 353] width 976 height 505
drag, startPoint x: 382, startPoint y: 283, endPoint x: 381, endPoint y: 370, distance: 86.7
click at [381, 370] on div "Mail Kiosk... [STREET_ADDRESS][PERSON_NAME][PERSON_NAME] Maintenanc... [STREET_…" at bounding box center [488, 353] width 976 height 505
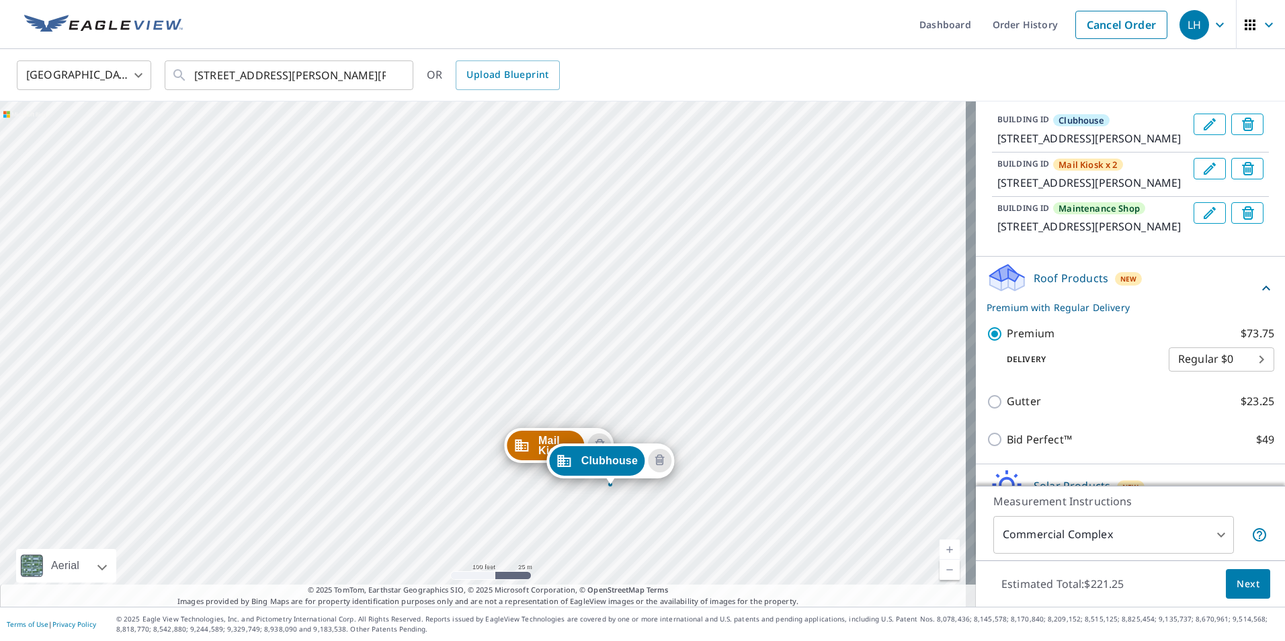
drag, startPoint x: 526, startPoint y: 432, endPoint x: 481, endPoint y: 252, distance: 185.0
click at [481, 252] on div "Mail Kiosk... [STREET_ADDRESS][PERSON_NAME][PERSON_NAME] Maintenanc... [STREET_…" at bounding box center [488, 353] width 976 height 505
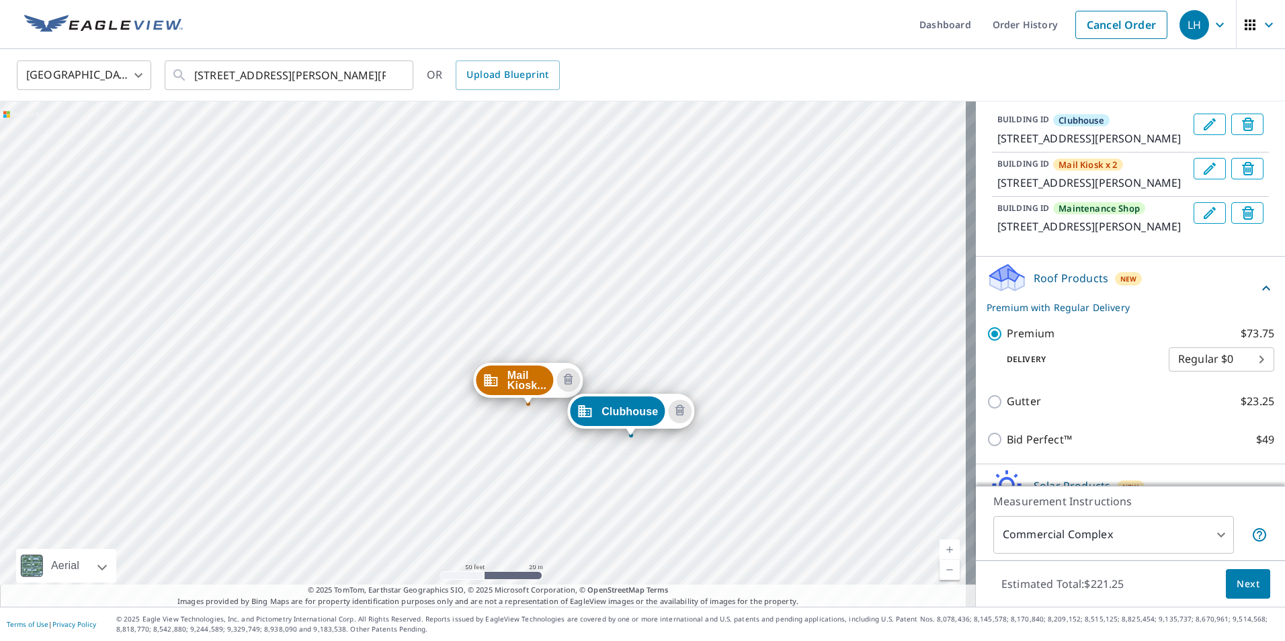
drag, startPoint x: 469, startPoint y: 471, endPoint x: 350, endPoint y: 391, distance: 143.0
click at [350, 391] on div "Mail Kiosk... [STREET_ADDRESS][PERSON_NAME][PERSON_NAME] Maintenanc... [STREET_…" at bounding box center [488, 353] width 976 height 505
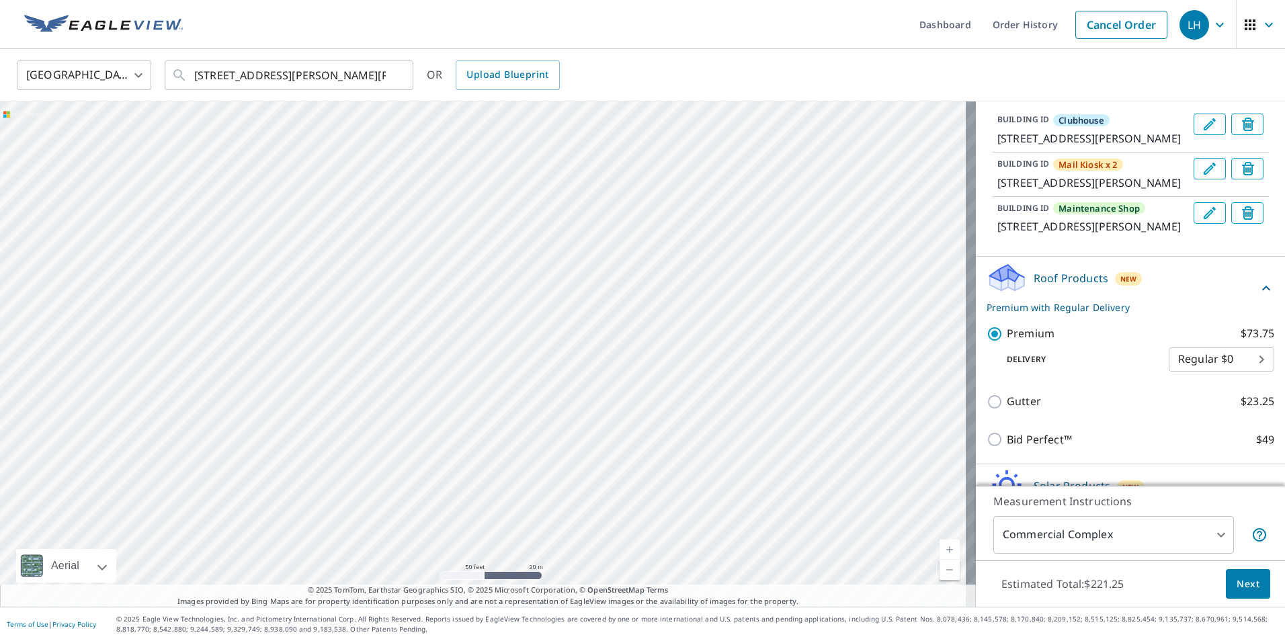
drag, startPoint x: 367, startPoint y: 231, endPoint x: 370, endPoint y: 508, distance: 276.9
click at [370, 508] on div "Mail Kiosk... [STREET_ADDRESS][PERSON_NAME][PERSON_NAME] Maintenanc... [STREET_…" at bounding box center [488, 353] width 976 height 505
drag, startPoint x: 362, startPoint y: 238, endPoint x: 359, endPoint y: 378, distance: 139.8
click at [359, 378] on div "Mail Kiosk... [STREET_ADDRESS][PERSON_NAME][PERSON_NAME] Maintenanc... [STREET_…" at bounding box center [488, 353] width 976 height 505
drag, startPoint x: 364, startPoint y: 452, endPoint x: 341, endPoint y: 296, distance: 157.5
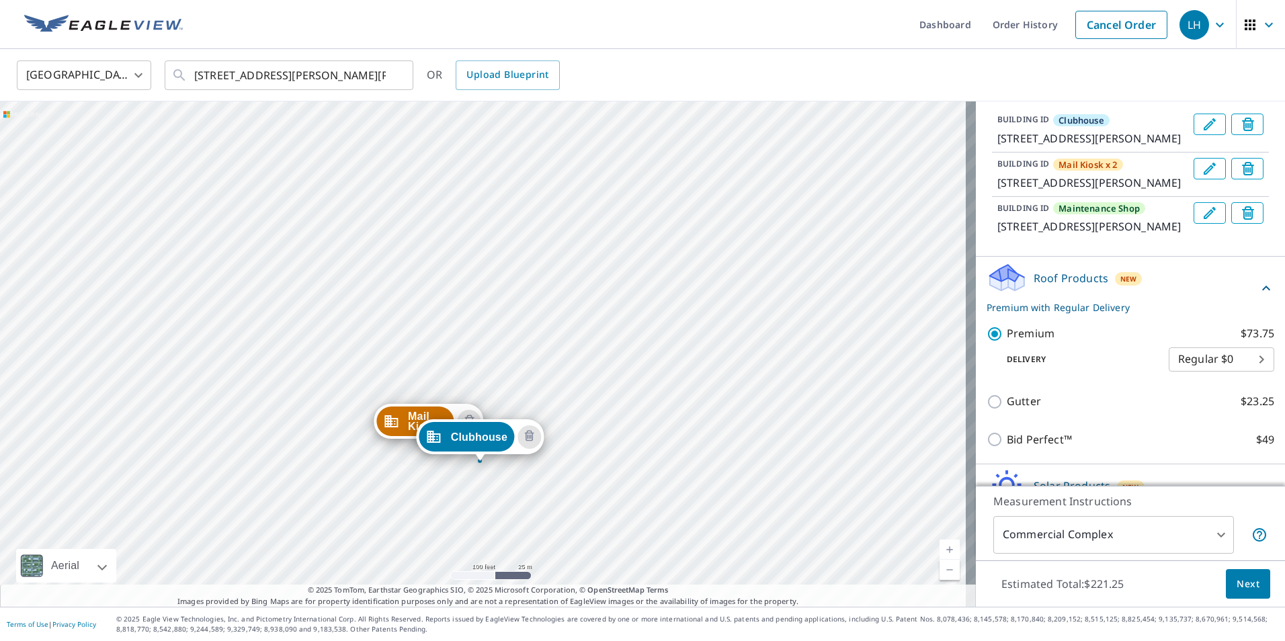
click at [341, 296] on div "Mail Kiosk... [STREET_ADDRESS][PERSON_NAME][PERSON_NAME] Maintenanc... [STREET_…" at bounding box center [488, 353] width 976 height 505
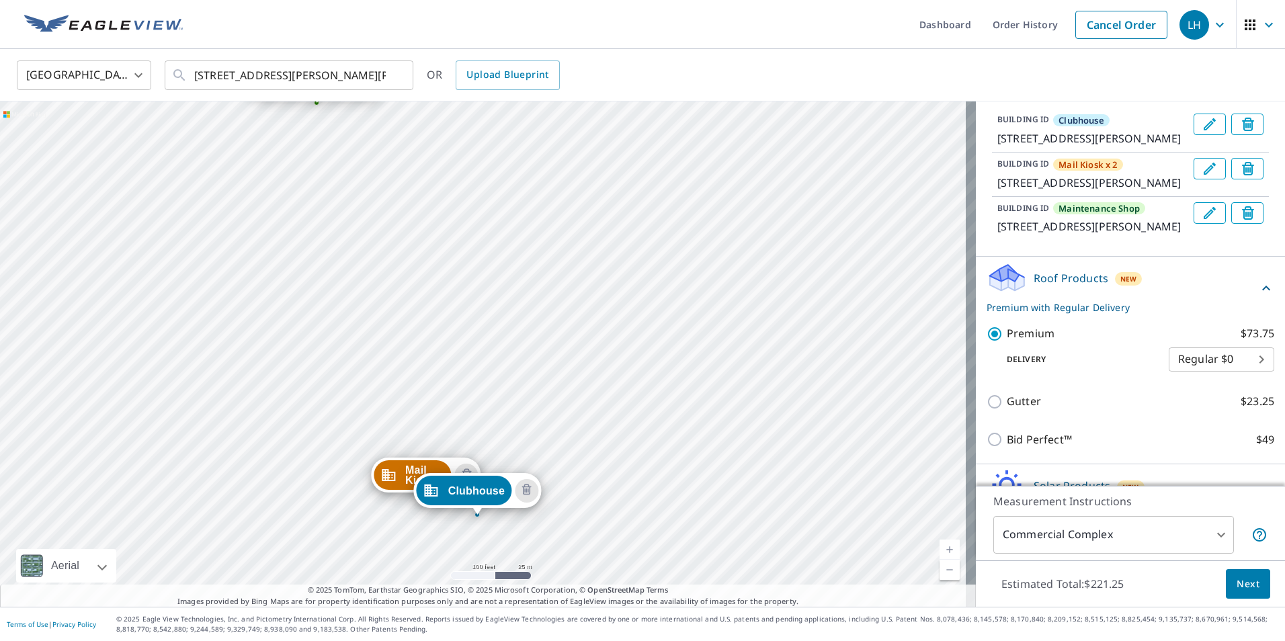
drag, startPoint x: 453, startPoint y: 327, endPoint x: 450, endPoint y: 381, distance: 53.8
click at [450, 381] on div "Mail Kiosk... [STREET_ADDRESS][PERSON_NAME][PERSON_NAME] Maintenanc... [STREET_…" at bounding box center [488, 353] width 976 height 505
drag, startPoint x: 350, startPoint y: 210, endPoint x: 445, endPoint y: 473, distance: 279.0
click at [445, 473] on div "Mail Kiosk... [STREET_ADDRESS][PERSON_NAME][PERSON_NAME] Maintenanc... [STREET_…" at bounding box center [488, 353] width 976 height 505
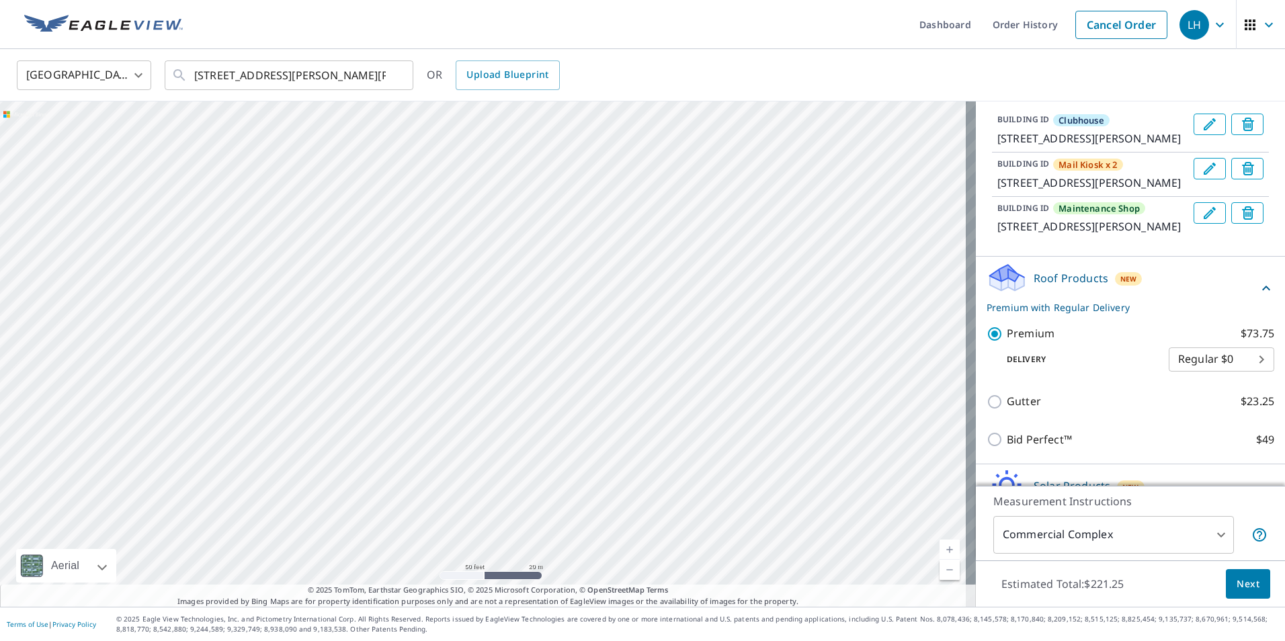
drag, startPoint x: 315, startPoint y: 431, endPoint x: 302, endPoint y: 214, distance: 217.5
click at [302, 214] on div "Mail Kiosk... [STREET_ADDRESS][PERSON_NAME][PERSON_NAME] Maintenanc... [STREET_…" at bounding box center [488, 353] width 976 height 505
drag, startPoint x: 451, startPoint y: 518, endPoint x: 460, endPoint y: 245, distance: 273.0
click at [460, 246] on div "Mail Kiosk... [STREET_ADDRESS][PERSON_NAME][PERSON_NAME] Maintenanc... [STREET_…" at bounding box center [488, 353] width 976 height 505
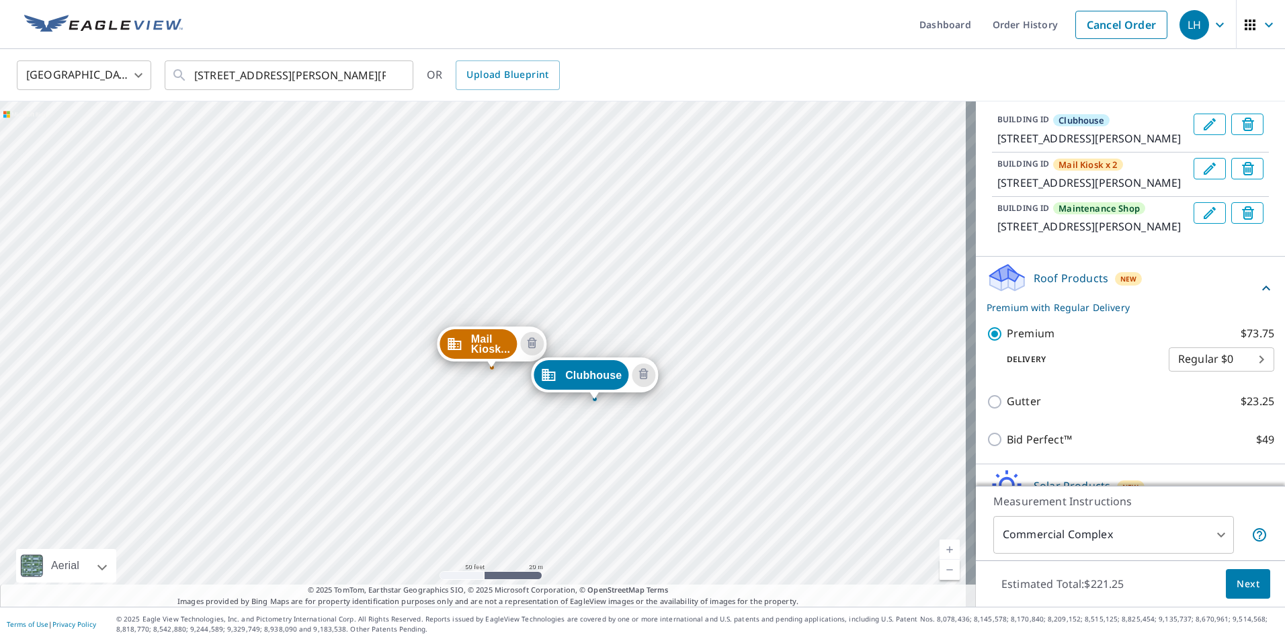
drag, startPoint x: 437, startPoint y: 465, endPoint x: 435, endPoint y: 434, distance: 31.7
click at [435, 434] on div "Mail Kiosk... [STREET_ADDRESS][PERSON_NAME][PERSON_NAME] Maintenanc... [STREET_…" at bounding box center [488, 353] width 976 height 505
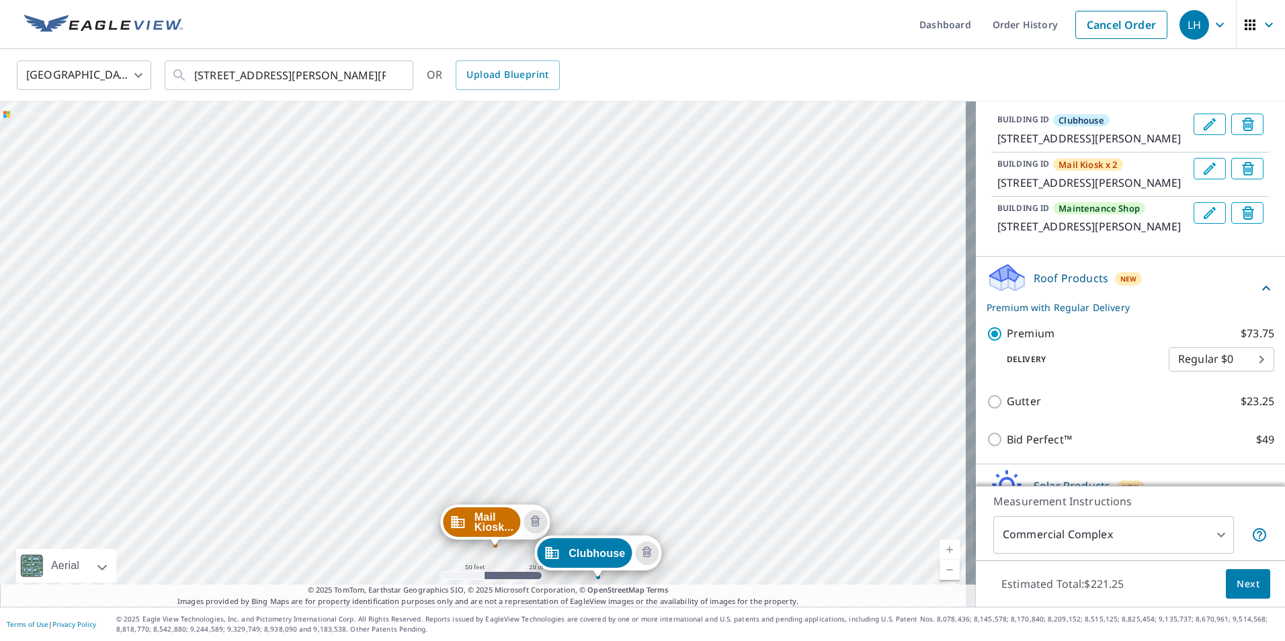
drag, startPoint x: 263, startPoint y: 156, endPoint x: 267, endPoint y: 335, distance: 179.5
click at [267, 335] on div "Mail Kiosk... [STREET_ADDRESS][PERSON_NAME][PERSON_NAME] Maintenanc... [STREET_…" at bounding box center [488, 353] width 976 height 505
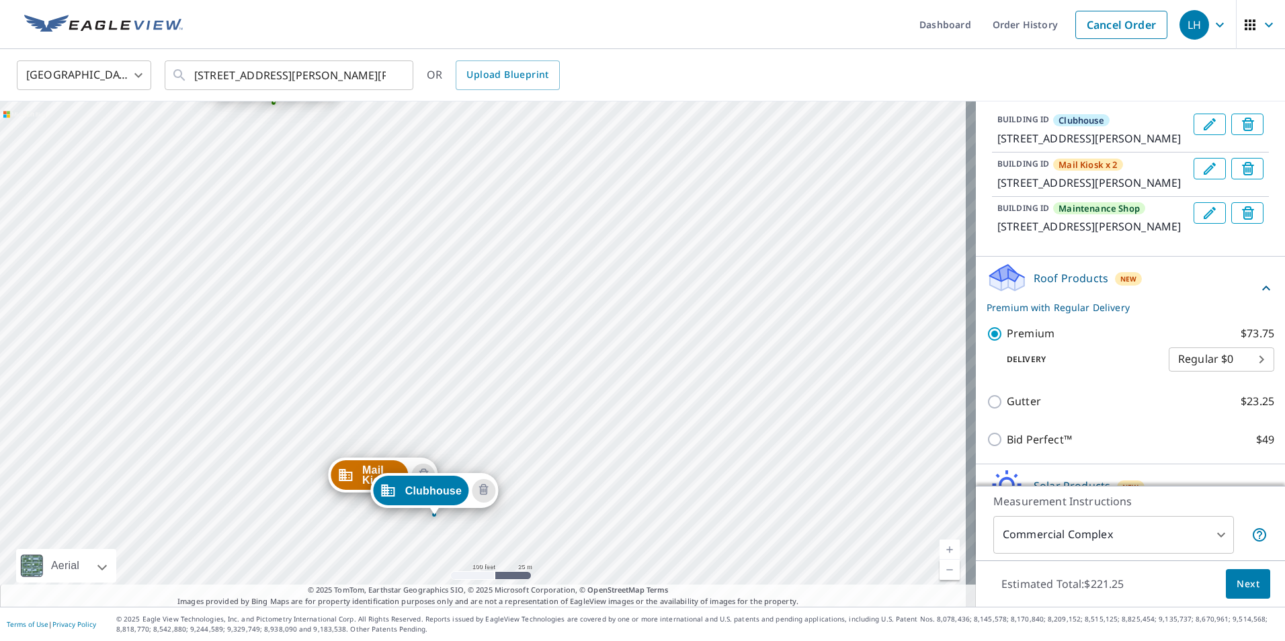
drag, startPoint x: 395, startPoint y: 327, endPoint x: 397, endPoint y: 386, distance: 59.9
click at [397, 386] on div "Mail Kiosk... [STREET_ADDRESS][PERSON_NAME][PERSON_NAME] Maintenanc... [STREET_…" at bounding box center [488, 353] width 976 height 505
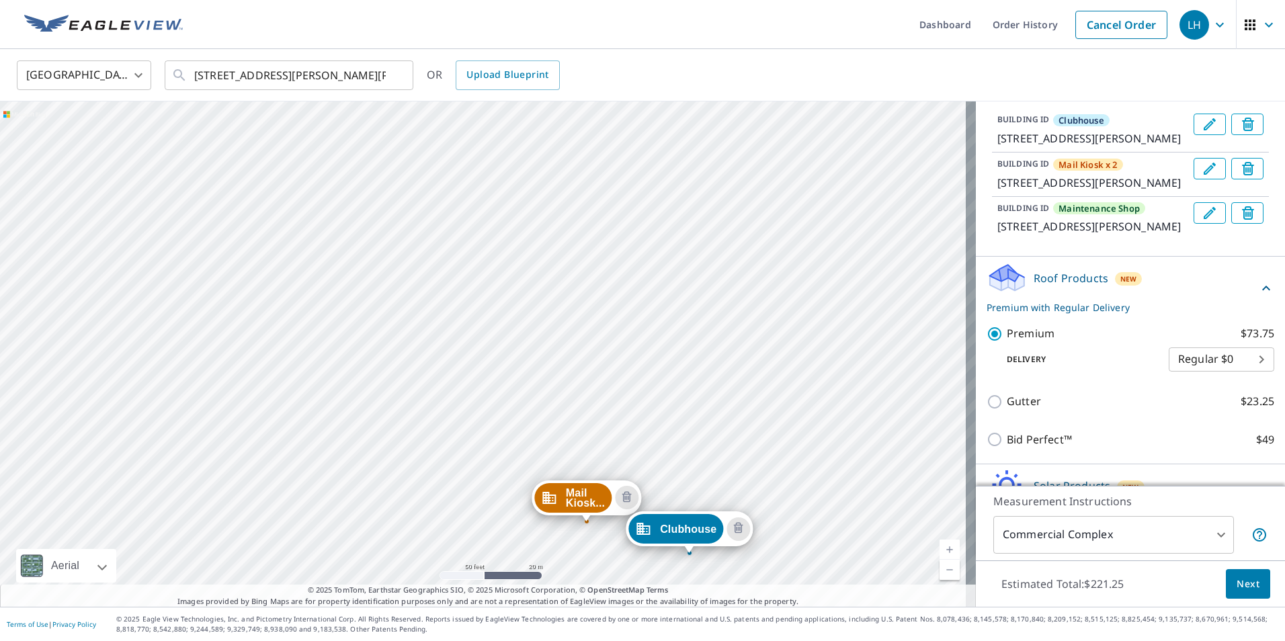
drag, startPoint x: 372, startPoint y: 211, endPoint x: 382, endPoint y: 210, distance: 10.8
click at [382, 210] on div "Mail Kiosk... [STREET_ADDRESS][PERSON_NAME][PERSON_NAME] Maintenanc... [STREET_…" at bounding box center [488, 353] width 976 height 505
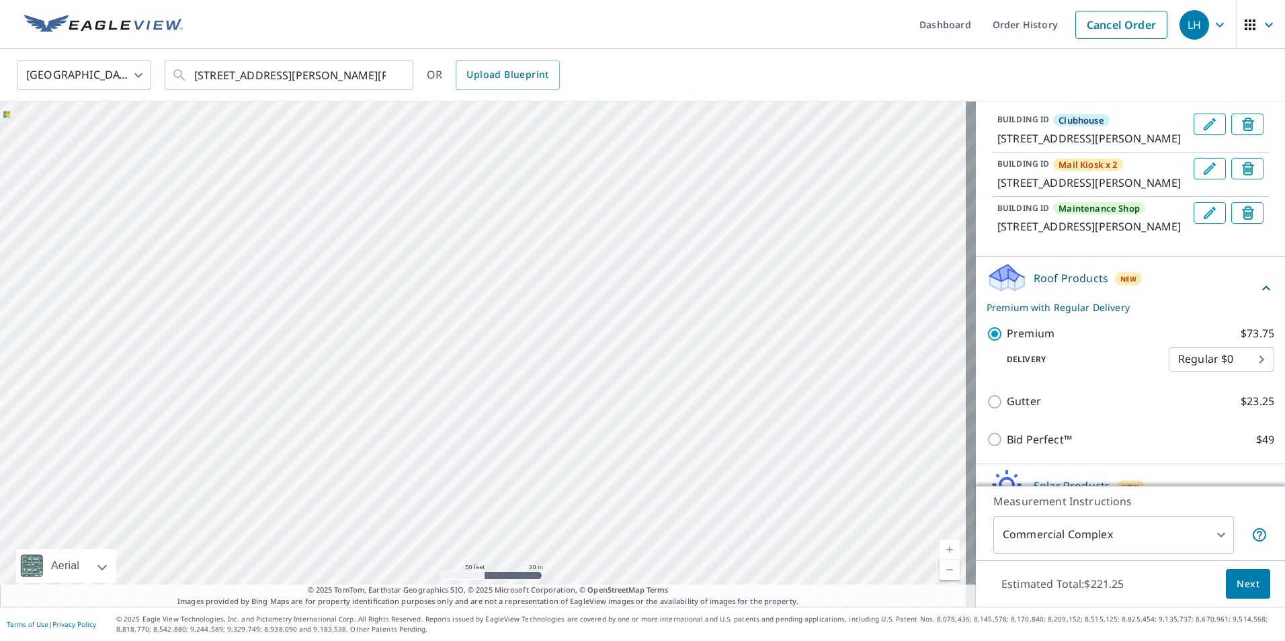
drag, startPoint x: 398, startPoint y: 309, endPoint x: 331, endPoint y: 626, distance: 325.0
click at [331, 626] on div "Dashboard Order History Cancel Order LH [GEOGRAPHIC_DATA] [GEOGRAPHIC_DATA] ​ […" at bounding box center [642, 320] width 1285 height 641
click at [344, 469] on div "Mail Kiosk... [STREET_ADDRESS][PERSON_NAME][PERSON_NAME] Maintenanc... [STREET_…" at bounding box center [488, 353] width 976 height 505
drag, startPoint x: 376, startPoint y: 227, endPoint x: 351, endPoint y: 465, distance: 239.9
click at [351, 465] on div "Mail Kiosk... [STREET_ADDRESS][PERSON_NAME][PERSON_NAME] Maintenanc... [STREET_…" at bounding box center [488, 353] width 976 height 505
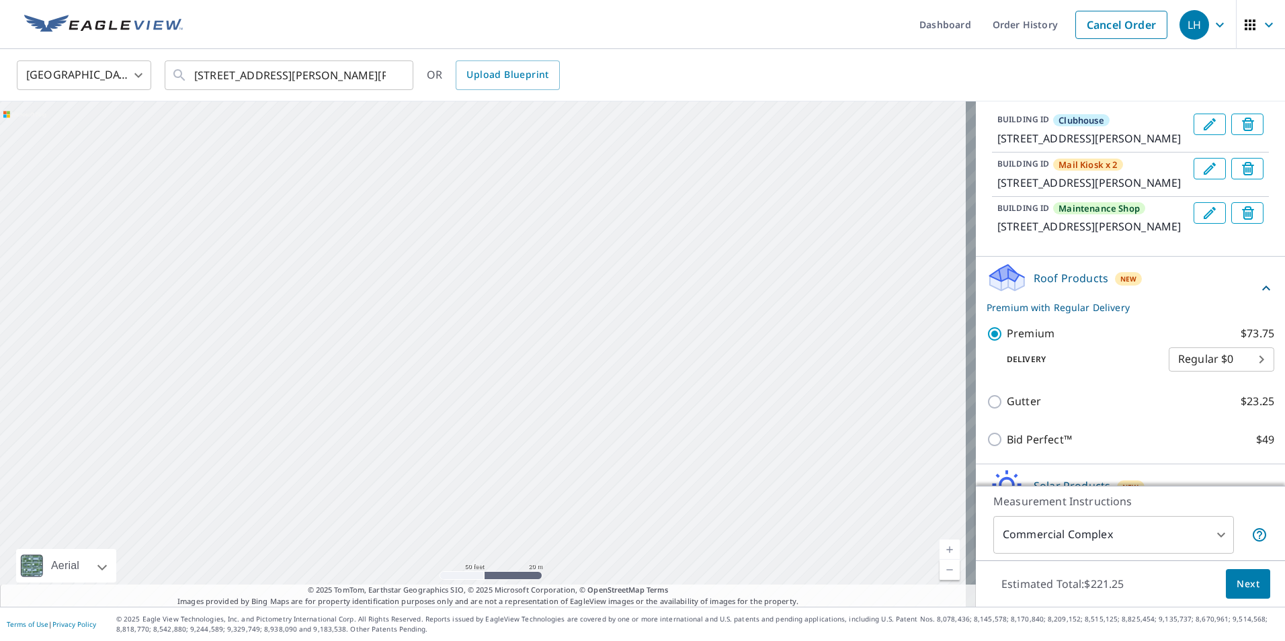
drag, startPoint x: 311, startPoint y: 465, endPoint x: 405, endPoint y: 231, distance: 252.1
click at [399, 239] on div "Mail Kiosk... [STREET_ADDRESS][PERSON_NAME][PERSON_NAME] Maintenanc... [STREET_…" at bounding box center [488, 353] width 976 height 505
drag, startPoint x: 302, startPoint y: 436, endPoint x: 260, endPoint y: 569, distance: 140.3
click at [260, 569] on div "Mail Kiosk... [STREET_ADDRESS][PERSON_NAME][PERSON_NAME] Maintenanc... [STREET_…" at bounding box center [488, 353] width 976 height 505
drag, startPoint x: 393, startPoint y: 237, endPoint x: 393, endPoint y: 306, distance: 69.2
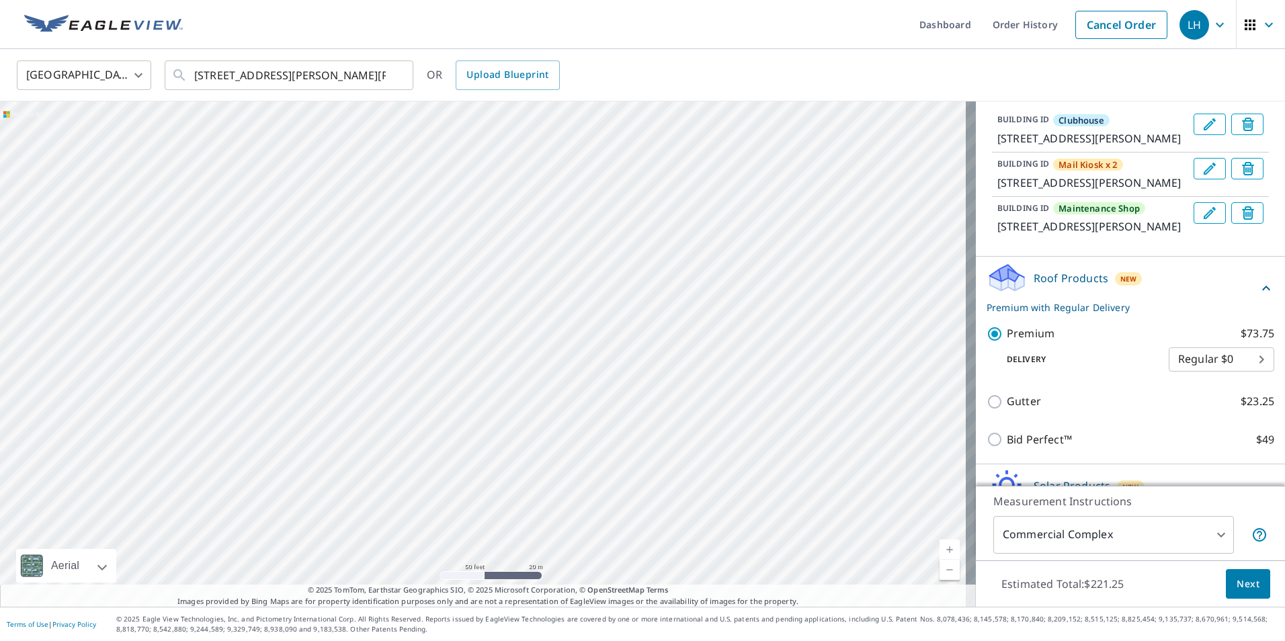
click at [393, 306] on div "Mail Kiosk... [STREET_ADDRESS][PERSON_NAME][PERSON_NAME] Maintenanc... [STREET_…" at bounding box center [488, 353] width 976 height 505
drag, startPoint x: 493, startPoint y: 515, endPoint x: 456, endPoint y: 305, distance: 212.9
click at [456, 305] on div "Mail Kiosk... [STREET_ADDRESS][PERSON_NAME][PERSON_NAME] Maintenanc... [STREET_…" at bounding box center [488, 353] width 976 height 505
drag, startPoint x: 471, startPoint y: 404, endPoint x: 467, endPoint y: 419, distance: 15.3
click at [467, 419] on div "Mail Kiosk... [STREET_ADDRESS][PERSON_NAME][PERSON_NAME] Maintenanc... [STREET_…" at bounding box center [488, 353] width 976 height 505
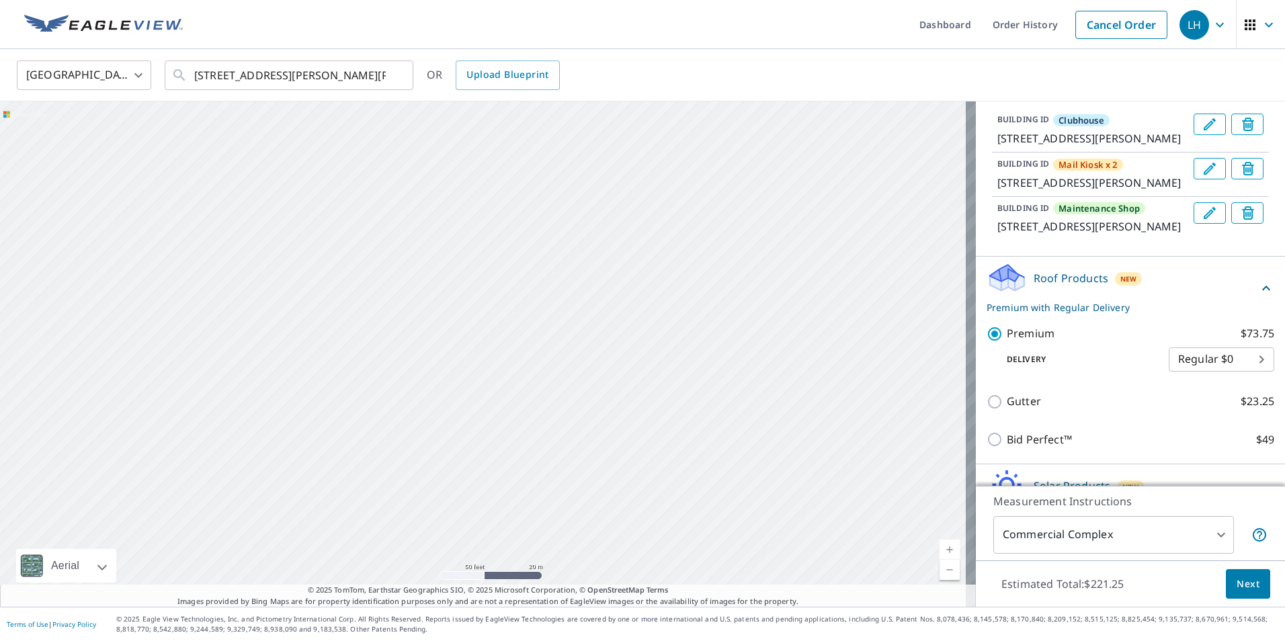
drag, startPoint x: 528, startPoint y: 329, endPoint x: 491, endPoint y: 526, distance: 200.4
click at [491, 526] on div "Mail Kiosk... [STREET_ADDRESS][PERSON_NAME][PERSON_NAME] Maintenanc... [STREET_…" at bounding box center [488, 353] width 976 height 505
drag, startPoint x: 601, startPoint y: 348, endPoint x: 542, endPoint y: 60, distance: 294.4
click at [542, 60] on div "[GEOGRAPHIC_DATA] [GEOGRAPHIC_DATA] ​ [STREET_ADDRESS][PERSON_NAME][PERSON_NAME…" at bounding box center [642, 328] width 1285 height 558
click at [464, 154] on div "Mail Kiosk... [STREET_ADDRESS][PERSON_NAME][PERSON_NAME] Maintenanc... [STREET_…" at bounding box center [488, 353] width 976 height 505
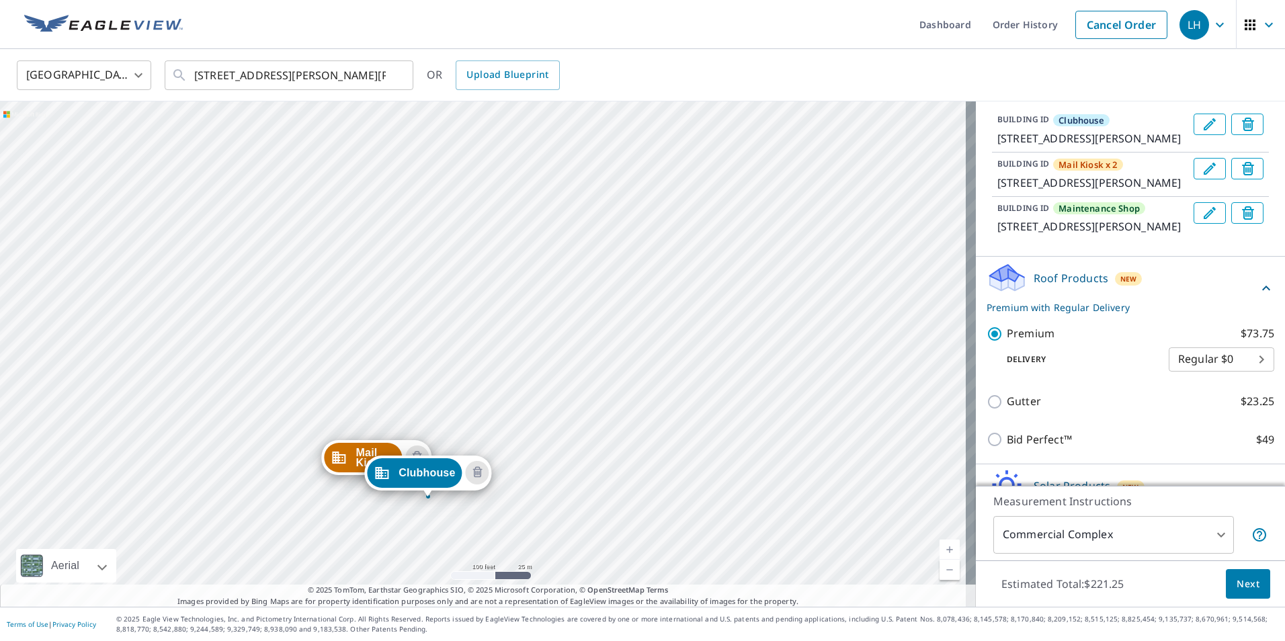
drag, startPoint x: 456, startPoint y: 347, endPoint x: 435, endPoint y: 366, distance: 29.0
click at [435, 366] on div "Mail Kiosk... [STREET_ADDRESS][PERSON_NAME][PERSON_NAME] Maintenanc... [STREET_…" at bounding box center [488, 353] width 976 height 505
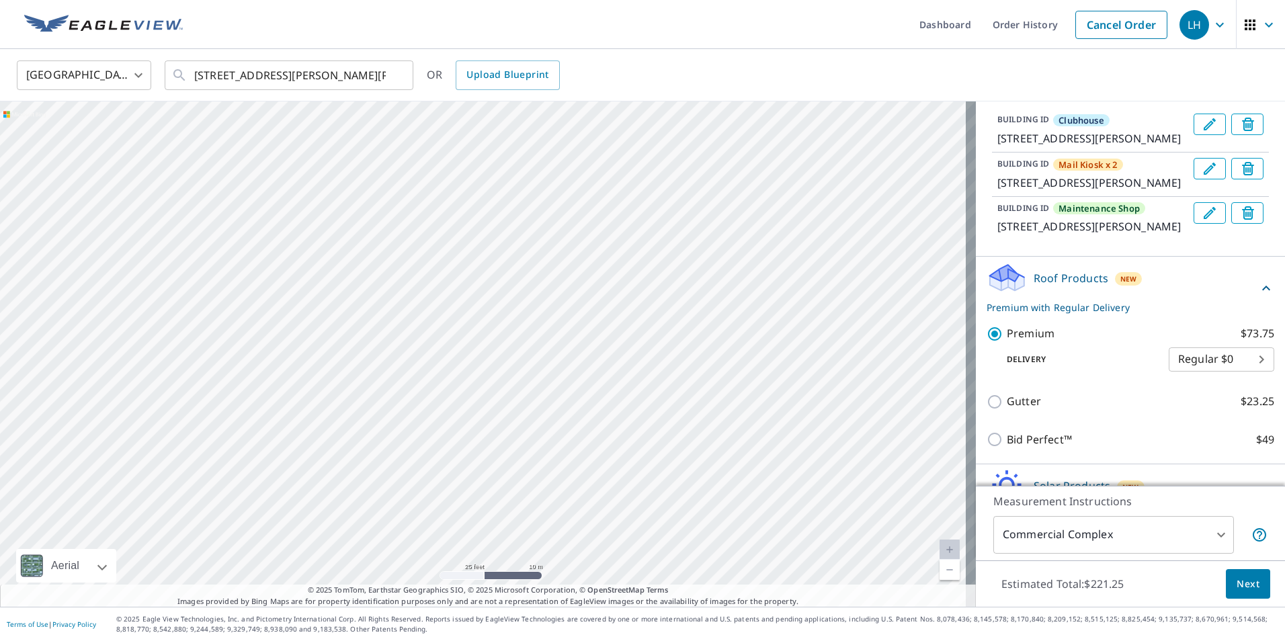
drag, startPoint x: 580, startPoint y: 132, endPoint x: 423, endPoint y: 553, distance: 449.2
click at [423, 553] on div "Mail Kiosk... [STREET_ADDRESS][PERSON_NAME][PERSON_NAME] Maintenanc... [STREET_…" at bounding box center [488, 353] width 976 height 505
drag, startPoint x: 516, startPoint y: 278, endPoint x: 503, endPoint y: 514, distance: 235.6
click at [503, 514] on div "Mail Kiosk... [STREET_ADDRESS][PERSON_NAME][PERSON_NAME] Maintenanc... [STREET_…" at bounding box center [488, 353] width 976 height 505
drag, startPoint x: 459, startPoint y: 501, endPoint x: 526, endPoint y: 338, distance: 176.4
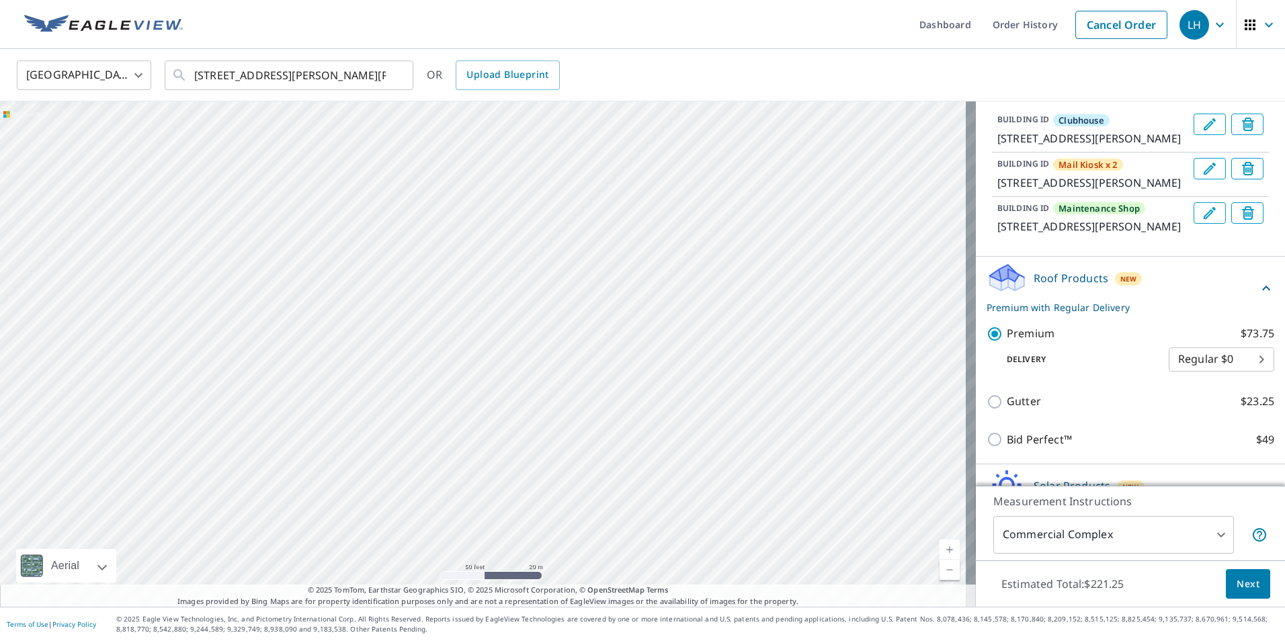
click at [526, 338] on div "Mail Kiosk... [STREET_ADDRESS][PERSON_NAME][PERSON_NAME] Maintenanc... [STREET_…" at bounding box center [488, 353] width 976 height 505
drag, startPoint x: 511, startPoint y: 509, endPoint x: 508, endPoint y: 303, distance: 205.7
click at [508, 303] on div "Mail Kiosk... [STREET_ADDRESS][PERSON_NAME][PERSON_NAME] Maintenanc... [STREET_…" at bounding box center [488, 353] width 976 height 505
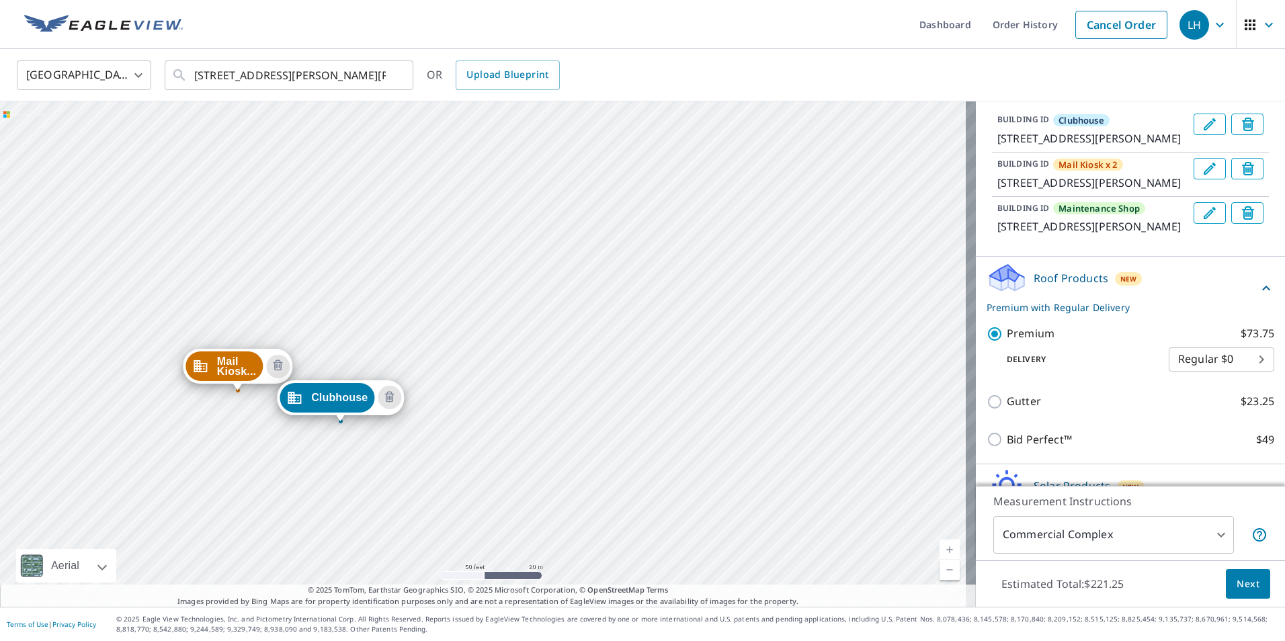
drag, startPoint x: 414, startPoint y: 531, endPoint x: 386, endPoint y: 220, distance: 312.4
click at [386, 220] on div "Mail Kiosk... [STREET_ADDRESS][PERSON_NAME][PERSON_NAME] Maintenanc... [STREET_…" at bounding box center [488, 353] width 976 height 505
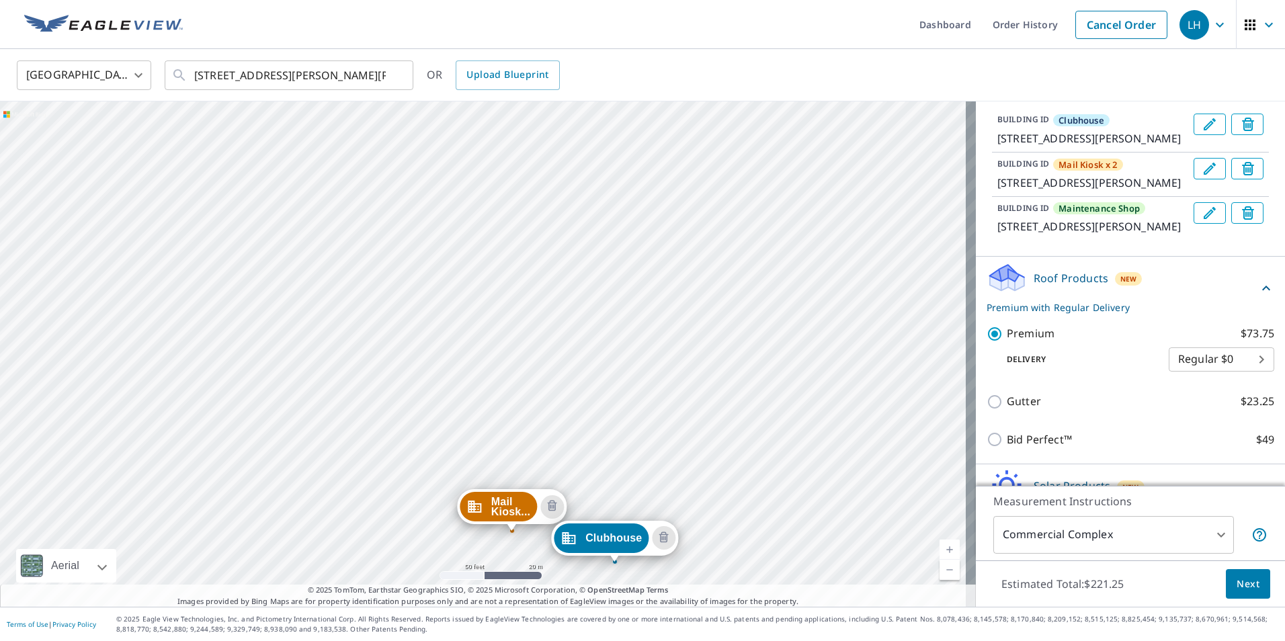
drag, startPoint x: 445, startPoint y: 277, endPoint x: 639, endPoint y: 442, distance: 254.7
click at [639, 442] on div "Mail Kiosk... [STREET_ADDRESS][PERSON_NAME][PERSON_NAME] Maintenanc... [STREET_…" at bounding box center [488, 353] width 976 height 505
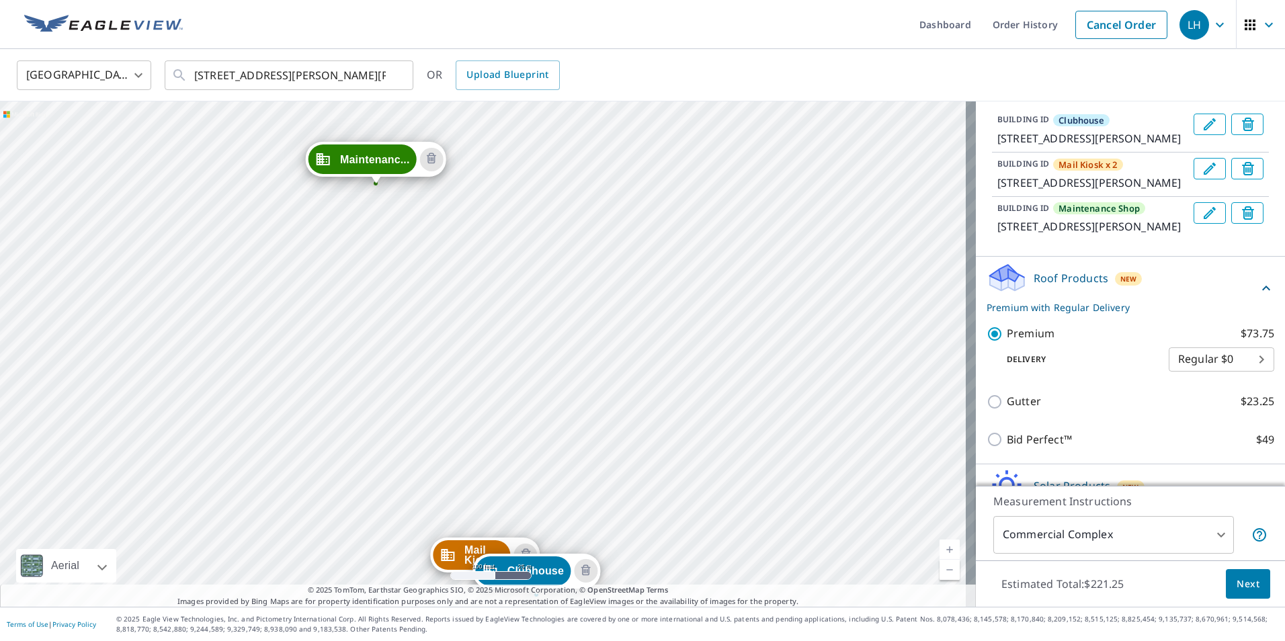
drag, startPoint x: 571, startPoint y: 325, endPoint x: 516, endPoint y: 476, distance: 161.2
click at [516, 476] on div "Mail Kiosk... [STREET_ADDRESS][PERSON_NAME][PERSON_NAME] Maintenanc... [STREET_…" at bounding box center [488, 353] width 976 height 505
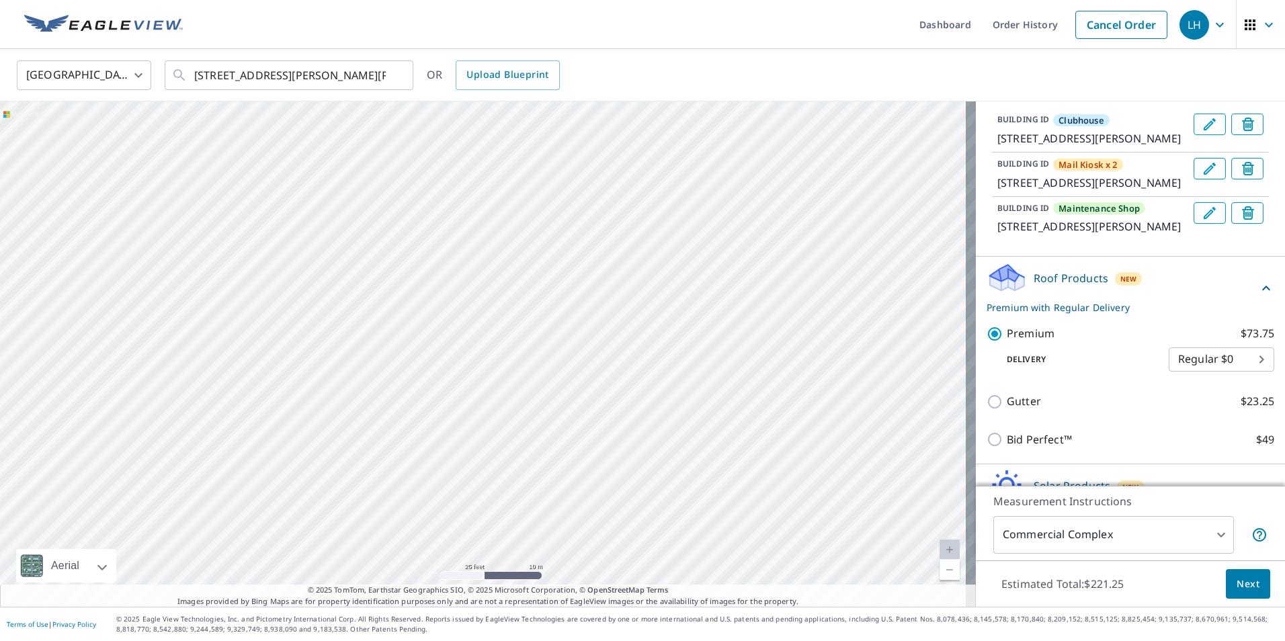
drag, startPoint x: 760, startPoint y: 217, endPoint x: 578, endPoint y: 470, distance: 311.5
click at [578, 470] on div "Mail Kiosk... [STREET_ADDRESS][PERSON_NAME][PERSON_NAME] Maintenanc... [STREET_…" at bounding box center [488, 353] width 976 height 505
drag, startPoint x: 562, startPoint y: 528, endPoint x: 554, endPoint y: 159, distance: 369.1
click at [554, 160] on div "Mail Kiosk... [STREET_ADDRESS][PERSON_NAME][PERSON_NAME] Maintenanc... [STREET_…" at bounding box center [488, 353] width 976 height 505
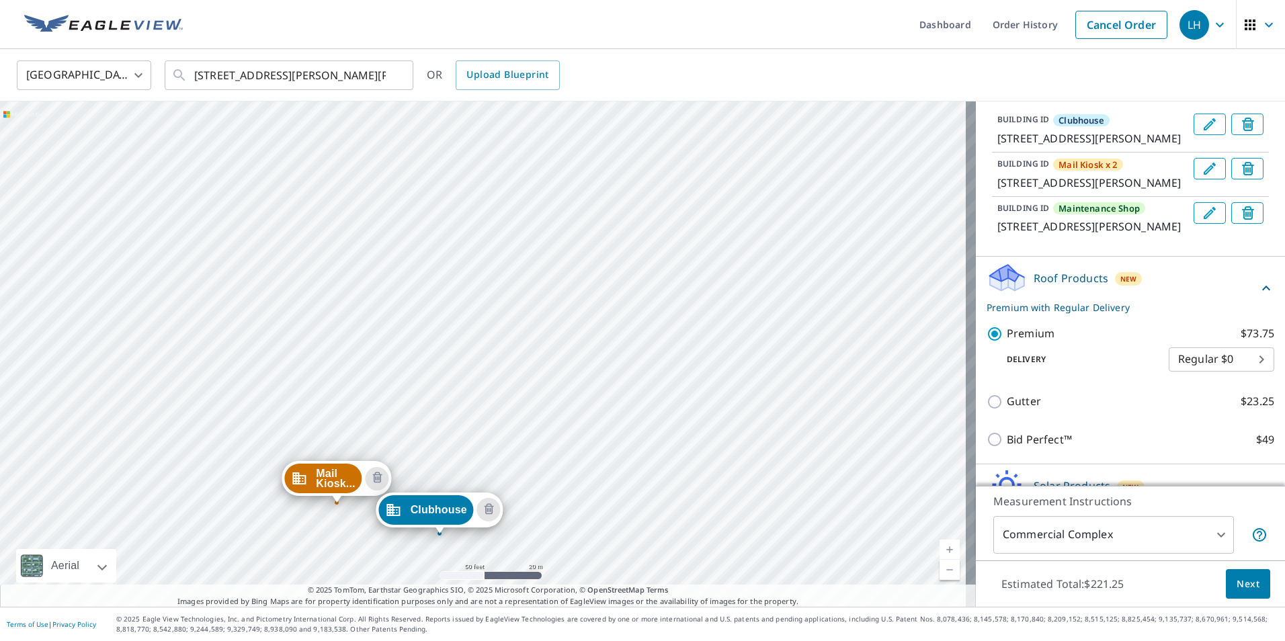
drag, startPoint x: 540, startPoint y: 505, endPoint x: 612, endPoint y: 86, distance: 424.9
click at [612, 86] on div "[GEOGRAPHIC_DATA] [GEOGRAPHIC_DATA] ​ [STREET_ADDRESS][PERSON_NAME][PERSON_NAME…" at bounding box center [642, 328] width 1285 height 558
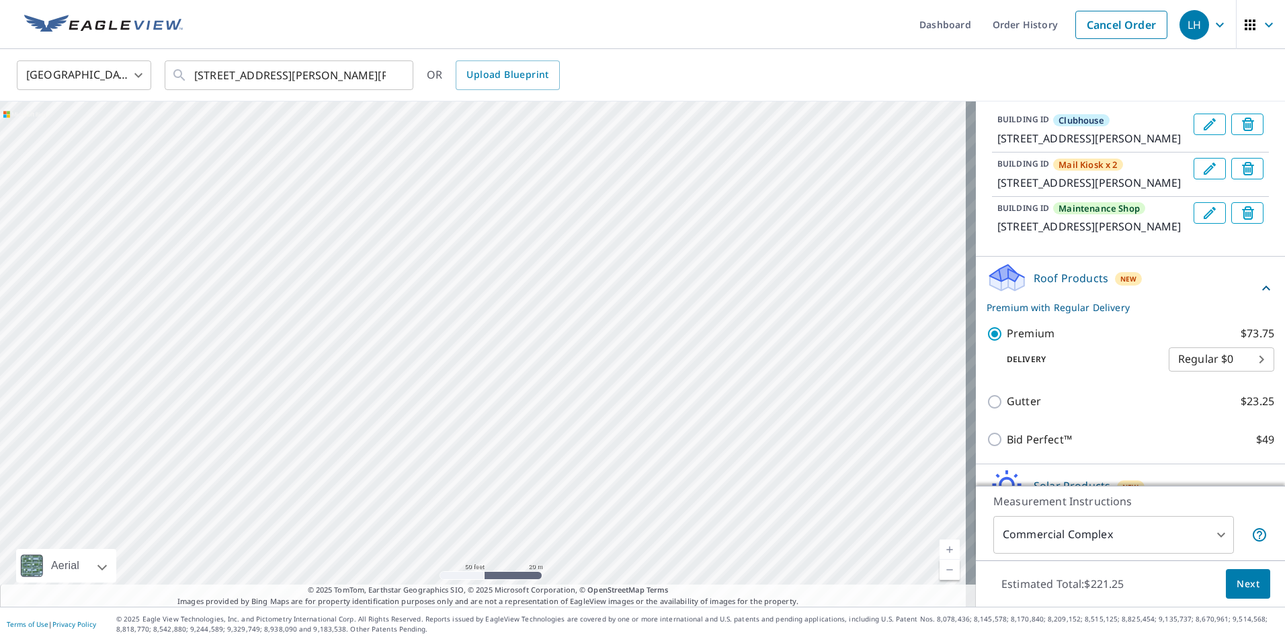
click at [586, 251] on div "Mail Kiosk... [STREET_ADDRESS][PERSON_NAME][PERSON_NAME] Maintenanc... [STREET_…" at bounding box center [488, 353] width 976 height 505
drag, startPoint x: 441, startPoint y: 400, endPoint x: 358, endPoint y: 538, distance: 161.6
click at [358, 538] on div "Mail Kiosk... [STREET_ADDRESS][PERSON_NAME][PERSON_NAME] Maintenanc... [STREET_…" at bounding box center [488, 353] width 976 height 505
drag, startPoint x: 442, startPoint y: 456, endPoint x: 444, endPoint y: 296, distance: 160.0
click at [444, 296] on div "Mail Kiosk... [STREET_ADDRESS][PERSON_NAME][PERSON_NAME] Maintenanc... [STREET_…" at bounding box center [488, 353] width 976 height 505
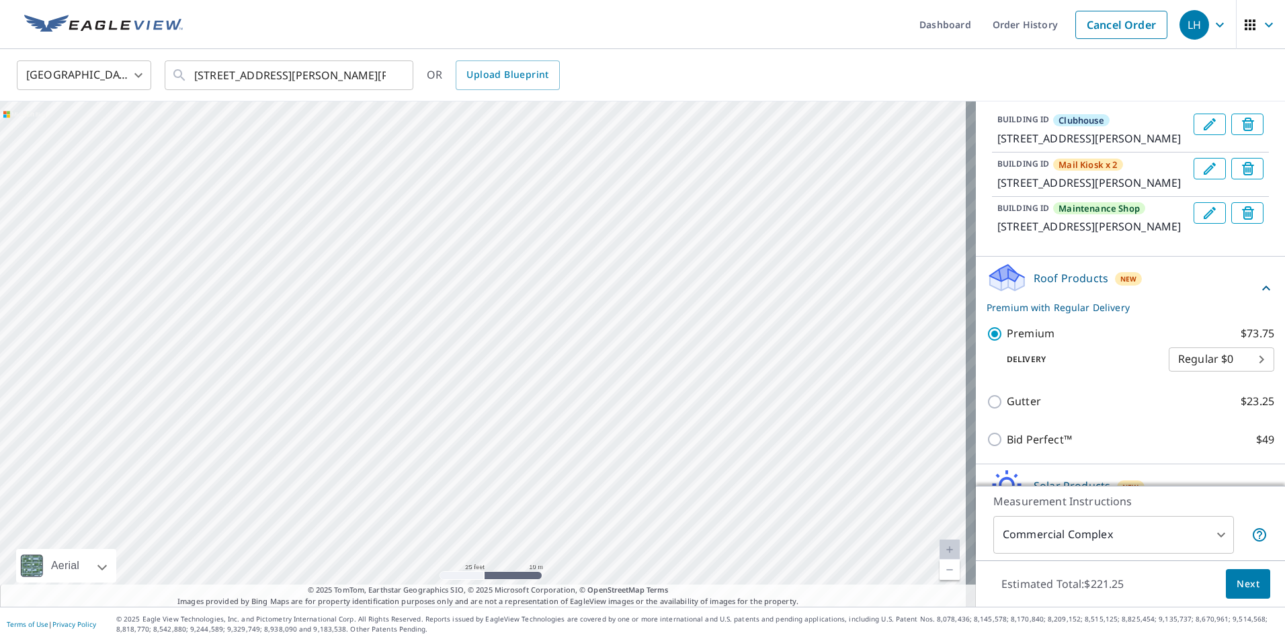
drag, startPoint x: 487, startPoint y: 335, endPoint x: 466, endPoint y: 583, distance: 249.0
click at [466, 583] on div "Mail Kiosk... [STREET_ADDRESS][PERSON_NAME][PERSON_NAME] Maintenanc... [STREET_…" at bounding box center [488, 353] width 976 height 505
drag, startPoint x: 464, startPoint y: 284, endPoint x: 468, endPoint y: 278, distance: 7.7
click at [464, 284] on div "Mail Kiosk... [STREET_ADDRESS][PERSON_NAME][PERSON_NAME] Maintenanc... [STREET_…" at bounding box center [488, 353] width 976 height 505
drag, startPoint x: 451, startPoint y: 434, endPoint x: 735, endPoint y: 167, distance: 389.4
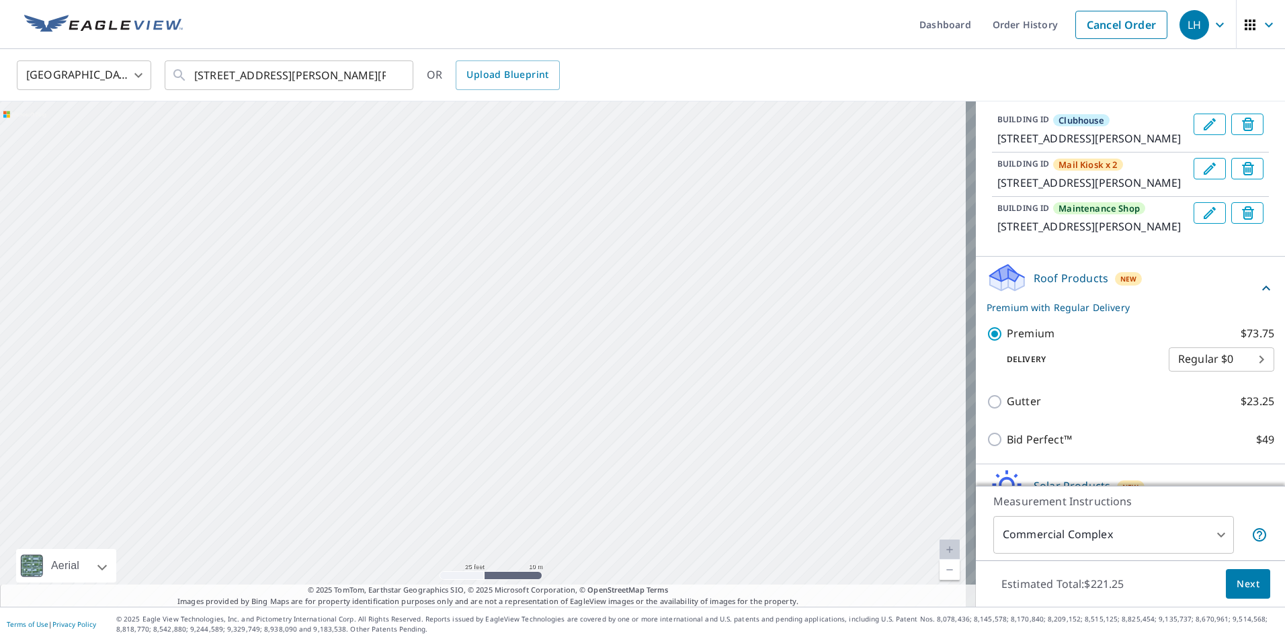
click at [733, 171] on div "Mail Kiosk... [STREET_ADDRESS][PERSON_NAME][PERSON_NAME] Maintenanc... [STREET_…" at bounding box center [488, 353] width 976 height 505
drag, startPoint x: 623, startPoint y: 484, endPoint x: 514, endPoint y: 145, distance: 355.8
click at [493, 181] on div "Mail Kiosk... [STREET_ADDRESS][PERSON_NAME][PERSON_NAME] Maintenanc... [STREET_…" at bounding box center [488, 353] width 976 height 505
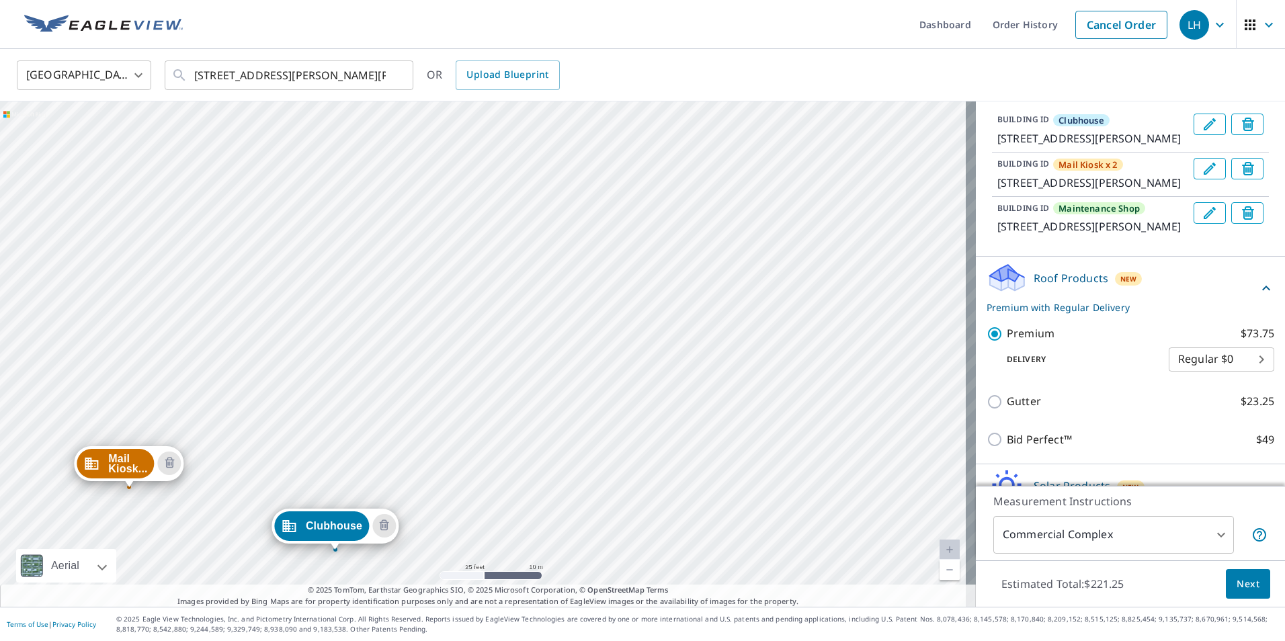
drag, startPoint x: 409, startPoint y: 490, endPoint x: 409, endPoint y: 173, distance: 316.6
click at [409, 173] on div "Mail Kiosk... [STREET_ADDRESS][PERSON_NAME][PERSON_NAME] Maintenanc... [STREET_…" at bounding box center [488, 353] width 976 height 505
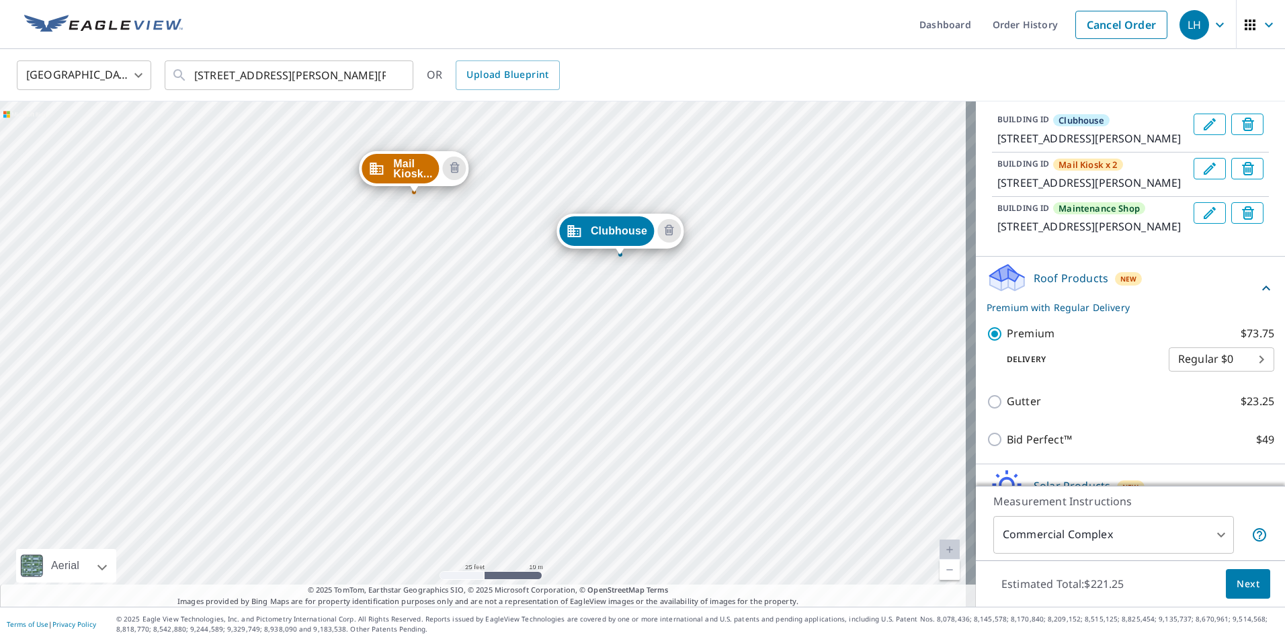
drag, startPoint x: 467, startPoint y: 453, endPoint x: 779, endPoint y: 218, distance: 390.3
click at [779, 218] on div "Mail Kiosk... [STREET_ADDRESS][PERSON_NAME][PERSON_NAME] Maintenanc... [STREET_…" at bounding box center [488, 353] width 976 height 505
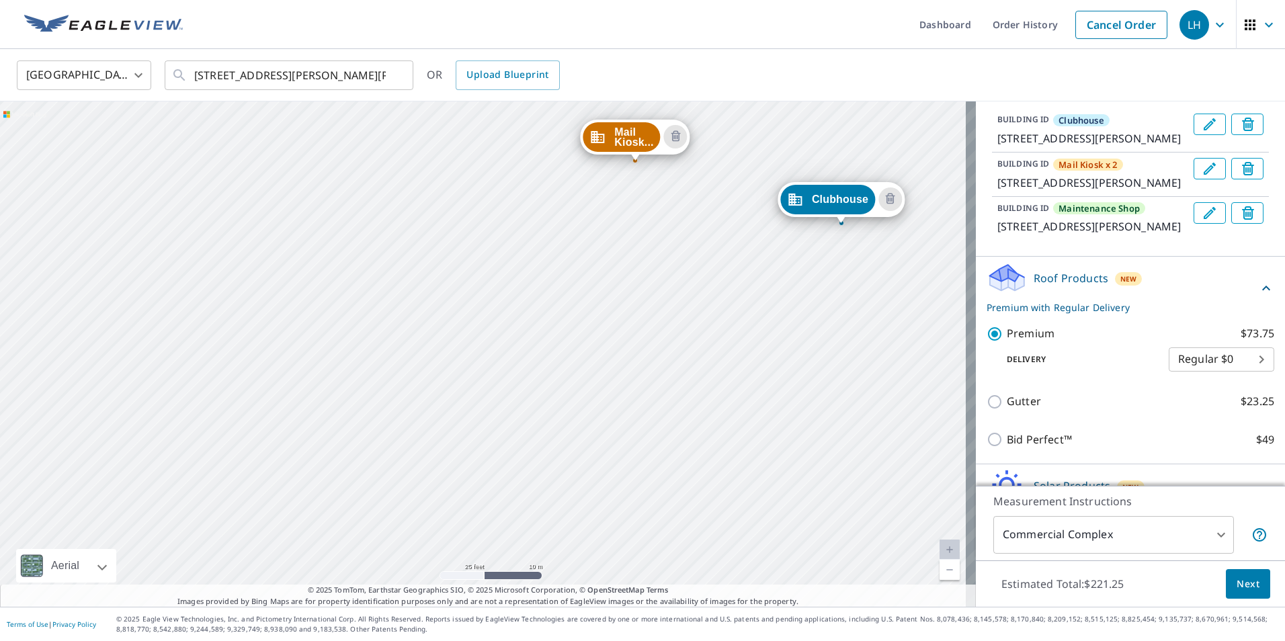
drag, startPoint x: 291, startPoint y: 373, endPoint x: 458, endPoint y: 345, distance: 169.0
click at [458, 345] on div "Mail Kiosk... [STREET_ADDRESS][PERSON_NAME][PERSON_NAME] Maintenanc... [STREET_…" at bounding box center [488, 353] width 976 height 505
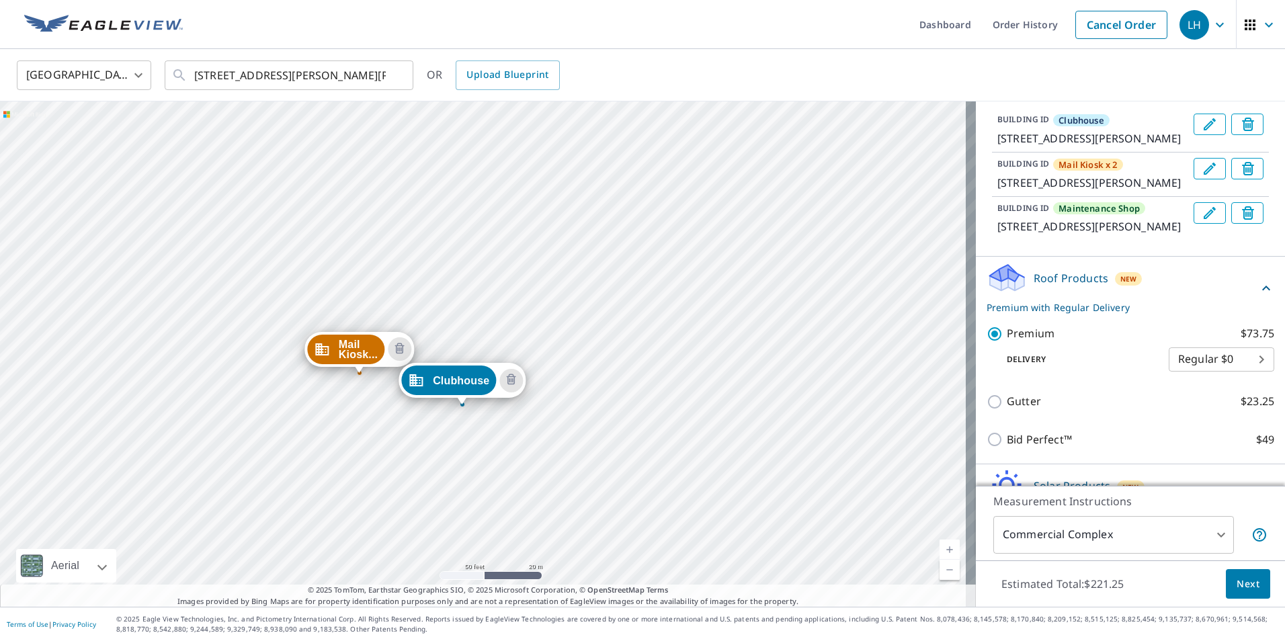
drag, startPoint x: 711, startPoint y: 300, endPoint x: 444, endPoint y: 426, distance: 295.0
click at [444, 426] on div "Mail Kiosk... [STREET_ADDRESS][PERSON_NAME][PERSON_NAME] Maintenanc... [STREET_…" at bounding box center [488, 353] width 976 height 505
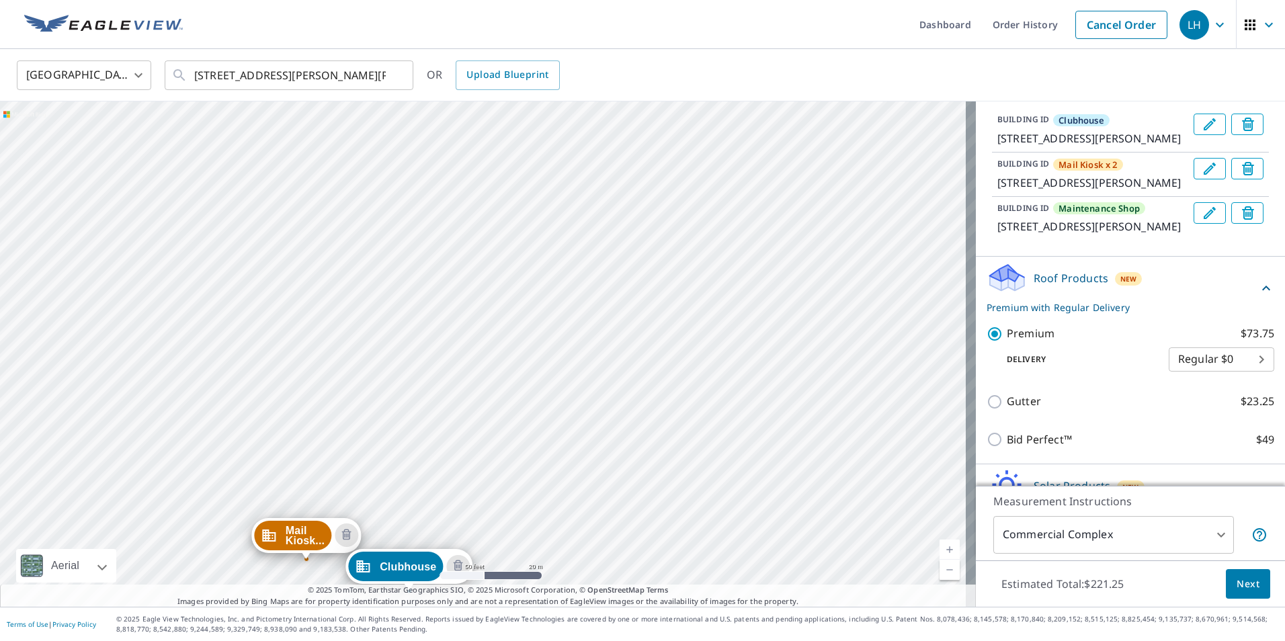
drag, startPoint x: 646, startPoint y: 274, endPoint x: 592, endPoint y: 462, distance: 195.7
click at [592, 462] on div "Mail Kiosk... [STREET_ADDRESS][PERSON_NAME][PERSON_NAME] Maintenanc... [STREET_…" at bounding box center [488, 353] width 976 height 505
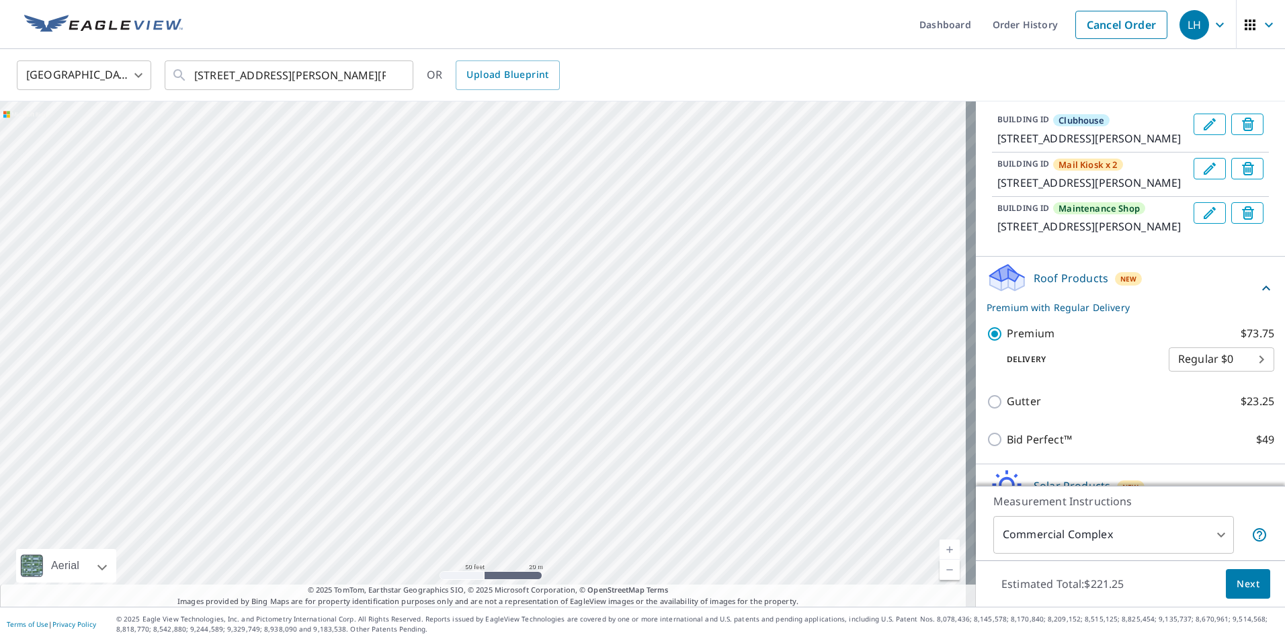
drag, startPoint x: 638, startPoint y: 316, endPoint x: 616, endPoint y: 454, distance: 139.6
click at [616, 454] on div "Mail Kiosk... [STREET_ADDRESS][PERSON_NAME][PERSON_NAME] Maintenanc... [STREET_…" at bounding box center [488, 353] width 976 height 505
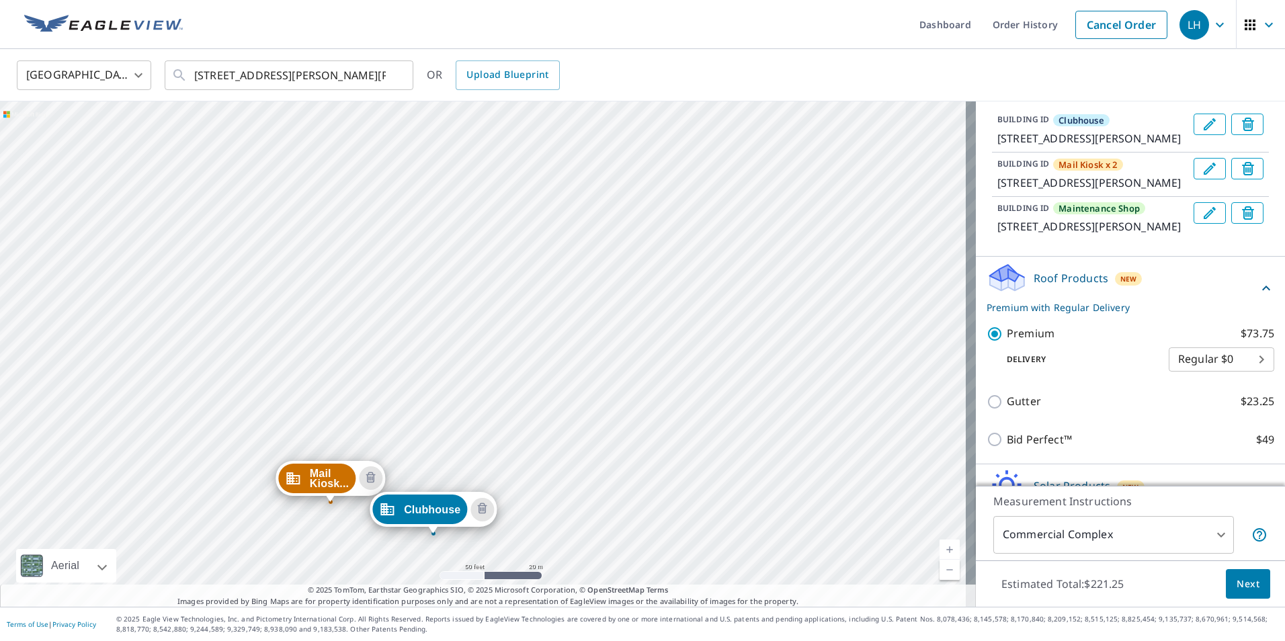
drag, startPoint x: 362, startPoint y: 500, endPoint x: 409, endPoint y: 274, distance: 231.4
click at [409, 278] on div "Mail Kiosk... [STREET_ADDRESS][PERSON_NAME][PERSON_NAME] Maintenanc... [STREET_…" at bounding box center [488, 353] width 976 height 505
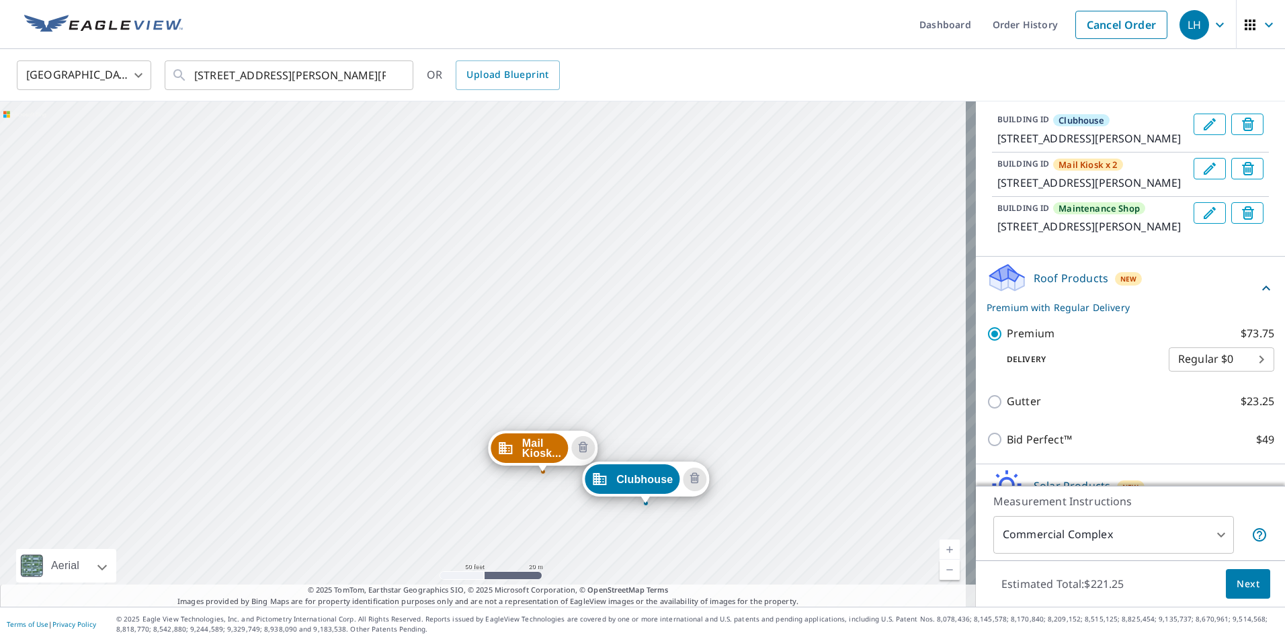
drag, startPoint x: 471, startPoint y: 432, endPoint x: 649, endPoint y: 472, distance: 182.6
click at [708, 510] on div "Mail Kiosk... [STREET_ADDRESS][PERSON_NAME][PERSON_NAME] Maintenanc... [STREET_…" at bounding box center [488, 353] width 976 height 505
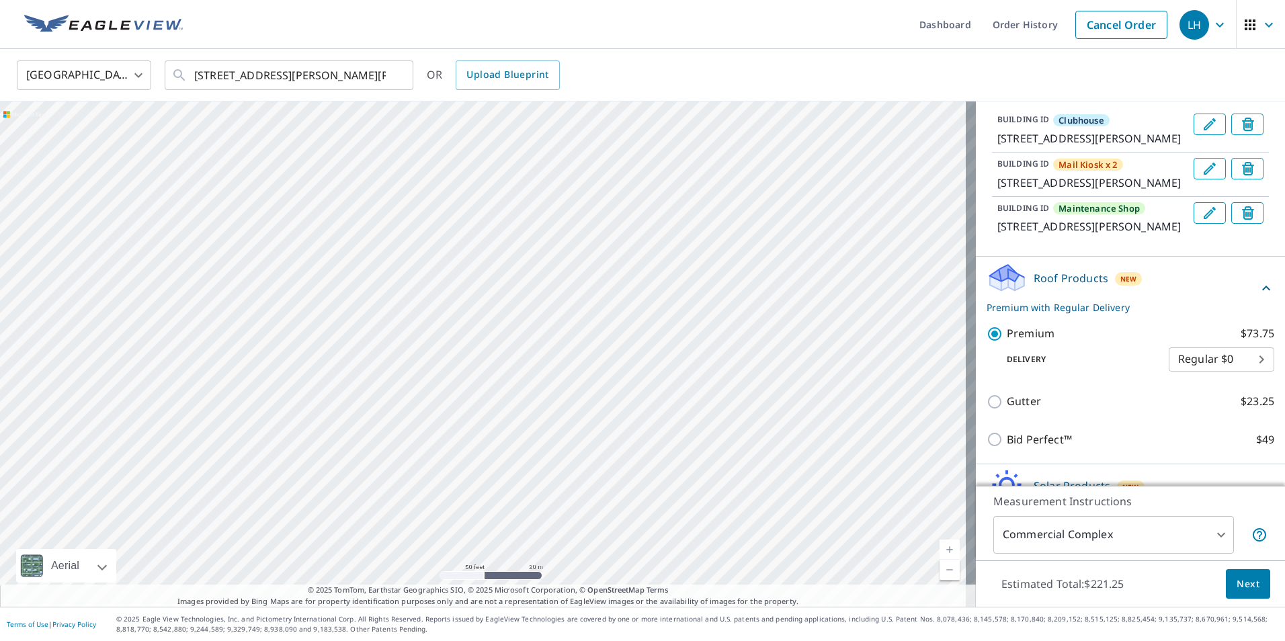
drag, startPoint x: 306, startPoint y: 207, endPoint x: 352, endPoint y: 504, distance: 300.7
click at [352, 504] on div "Mail Kiosk... [STREET_ADDRESS][PERSON_NAME][PERSON_NAME] Maintenanc... [STREET_…" at bounding box center [488, 353] width 976 height 505
drag, startPoint x: 449, startPoint y: 230, endPoint x: 261, endPoint y: 264, distance: 191.3
click at [263, 266] on div "Mail Kiosk... [STREET_ADDRESS][PERSON_NAME][PERSON_NAME] Maintenanc... [STREET_…" at bounding box center [488, 353] width 976 height 505
drag, startPoint x: 506, startPoint y: 425, endPoint x: 396, endPoint y: 382, distance: 118.3
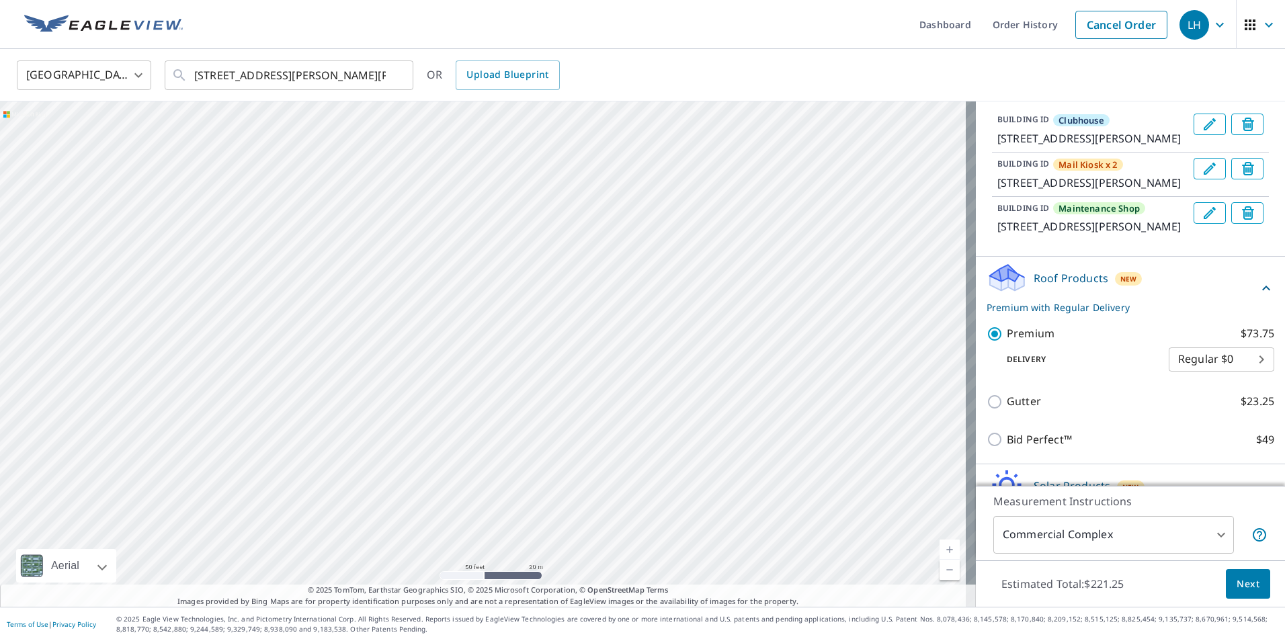
click at [396, 382] on div "Mail Kiosk... [STREET_ADDRESS][PERSON_NAME][PERSON_NAME] Maintenanc... [STREET_…" at bounding box center [488, 353] width 976 height 505
drag, startPoint x: 391, startPoint y: 321, endPoint x: 379, endPoint y: 90, distance: 230.8
click at [377, 101] on div "[GEOGRAPHIC_DATA] [GEOGRAPHIC_DATA] ​ [STREET_ADDRESS][PERSON_NAME][PERSON_NAME…" at bounding box center [642, 328] width 1285 height 558
click at [397, 211] on div "Mail Kiosk... [STREET_ADDRESS][PERSON_NAME][PERSON_NAME] Maintenanc... [STREET_…" at bounding box center [488, 353] width 976 height 505
drag, startPoint x: 429, startPoint y: 522, endPoint x: 393, endPoint y: 114, distance: 408.9
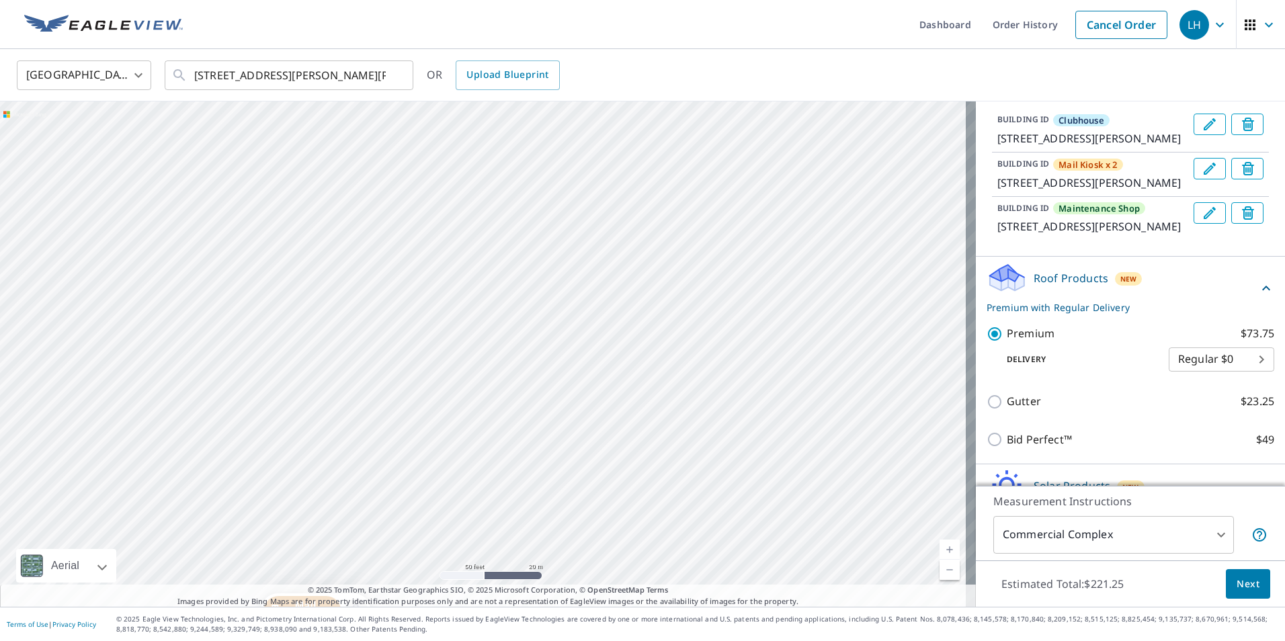
click at [393, 119] on div "Mail Kiosk... [STREET_ADDRESS][PERSON_NAME][PERSON_NAME] Maintenanc... [STREET_…" at bounding box center [488, 353] width 976 height 505
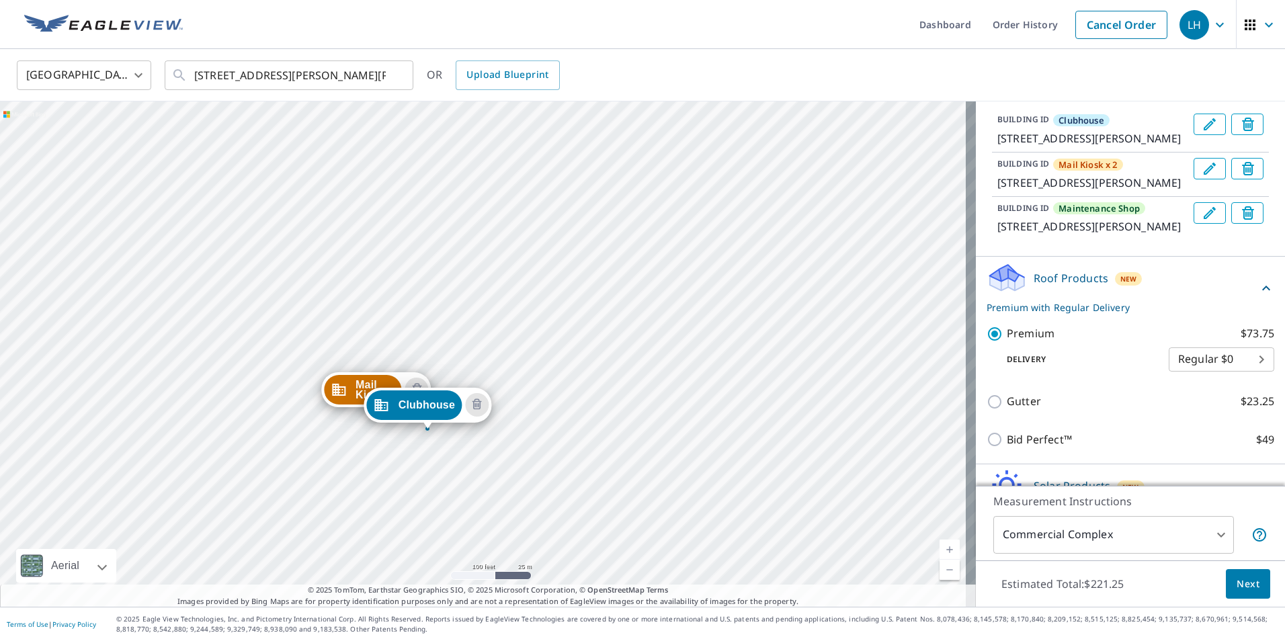
drag, startPoint x: 598, startPoint y: 386, endPoint x: 540, endPoint y: 479, distance: 109.9
click at [540, 479] on div "Mail Kiosk... [STREET_ADDRESS][PERSON_NAME][PERSON_NAME] Maintenanc... [STREET_…" at bounding box center [488, 353] width 976 height 505
click at [497, 475] on div "Mail Kiosk... [STREET_ADDRESS][PERSON_NAME][PERSON_NAME] Maintenanc... [STREET_…" at bounding box center [488, 353] width 976 height 505
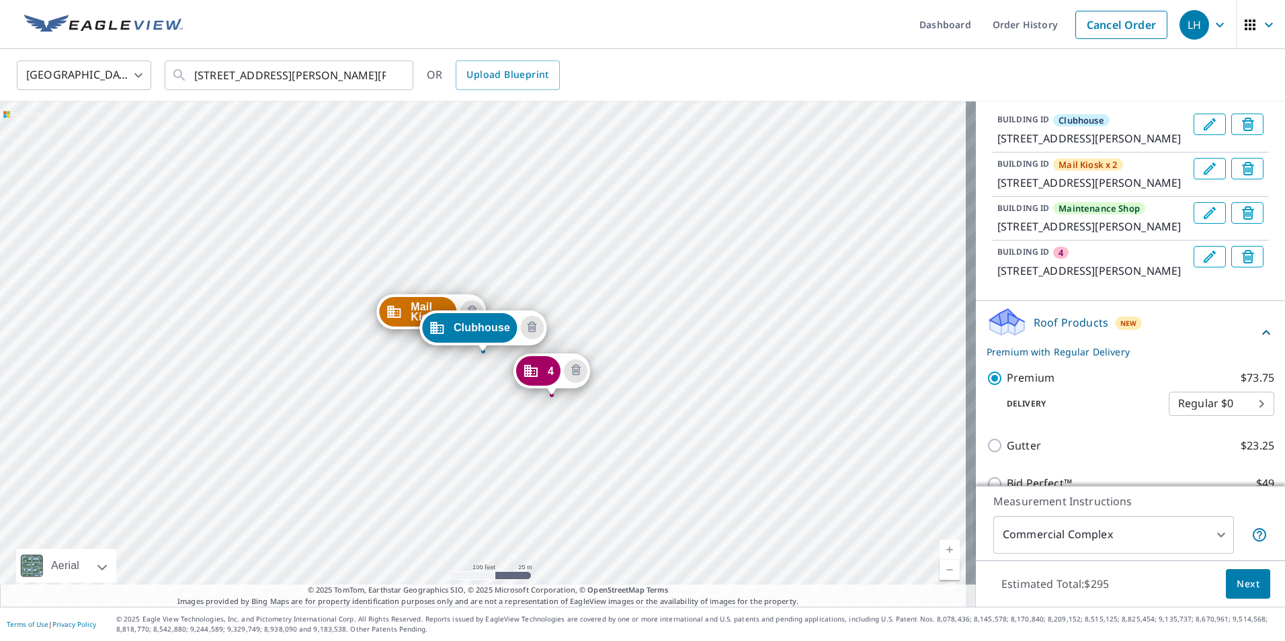
click at [1202, 265] on icon "Edit building 4" at bounding box center [1210, 257] width 16 height 16
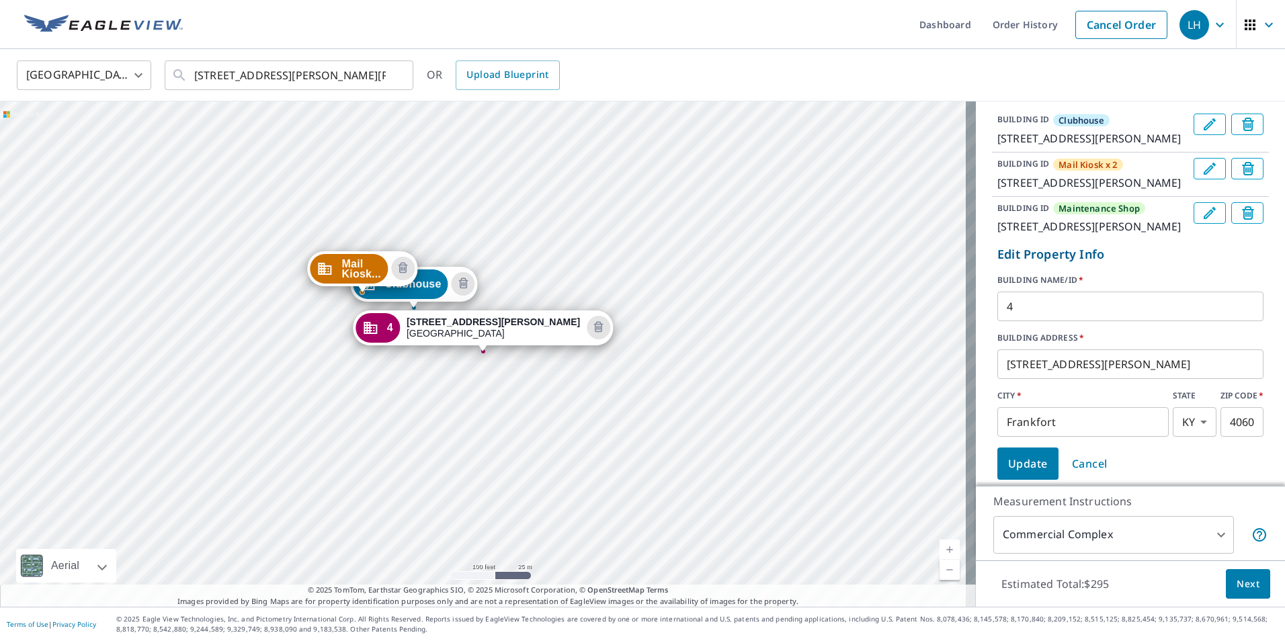
click at [1050, 325] on input "4" at bounding box center [1130, 307] width 266 height 38
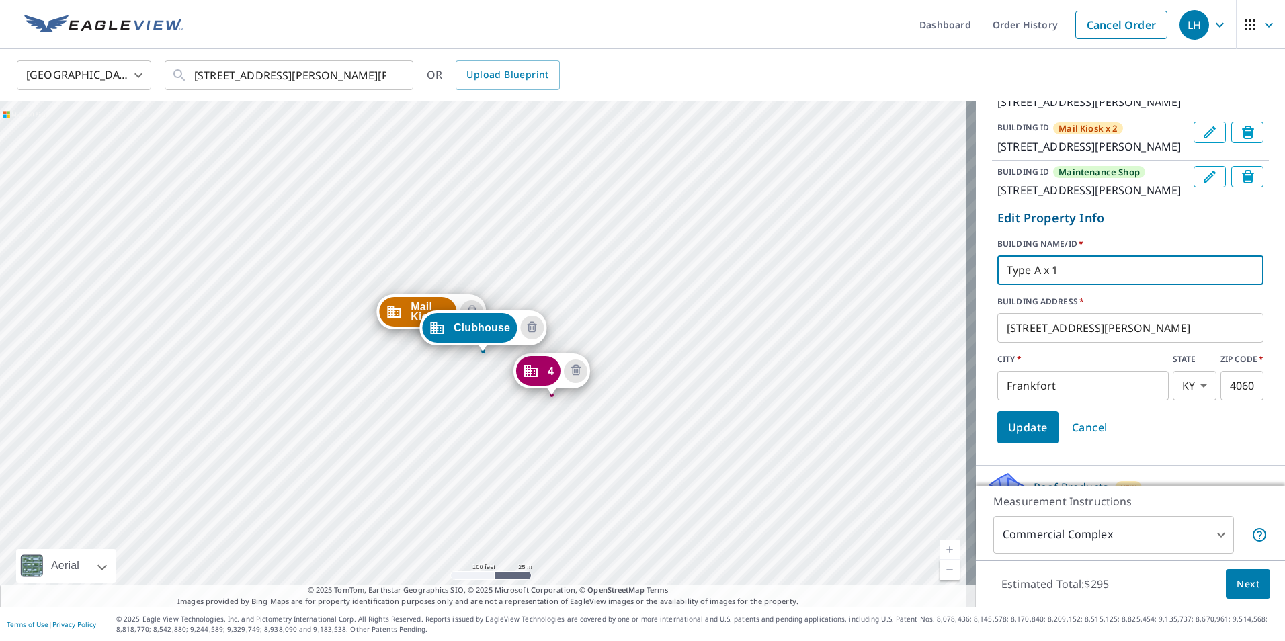
scroll to position [202, 0]
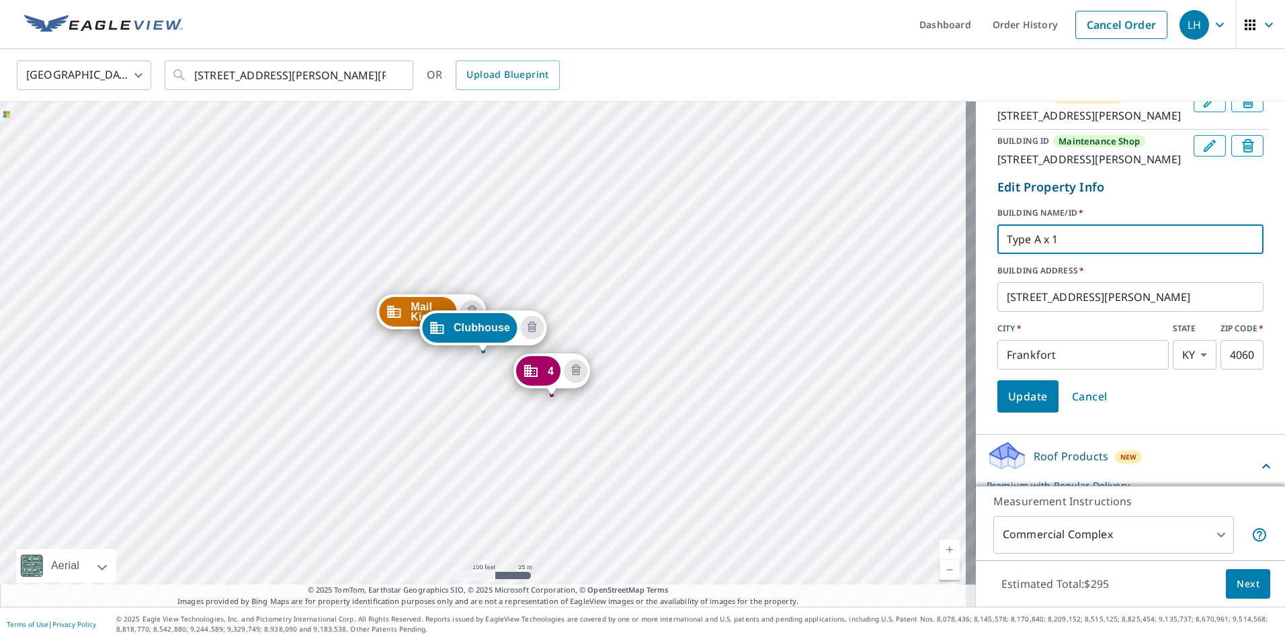
type input "Type A x 1"
click at [1021, 406] on span "Update" at bounding box center [1028, 396] width 40 height 19
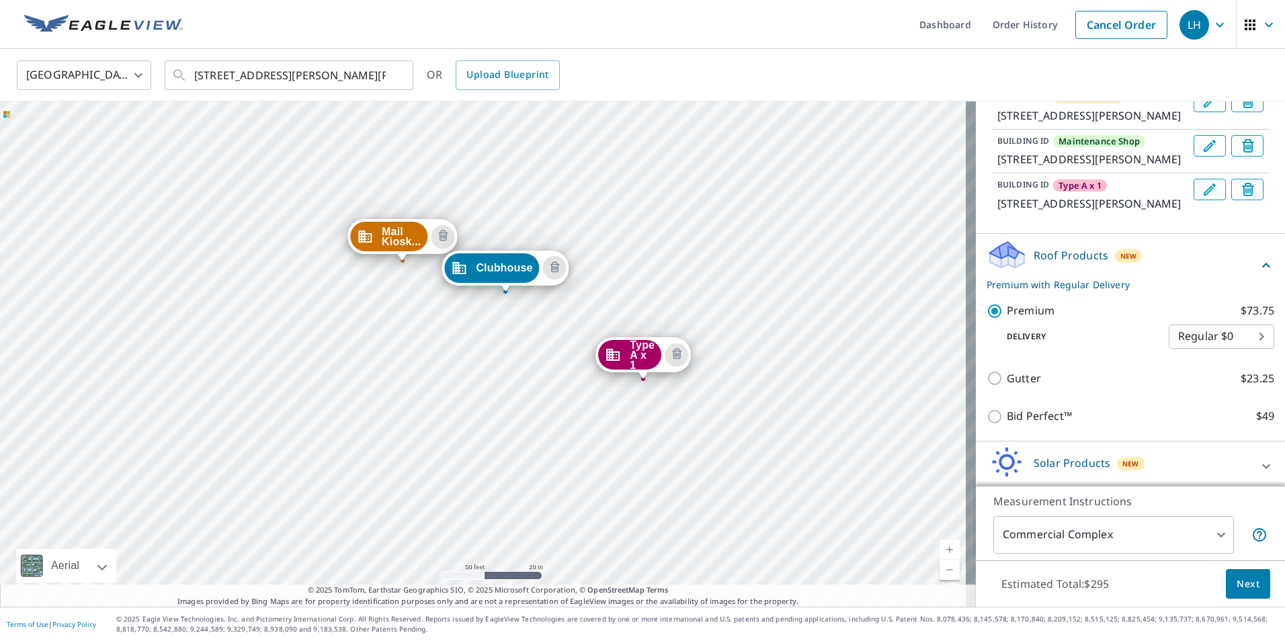
click at [215, 395] on div "Mail Kiosk... [STREET_ADDRESS][PERSON_NAME][PERSON_NAME] Maintenanc... 500 [PER…" at bounding box center [488, 353] width 976 height 505
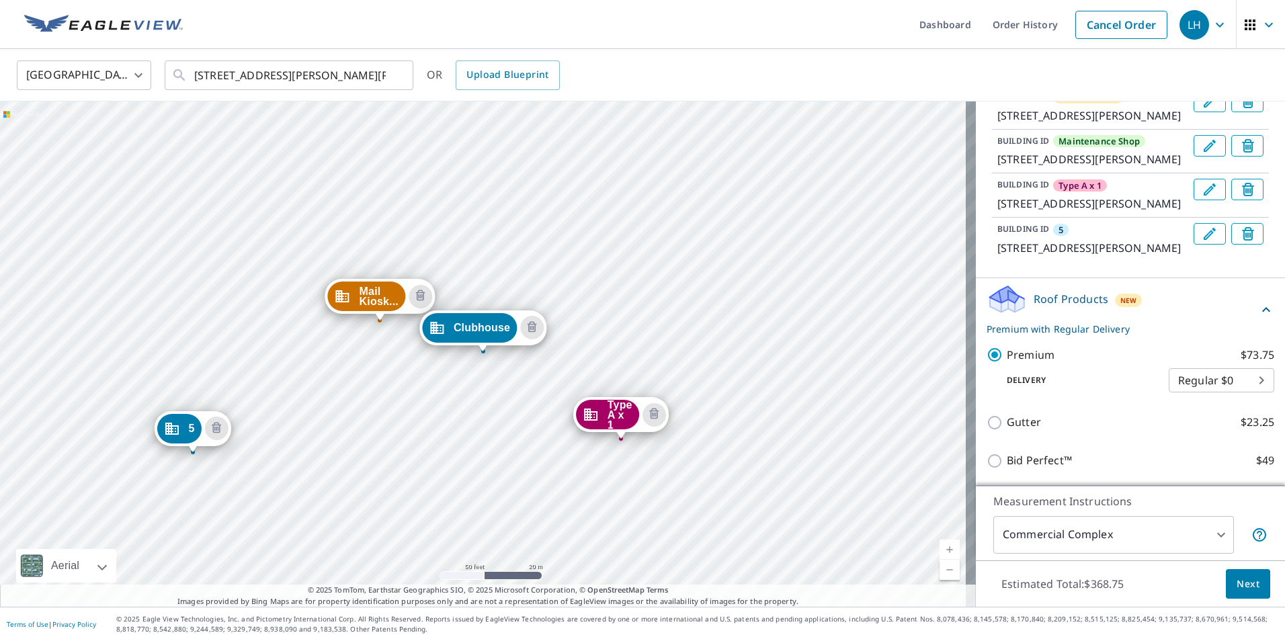
click at [1202, 242] on icon "Edit building 5" at bounding box center [1210, 234] width 16 height 16
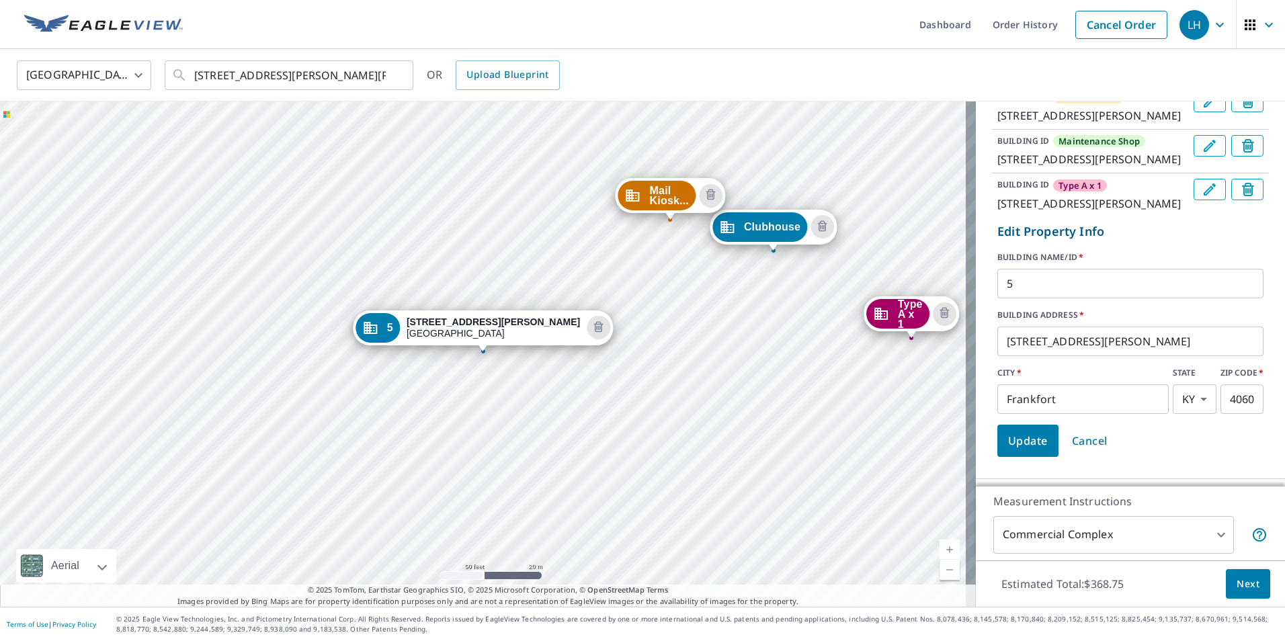
click at [1060, 302] on input "5" at bounding box center [1130, 284] width 266 height 38
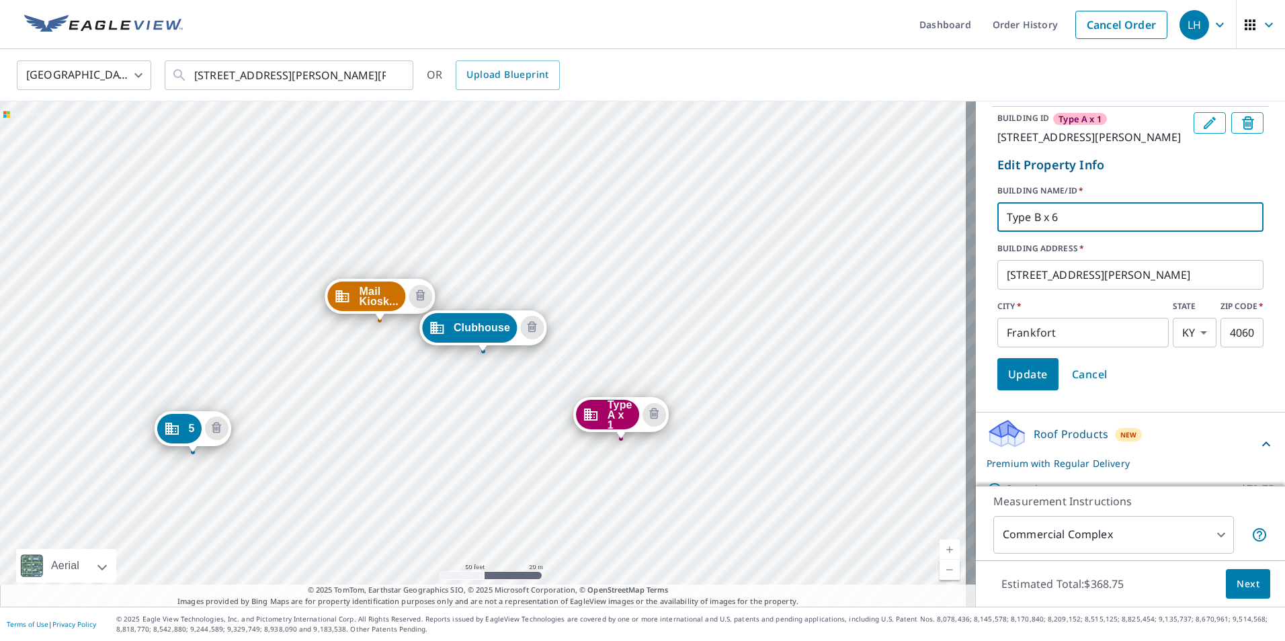
scroll to position [269, 0]
type input "Type B x 6"
click at [1012, 383] on span "Update" at bounding box center [1028, 373] width 40 height 19
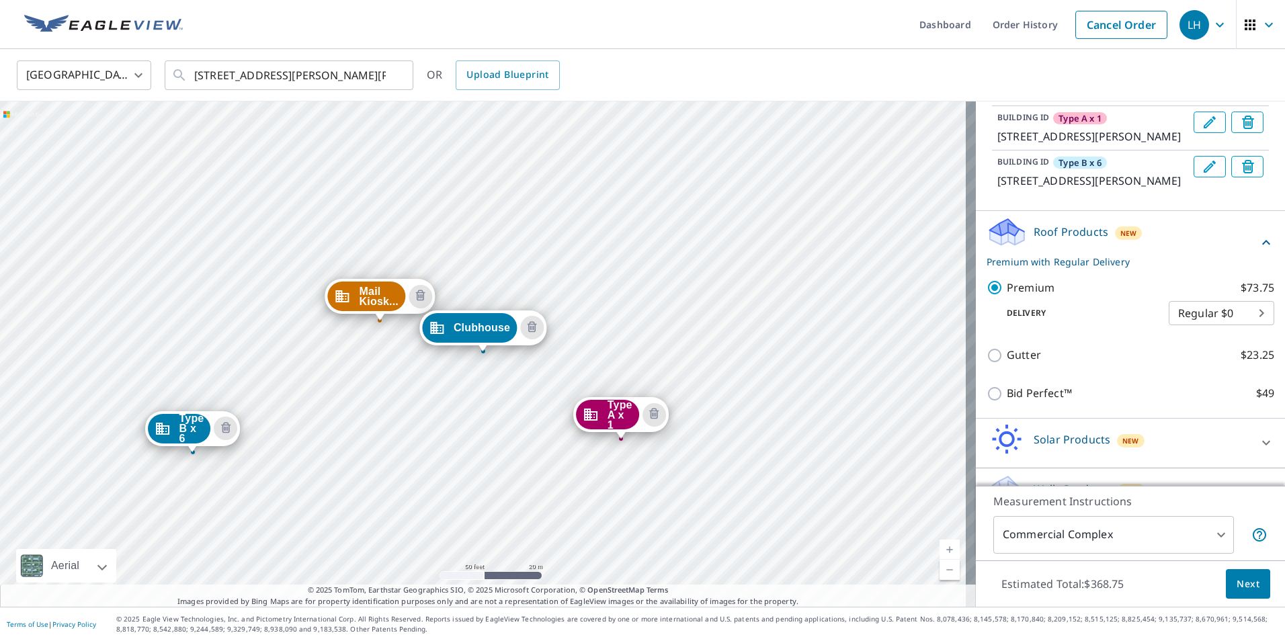
click at [320, 455] on div "Mail Kiosk... [STREET_ADDRESS][PERSON_NAME][PERSON_NAME] Maintenanc... 500 [PER…" at bounding box center [488, 353] width 976 height 505
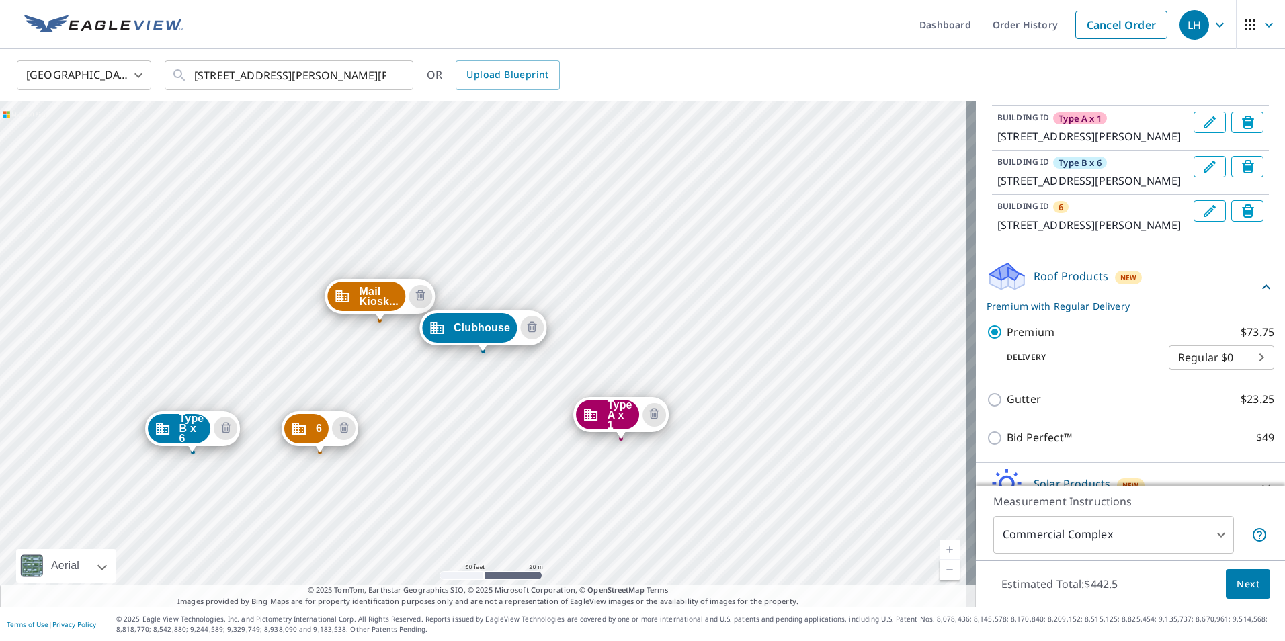
click at [1202, 219] on icon "Edit building 6" at bounding box center [1210, 211] width 16 height 16
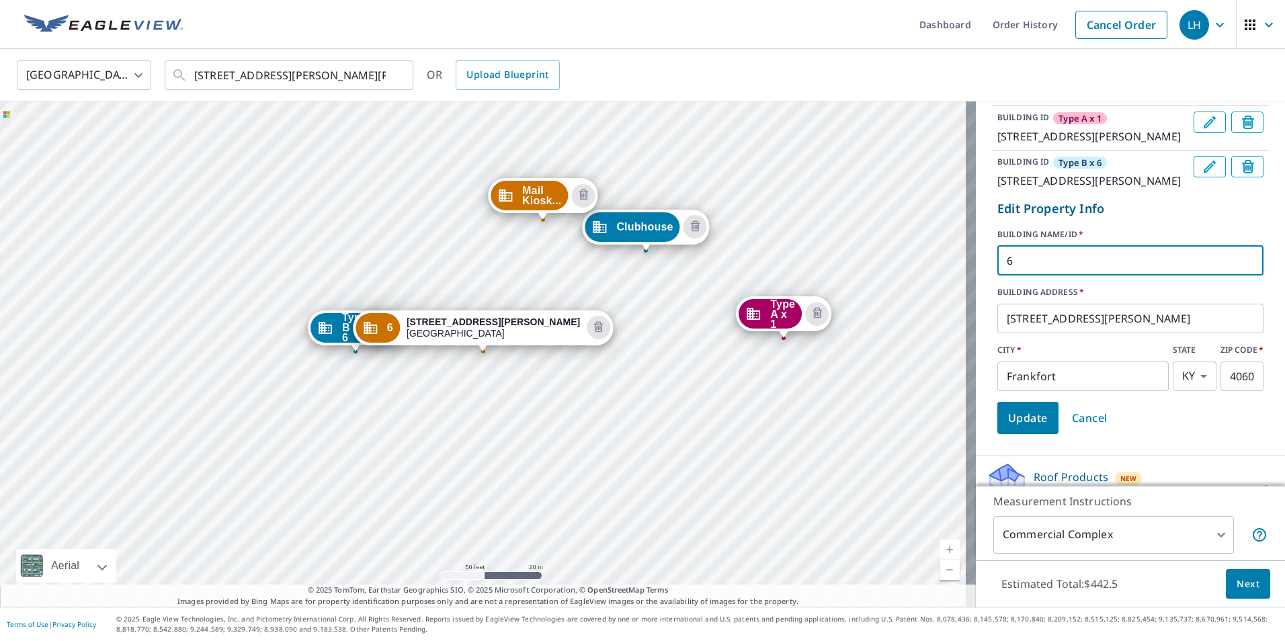
click at [1082, 280] on input "6" at bounding box center [1130, 261] width 266 height 38
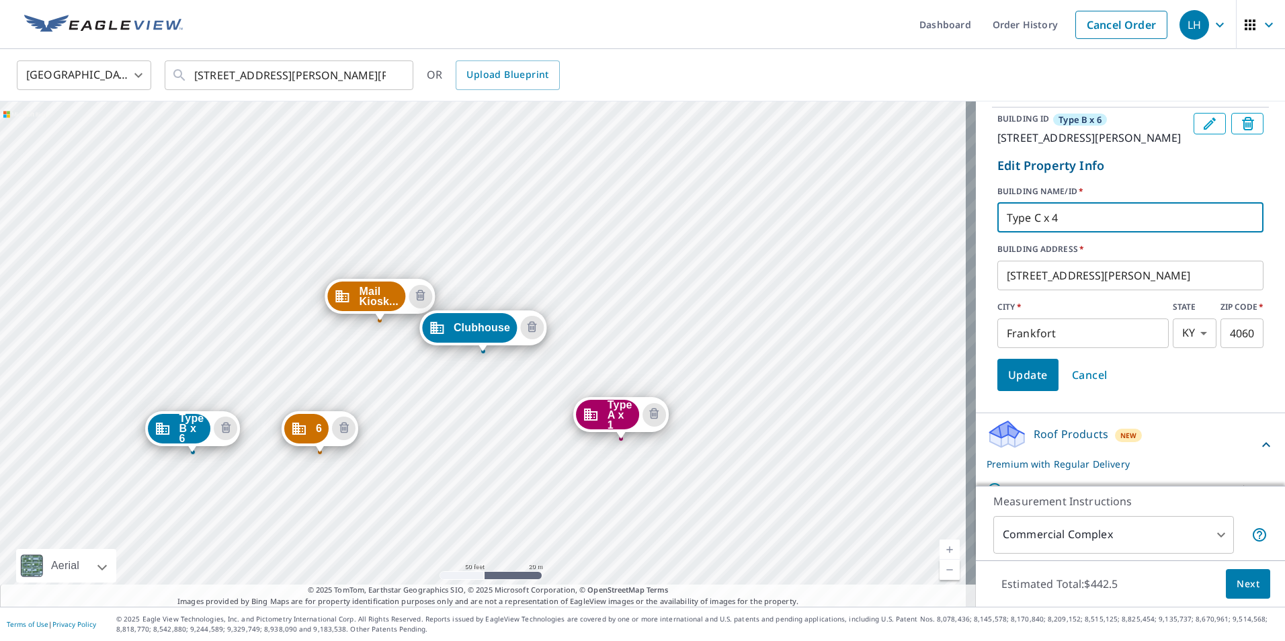
scroll to position [336, 0]
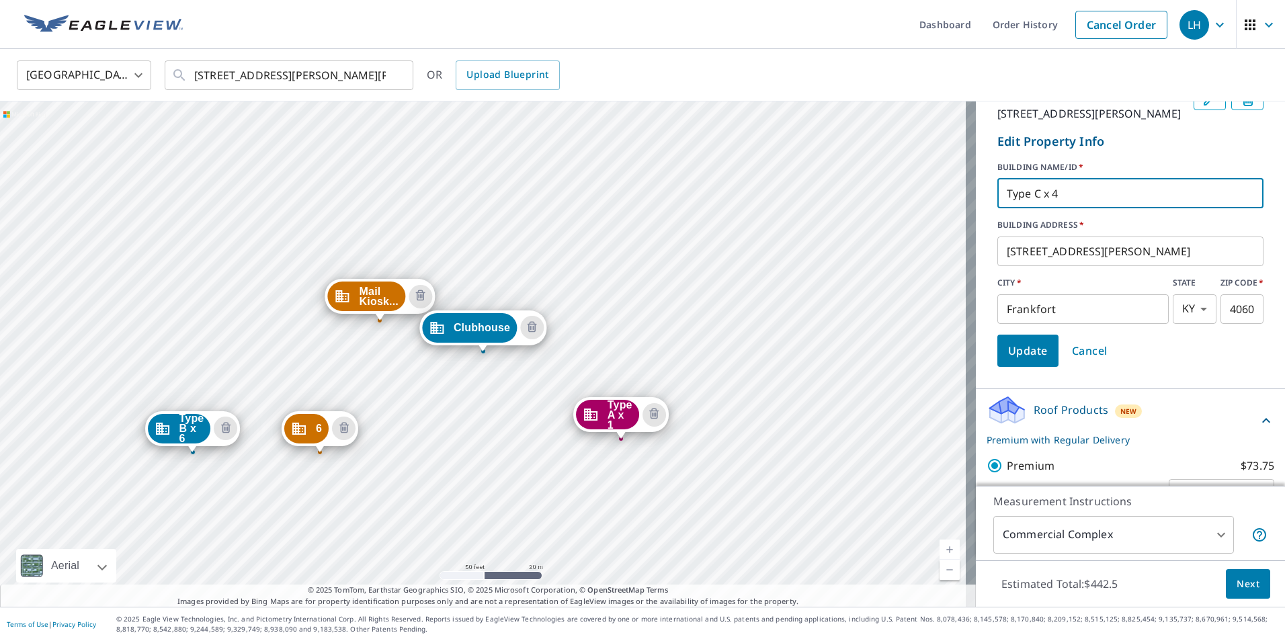
type input "Type C x 4"
click at [1019, 360] on span "Update" at bounding box center [1028, 350] width 40 height 19
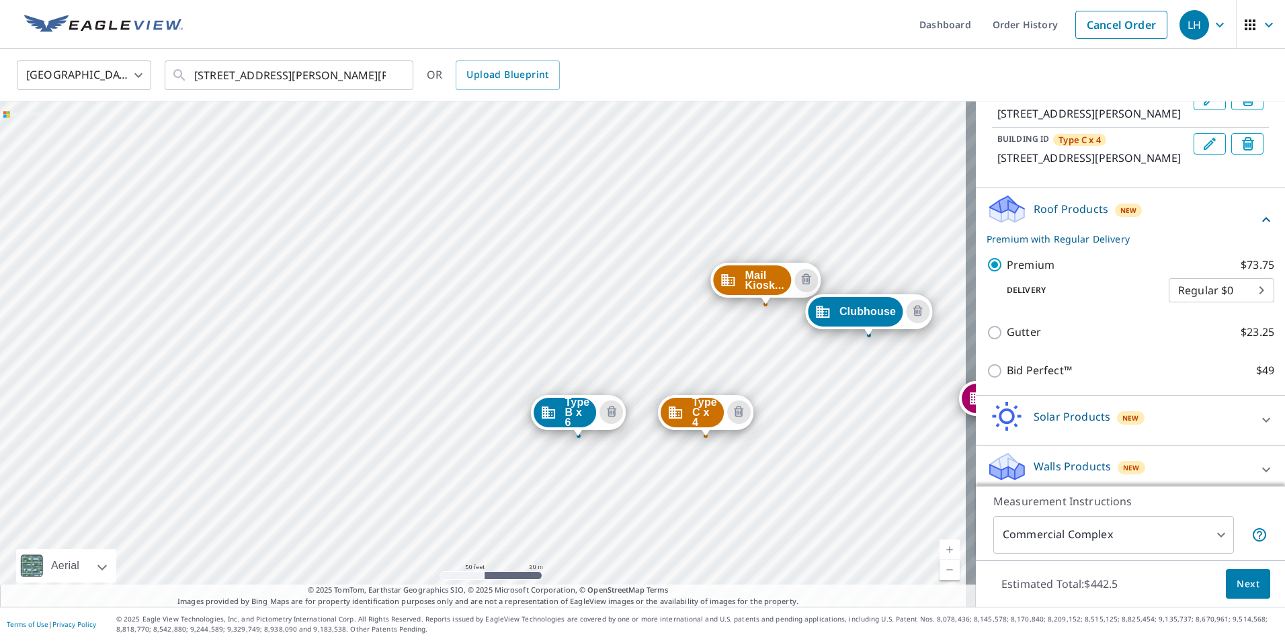
drag, startPoint x: 204, startPoint y: 348, endPoint x: 585, endPoint y: 333, distance: 381.4
click at [585, 333] on div "Mail Kiosk... [STREET_ADDRESS][PERSON_NAME][PERSON_NAME] Maintenanc... 500 [PER…" at bounding box center [488, 353] width 976 height 505
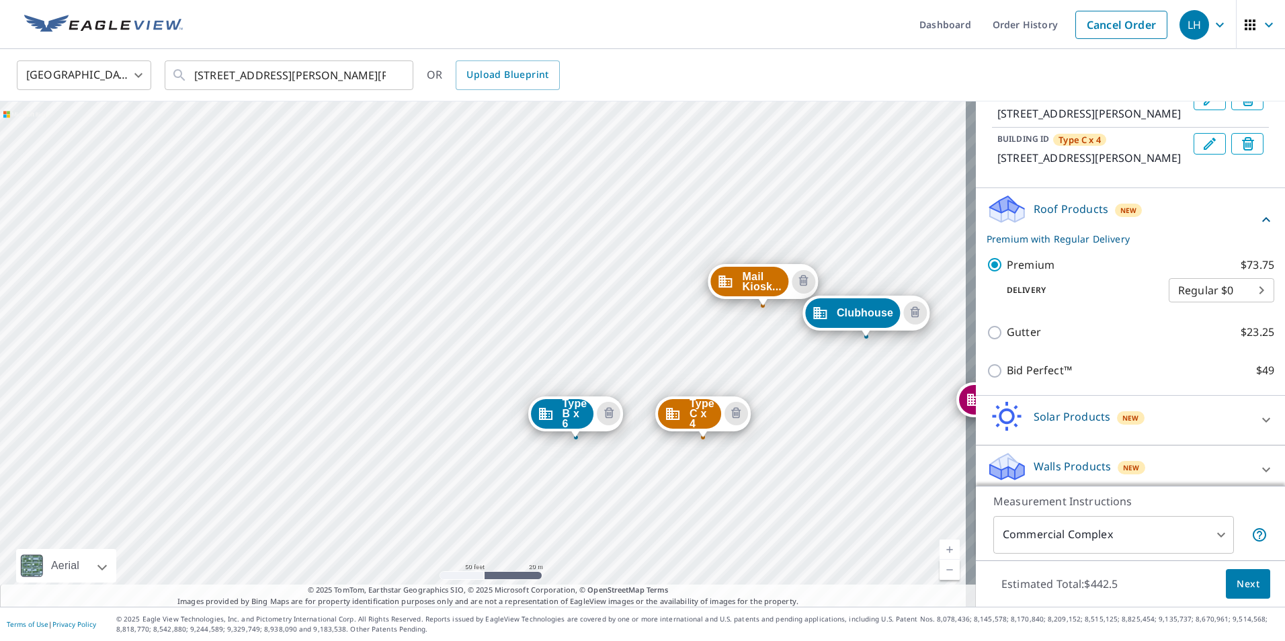
click at [406, 400] on div "Mail Kiosk... [STREET_ADDRESS][PERSON_NAME][PERSON_NAME] Maintenanc... 500 [PER…" at bounding box center [488, 353] width 976 height 505
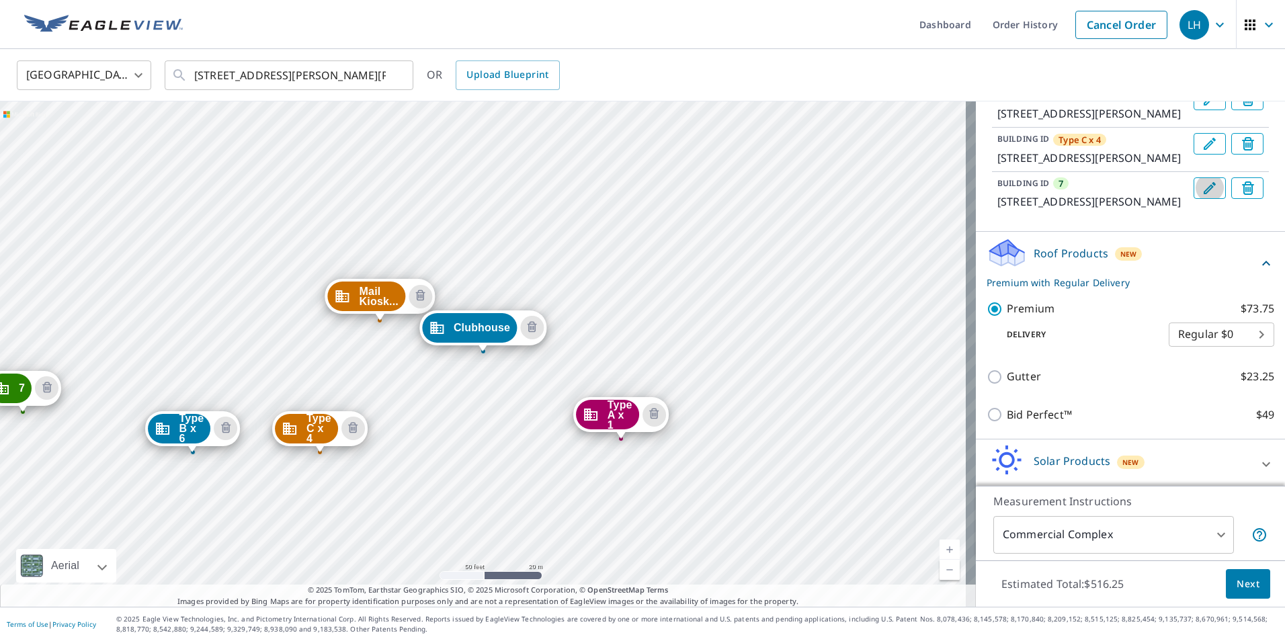
click at [1204, 194] on icon "Edit building 7" at bounding box center [1210, 188] width 12 height 12
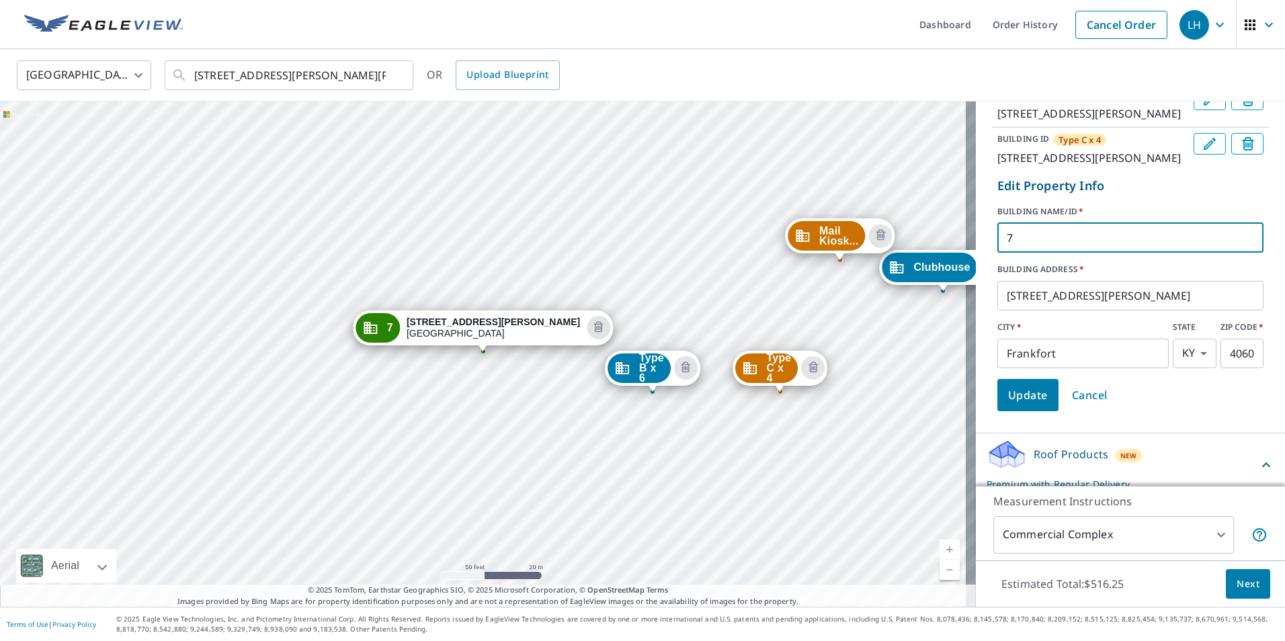
click at [1053, 257] on input "7" at bounding box center [1130, 238] width 266 height 38
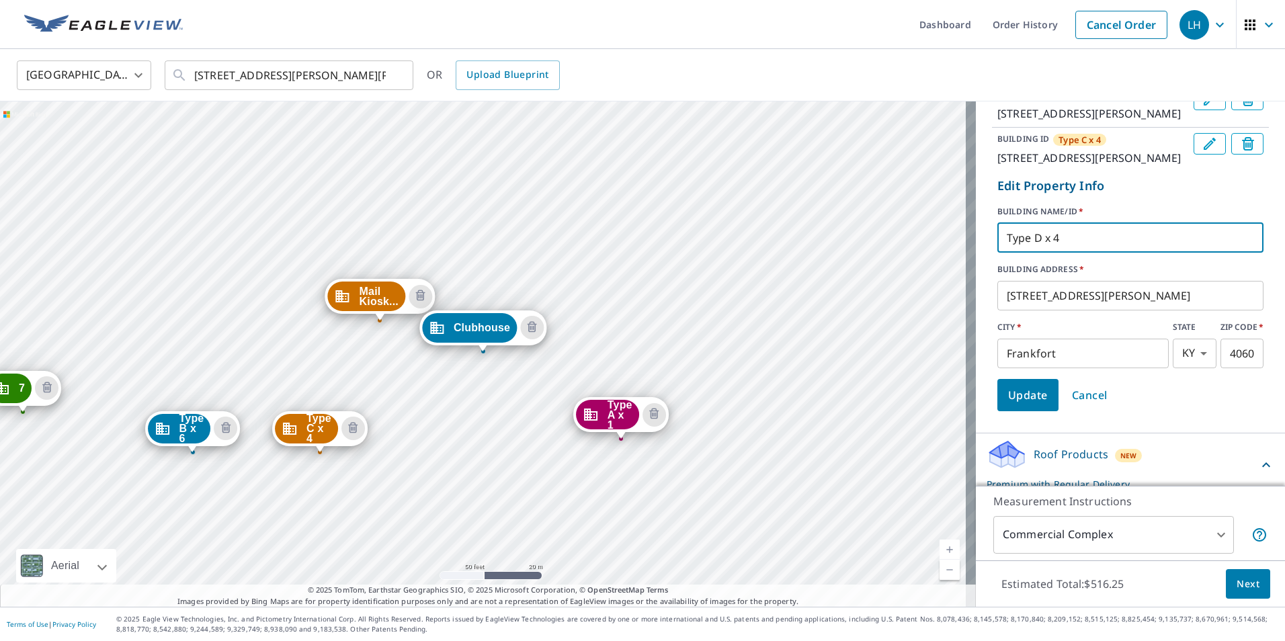
type input "Type D x 4"
click at [1013, 405] on span "Update" at bounding box center [1028, 395] width 40 height 19
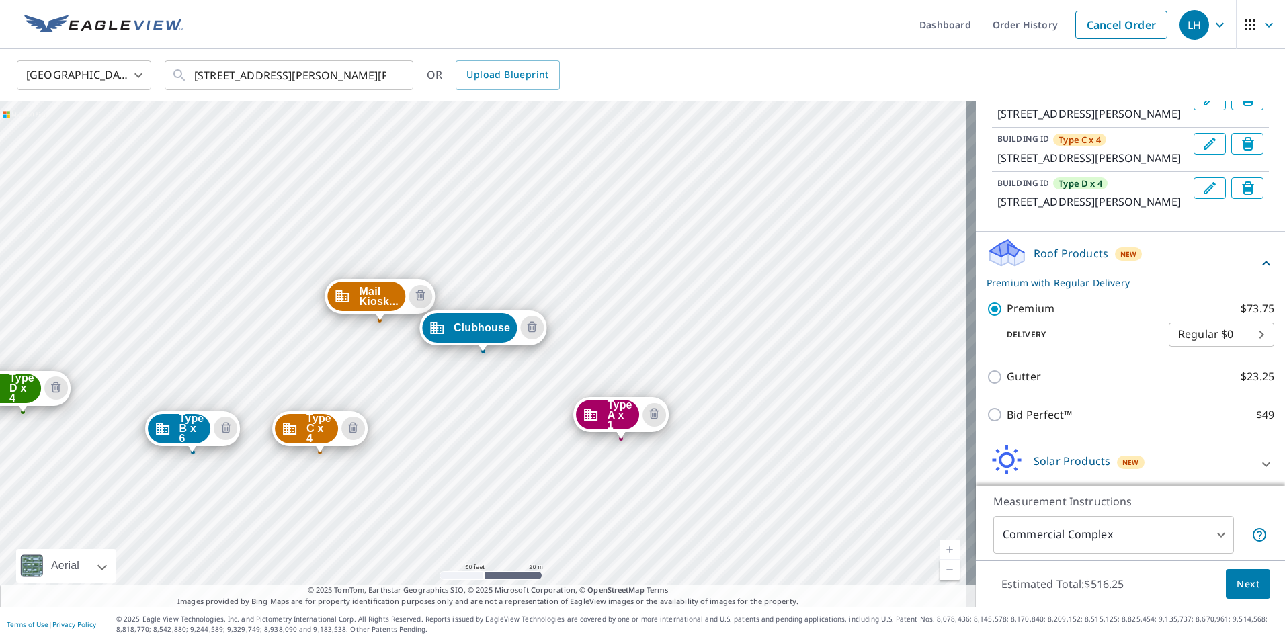
click at [21, 259] on div "Mail Kiosk... [STREET_ADDRESS][PERSON_NAME][PERSON_NAME] Maintenanc... 500 [PER…" at bounding box center [488, 353] width 976 height 505
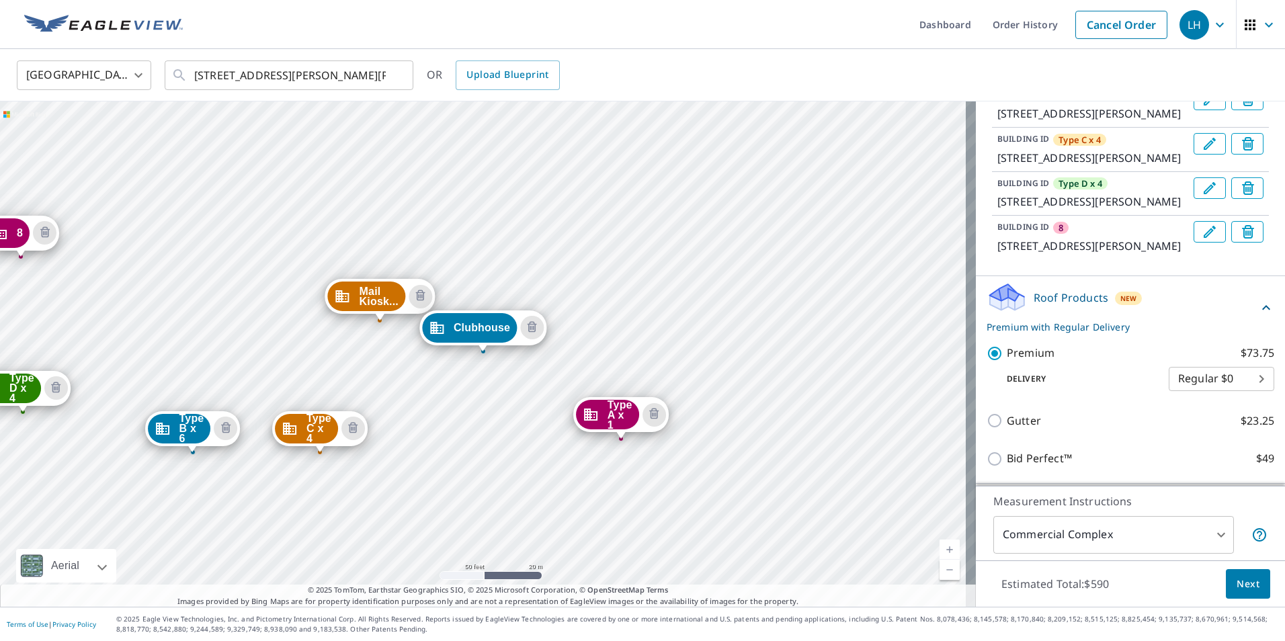
click at [1204, 238] on icon "Edit building 8" at bounding box center [1210, 232] width 12 height 12
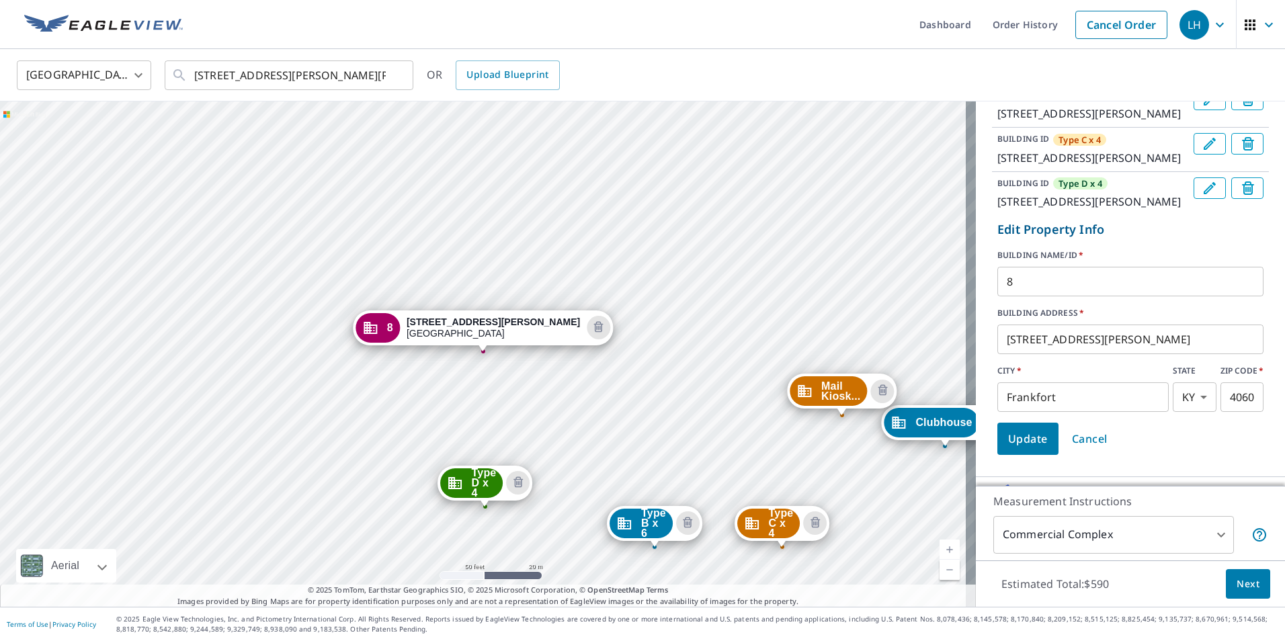
click at [1070, 300] on input "8" at bounding box center [1130, 282] width 266 height 38
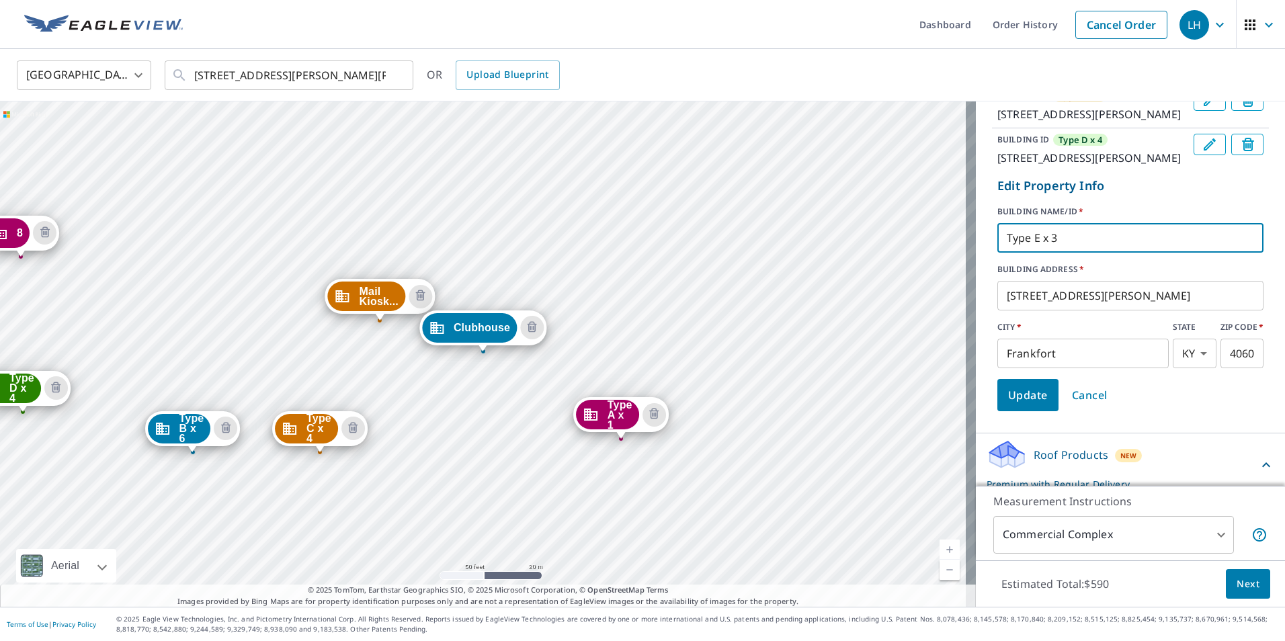
scroll to position [403, 0]
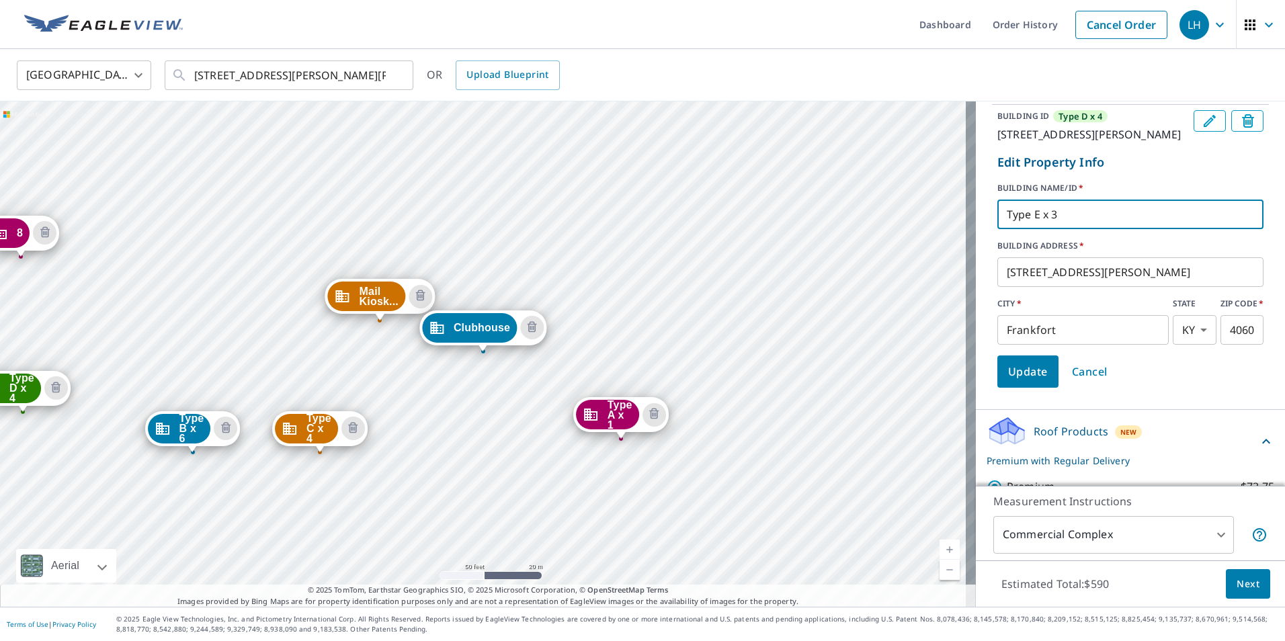
type input "Type E x 3"
click at [1016, 381] on span "Update" at bounding box center [1028, 371] width 40 height 19
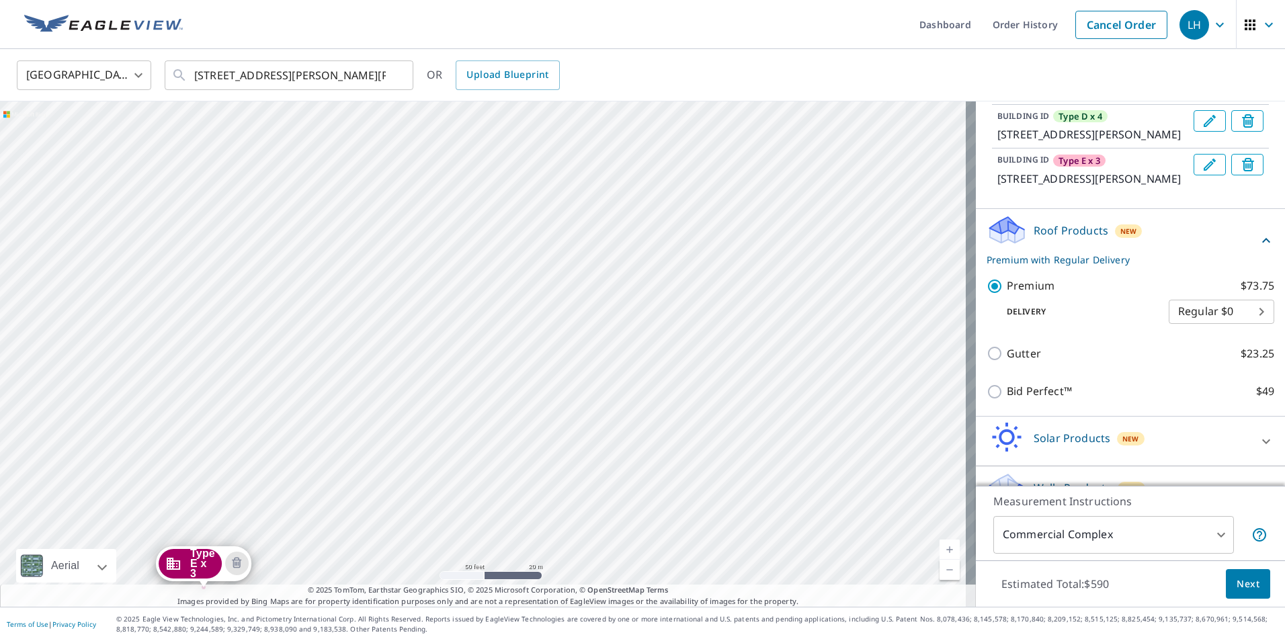
drag, startPoint x: 418, startPoint y: 177, endPoint x: 602, endPoint y: 559, distance: 423.6
click at [602, 559] on div "Mail Kiosk... [STREET_ADDRESS][PERSON_NAME][PERSON_NAME] Maintenanc... 500 [PER…" at bounding box center [488, 353] width 976 height 505
drag, startPoint x: 415, startPoint y: 175, endPoint x: 493, endPoint y: 354, distance: 194.8
click at [493, 354] on div "Mail Kiosk... [STREET_ADDRESS][PERSON_NAME][PERSON_NAME] Maintenanc... 500 [PER…" at bounding box center [488, 353] width 976 height 505
click at [283, 339] on div "Mail Kiosk... [STREET_ADDRESS][PERSON_NAME][PERSON_NAME] Maintenanc... 500 [PER…" at bounding box center [488, 353] width 976 height 505
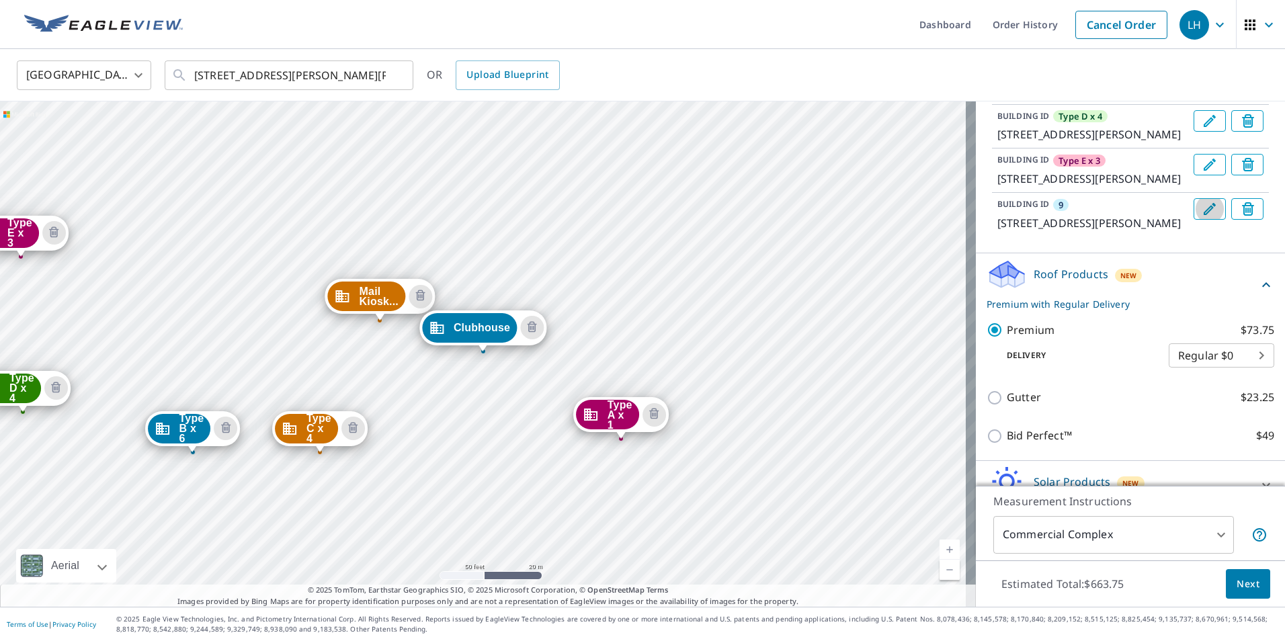
click at [1204, 215] on icon "Edit building 9" at bounding box center [1210, 209] width 12 height 12
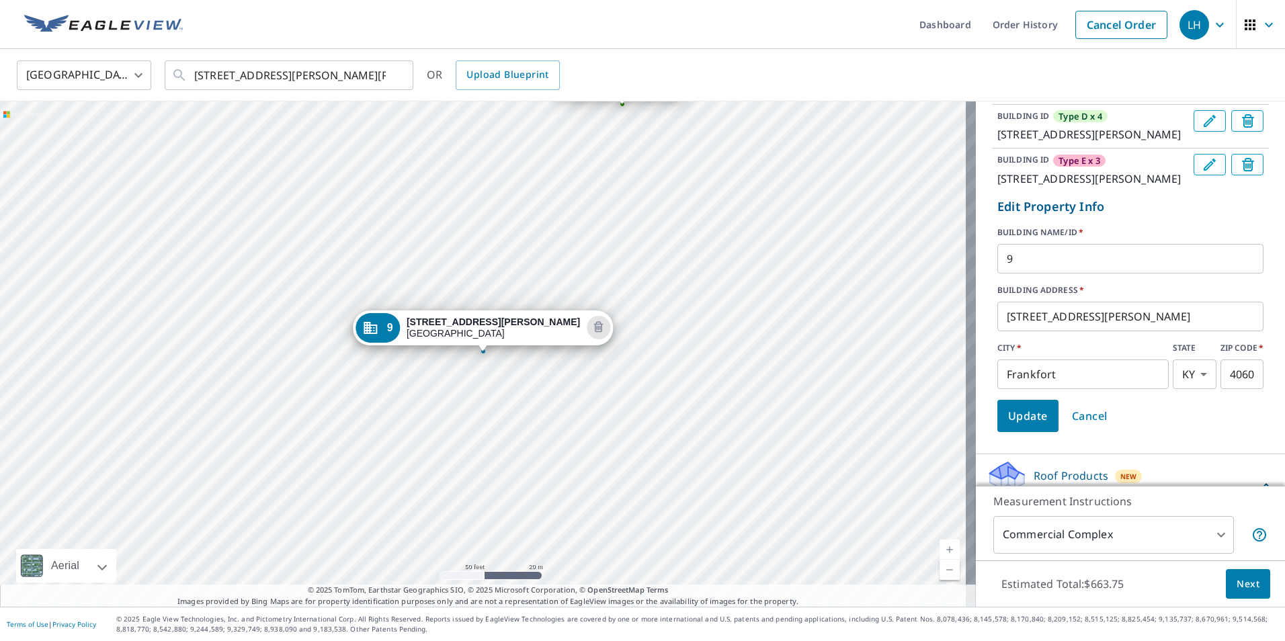
click at [1045, 278] on input "9" at bounding box center [1130, 259] width 266 height 38
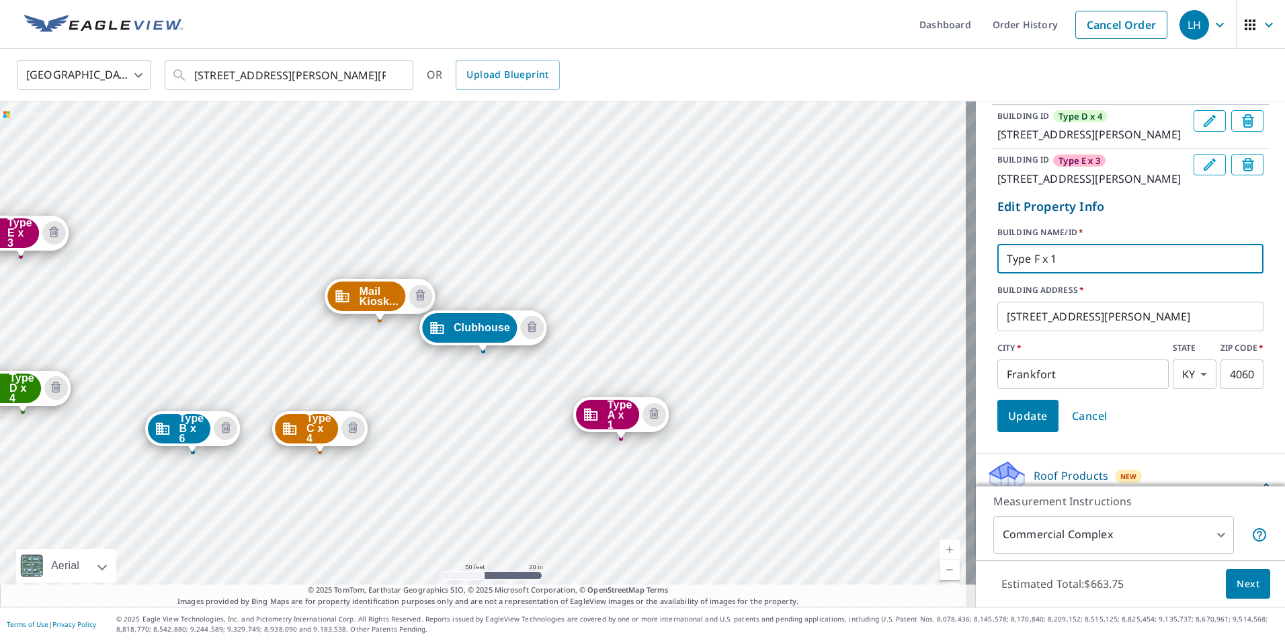
scroll to position [471, 0]
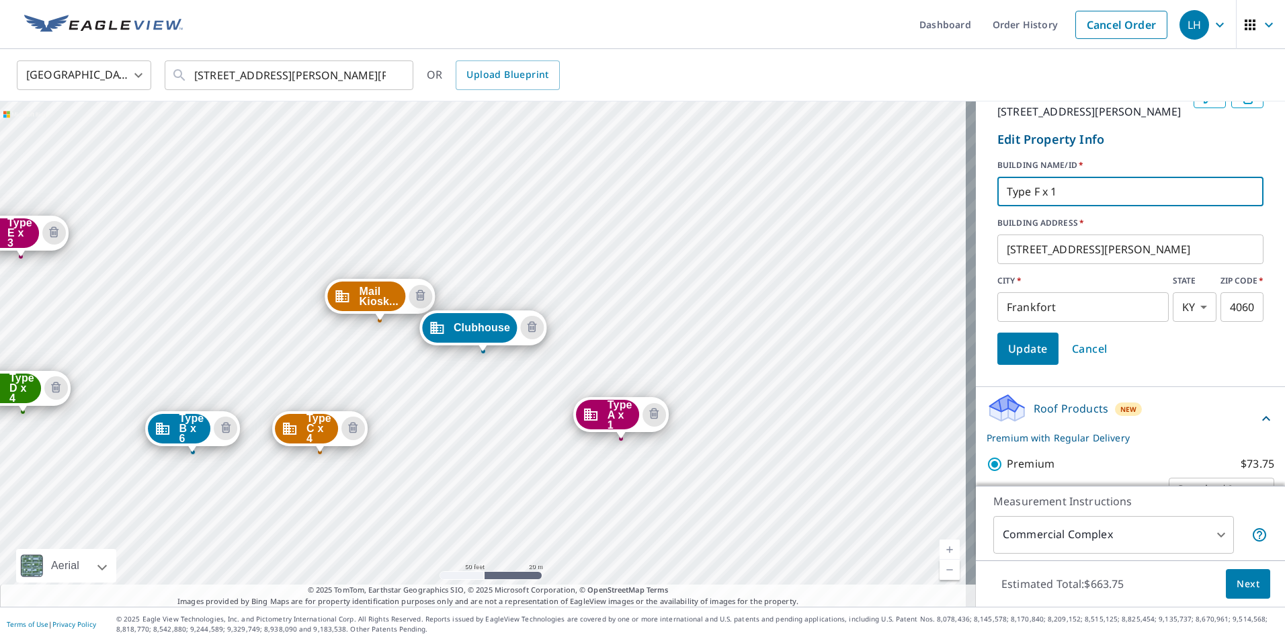
type input "Type F x 1"
click at [1015, 358] on span "Update" at bounding box center [1028, 348] width 40 height 19
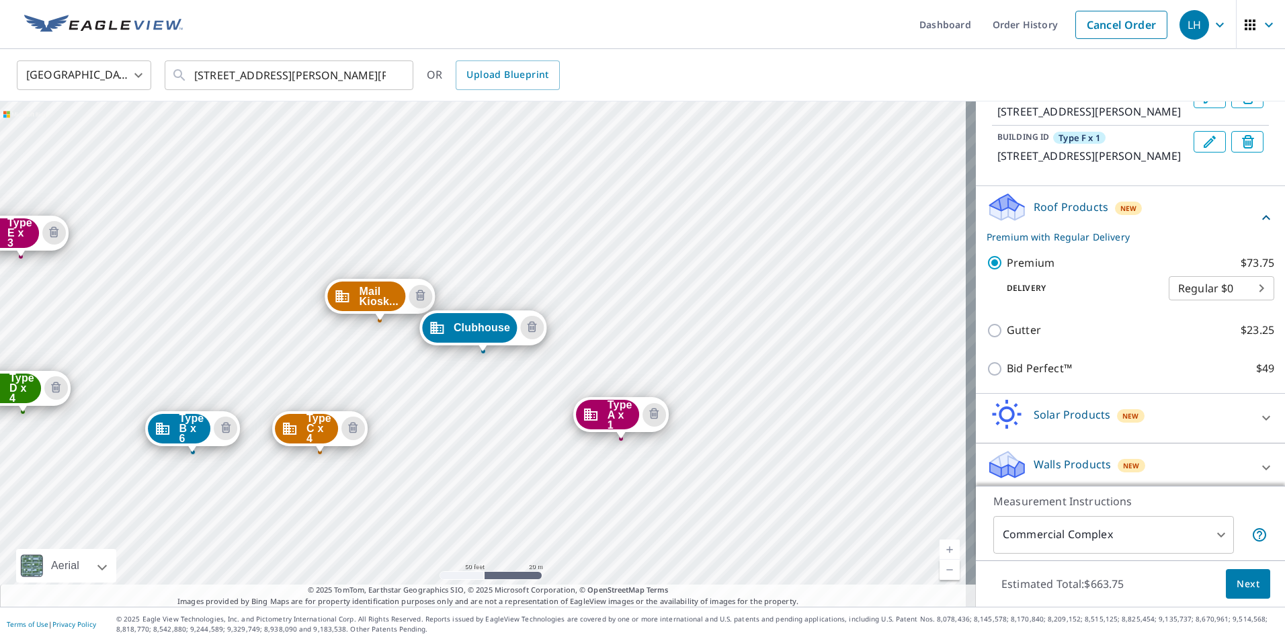
click at [134, 318] on div "Mail Kiosk... [STREET_ADDRESS][PERSON_NAME][PERSON_NAME] Maintenanc... [GEOGRAP…" at bounding box center [488, 353] width 976 height 505
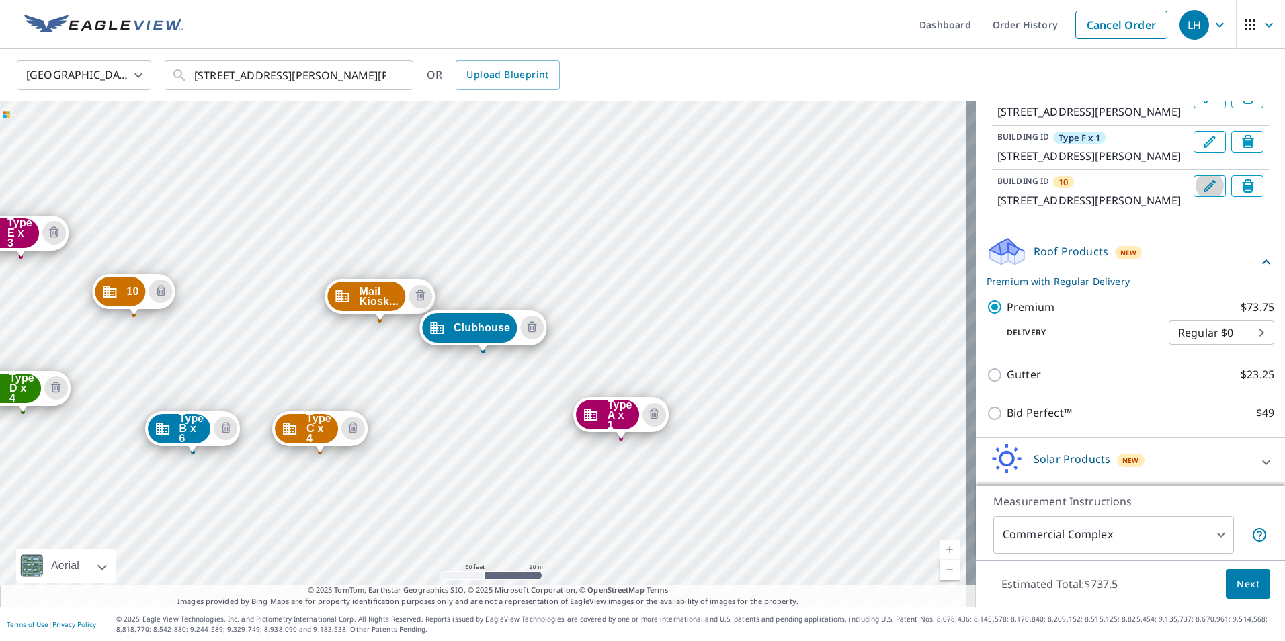
click at [1202, 194] on icon "Edit building 10" at bounding box center [1210, 186] width 16 height 16
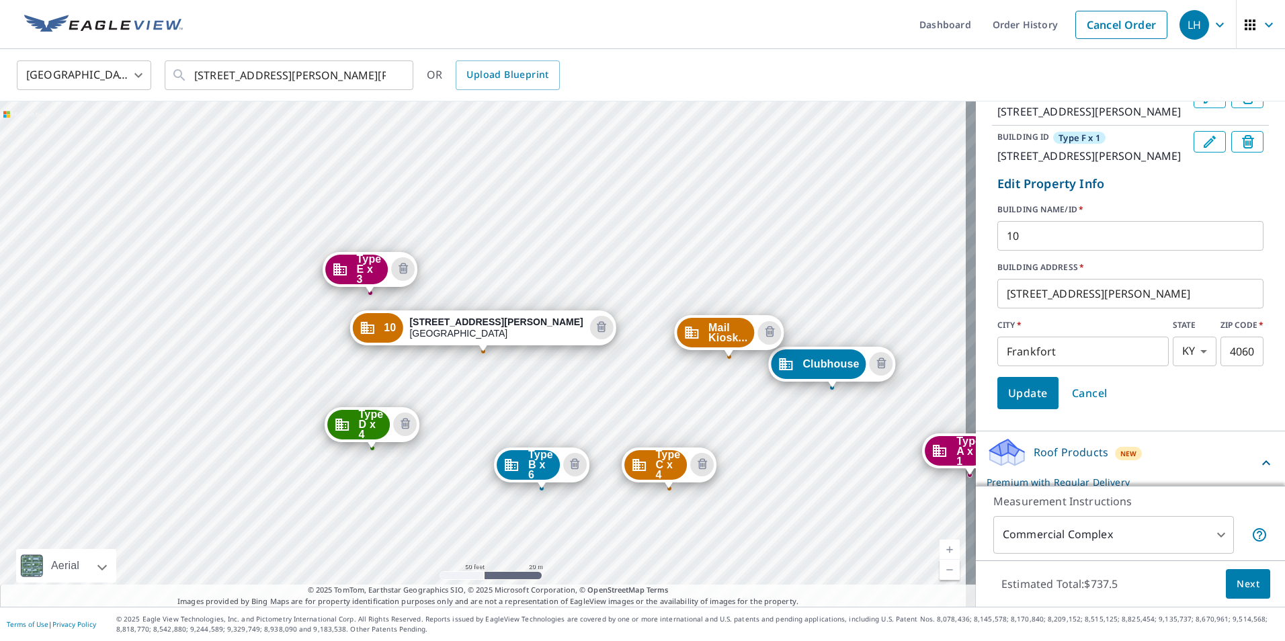
click at [1058, 255] on input "10" at bounding box center [1130, 236] width 266 height 38
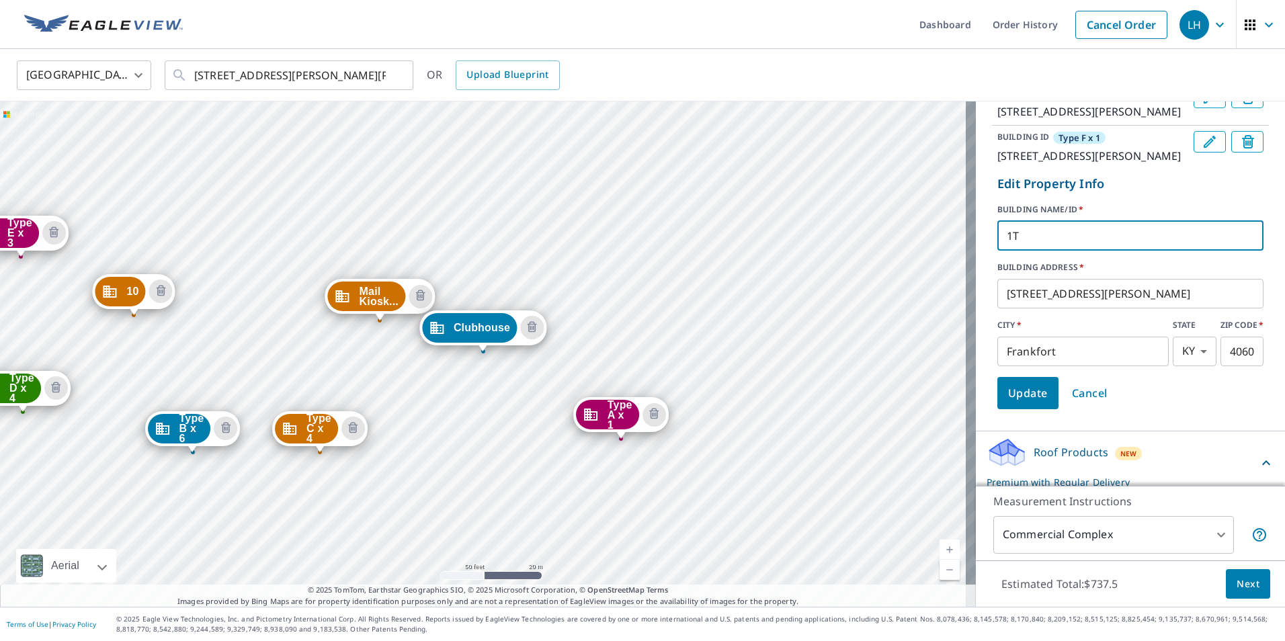
type input "1"
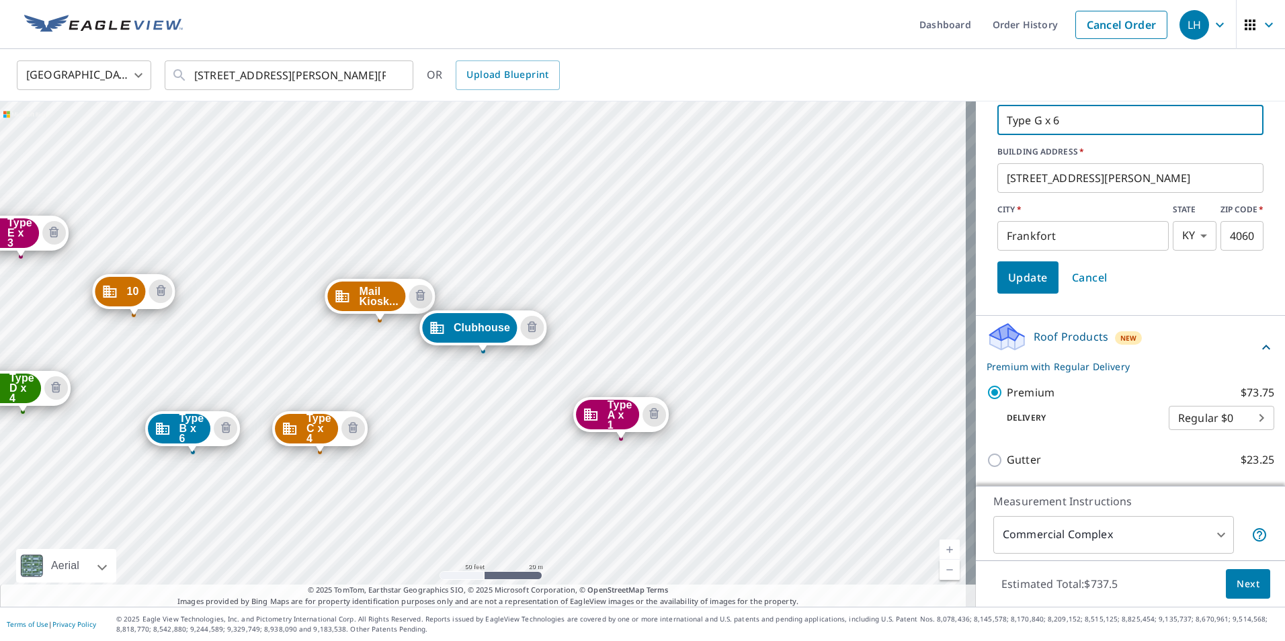
scroll to position [605, 0]
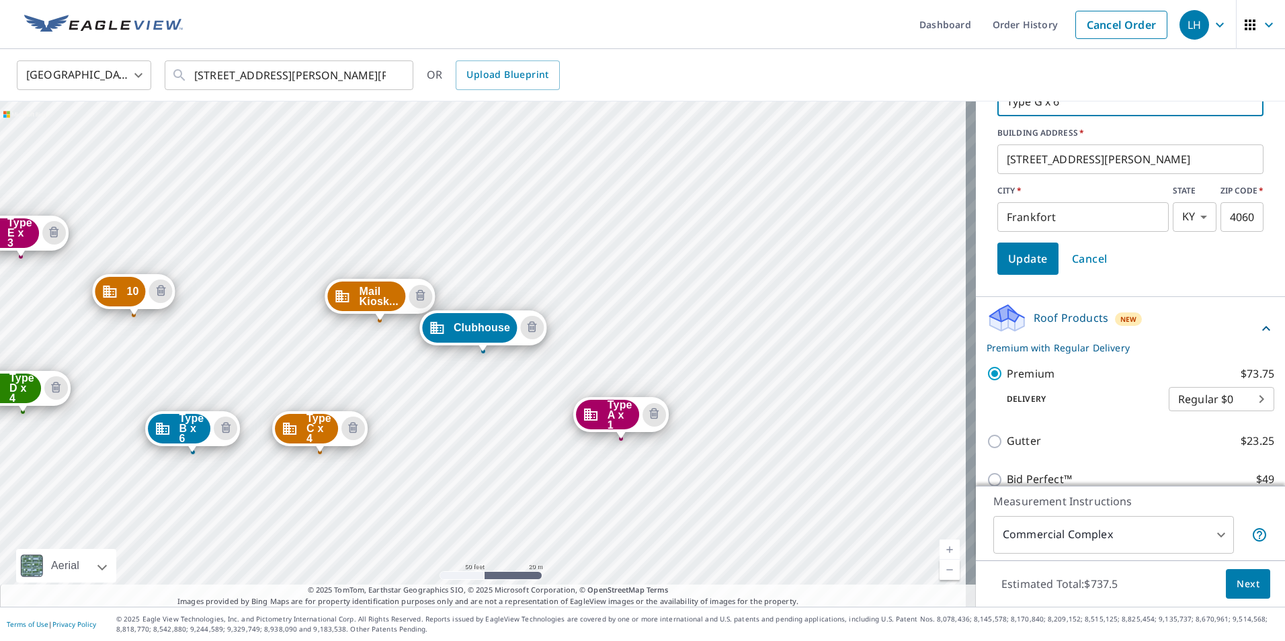
type input "Type G x 6"
click at [1011, 268] on span "Update" at bounding box center [1028, 258] width 40 height 19
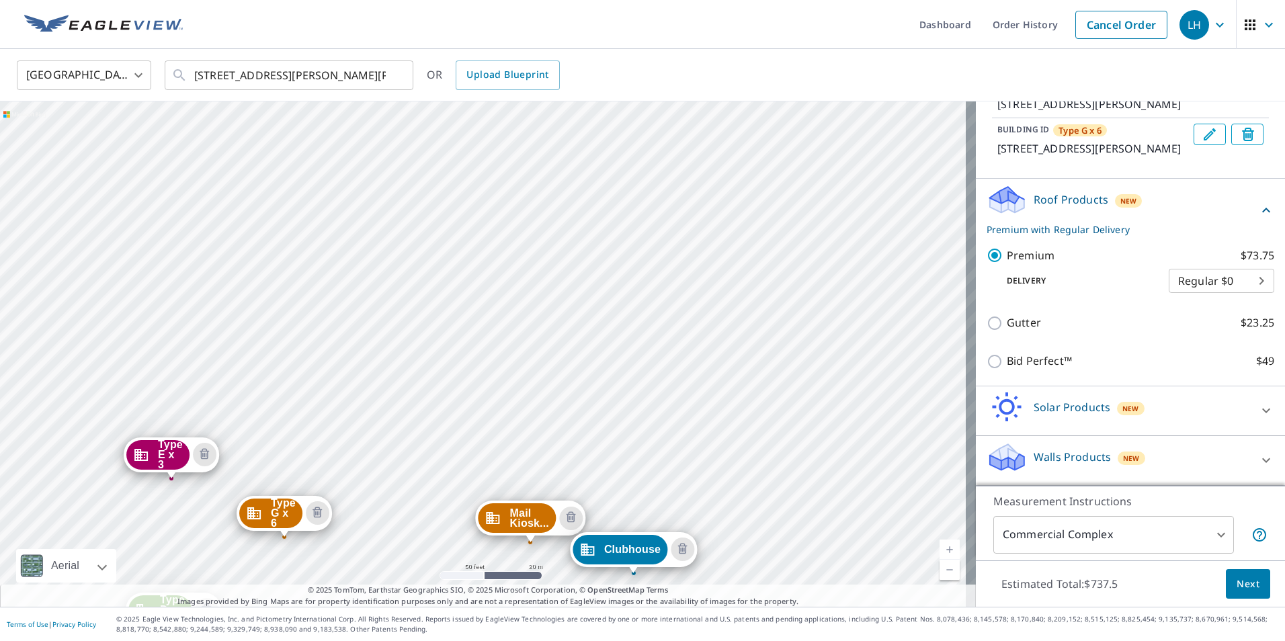
drag, startPoint x: 401, startPoint y: 225, endPoint x: 553, endPoint y: 447, distance: 269.0
click at [553, 447] on div "Mail Kiosk... [STREET_ADDRESS][PERSON_NAME][PERSON_NAME] Maintenanc... [GEOGRAP…" at bounding box center [488, 353] width 976 height 505
click at [371, 297] on div "Mail Kiosk... [STREET_ADDRESS][PERSON_NAME][PERSON_NAME] Maintenanc... [GEOGRAP…" at bounding box center [488, 353] width 976 height 505
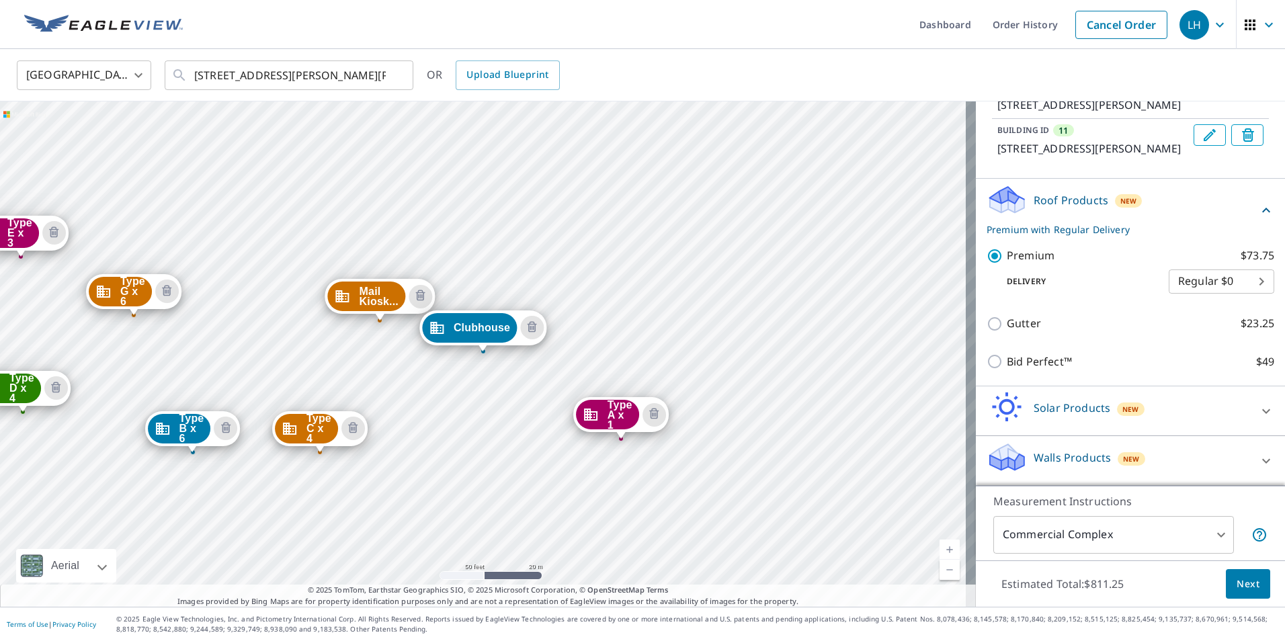
click at [1202, 143] on icon "Edit building 11" at bounding box center [1210, 135] width 16 height 16
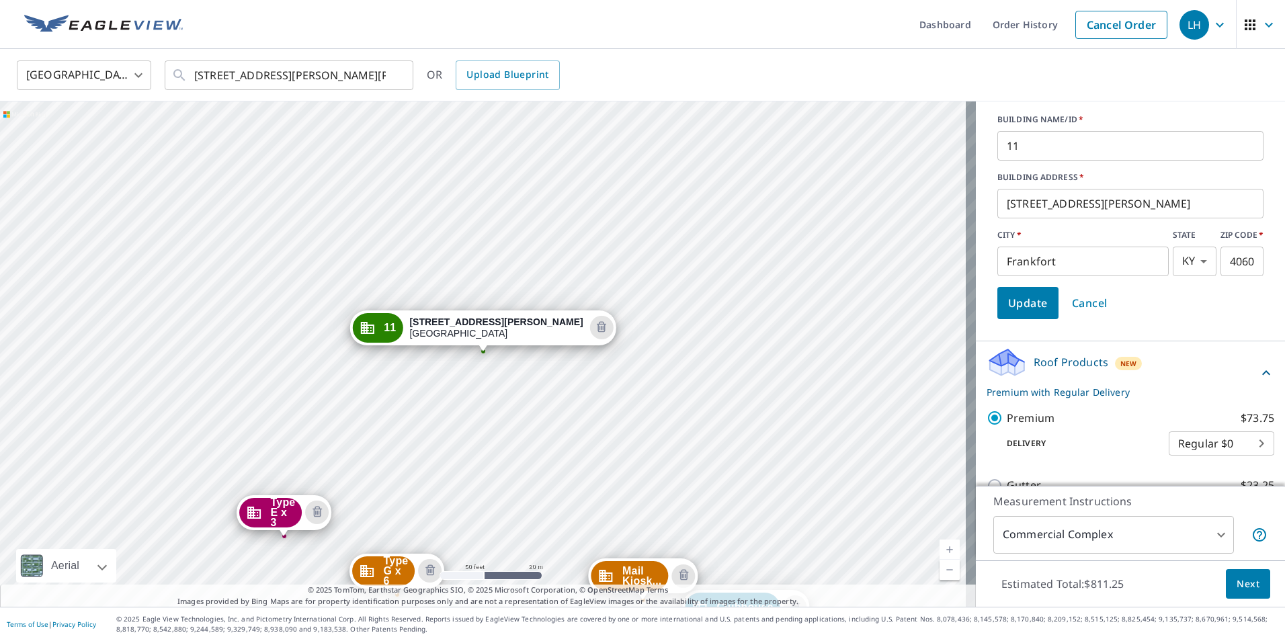
click at [1045, 165] on input "11" at bounding box center [1130, 146] width 266 height 38
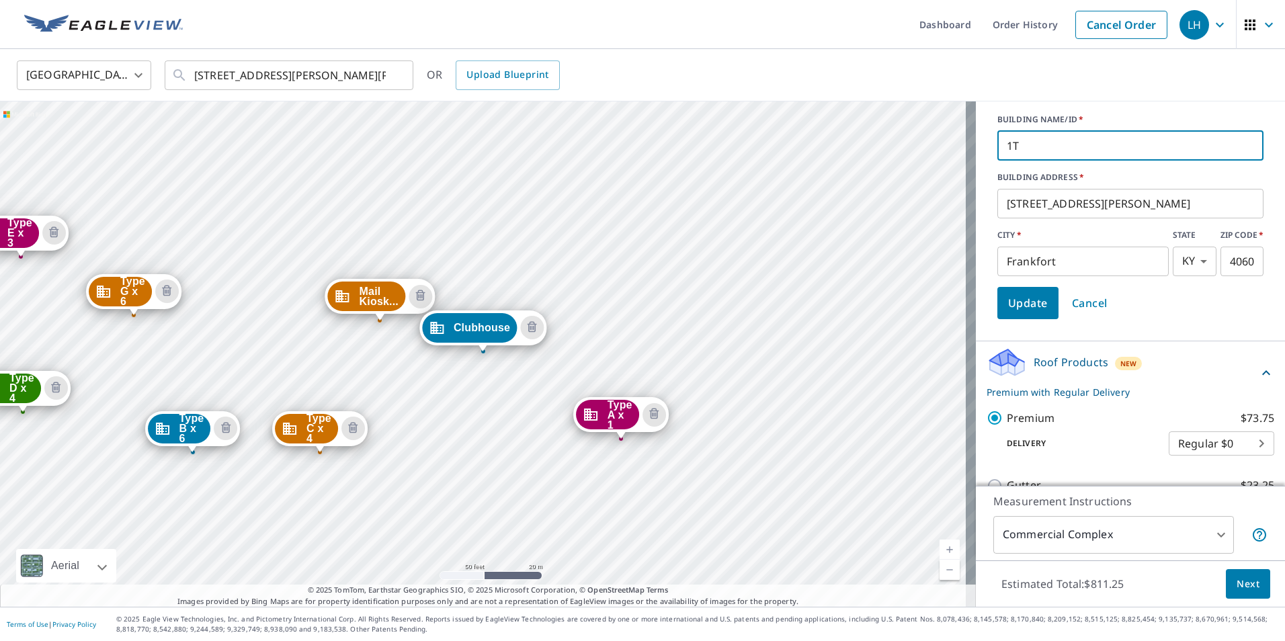
type input "1"
type input "Type H x 3"
click at [1027, 313] on span "Update" at bounding box center [1028, 303] width 40 height 19
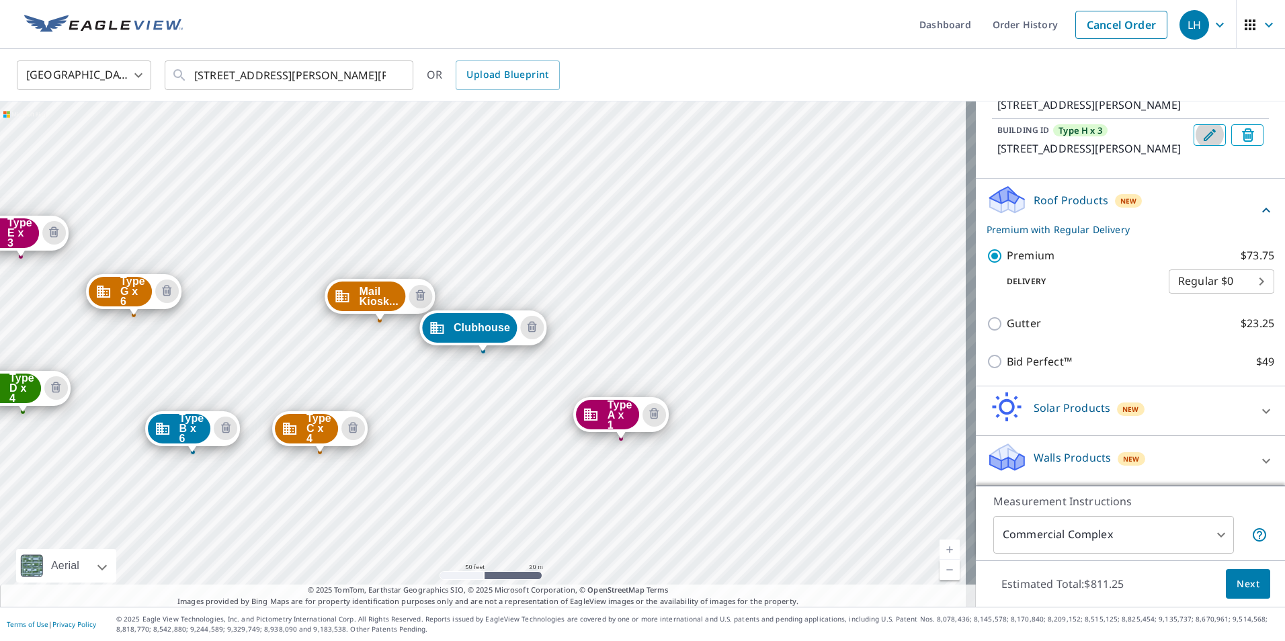
click at [1202, 143] on icon "Edit building Type H x 3" at bounding box center [1210, 135] width 16 height 16
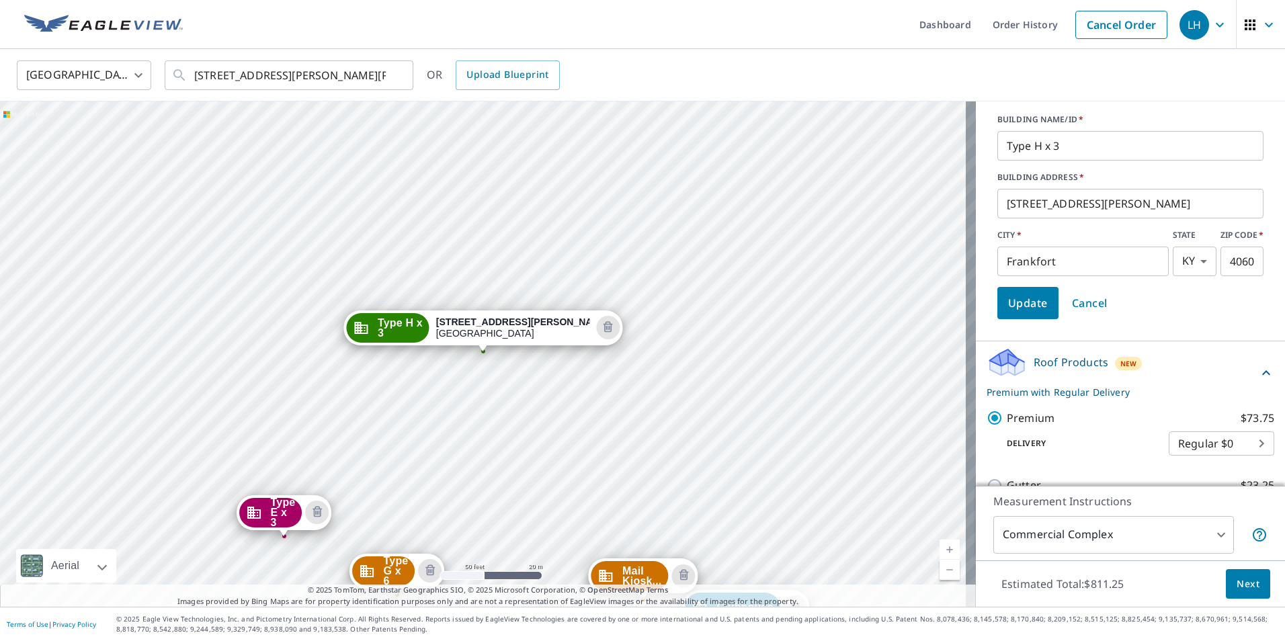
click at [1019, 313] on span "Update" at bounding box center [1028, 303] width 40 height 19
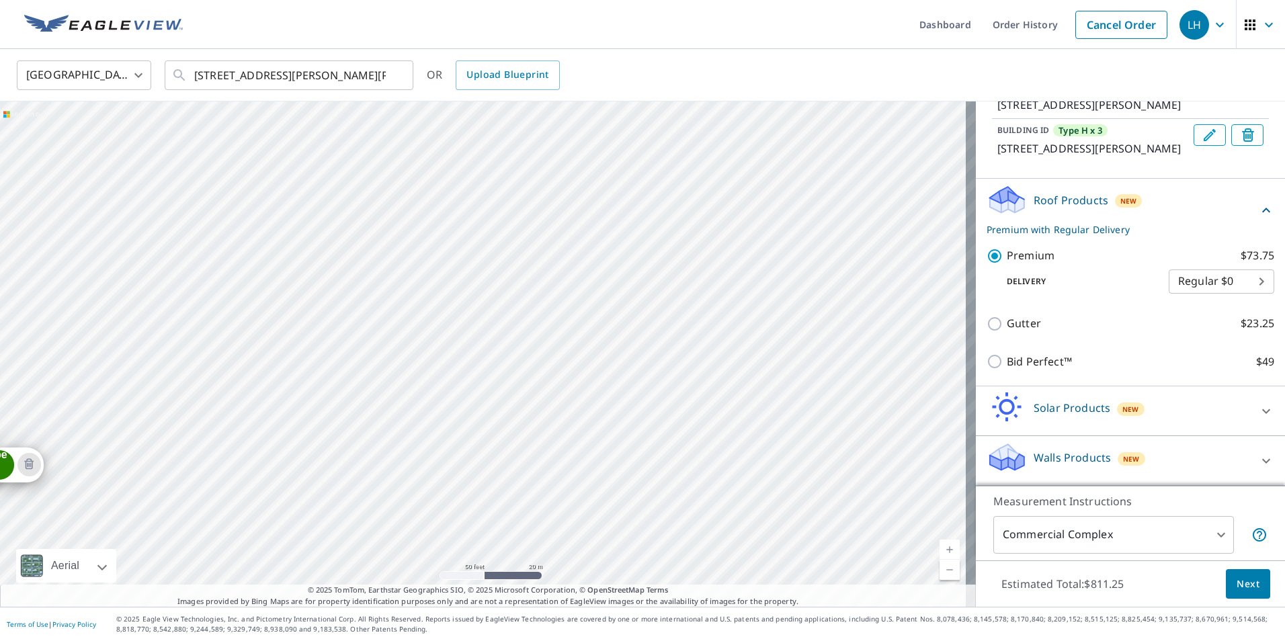
drag, startPoint x: 411, startPoint y: 167, endPoint x: 185, endPoint y: 589, distance: 478.7
click at [185, 589] on div "Mail Kiosk... [STREET_ADDRESS][PERSON_NAME][PERSON_NAME] Maintenanc... [GEOGRAP…" at bounding box center [488, 353] width 976 height 505
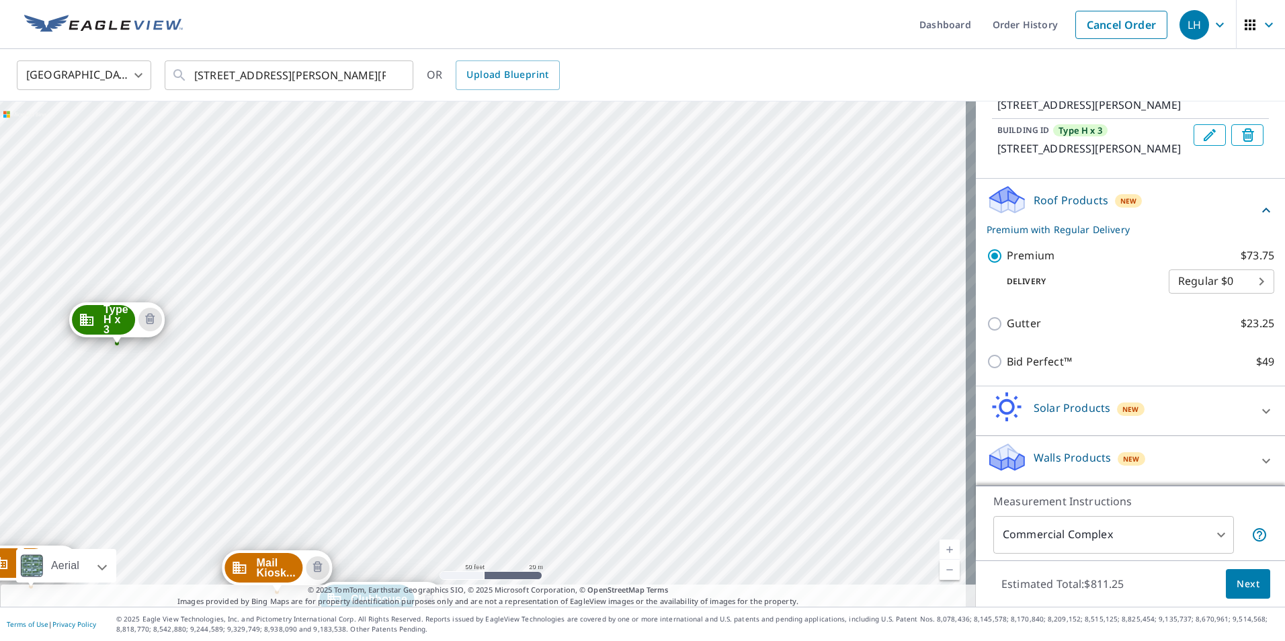
click at [311, 454] on div "Mail Kiosk... [STREET_ADDRESS][PERSON_NAME][PERSON_NAME] Maintenanc... [GEOGRAP…" at bounding box center [488, 353] width 976 height 505
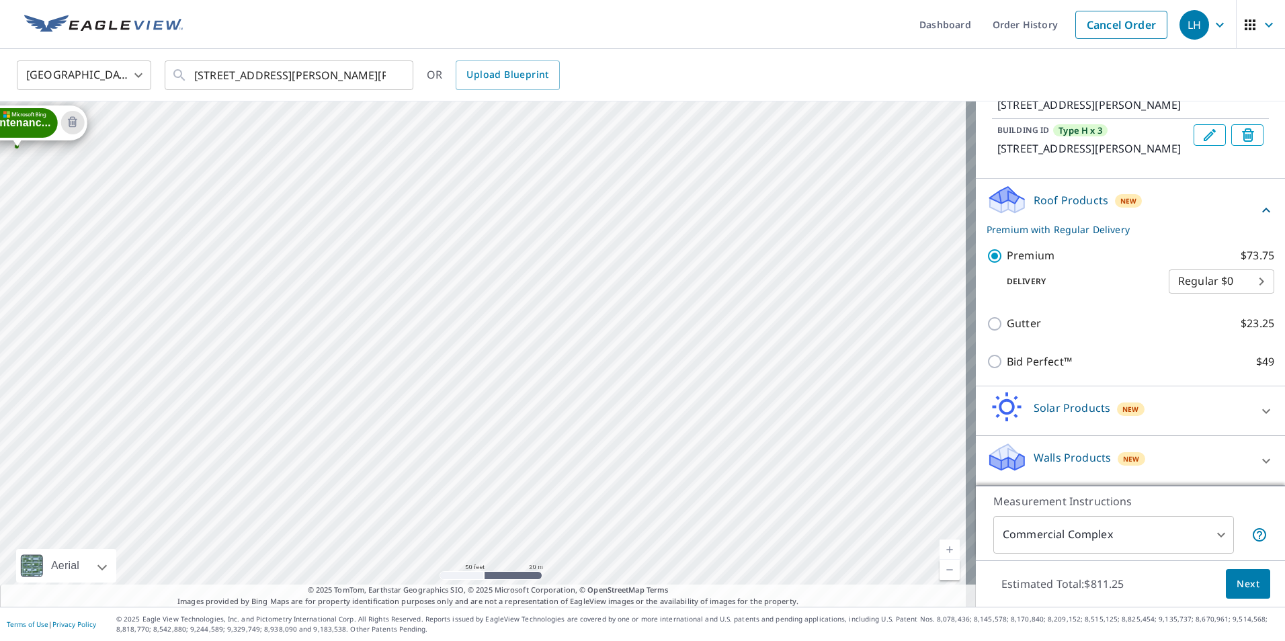
drag, startPoint x: 407, startPoint y: 145, endPoint x: 365, endPoint y: 423, distance: 282.1
click at [365, 423] on div "Mail Kiosk... [STREET_ADDRESS][PERSON_NAME][PERSON_NAME] Maintenanc... [GEOGRAP…" at bounding box center [488, 353] width 976 height 505
click at [526, 290] on div "Mail Kiosk... [STREET_ADDRESS][PERSON_NAME][PERSON_NAME] Maintenanc... [GEOGRAP…" at bounding box center [488, 353] width 976 height 505
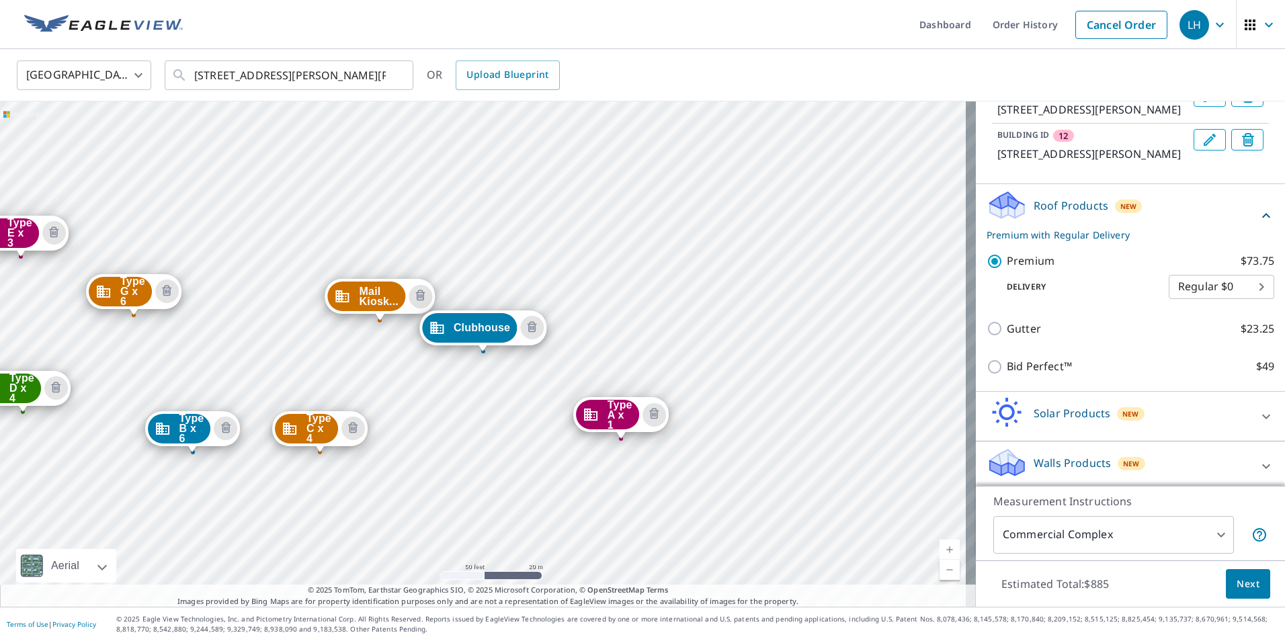
click at [1202, 148] on icon "Edit building 12" at bounding box center [1210, 140] width 16 height 16
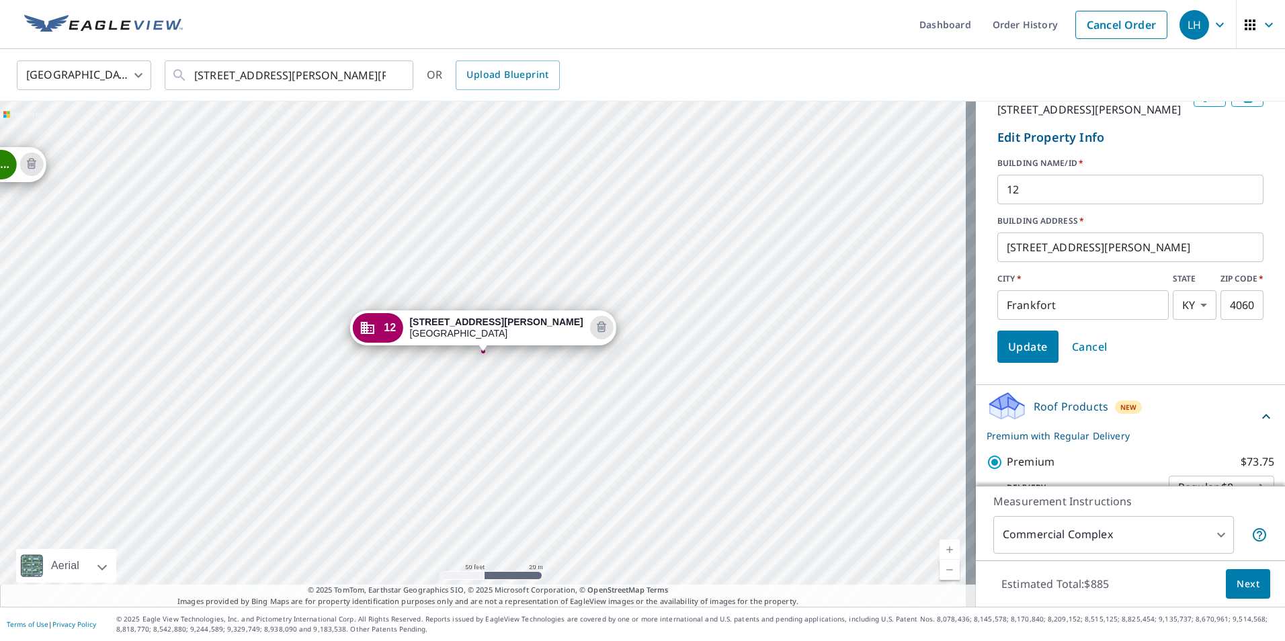
click at [1051, 208] on input "12" at bounding box center [1130, 190] width 266 height 38
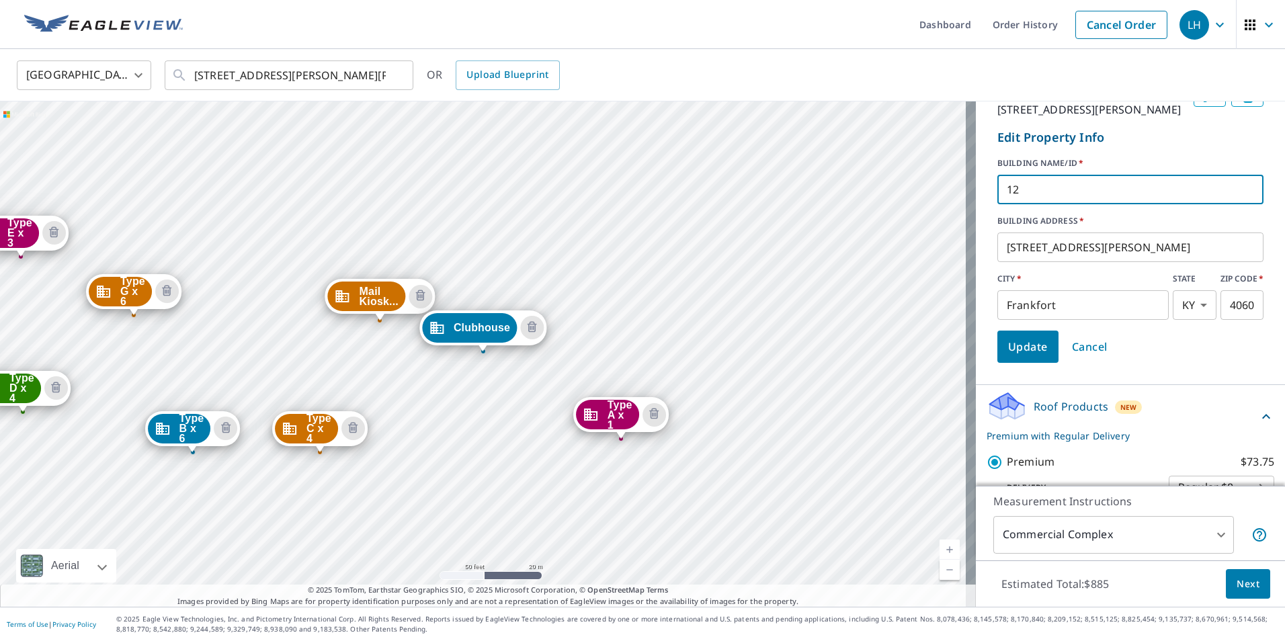
type input "1"
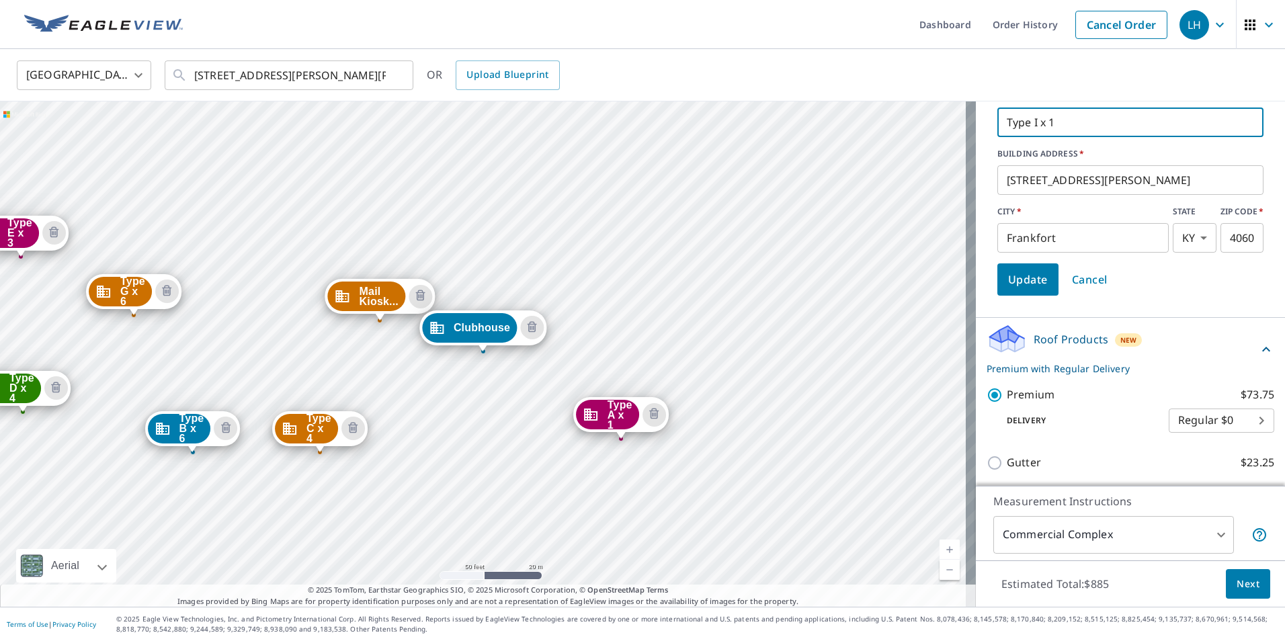
type input "Type I x 1"
click at [1030, 289] on span "Update" at bounding box center [1028, 279] width 40 height 19
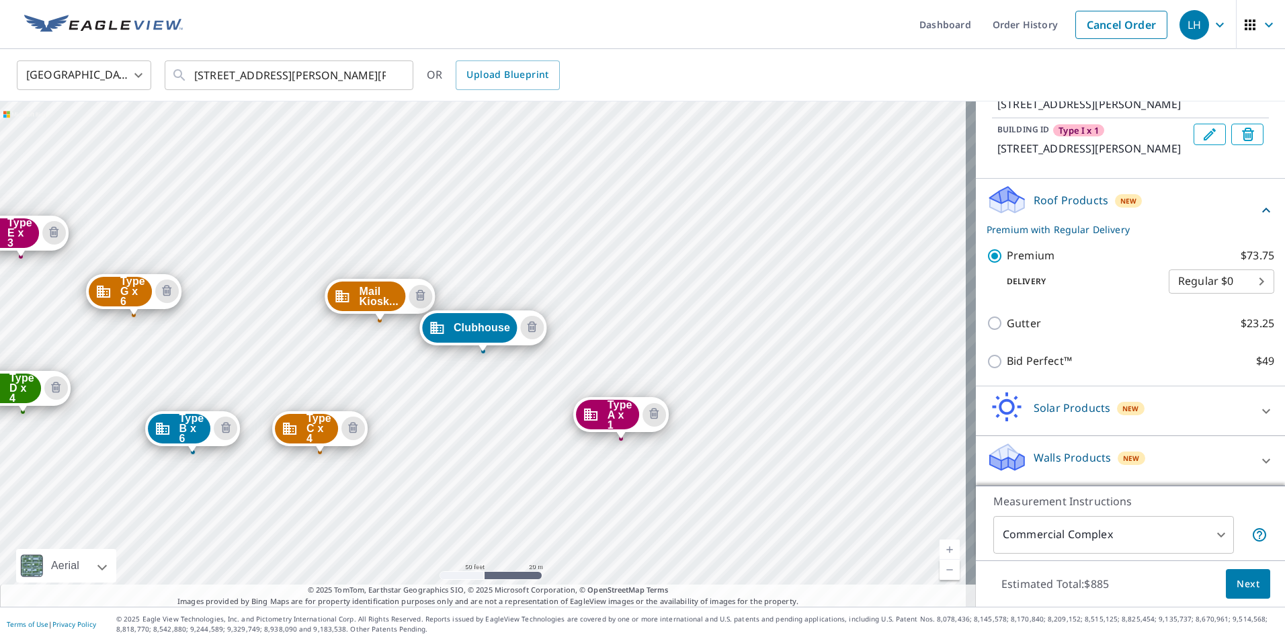
click at [1243, 589] on span "Next" at bounding box center [1248, 584] width 23 height 17
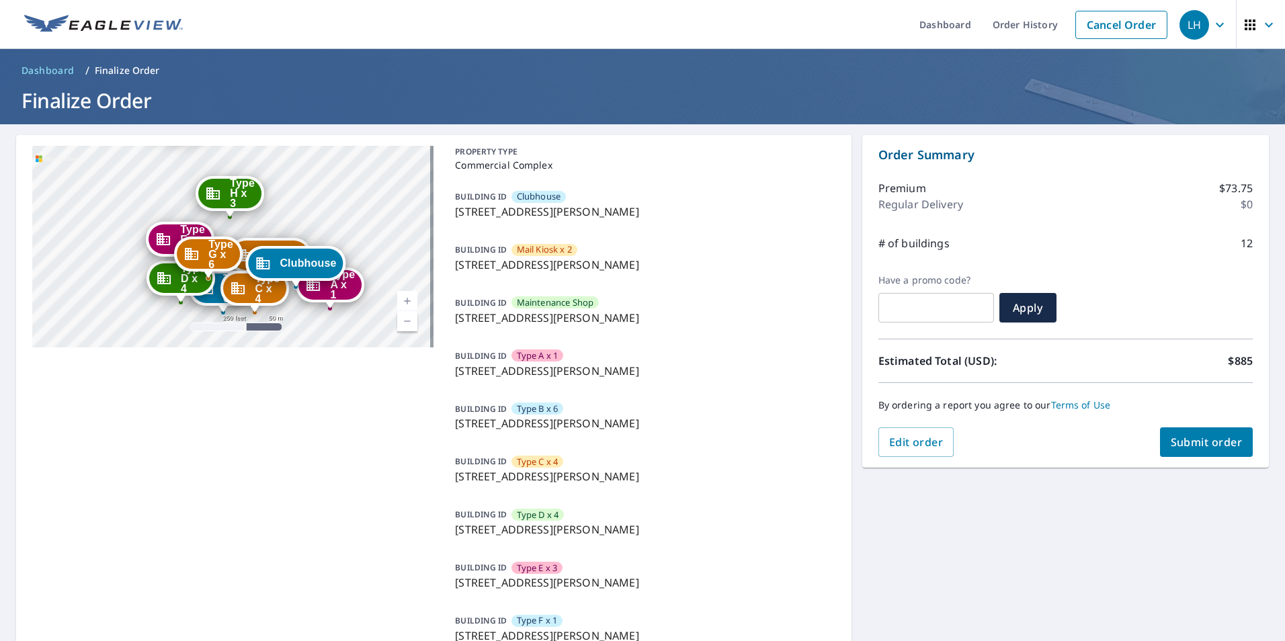
drag, startPoint x: 286, startPoint y: 278, endPoint x: 350, endPoint y: 321, distance: 77.6
click at [350, 321] on div "Mail Kiosk... [STREET_ADDRESS][PERSON_NAME][PERSON_NAME] Maintenanc... 500 [PER…" at bounding box center [232, 247] width 401 height 202
click at [1209, 444] on span "Submit order" at bounding box center [1207, 442] width 72 height 15
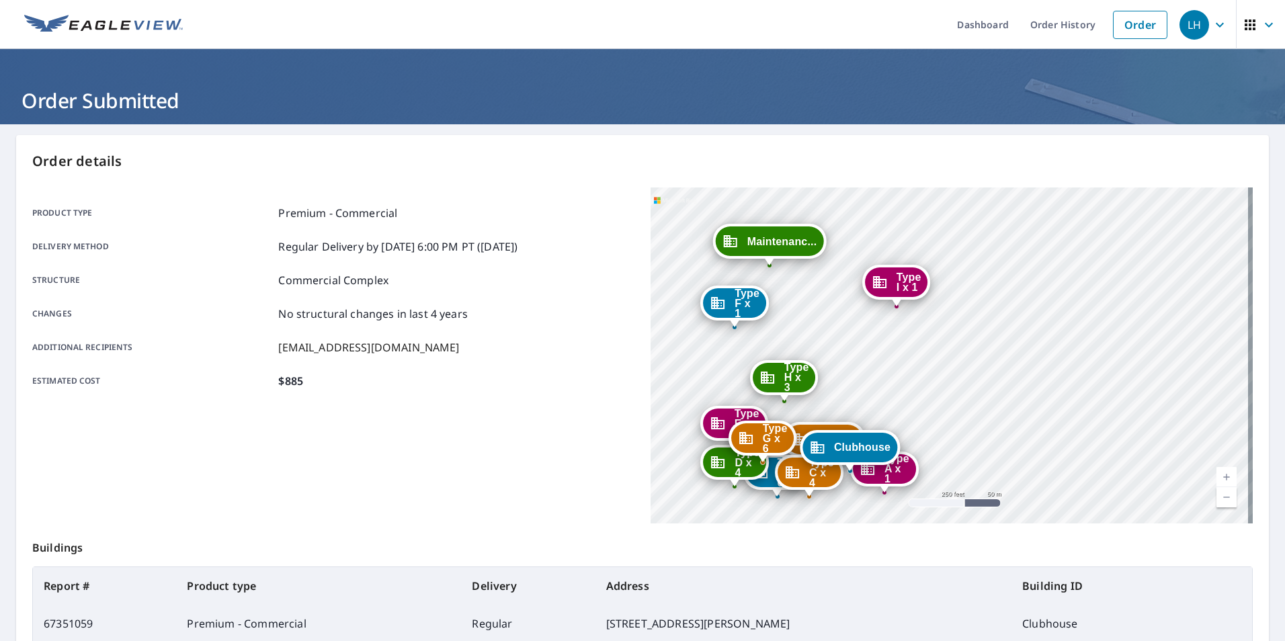
drag, startPoint x: 746, startPoint y: 261, endPoint x: 615, endPoint y: 368, distance: 169.1
click at [615, 368] on div "Product type Premium - Commercial Delivery method Regular Delivery by [DATE] 6:…" at bounding box center [642, 356] width 1221 height 336
click at [651, 379] on div "Mail Kiosk... [STREET_ADDRESS][PERSON_NAME][PERSON_NAME] Maintenanc... 500 [PER…" at bounding box center [952, 356] width 602 height 336
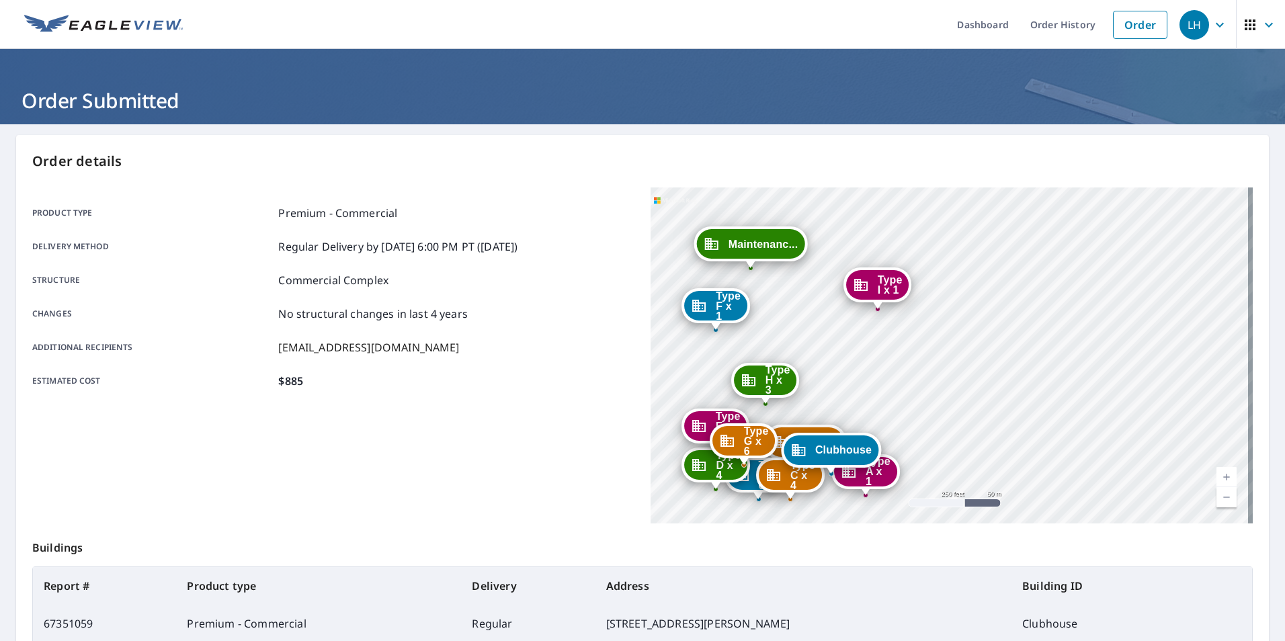
drag, startPoint x: 664, startPoint y: 378, endPoint x: 637, endPoint y: 386, distance: 28.7
click at [637, 386] on div "Product type Premium - Commercial Delivery method Regular Delivery by [DATE] 6:…" at bounding box center [642, 356] width 1221 height 336
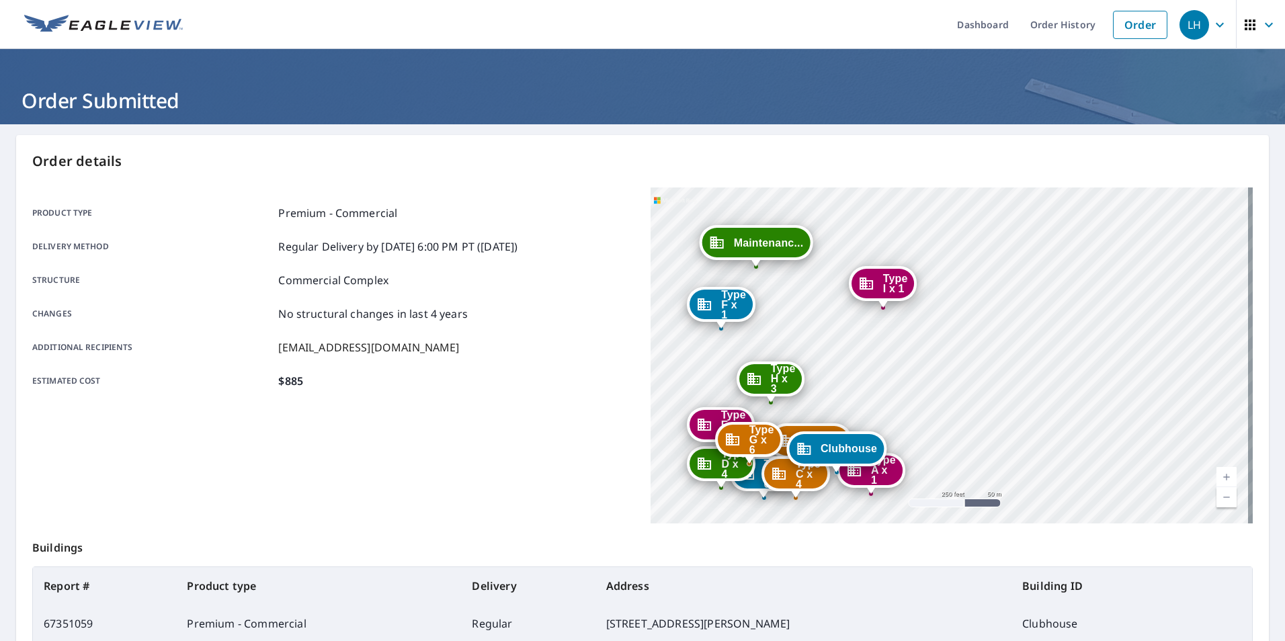
click at [651, 380] on div "Mail Kiosk... [STREET_ADDRESS][PERSON_NAME][PERSON_NAME] Maintenanc... 500 [PER…" at bounding box center [952, 356] width 602 height 336
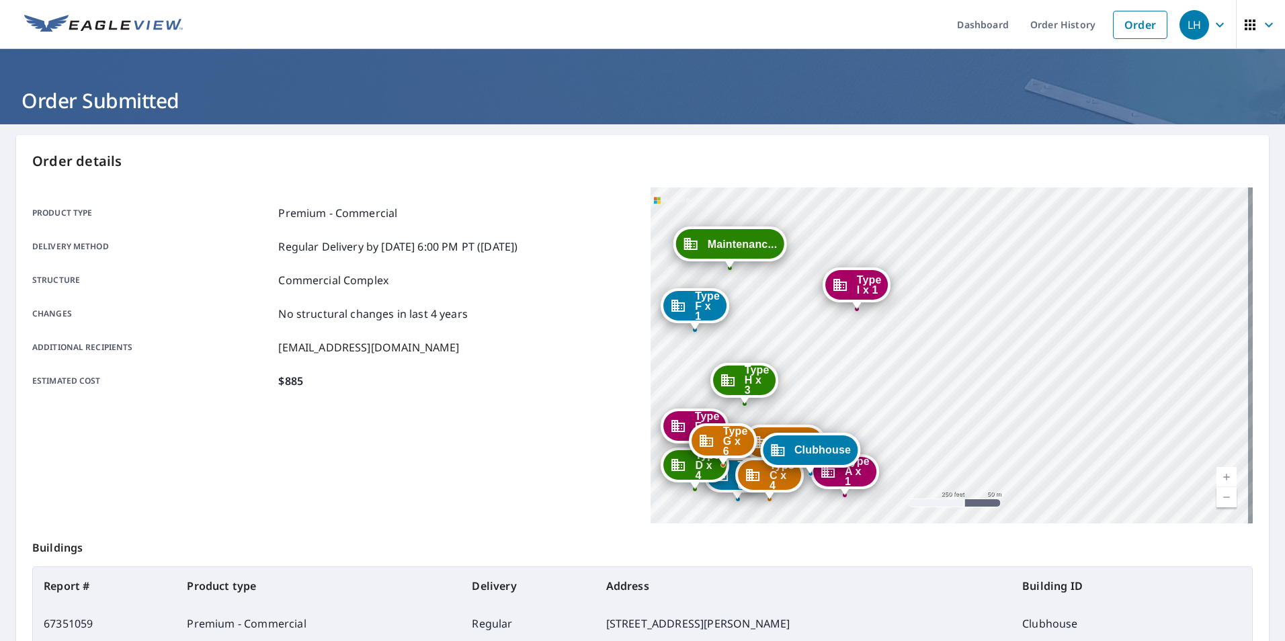
drag, startPoint x: 1017, startPoint y: 364, endPoint x: 991, endPoint y: 366, distance: 26.2
click at [991, 366] on div "Mail Kiosk... [STREET_ADDRESS][PERSON_NAME][PERSON_NAME] Maintenanc... 500 [PER…" at bounding box center [952, 356] width 602 height 336
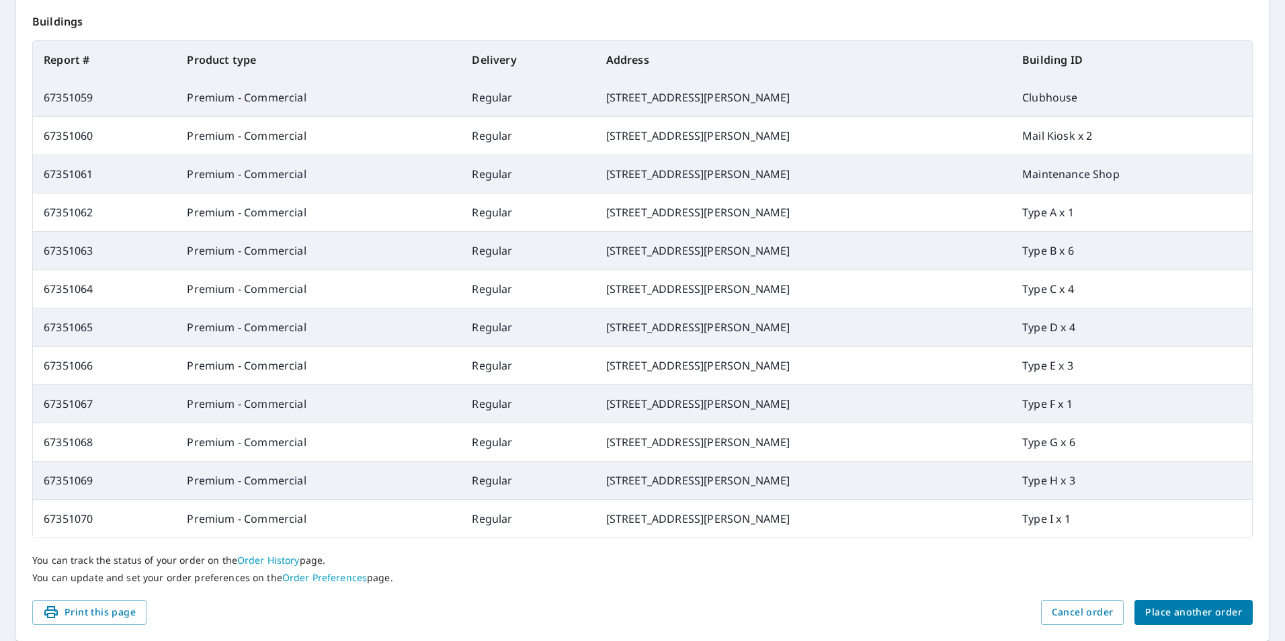
scroll to position [571, 0]
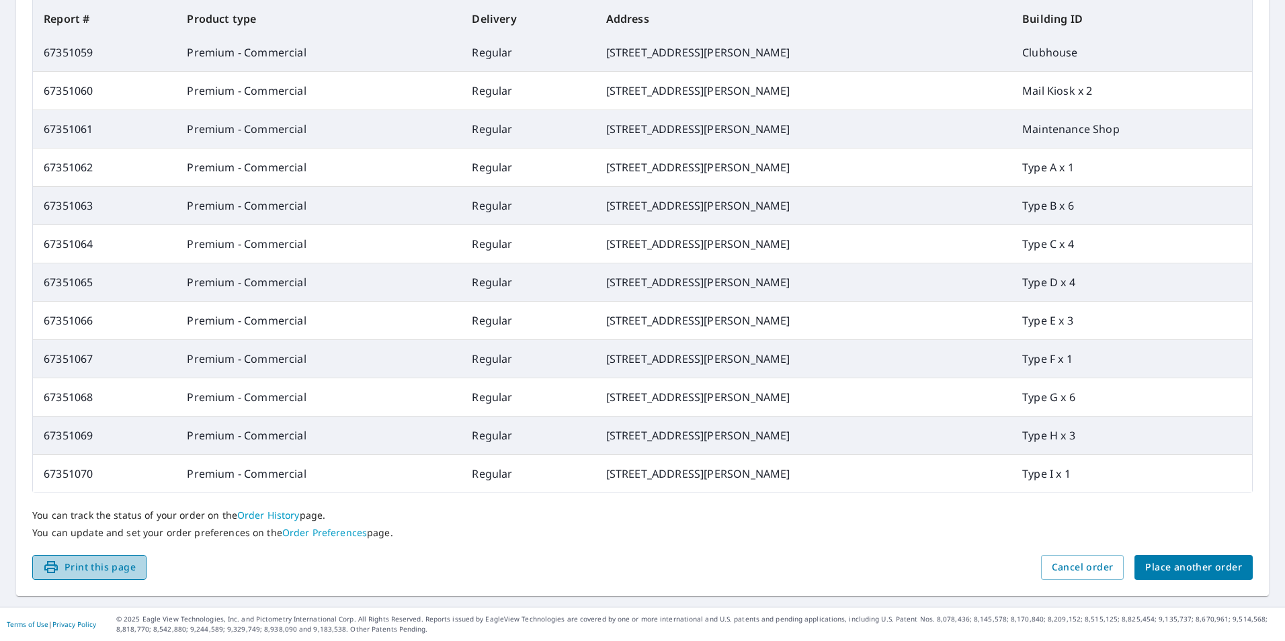
click at [83, 568] on span "Print this page" at bounding box center [89, 567] width 93 height 17
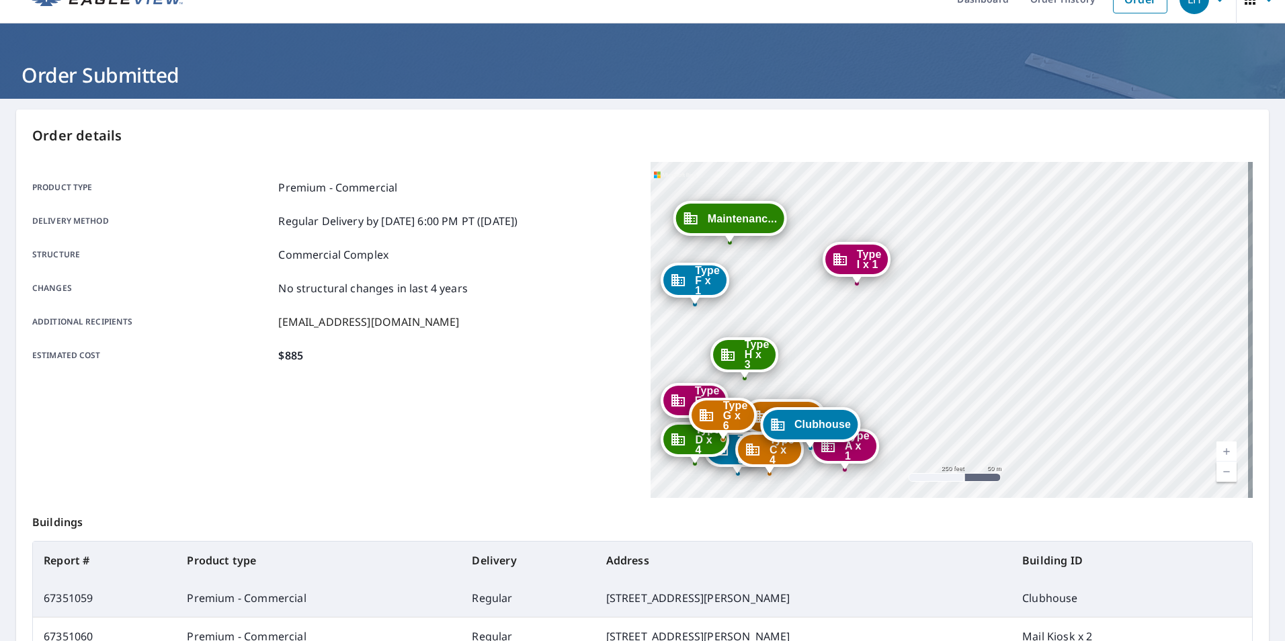
scroll to position [0, 0]
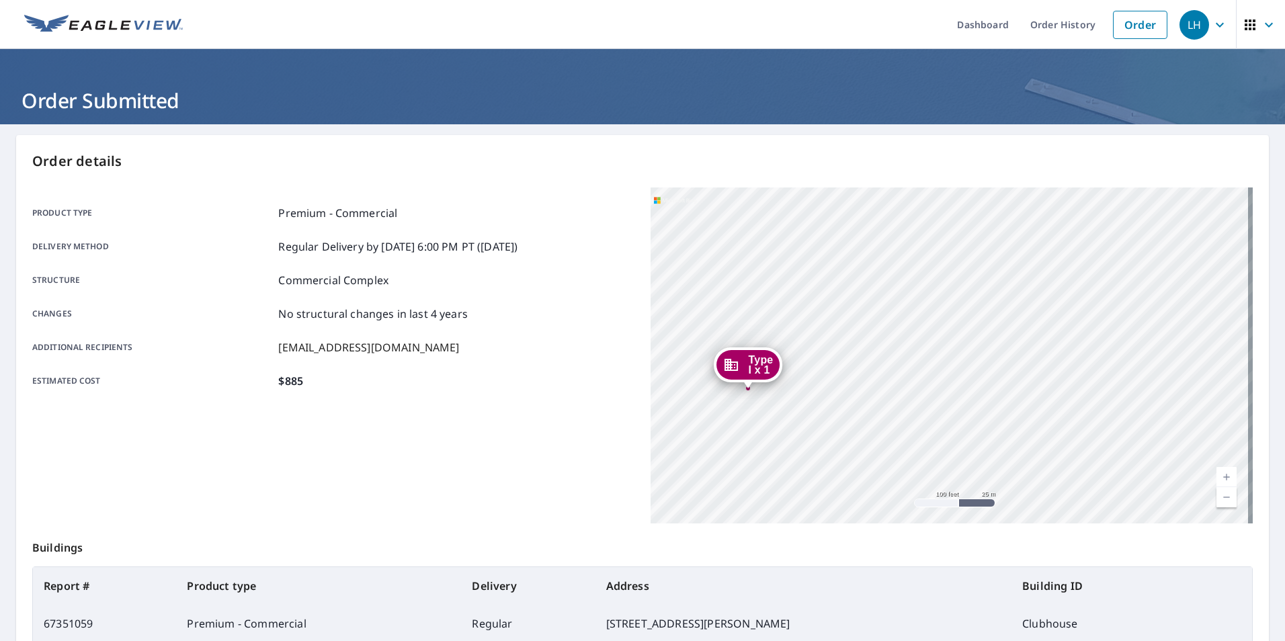
click at [1192, 28] on div "LH" at bounding box center [1195, 25] width 30 height 30
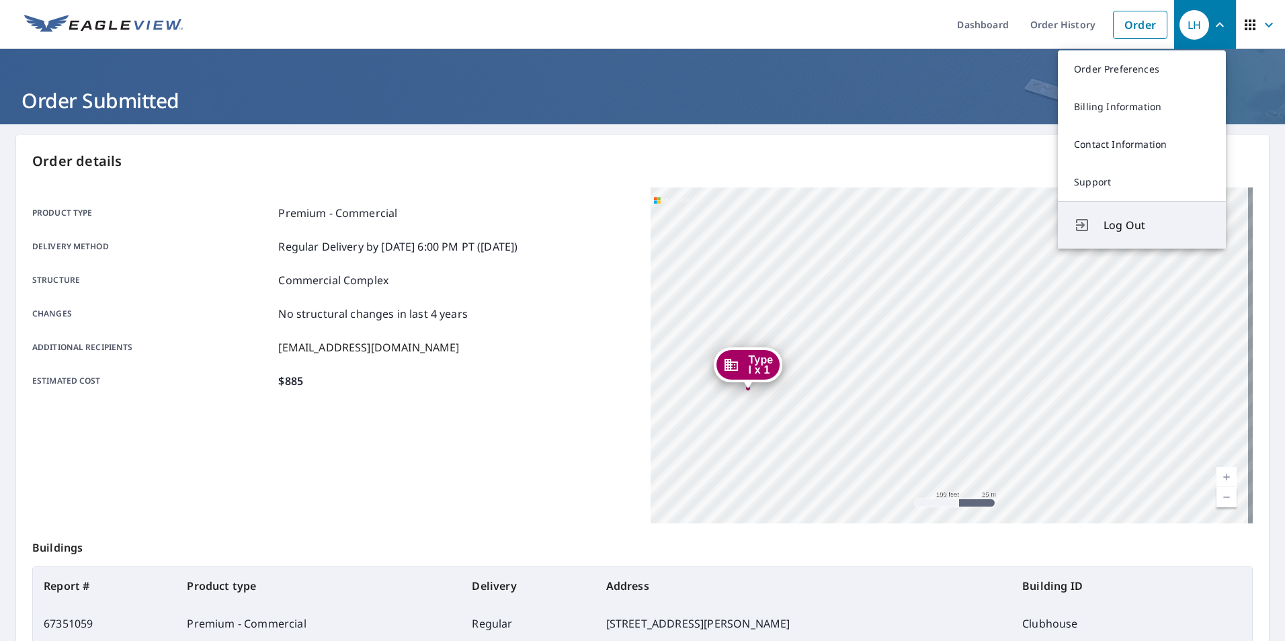
click at [1127, 229] on span "Log Out" at bounding box center [1157, 225] width 106 height 16
